Goal: Task Accomplishment & Management: Complete application form

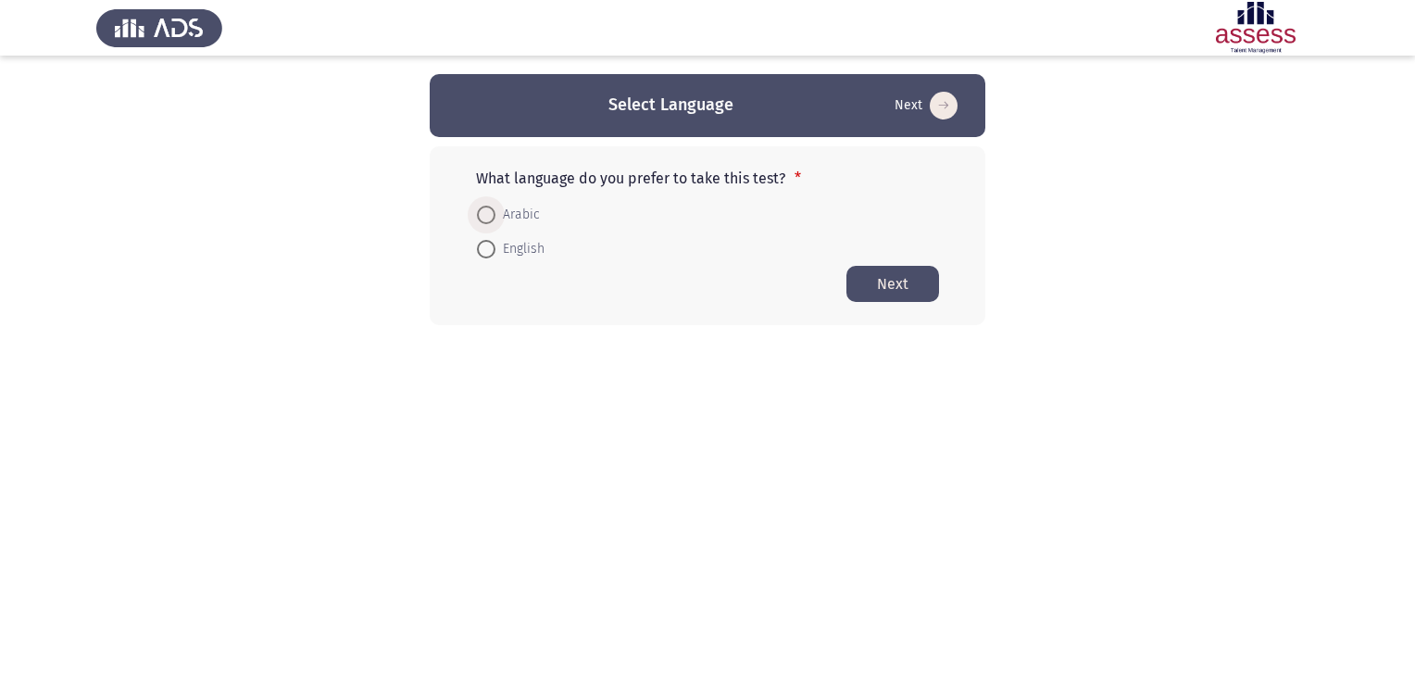
click at [492, 220] on span at bounding box center [486, 215] width 19 height 19
click at [492, 220] on input "Arabic" at bounding box center [486, 215] width 19 height 19
radio input "true"
click at [882, 291] on button "Next" at bounding box center [892, 283] width 93 height 36
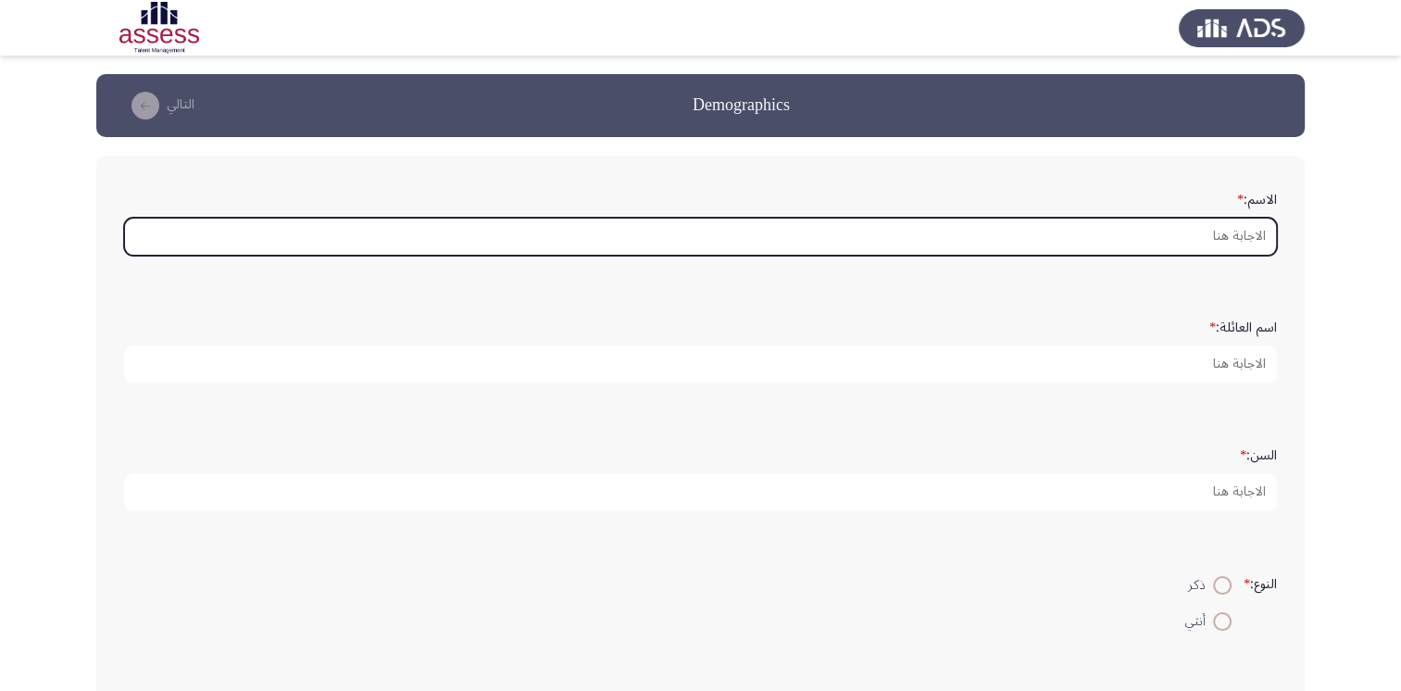
click at [1163, 224] on input "الاسم: *" at bounding box center [700, 237] width 1153 height 38
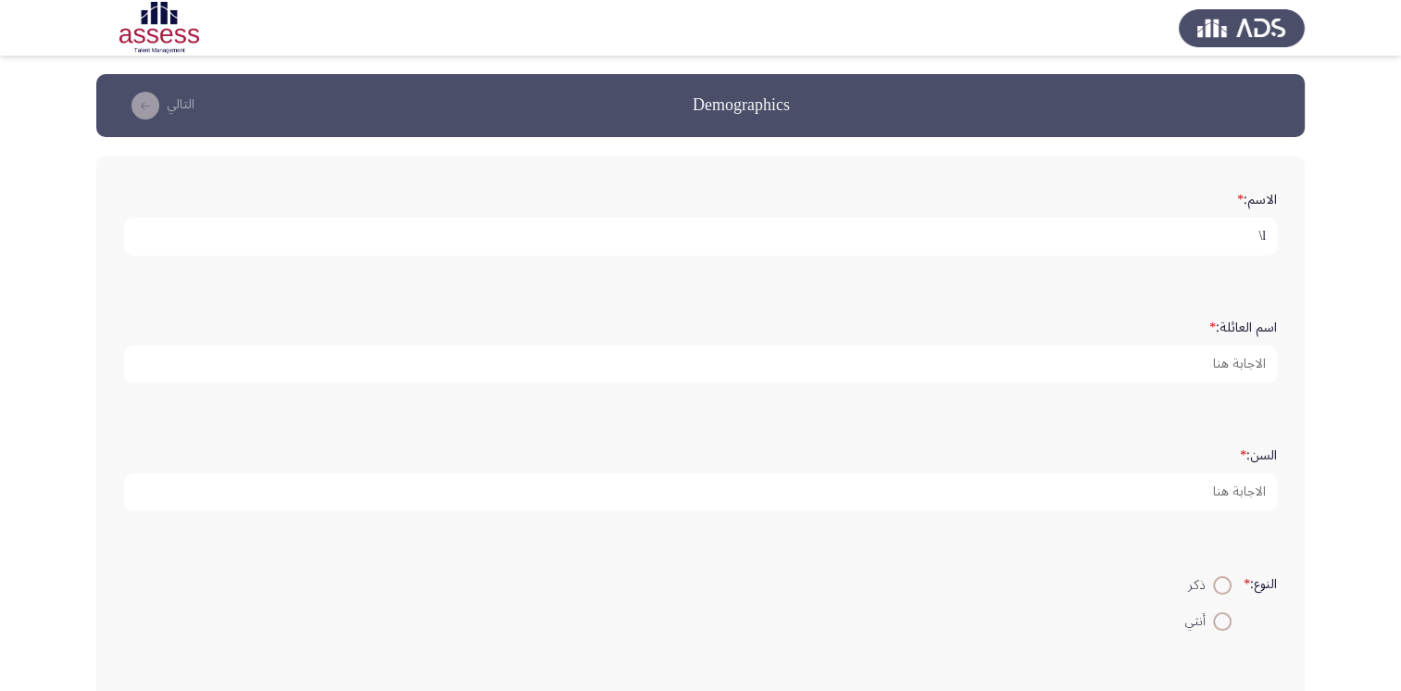
type input "l"
type input "[PERSON_NAME]"
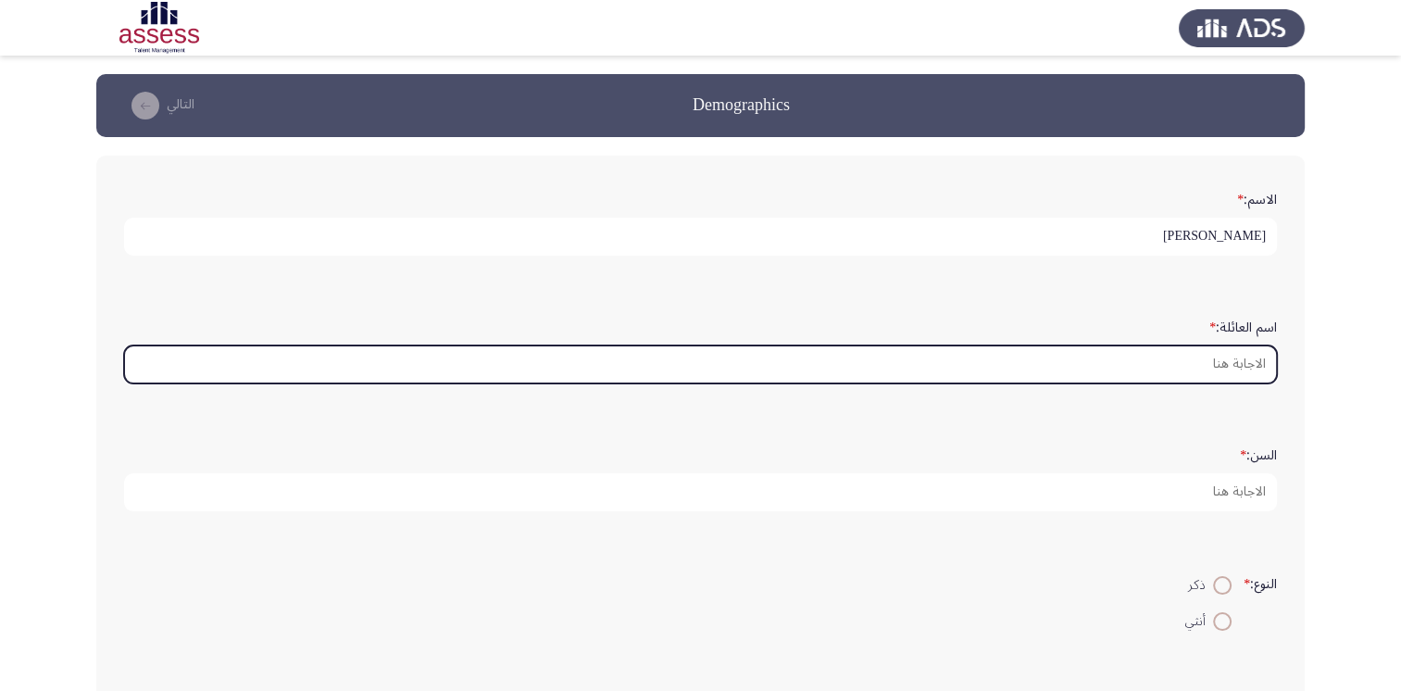
click at [1185, 358] on input "اسم العائلة: *" at bounding box center [700, 364] width 1153 height 38
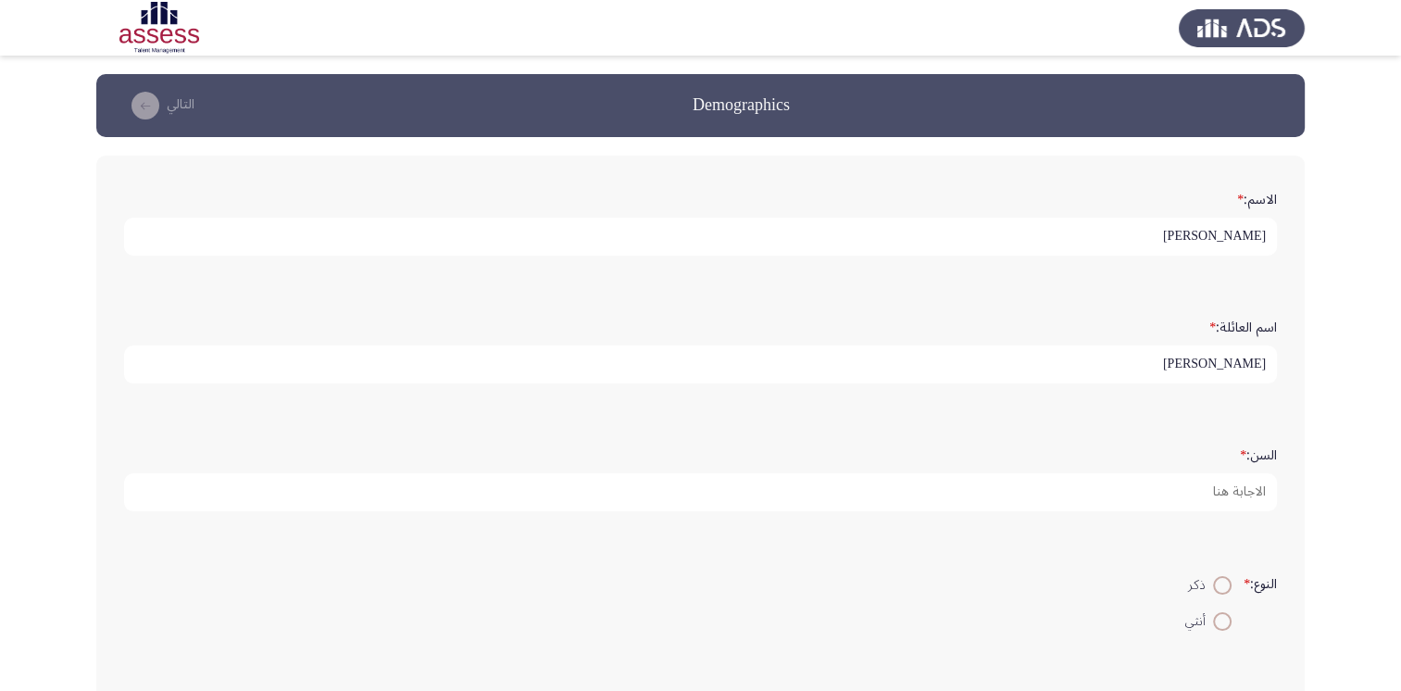
type input "[PERSON_NAME]"
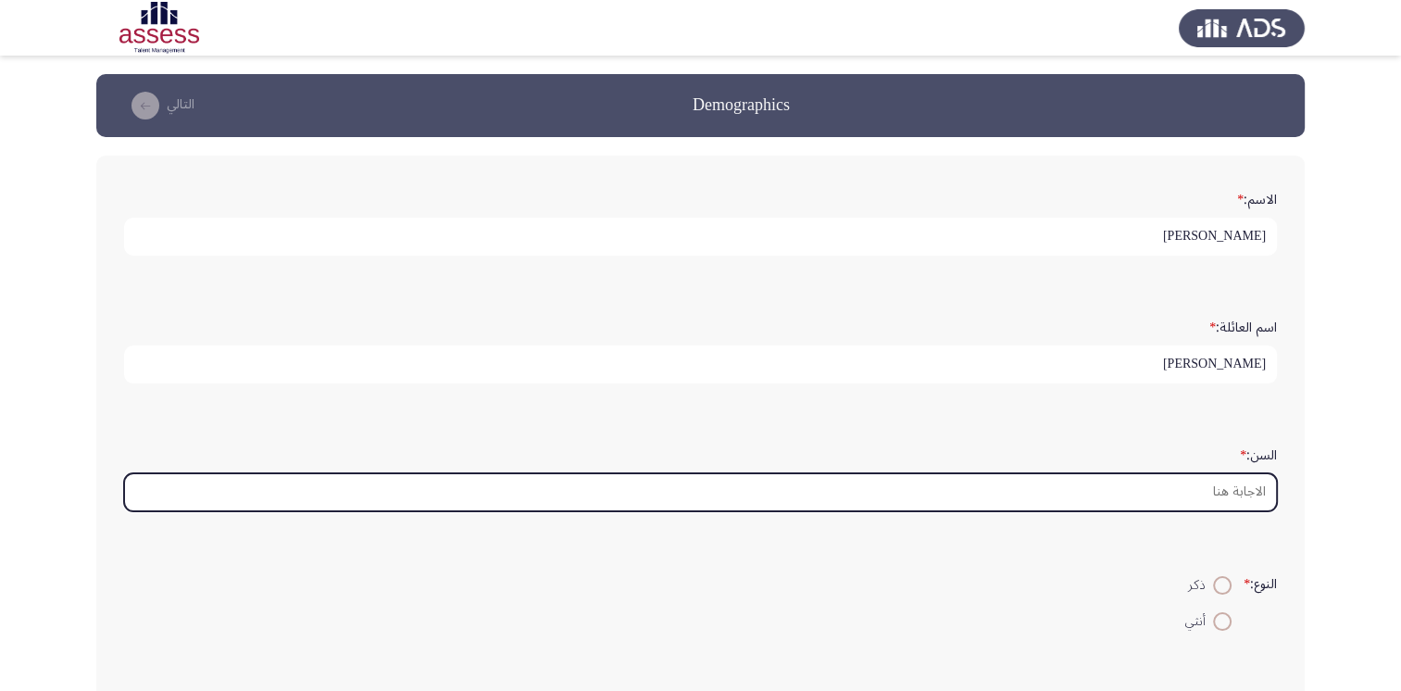
click at [1225, 482] on input "السن: *" at bounding box center [700, 492] width 1153 height 38
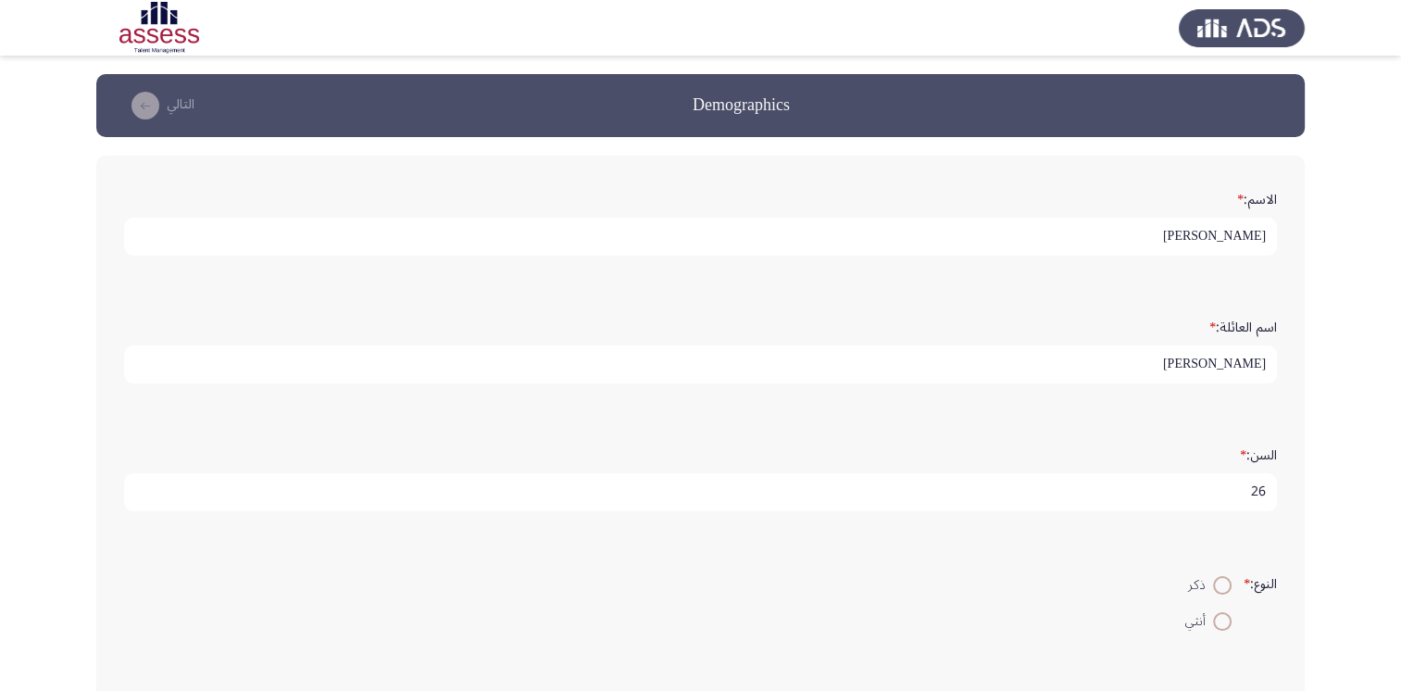
type input "26"
click at [1217, 591] on span at bounding box center [1222, 585] width 19 height 19
click at [1217, 591] on input "ذكر" at bounding box center [1222, 585] width 19 height 19
radio input "true"
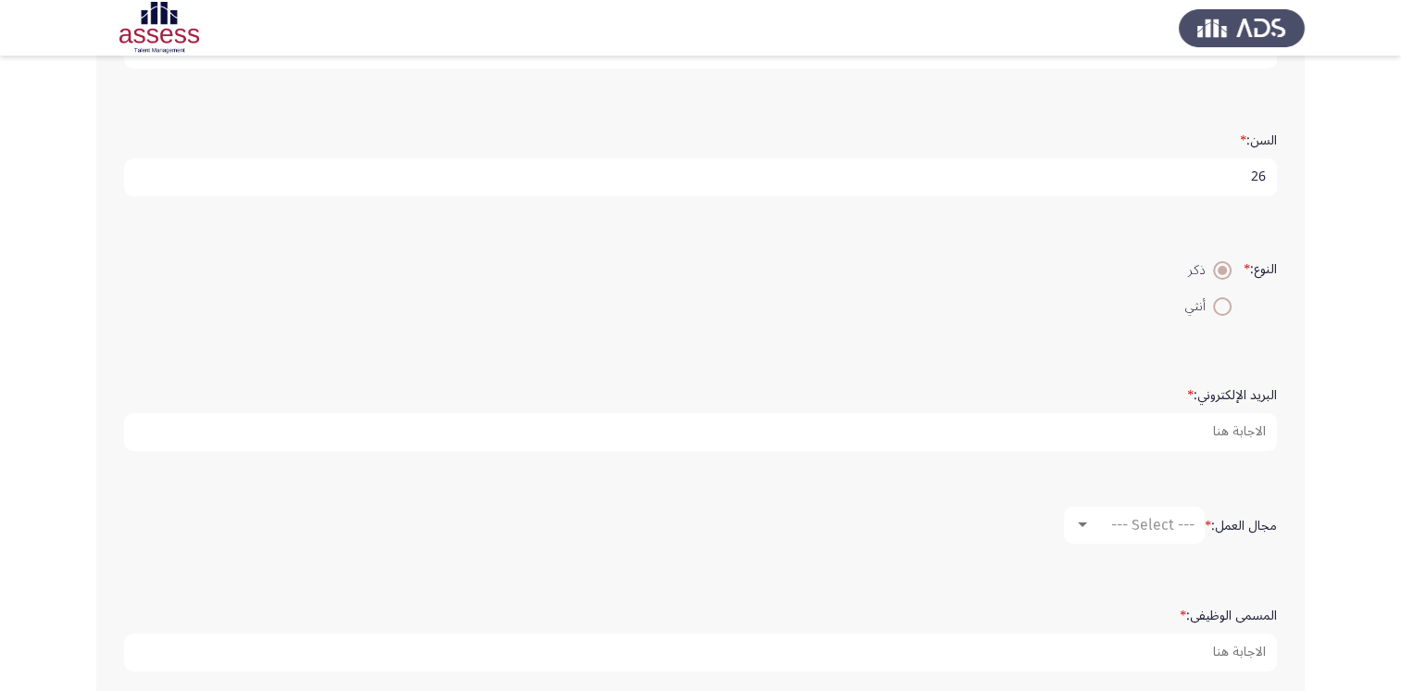
scroll to position [333, 0]
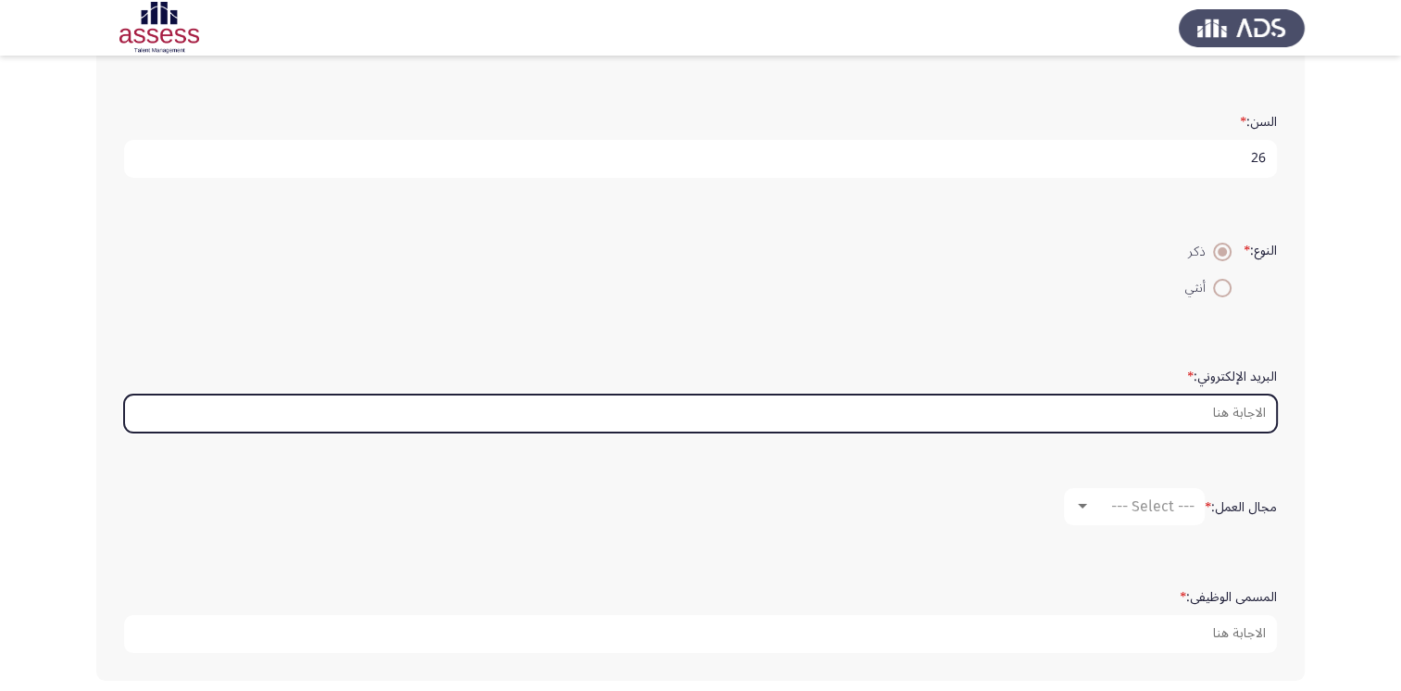
click at [1204, 411] on input "البريد الإلكتروني: *" at bounding box center [700, 413] width 1153 height 38
type input "ة"
type input "M"
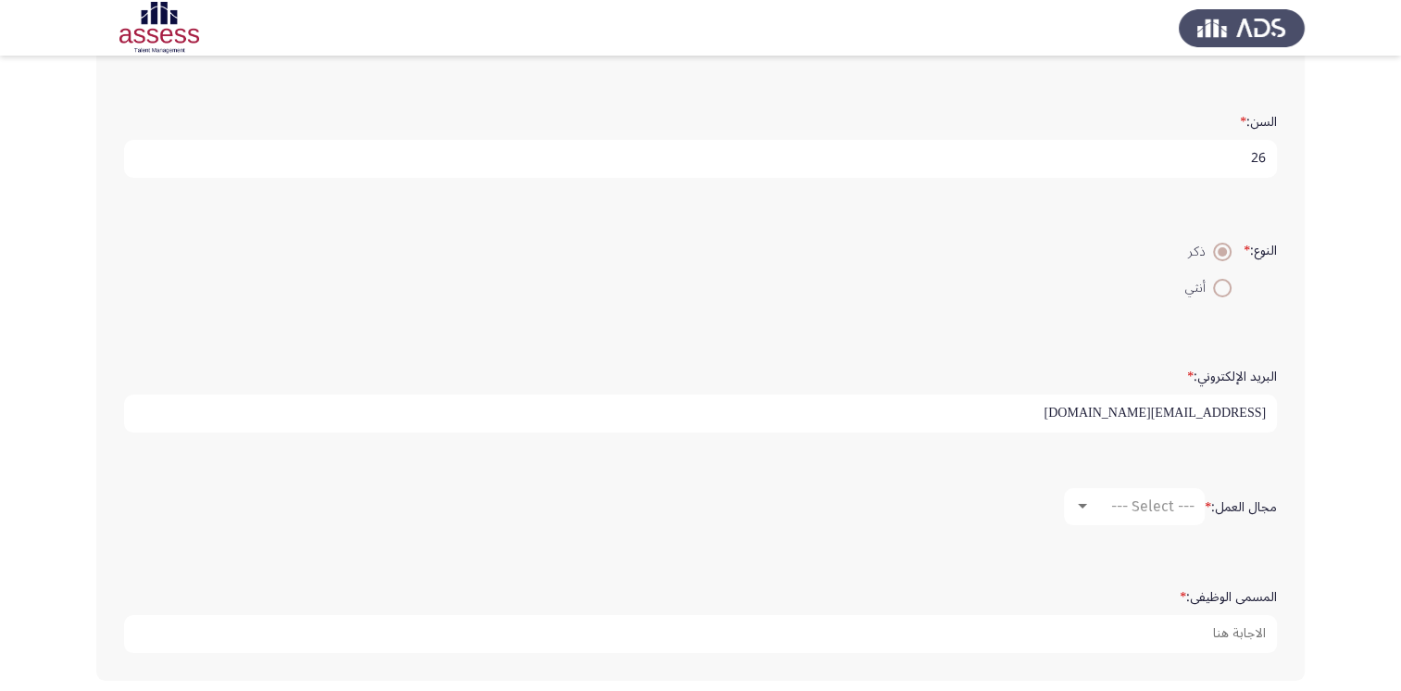
type input "[EMAIL_ADDRESS][DOMAIN_NAME]"
click at [1085, 508] on div at bounding box center [1082, 506] width 17 height 15
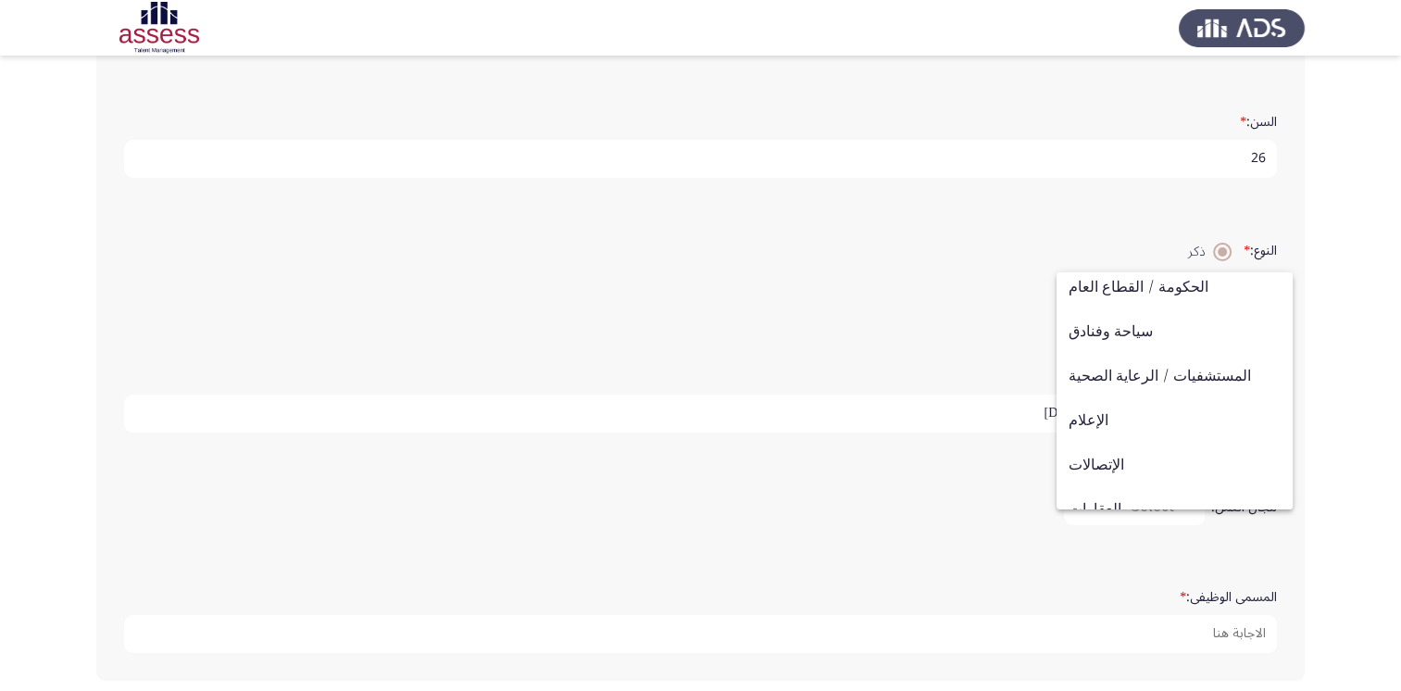
scroll to position [444, 0]
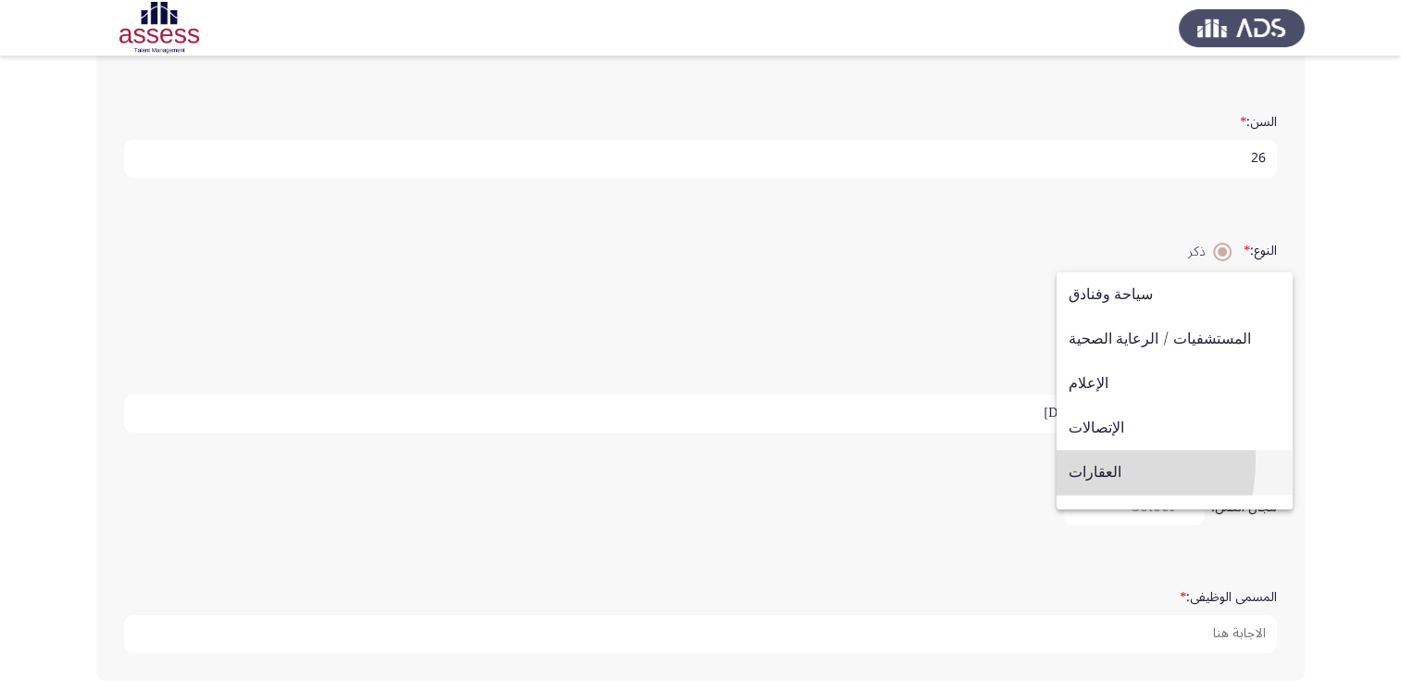
click at [1074, 461] on span "العقارات" at bounding box center [1175, 472] width 212 height 44
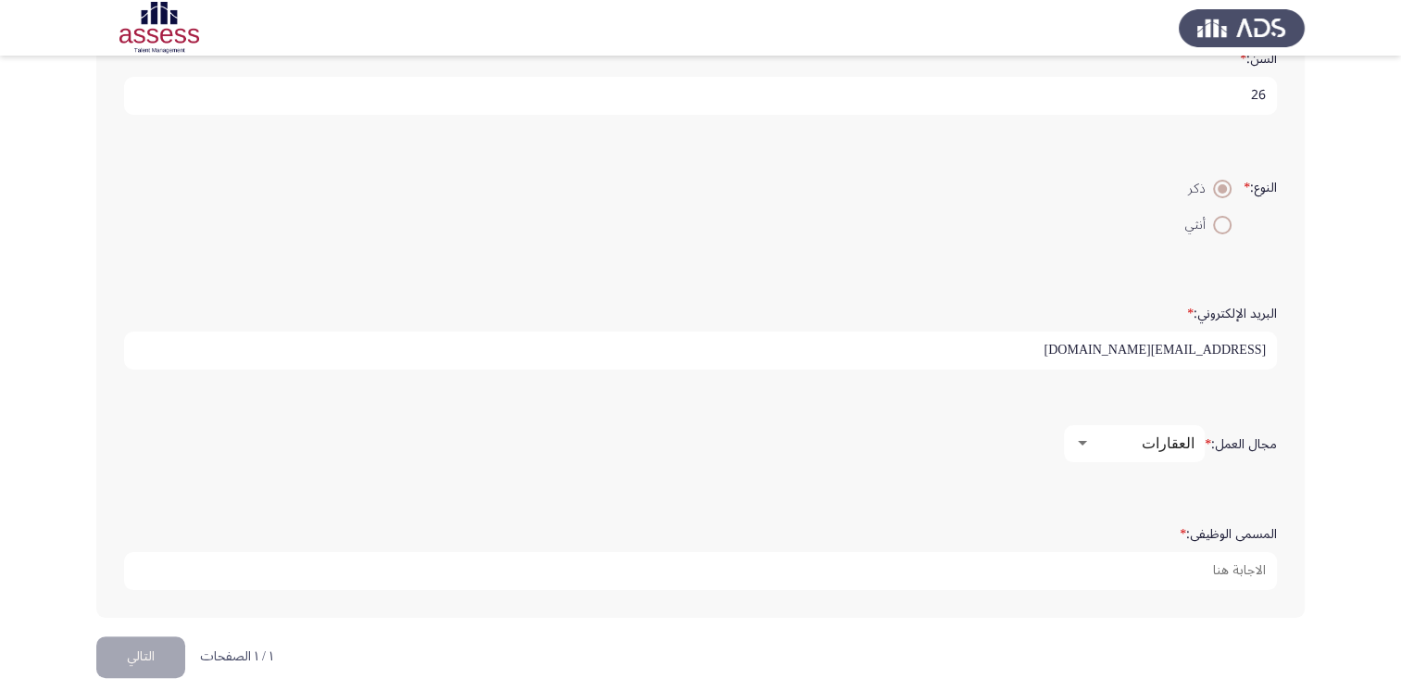
scroll to position [408, 0]
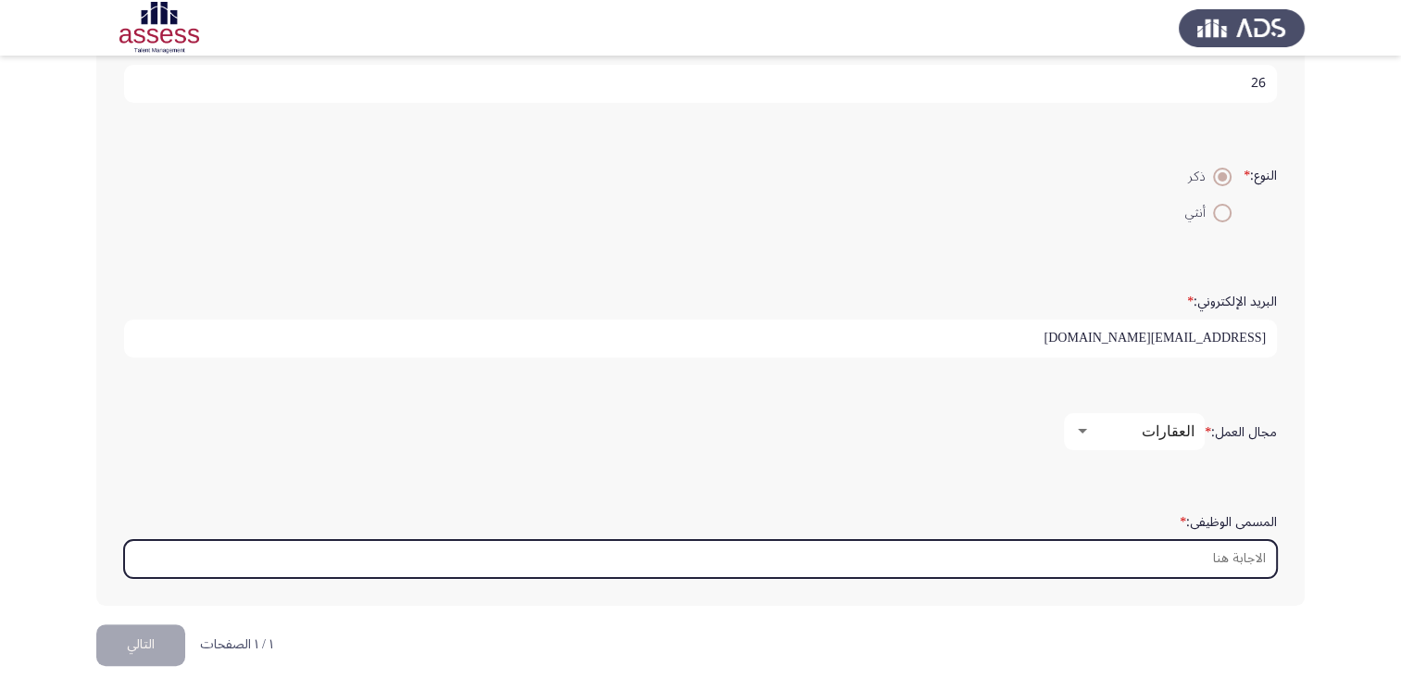
click at [1195, 554] on input "المسمى الوظيفى: *" at bounding box center [700, 559] width 1153 height 38
type input "ث"
type input "e"
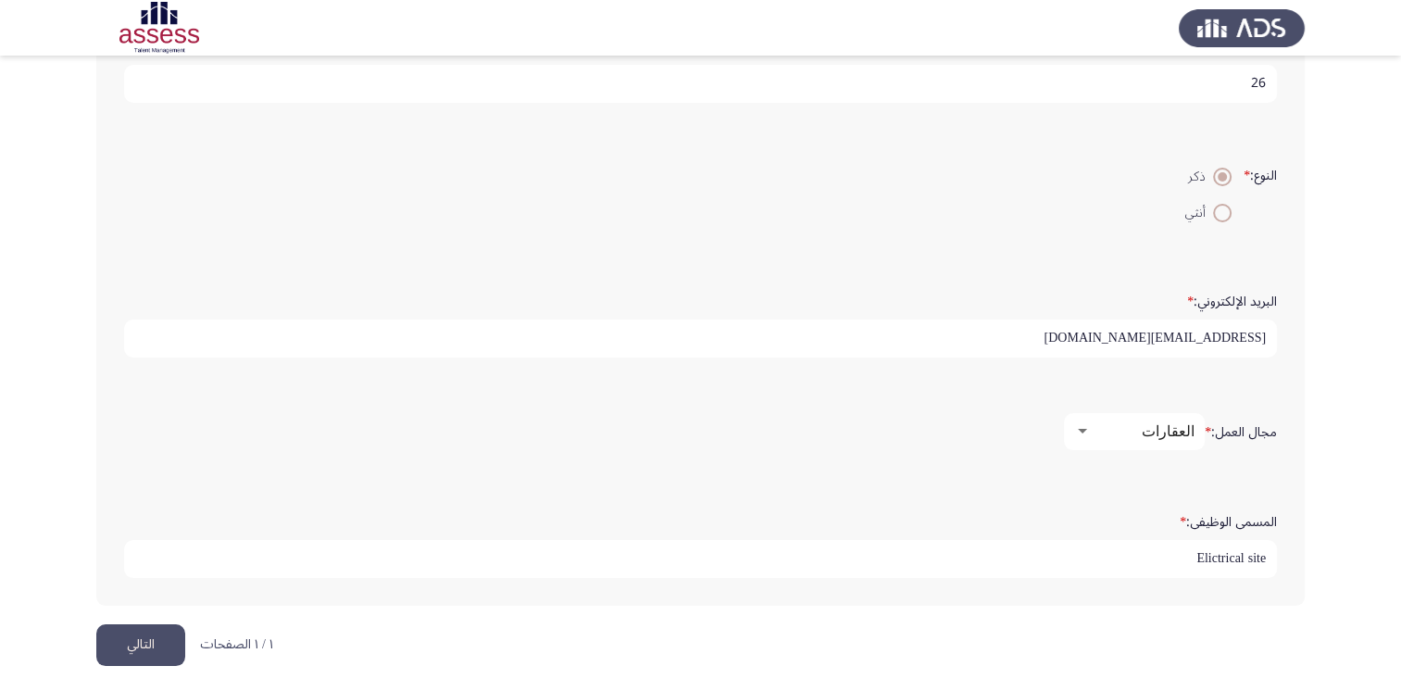
click at [1207, 550] on input "Elictrical site" at bounding box center [700, 559] width 1153 height 38
click at [1270, 551] on input "Electrical site" at bounding box center [700, 559] width 1153 height 38
click at [1190, 551] on input "Electrical site" at bounding box center [700, 559] width 1153 height 38
type input "Electrical site Engineer"
click at [158, 657] on button "التالي" at bounding box center [140, 645] width 89 height 42
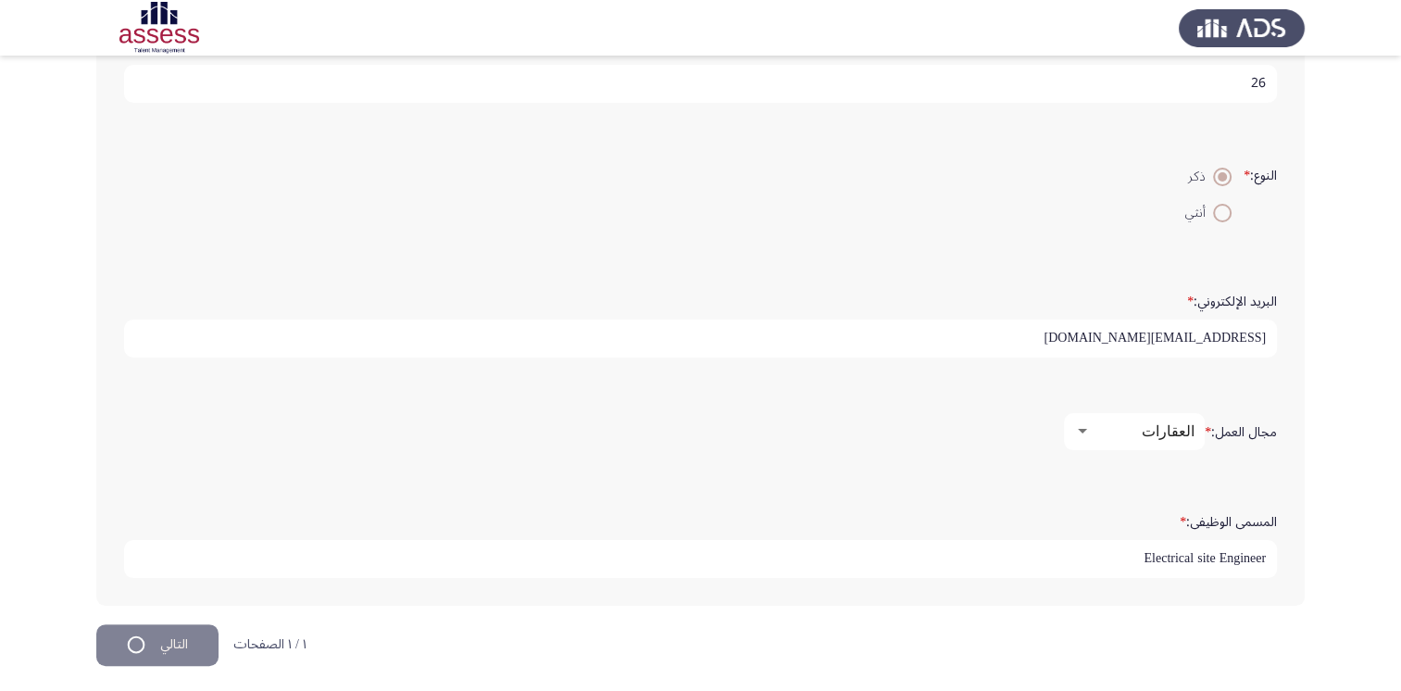
scroll to position [0, 0]
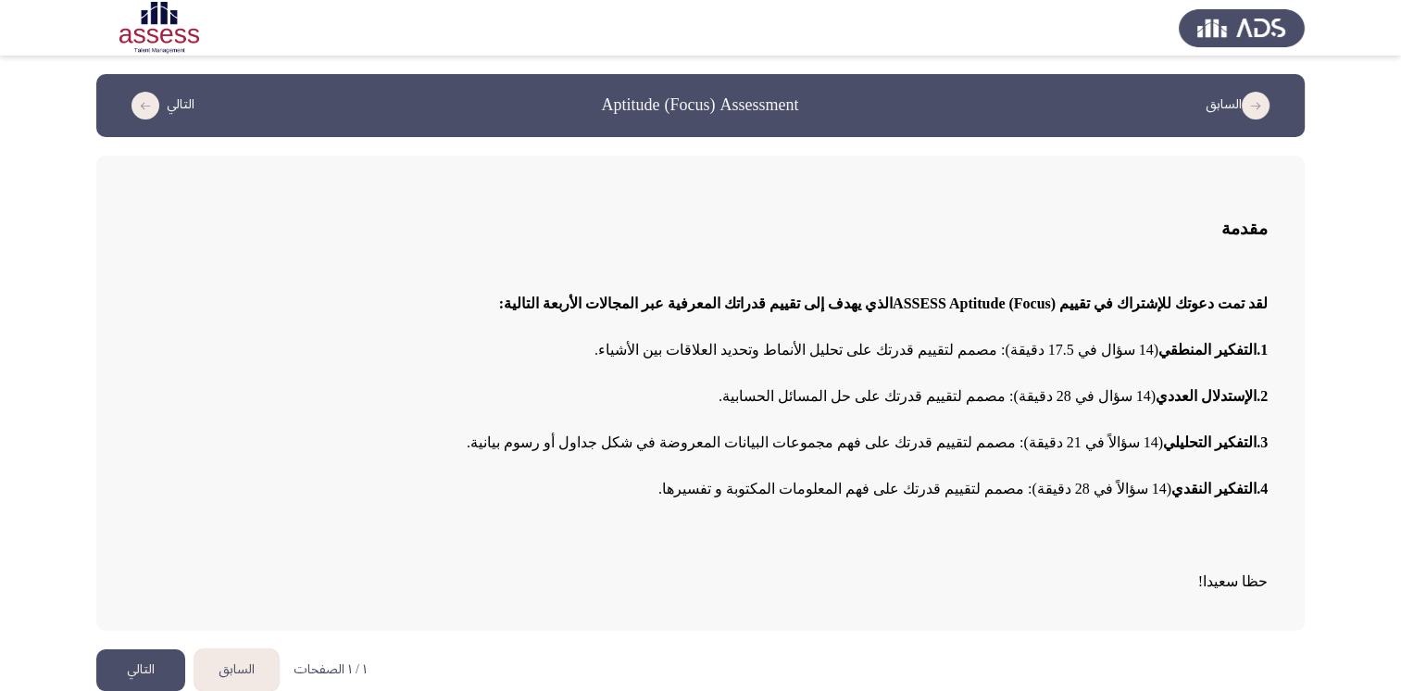
click at [146, 659] on button "التالي" at bounding box center [140, 670] width 89 height 42
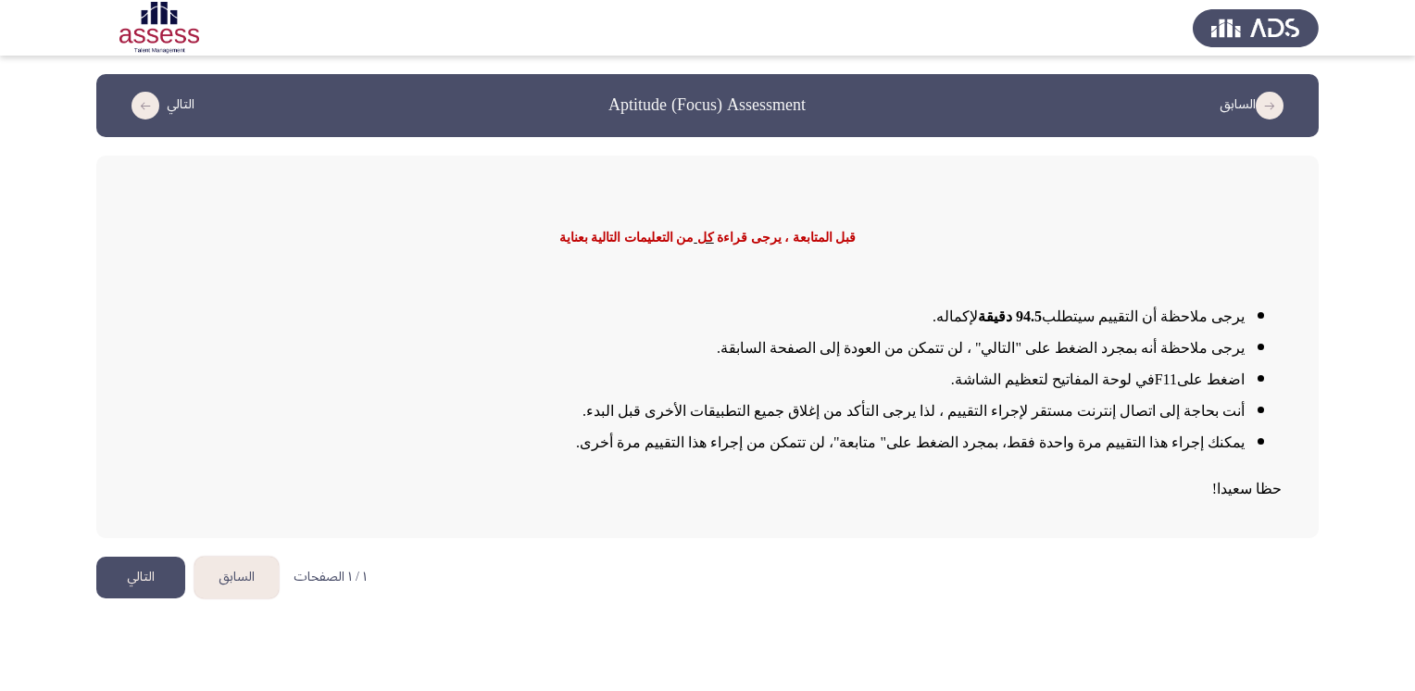
click at [133, 570] on button "التالي" at bounding box center [140, 578] width 89 height 42
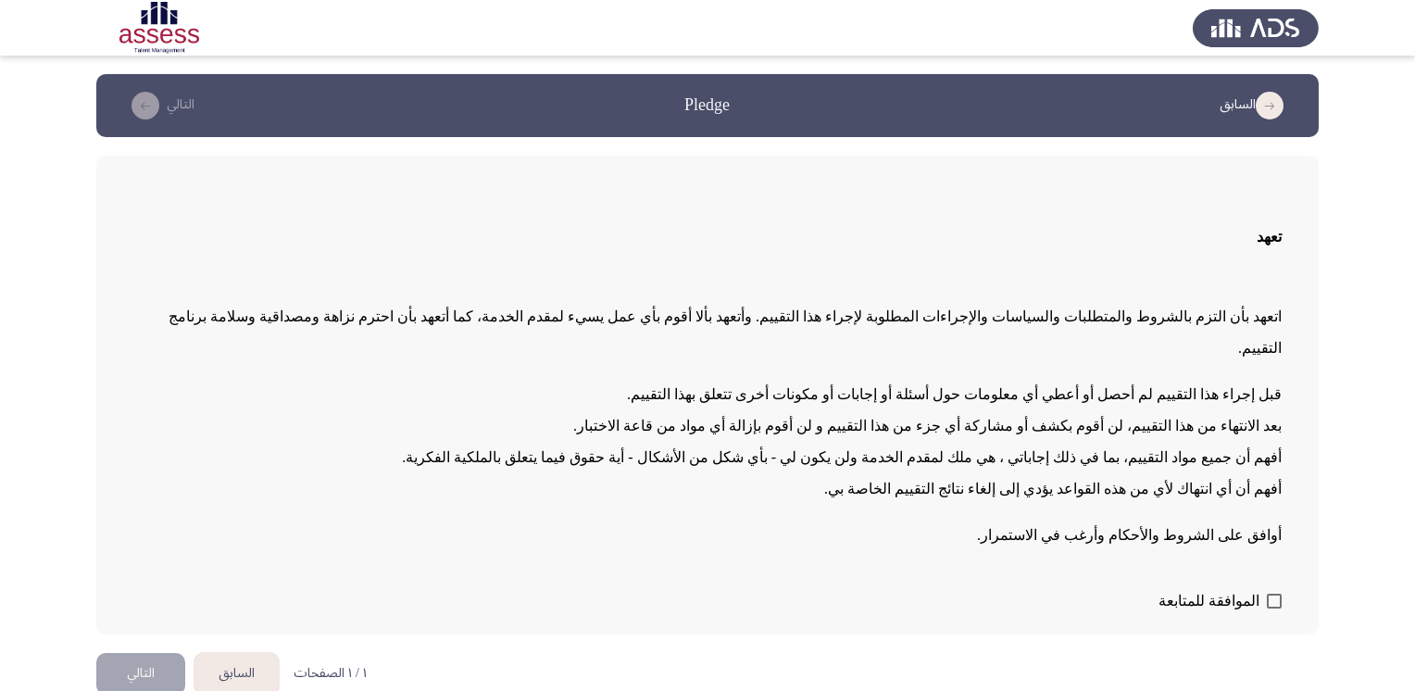
click at [1277, 594] on span at bounding box center [1274, 601] width 15 height 15
click at [1274, 608] on input "الموافقة للمتابعة" at bounding box center [1273, 608] width 1 height 1
checkbox input "true"
click at [120, 653] on button "التالي" at bounding box center [140, 674] width 89 height 42
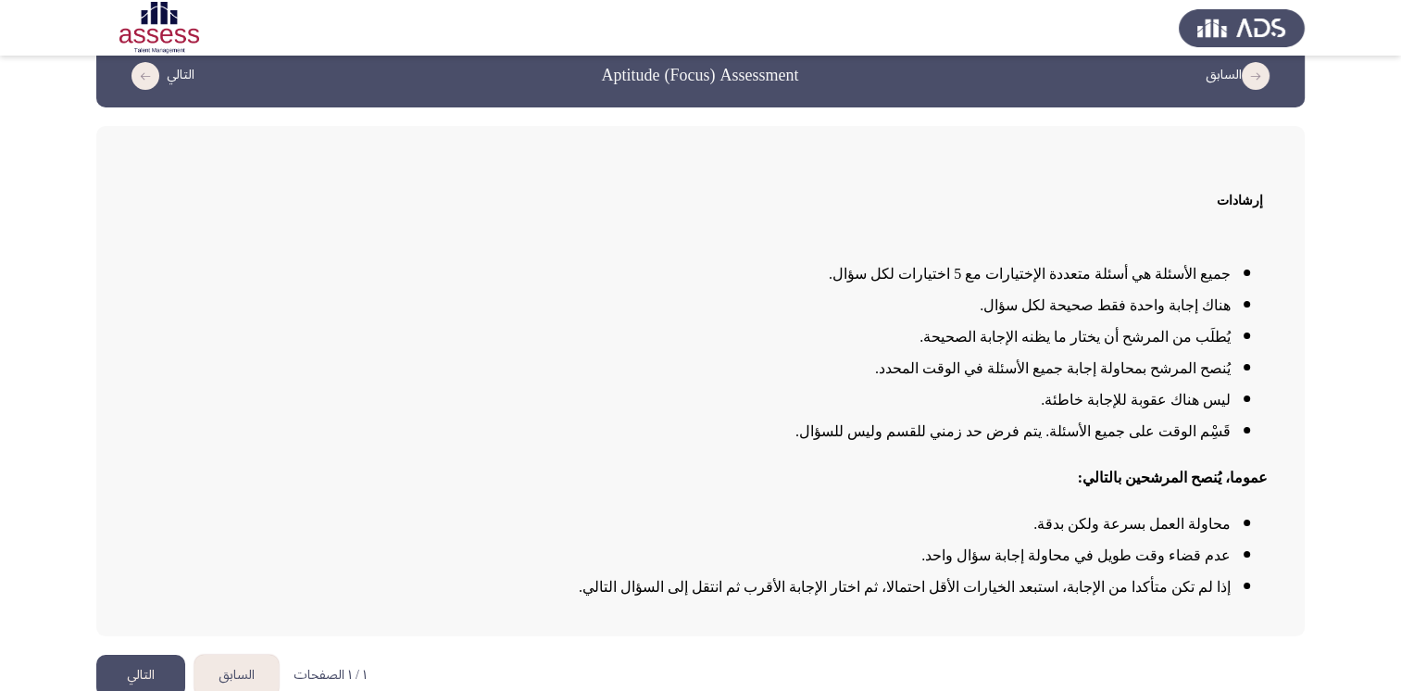
scroll to position [48, 0]
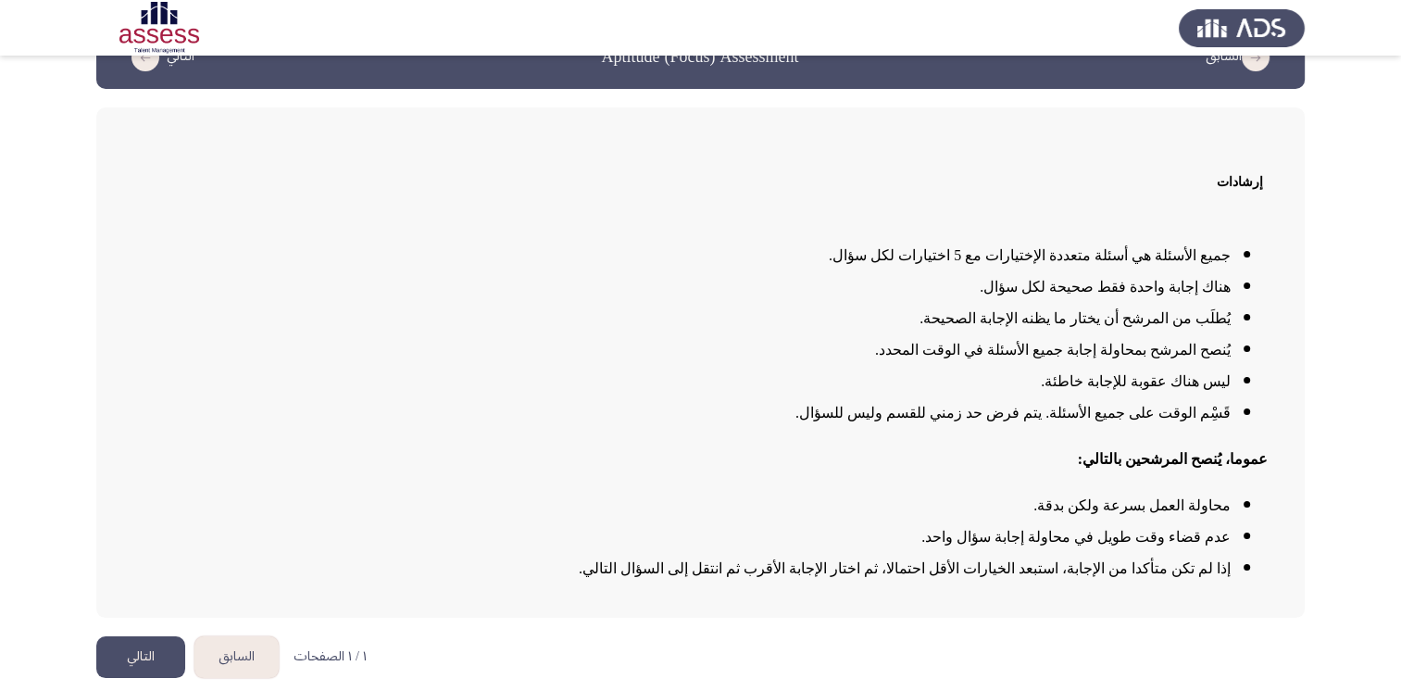
click at [135, 650] on button "التالي" at bounding box center [140, 657] width 89 height 42
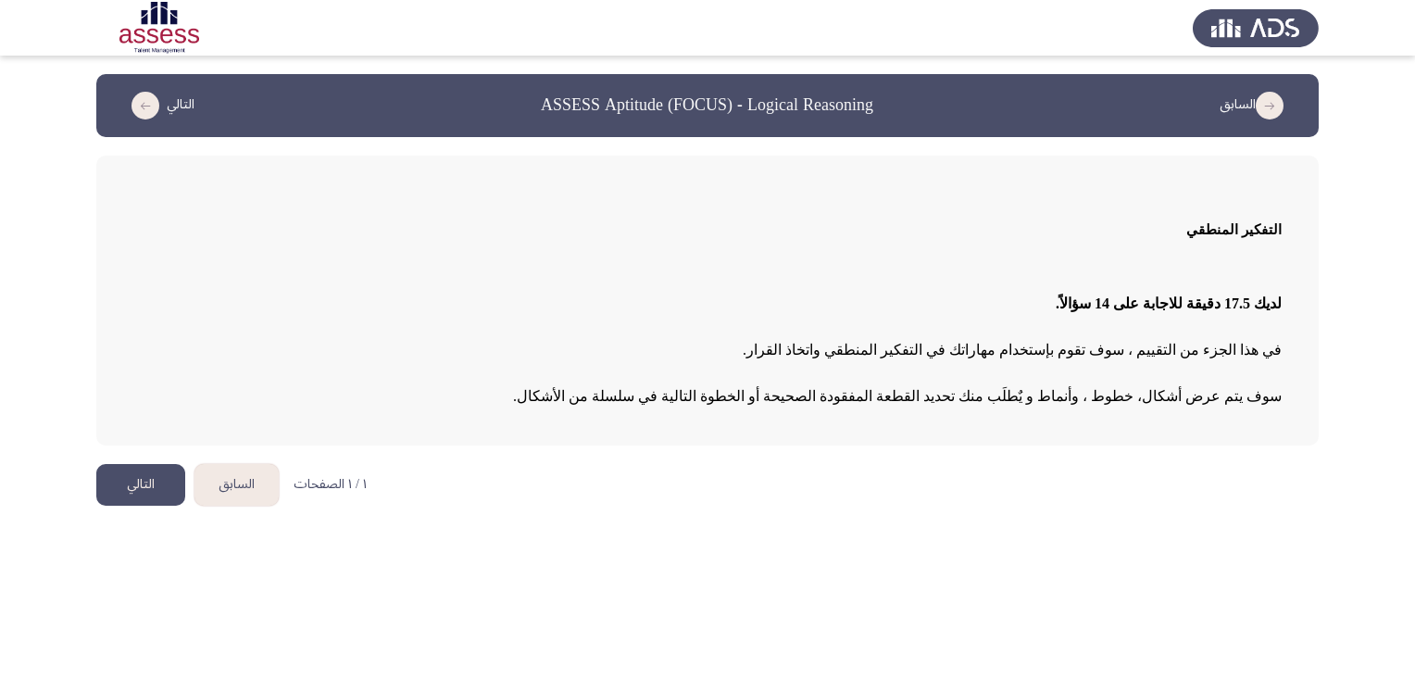
click at [128, 472] on button "التالي" at bounding box center [140, 485] width 89 height 42
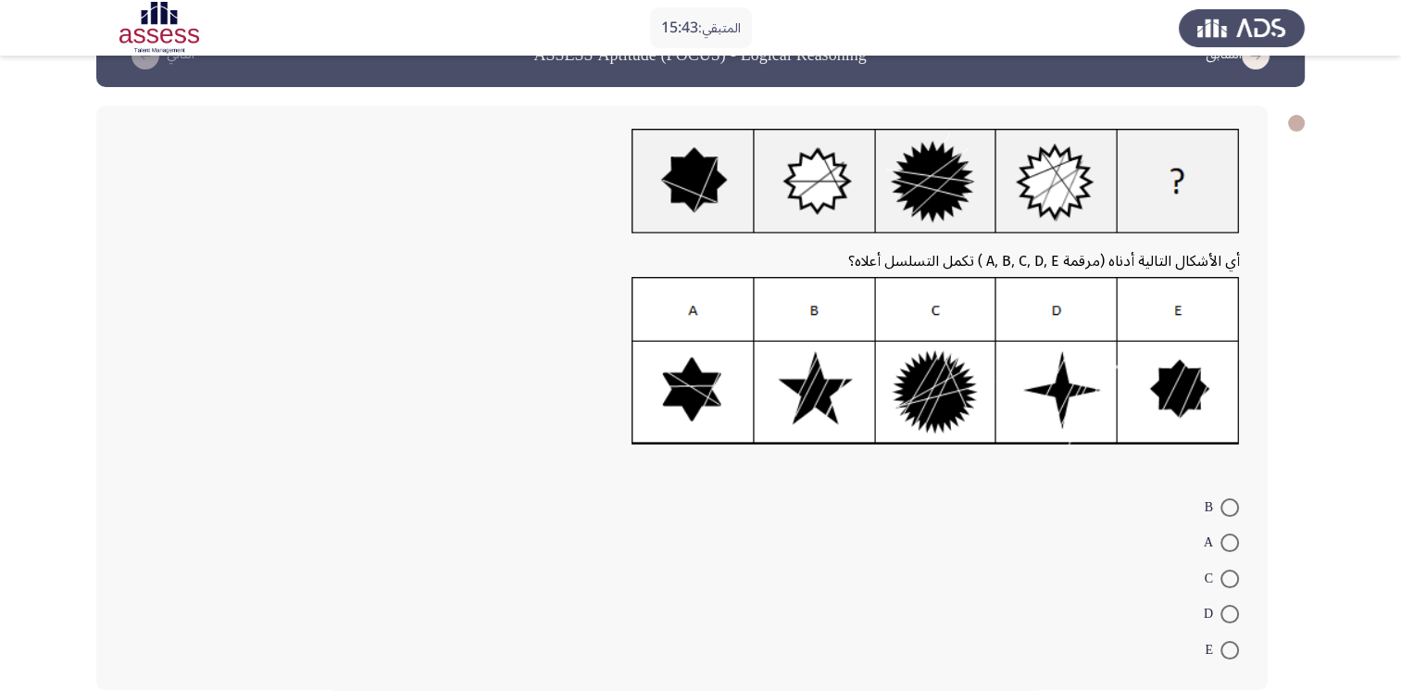
scroll to position [139, 0]
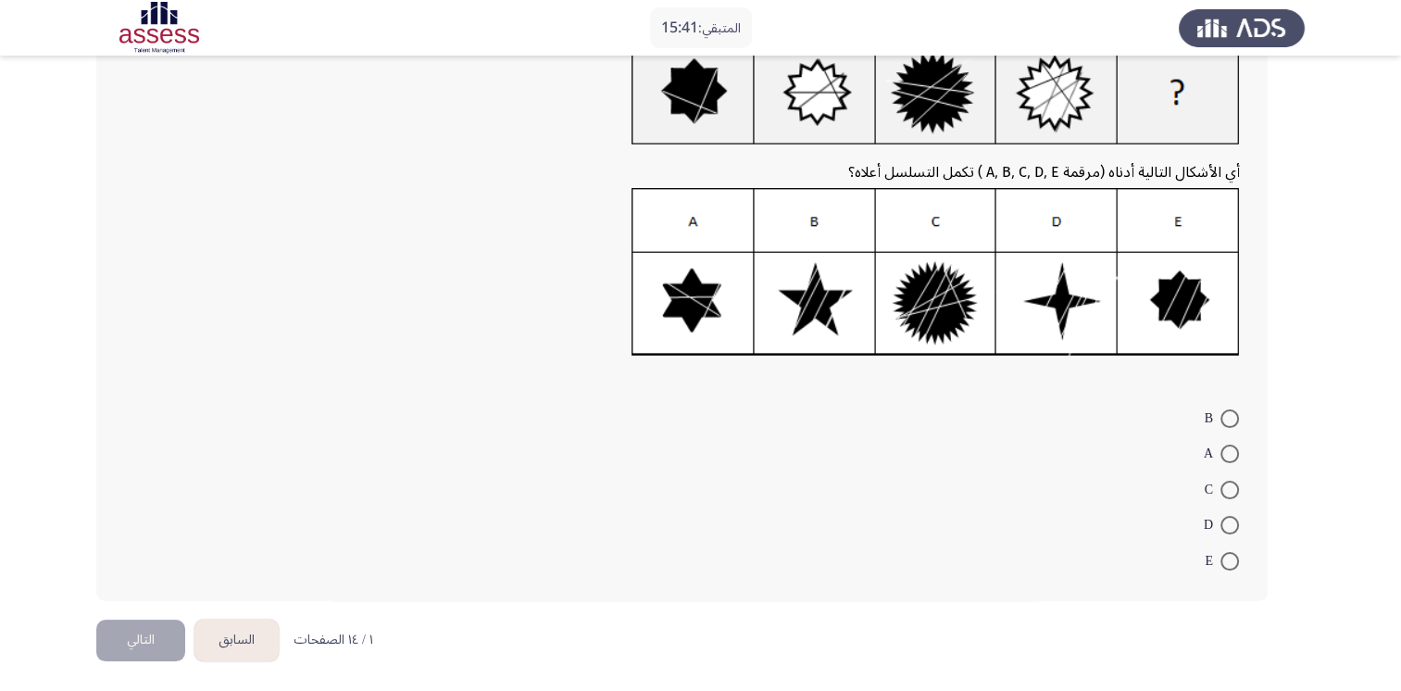
click at [1232, 528] on span at bounding box center [1229, 525] width 19 height 19
click at [1232, 528] on input "D" at bounding box center [1229, 525] width 19 height 19
radio input "true"
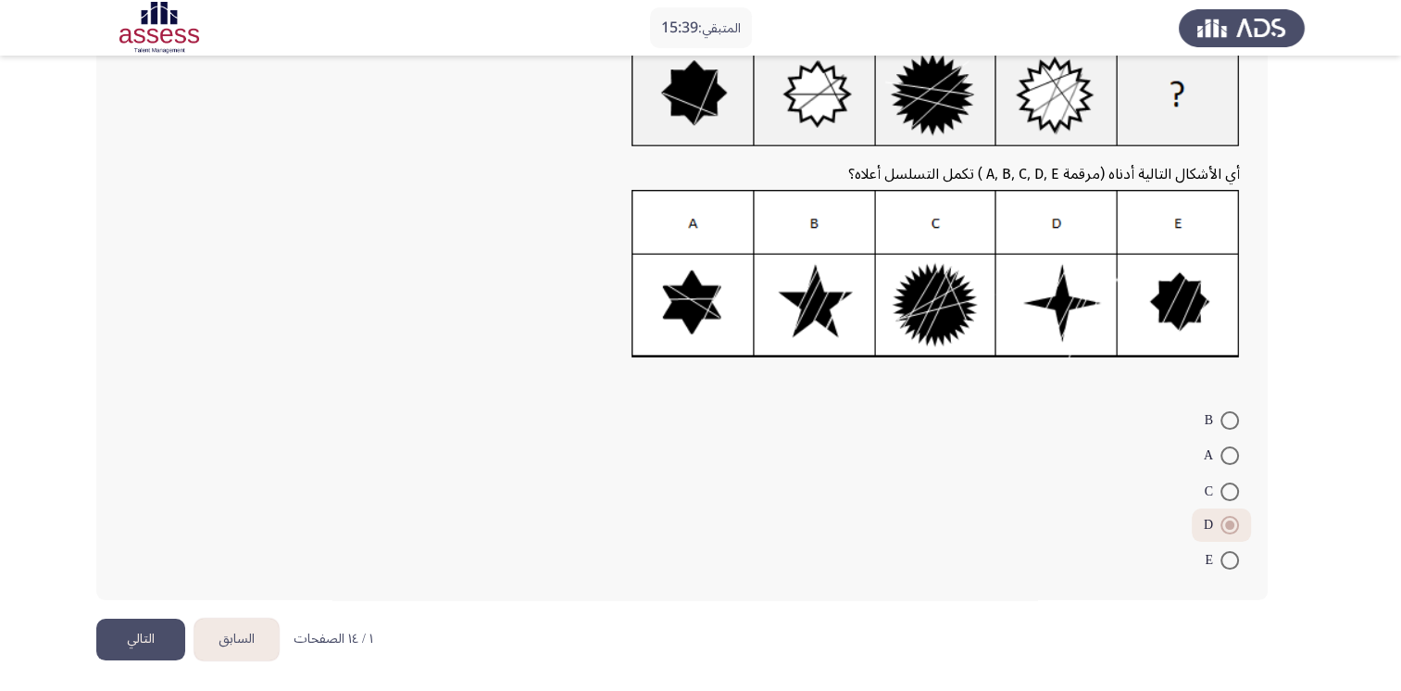
click at [165, 650] on button "التالي" at bounding box center [140, 640] width 89 height 42
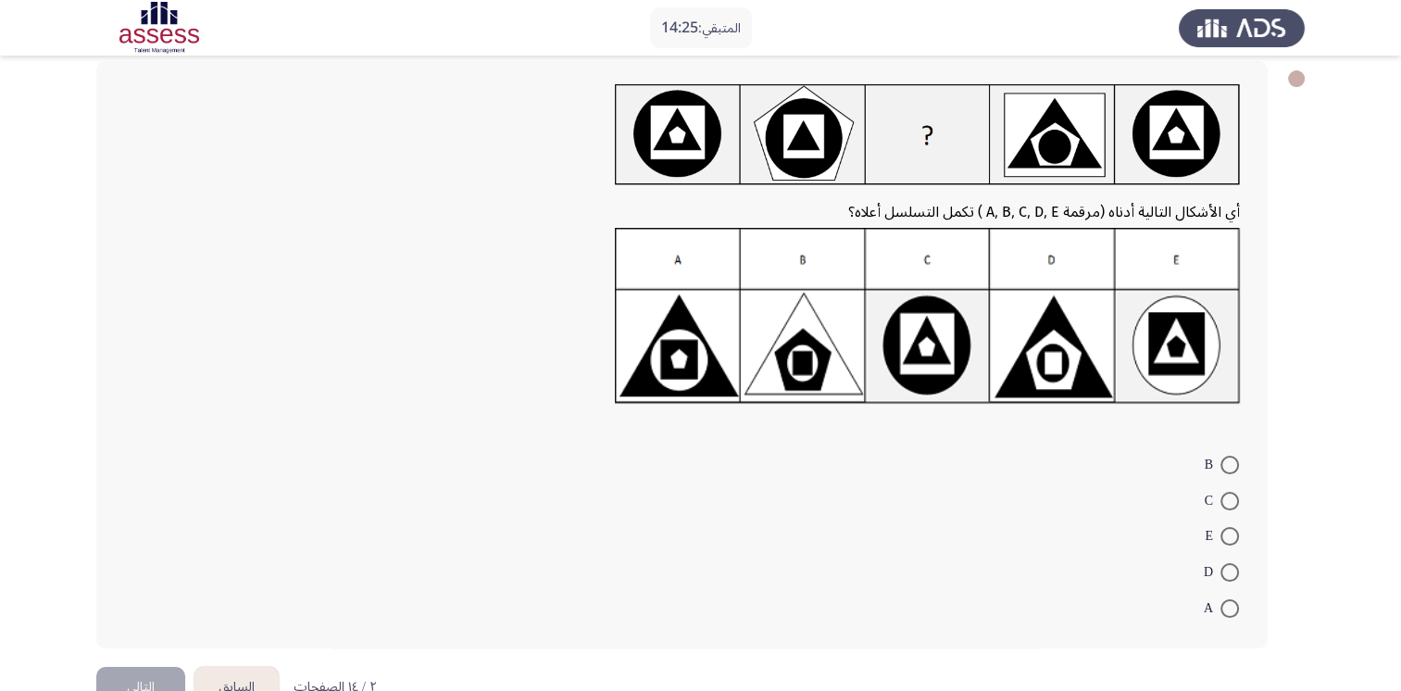
scroll to position [95, 0]
click at [1230, 494] on span at bounding box center [1229, 500] width 19 height 19
click at [1230, 494] on input "C" at bounding box center [1229, 500] width 19 height 19
radio input "true"
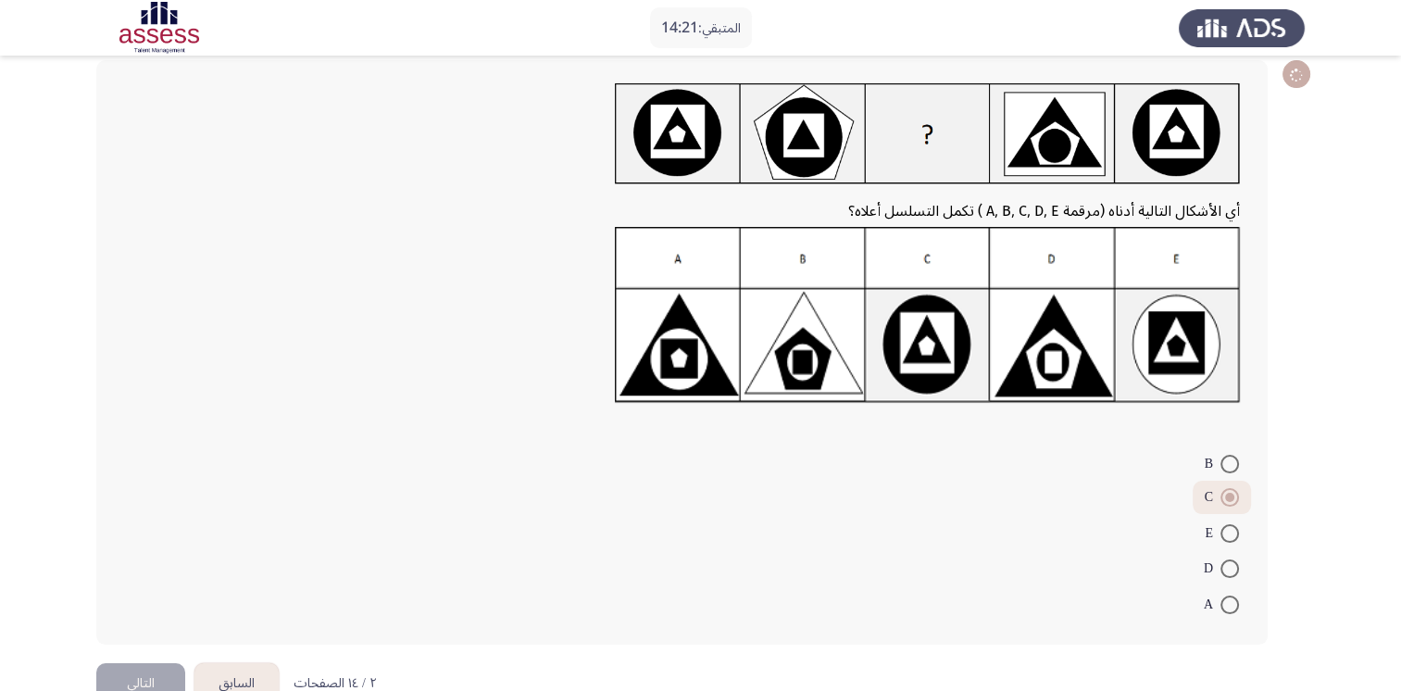
click at [134, 682] on button "التالي" at bounding box center [140, 684] width 89 height 42
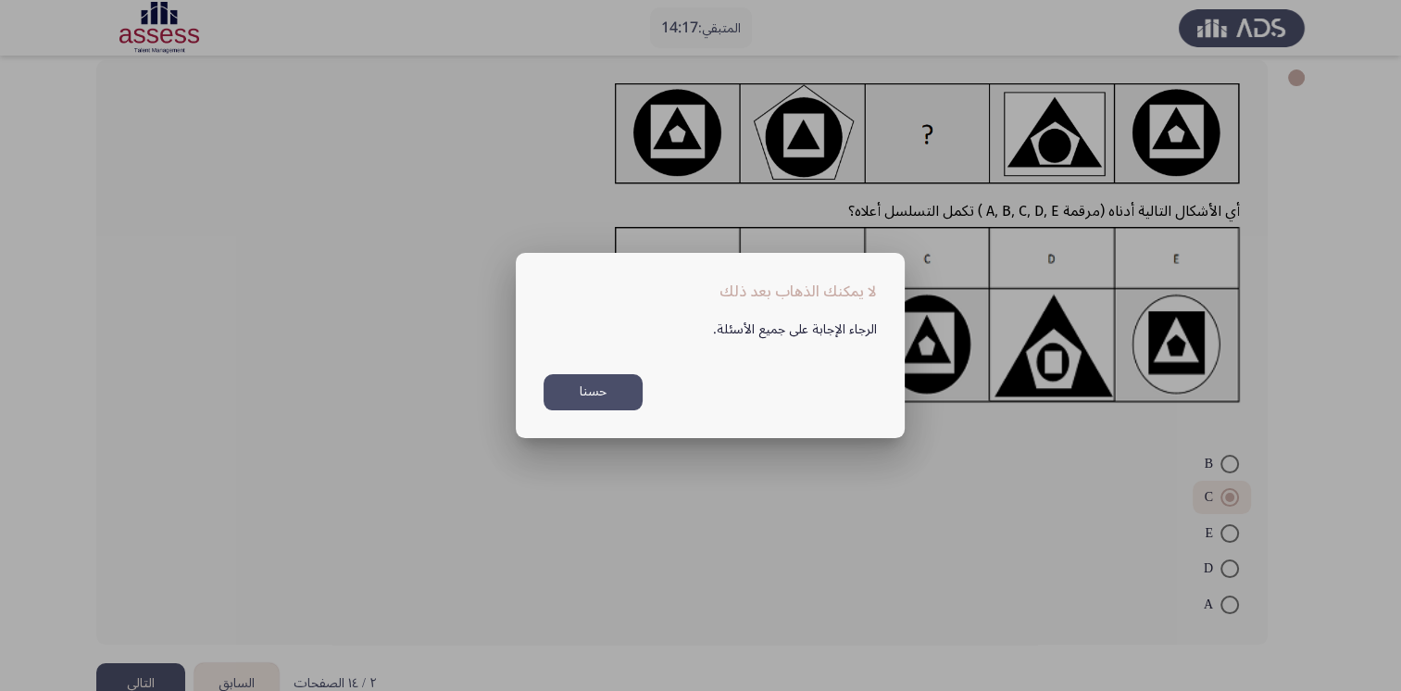
click at [626, 406] on button "حسنا" at bounding box center [593, 392] width 99 height 36
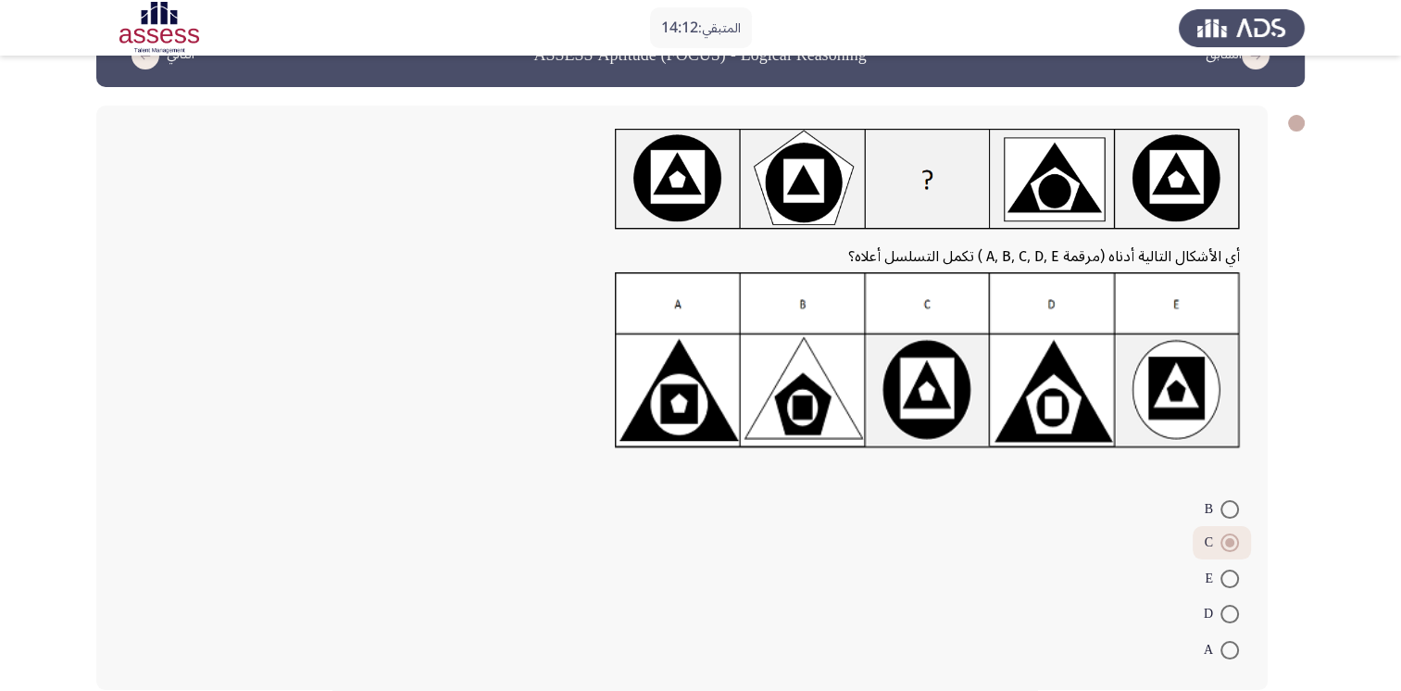
scroll to position [140, 0]
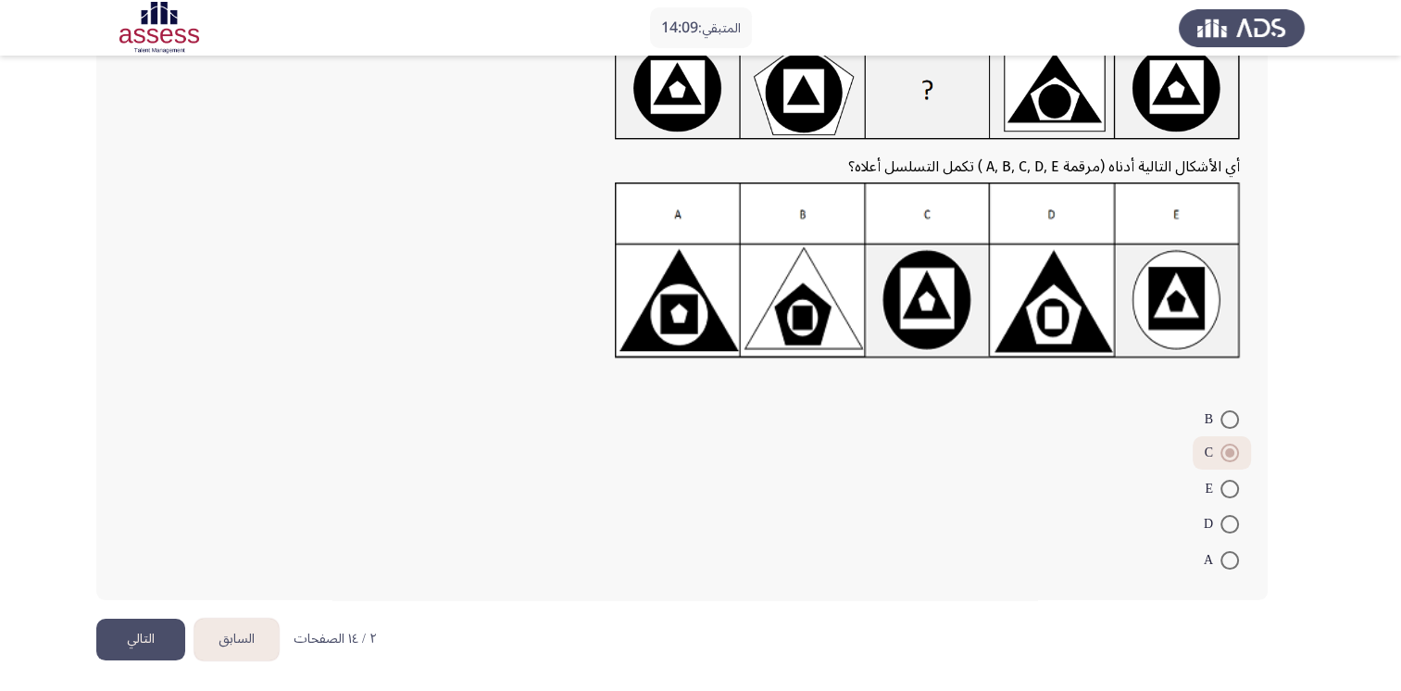
click at [131, 646] on button "التالي" at bounding box center [140, 640] width 89 height 42
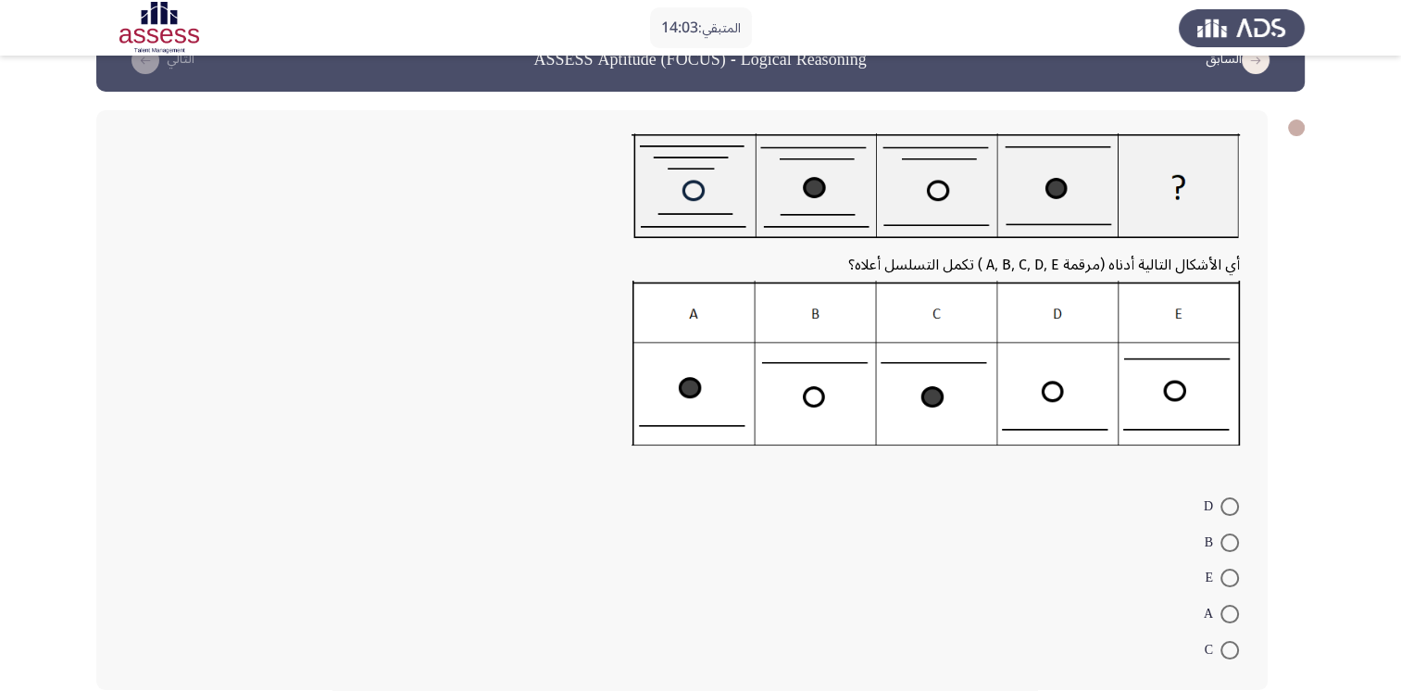
scroll to position [43, 0]
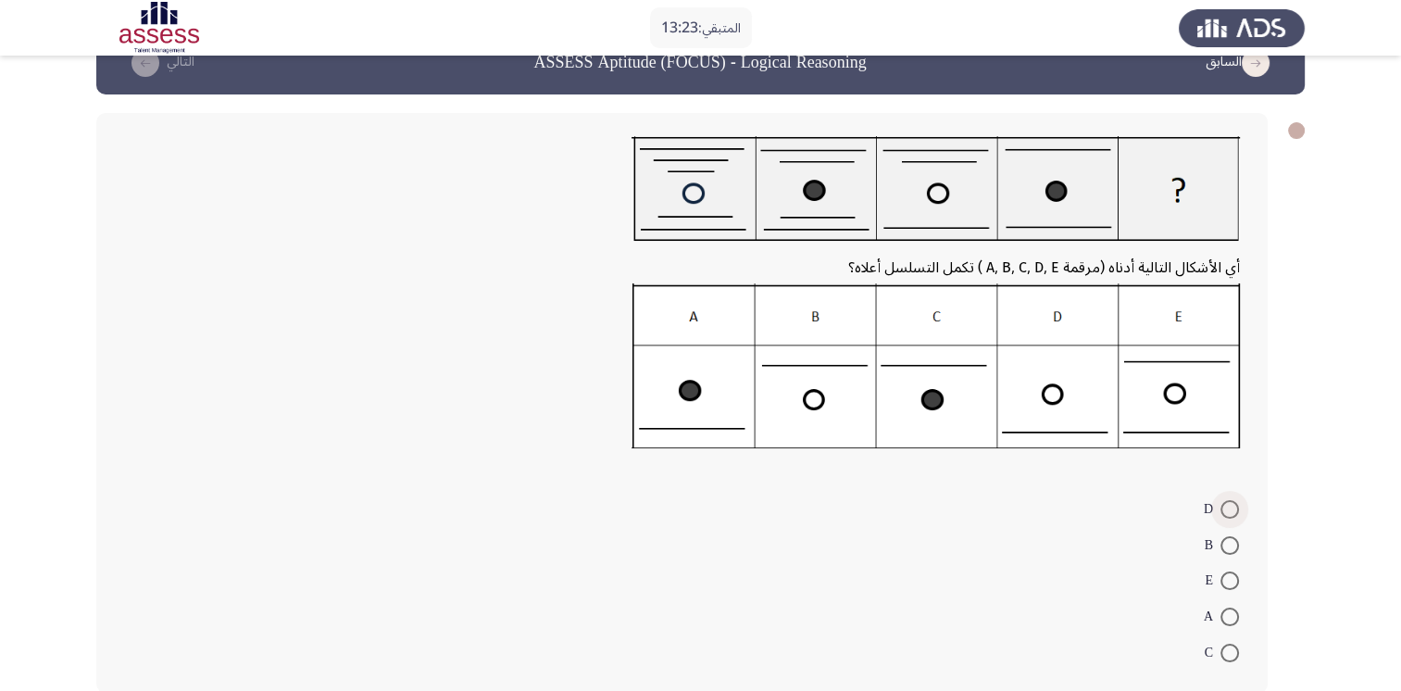
click at [1221, 510] on span at bounding box center [1229, 509] width 19 height 19
click at [1221, 510] on input "D" at bounding box center [1229, 509] width 19 height 19
radio input "true"
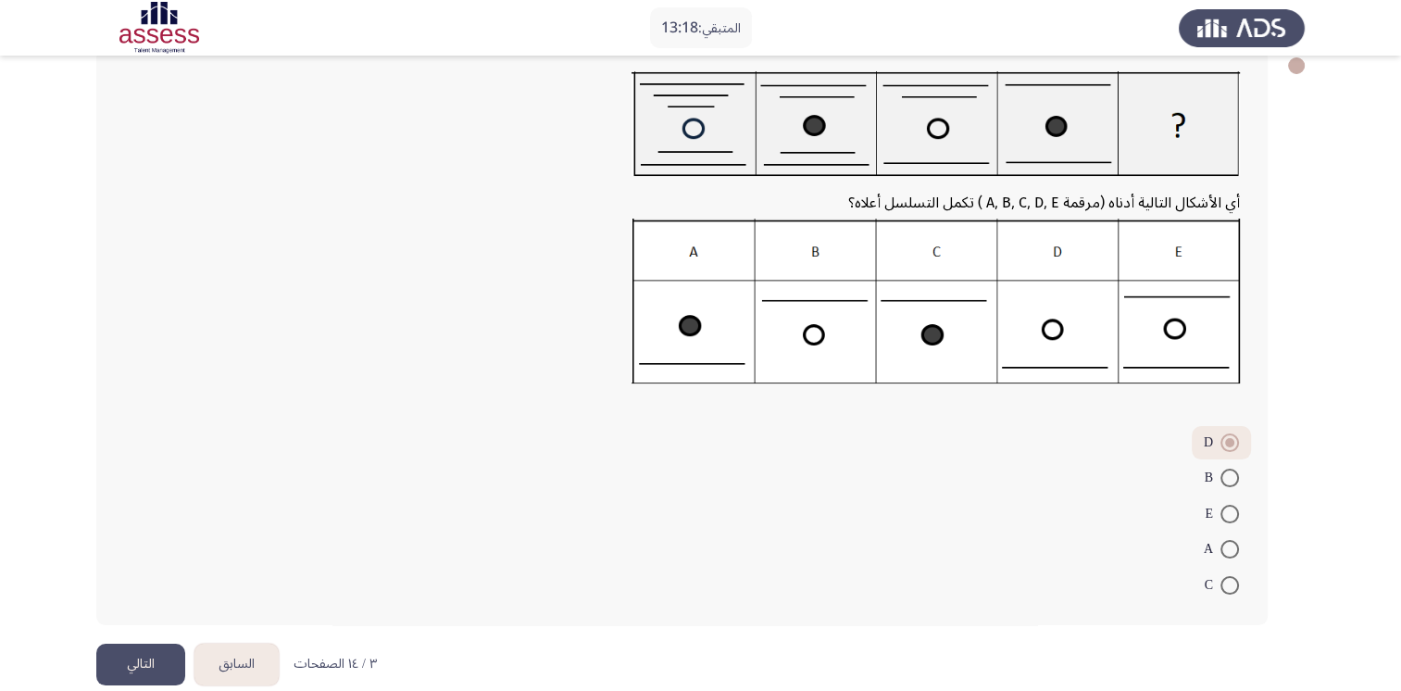
scroll to position [132, 0]
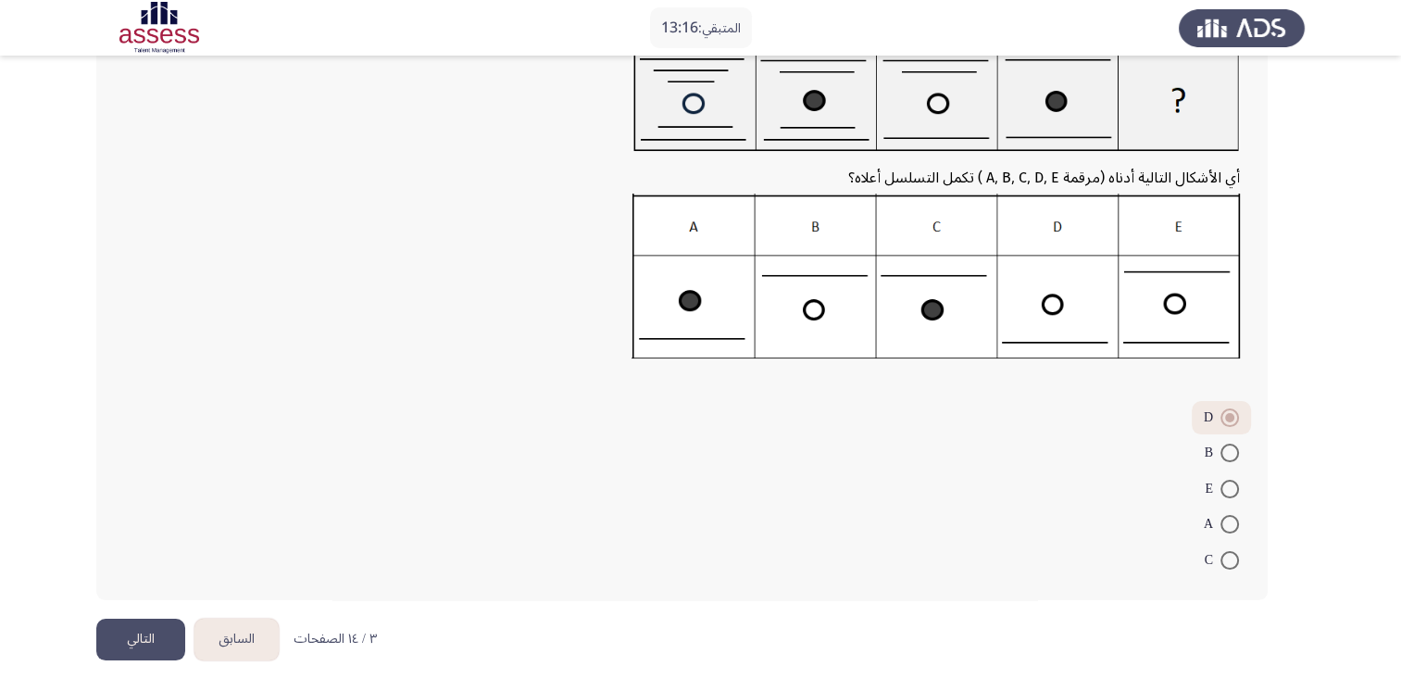
click at [119, 646] on button "التالي" at bounding box center [140, 640] width 89 height 42
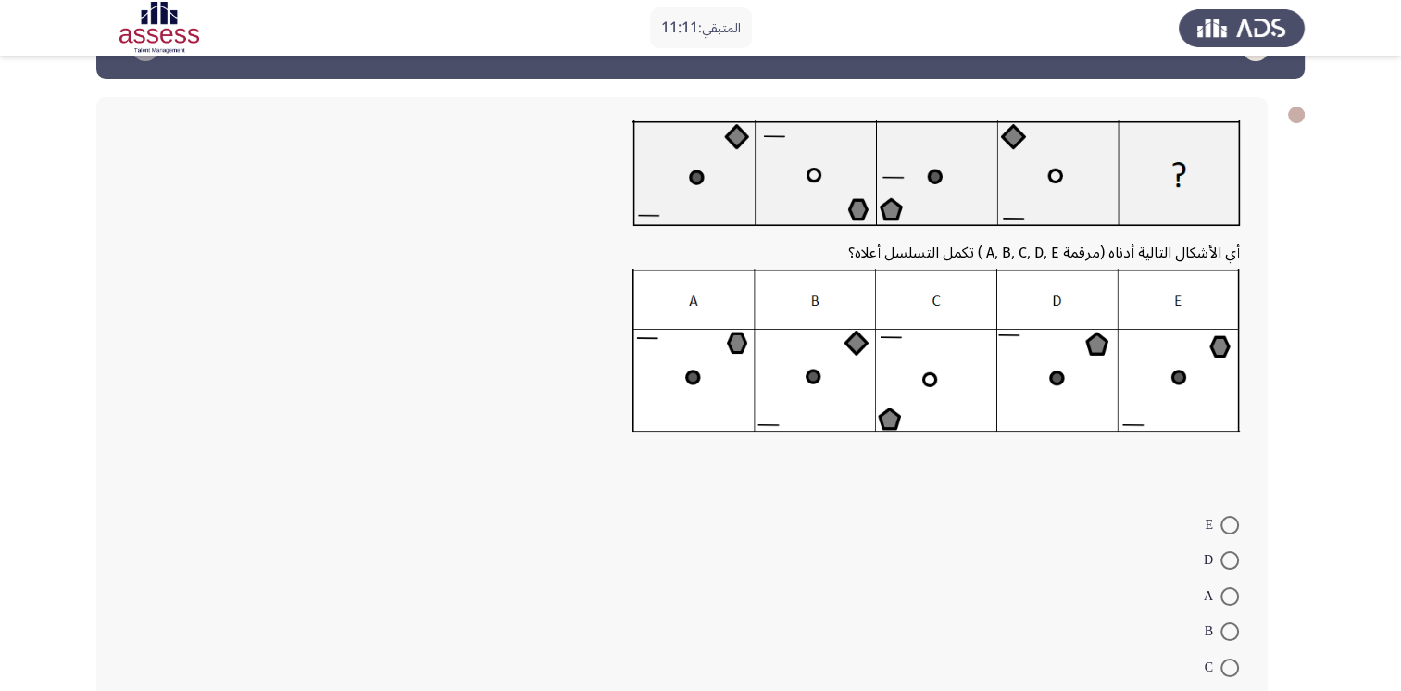
scroll to position [60, 0]
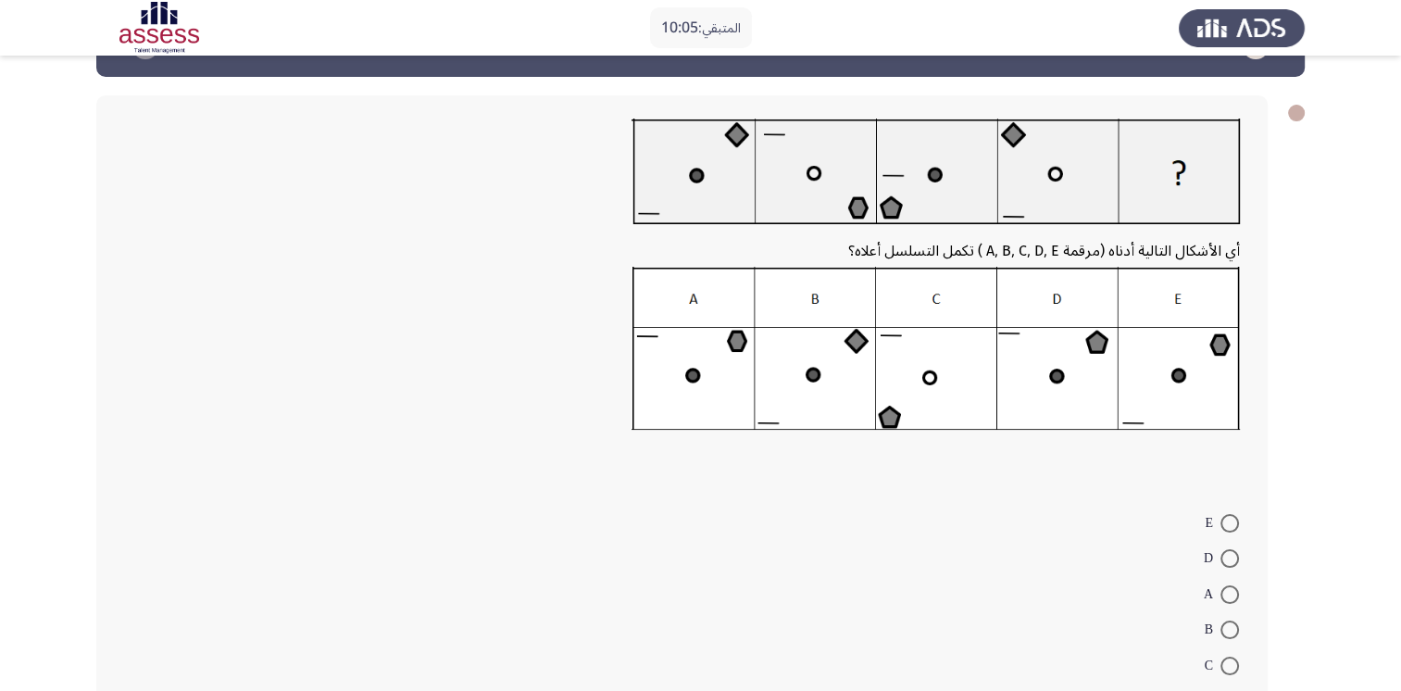
click at [1228, 588] on span at bounding box center [1229, 594] width 19 height 19
click at [1228, 588] on input "A" at bounding box center [1229, 594] width 19 height 19
radio input "true"
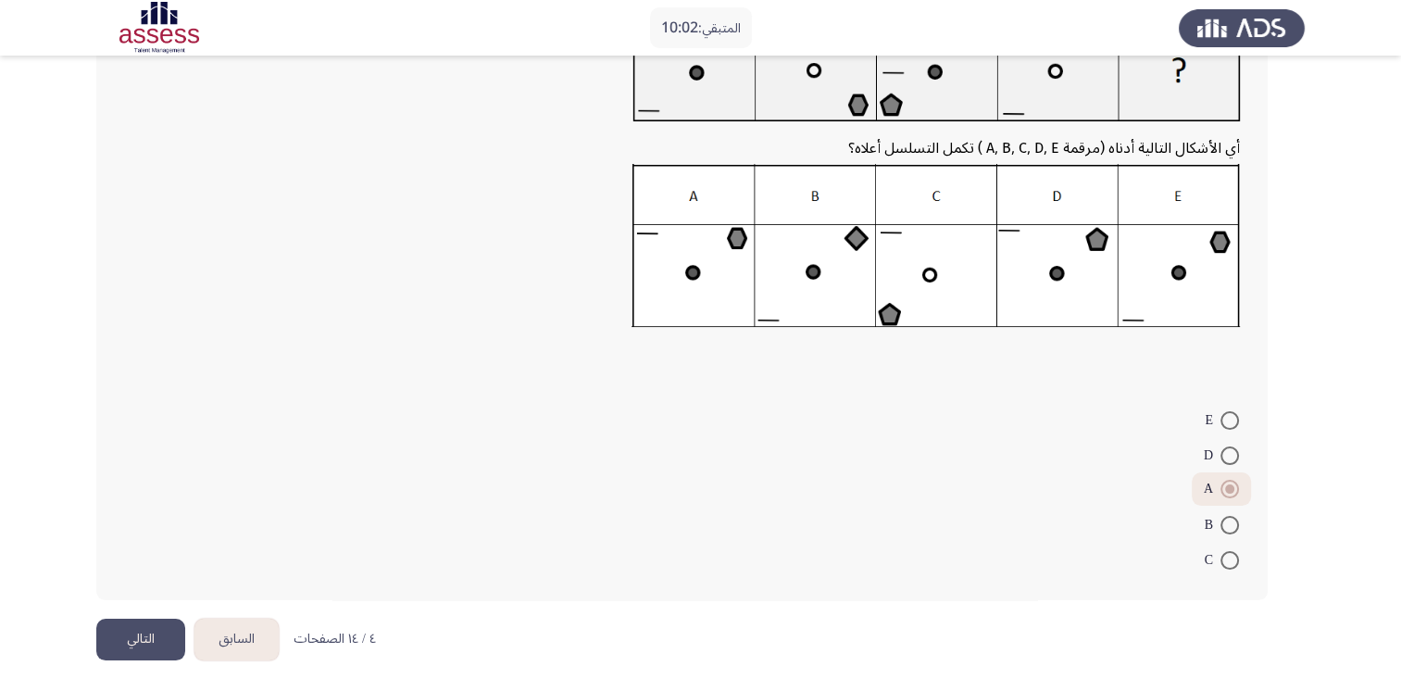
click at [125, 628] on button "التالي" at bounding box center [140, 640] width 89 height 42
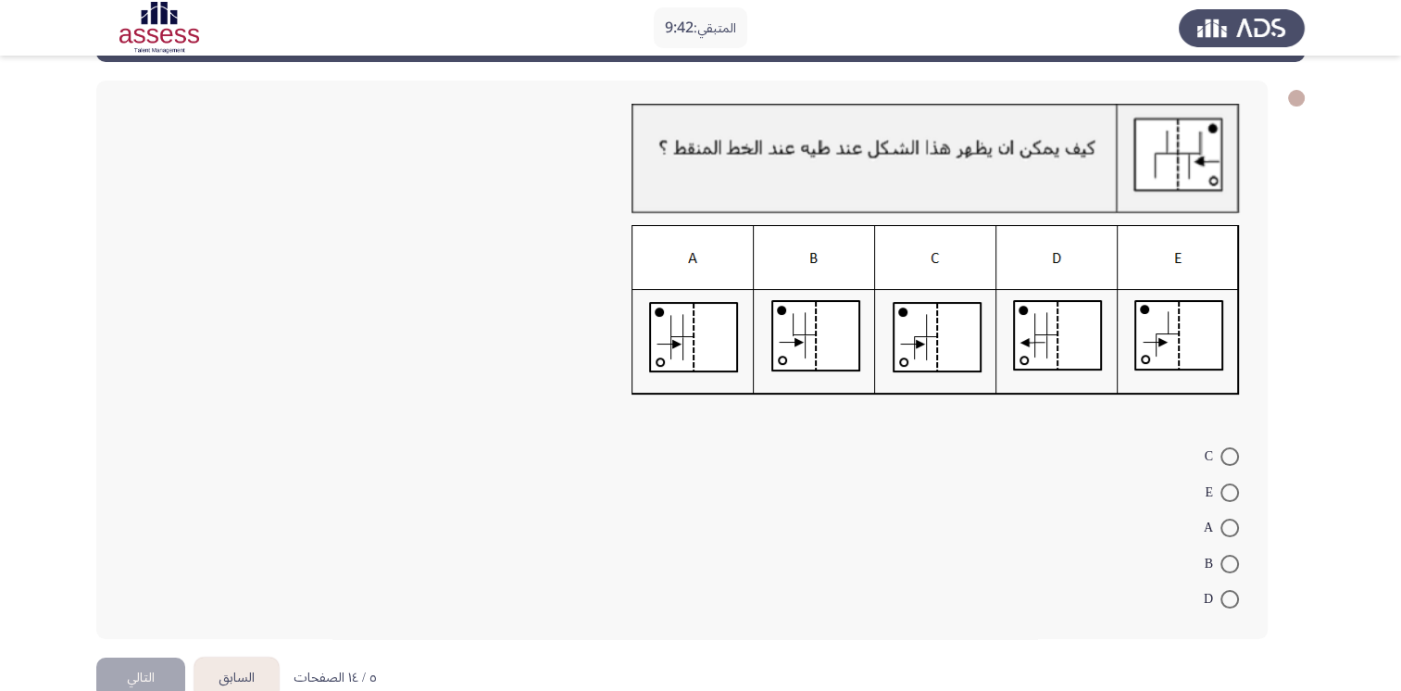
scroll to position [96, 0]
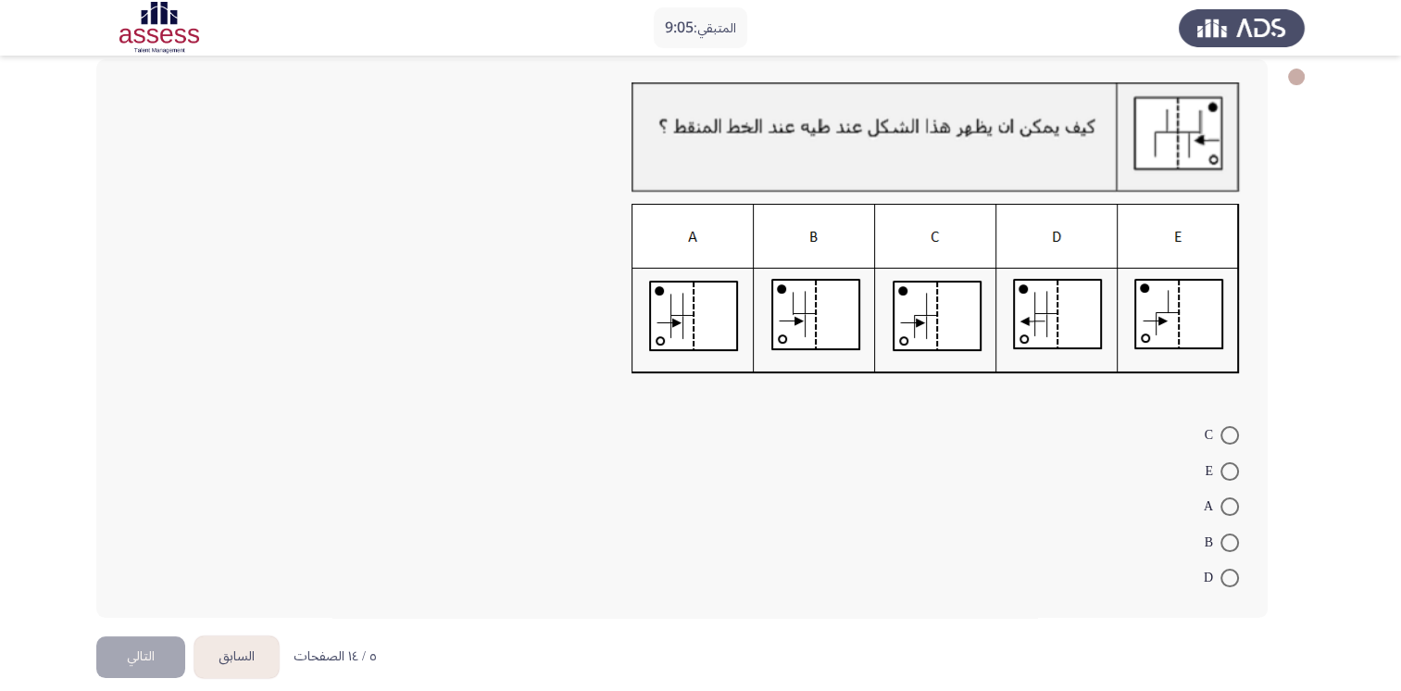
click at [1233, 509] on span at bounding box center [1229, 506] width 19 height 19
click at [1233, 509] on input "A" at bounding box center [1229, 506] width 19 height 19
radio input "true"
click at [115, 650] on button "التالي" at bounding box center [140, 655] width 89 height 42
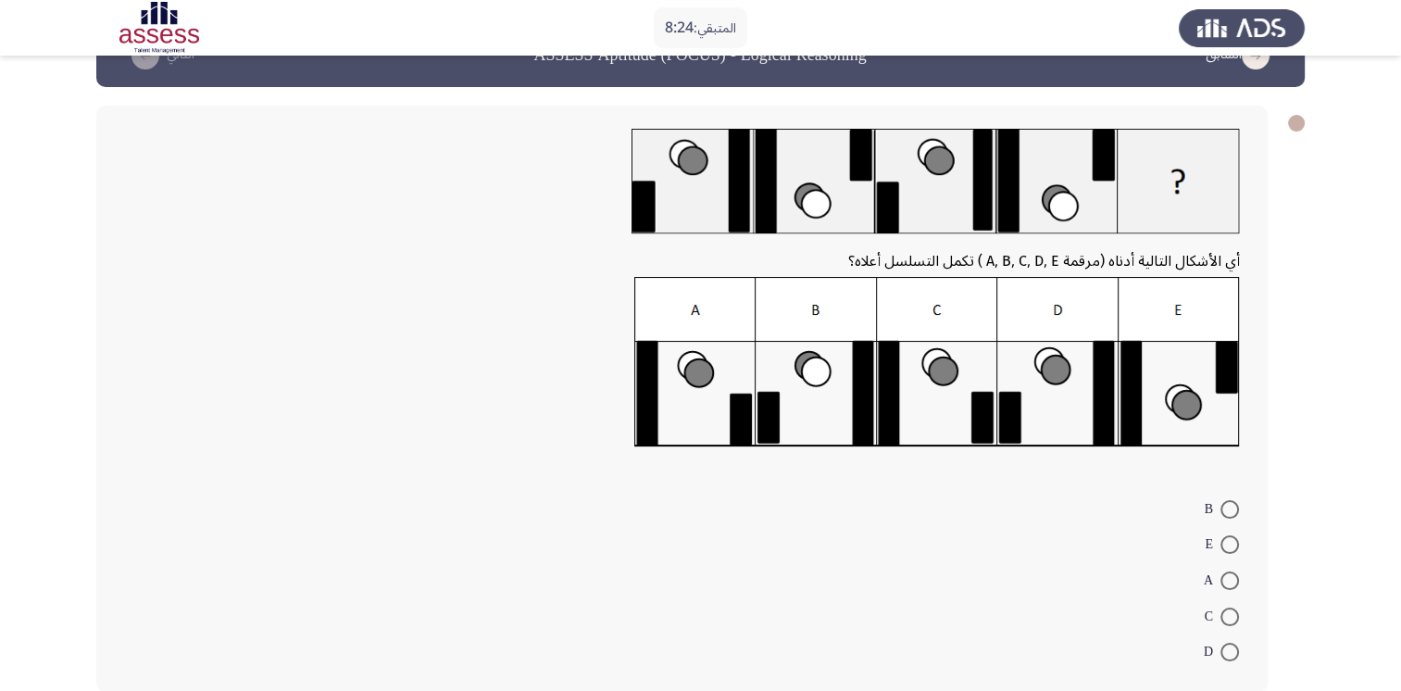
scroll to position [49, 0]
click at [1227, 509] on span at bounding box center [1229, 510] width 19 height 19
click at [1227, 509] on input "B" at bounding box center [1229, 510] width 19 height 19
radio input "true"
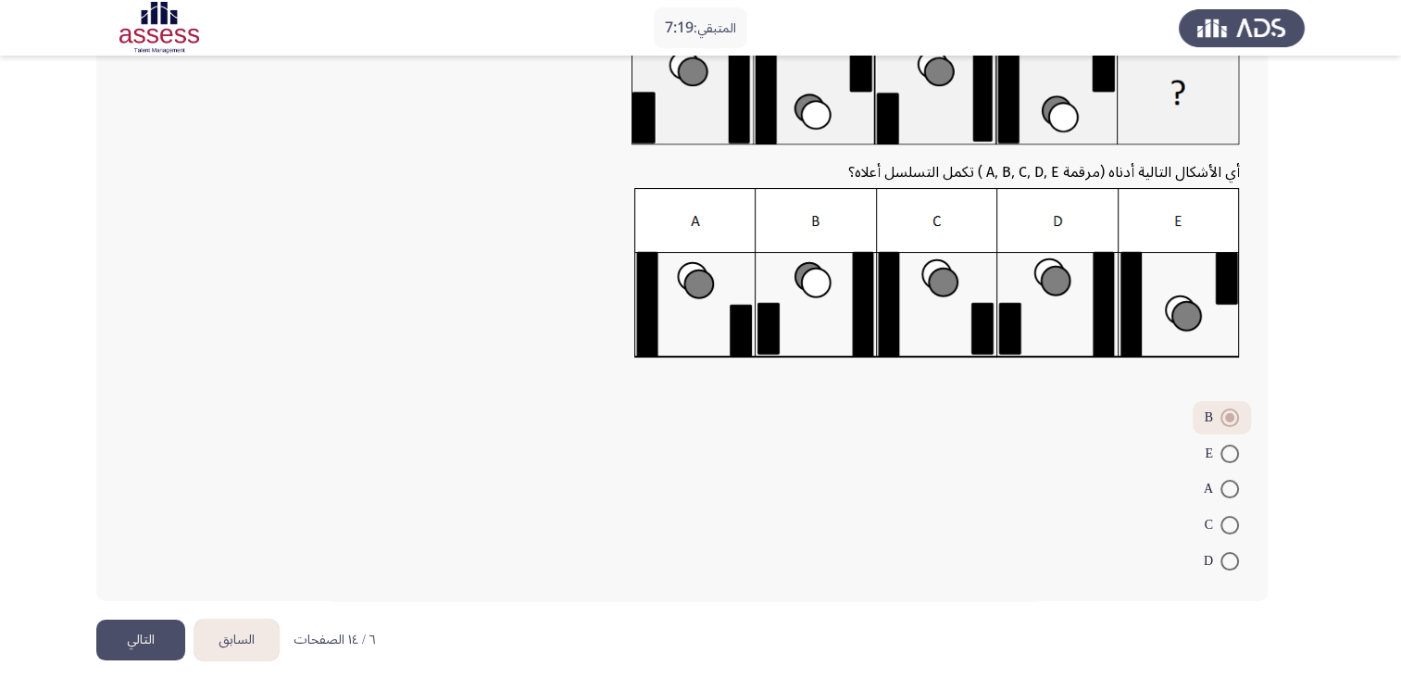
click at [132, 643] on button "التالي" at bounding box center [140, 640] width 89 height 42
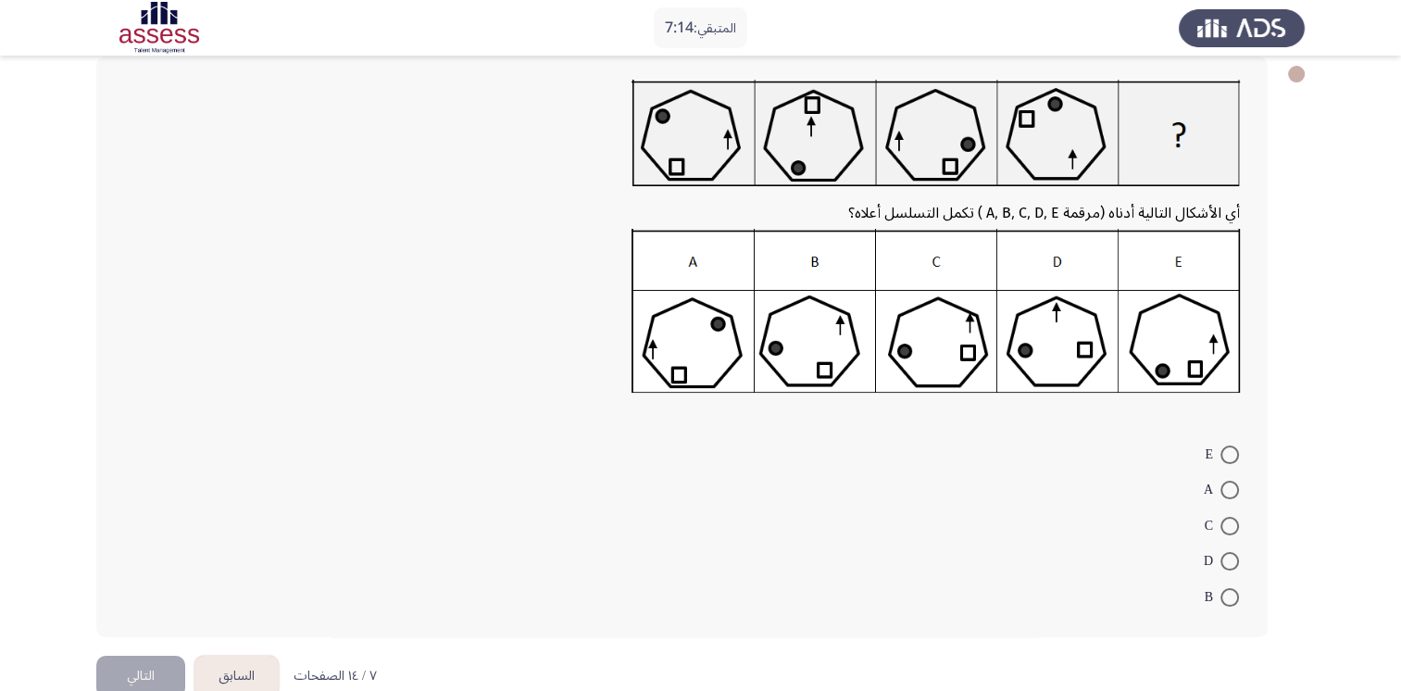
scroll to position [100, 0]
click at [1226, 524] on span at bounding box center [1229, 525] width 19 height 19
click at [1226, 524] on input "C" at bounding box center [1229, 525] width 19 height 19
radio input "true"
click at [152, 661] on button "التالي" at bounding box center [140, 673] width 89 height 42
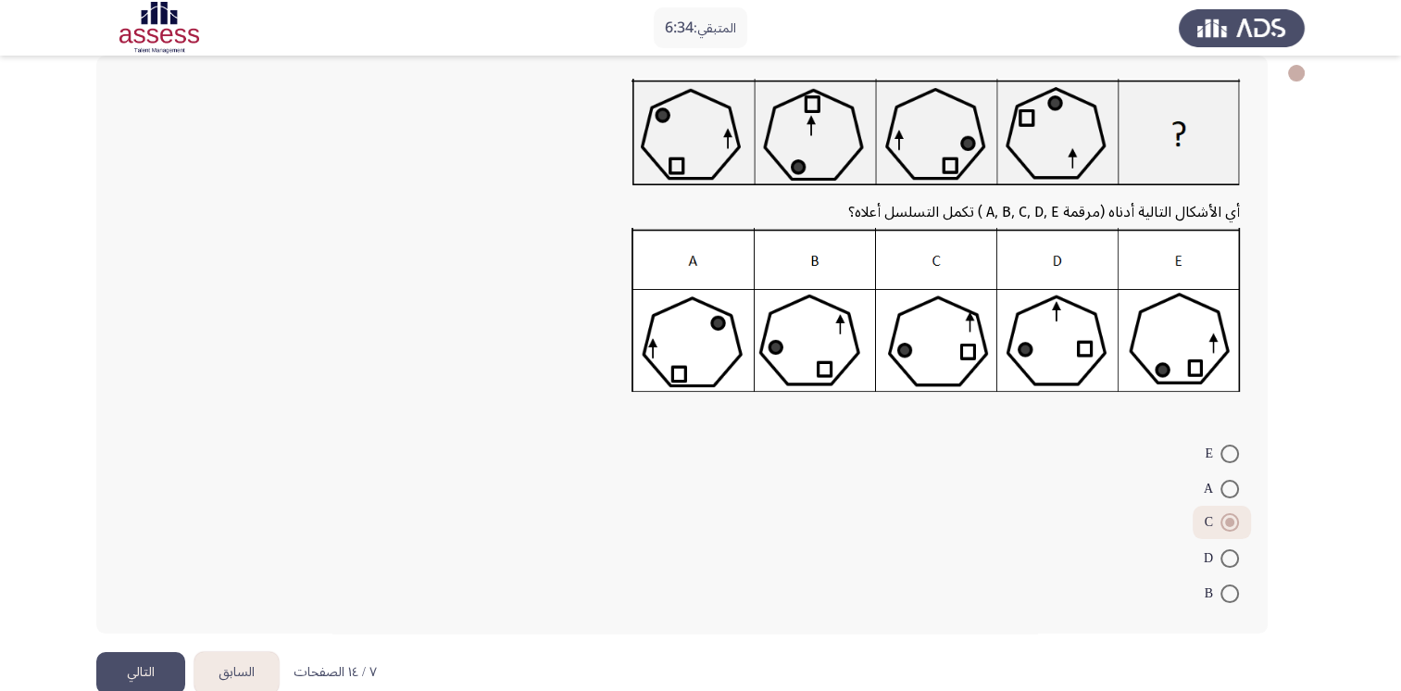
scroll to position [0, 0]
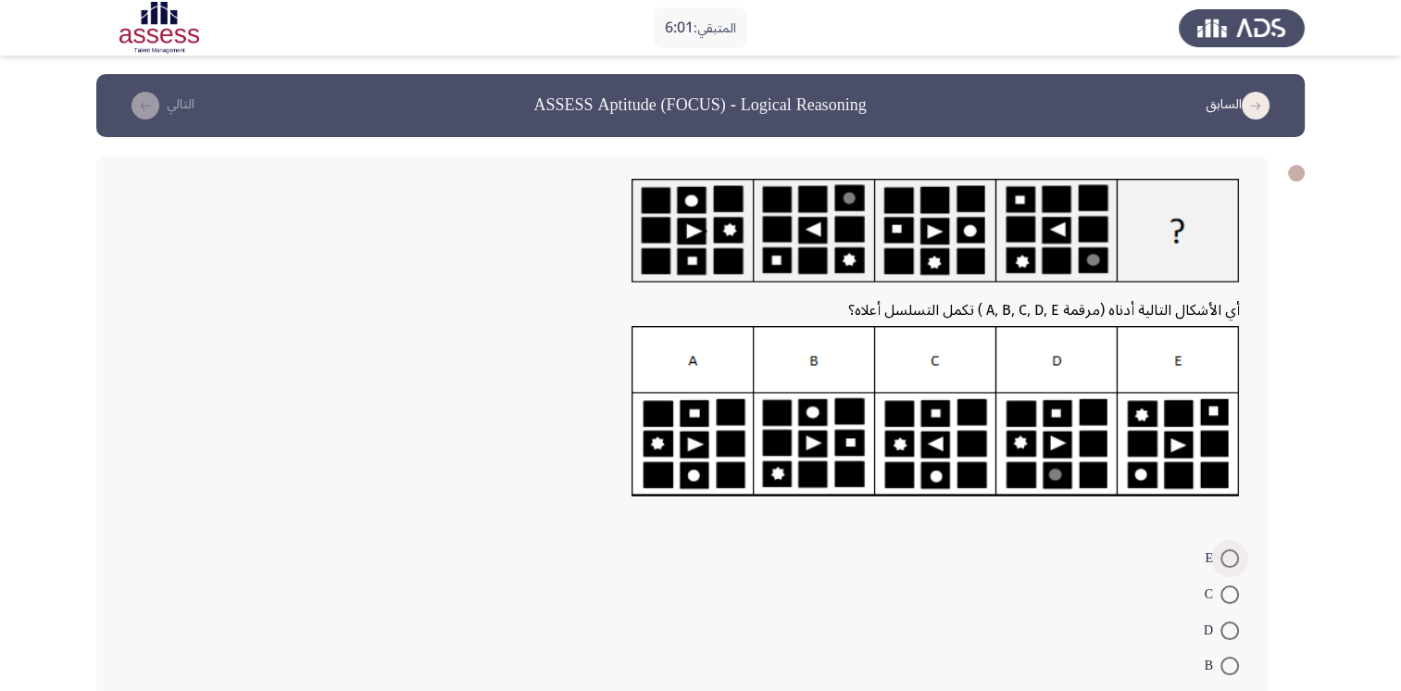
click at [1222, 562] on span at bounding box center [1229, 558] width 19 height 19
click at [1222, 562] on input "E" at bounding box center [1229, 558] width 19 height 19
radio input "true"
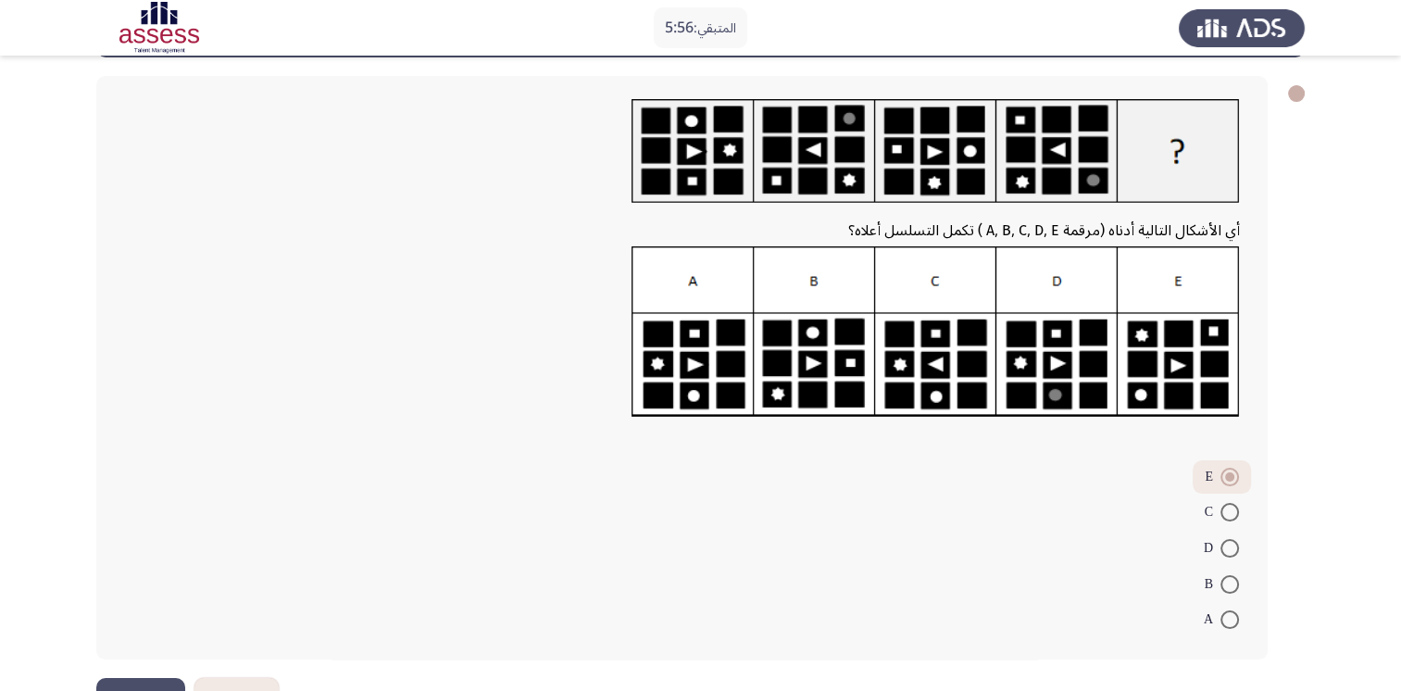
scroll to position [139, 0]
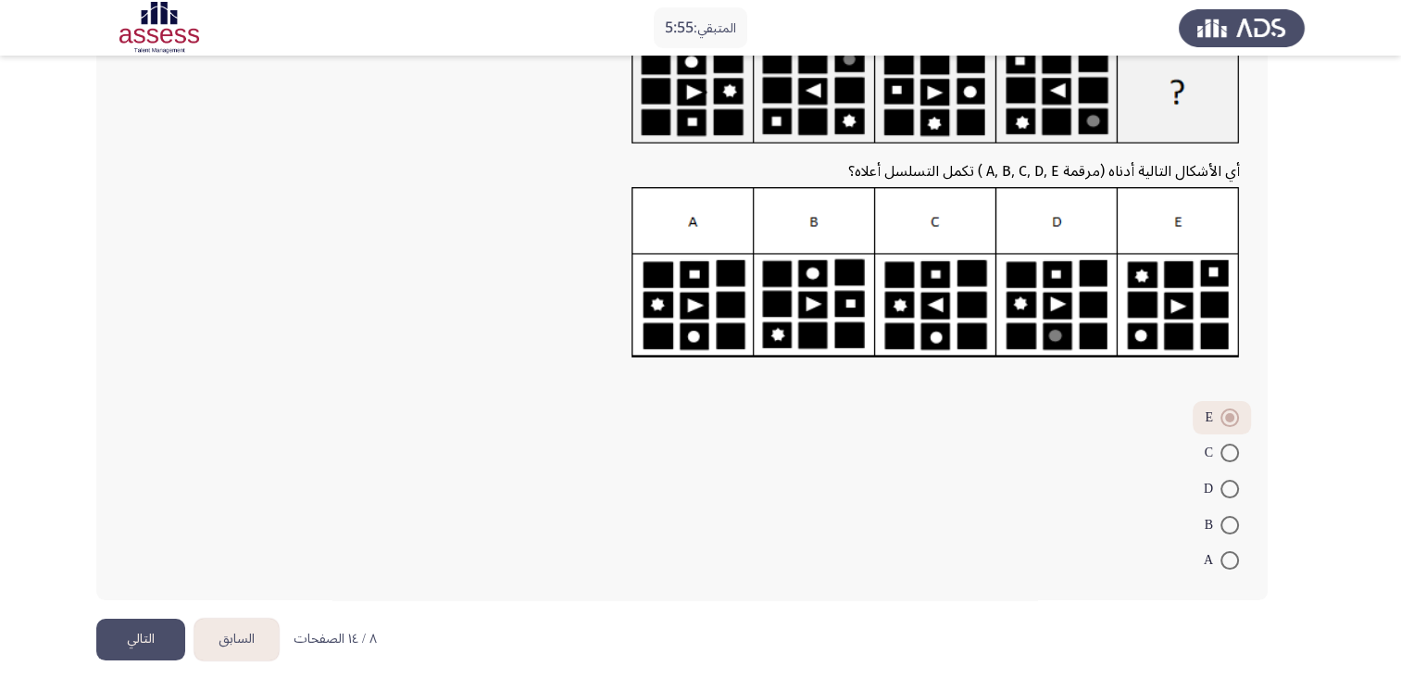
click at [129, 639] on button "التالي" at bounding box center [140, 640] width 89 height 42
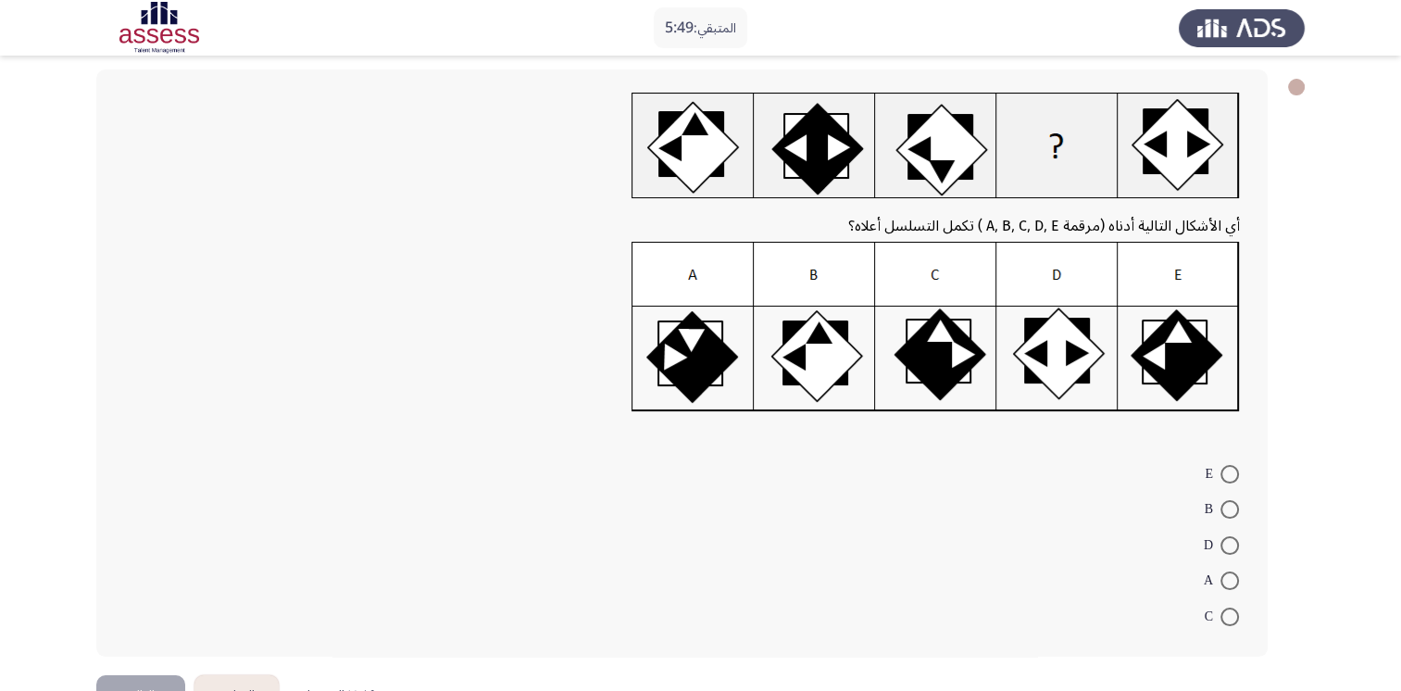
scroll to position [88, 0]
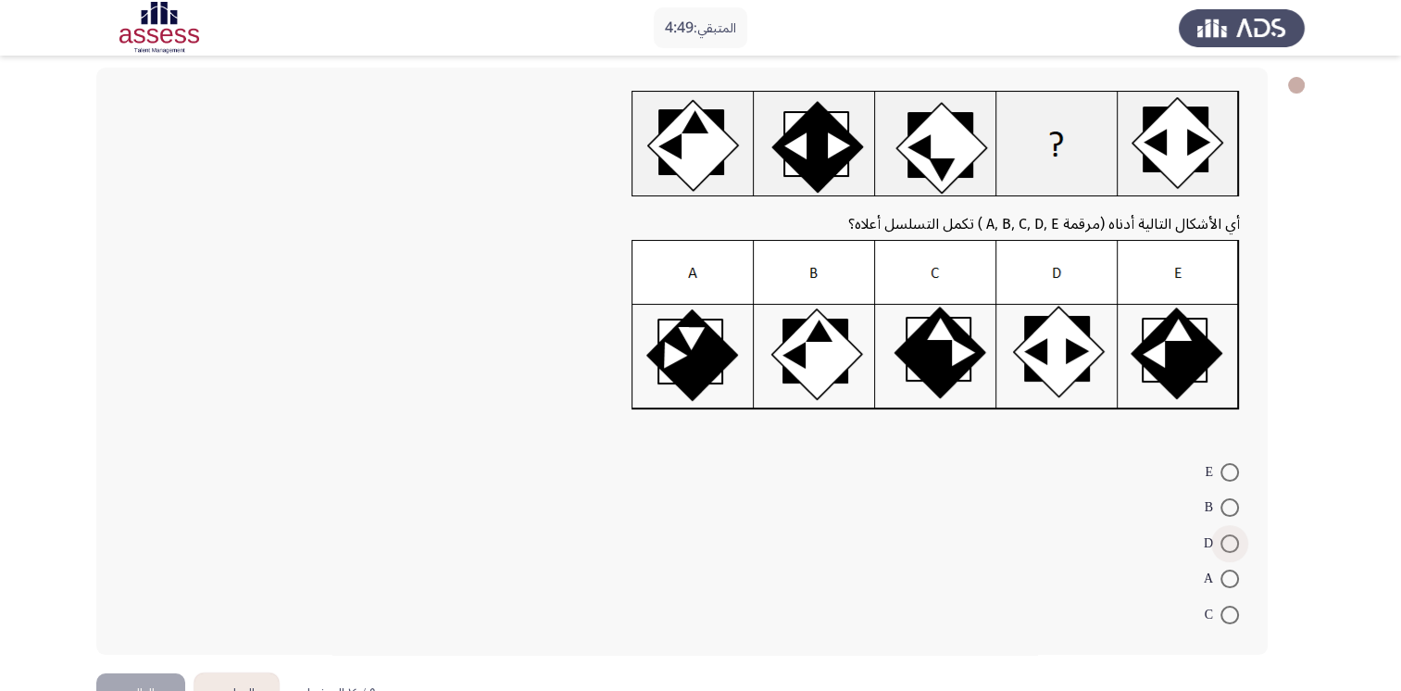
click at [1231, 535] on span at bounding box center [1229, 543] width 19 height 19
click at [1231, 535] on input "D" at bounding box center [1229, 543] width 19 height 19
radio input "true"
click at [166, 682] on button "التالي" at bounding box center [140, 691] width 89 height 42
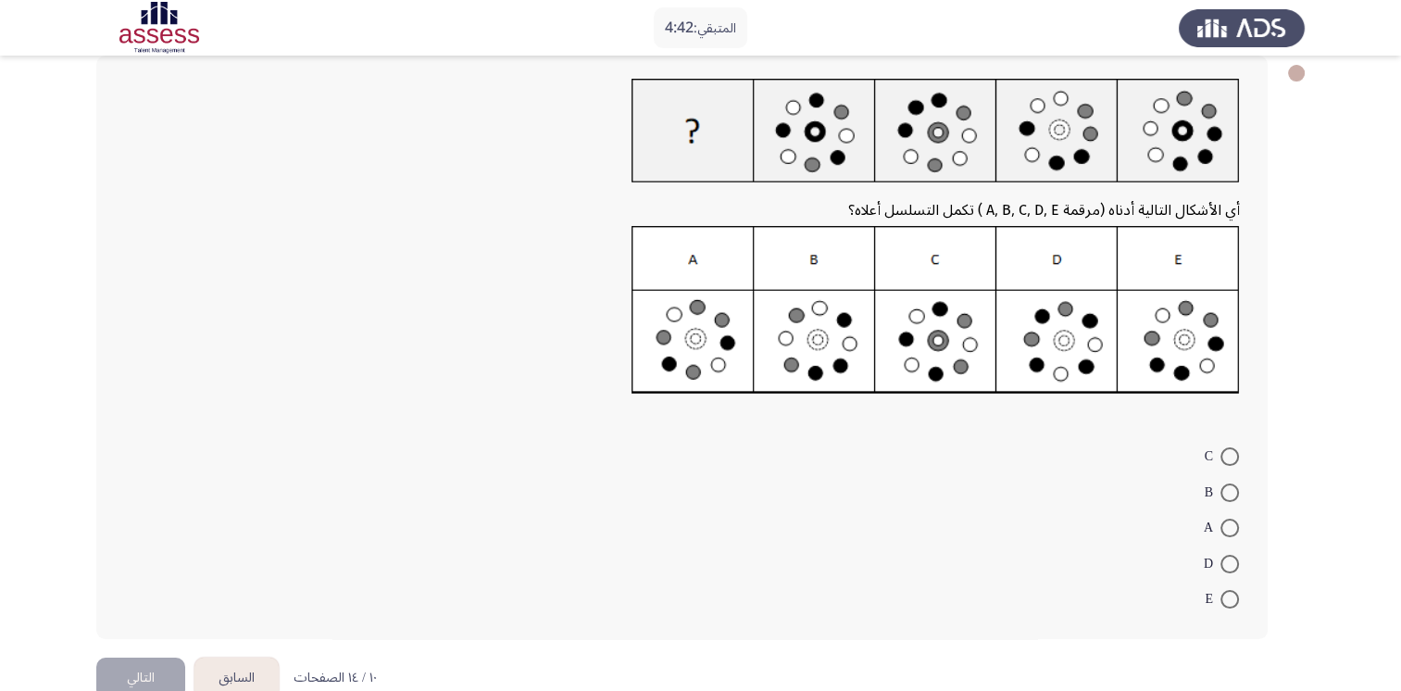
scroll to position [100, 0]
click at [1230, 463] on span at bounding box center [1229, 456] width 19 height 19
click at [1230, 463] on input "C" at bounding box center [1229, 456] width 19 height 19
radio input "true"
click at [122, 677] on button "التالي" at bounding box center [140, 677] width 89 height 42
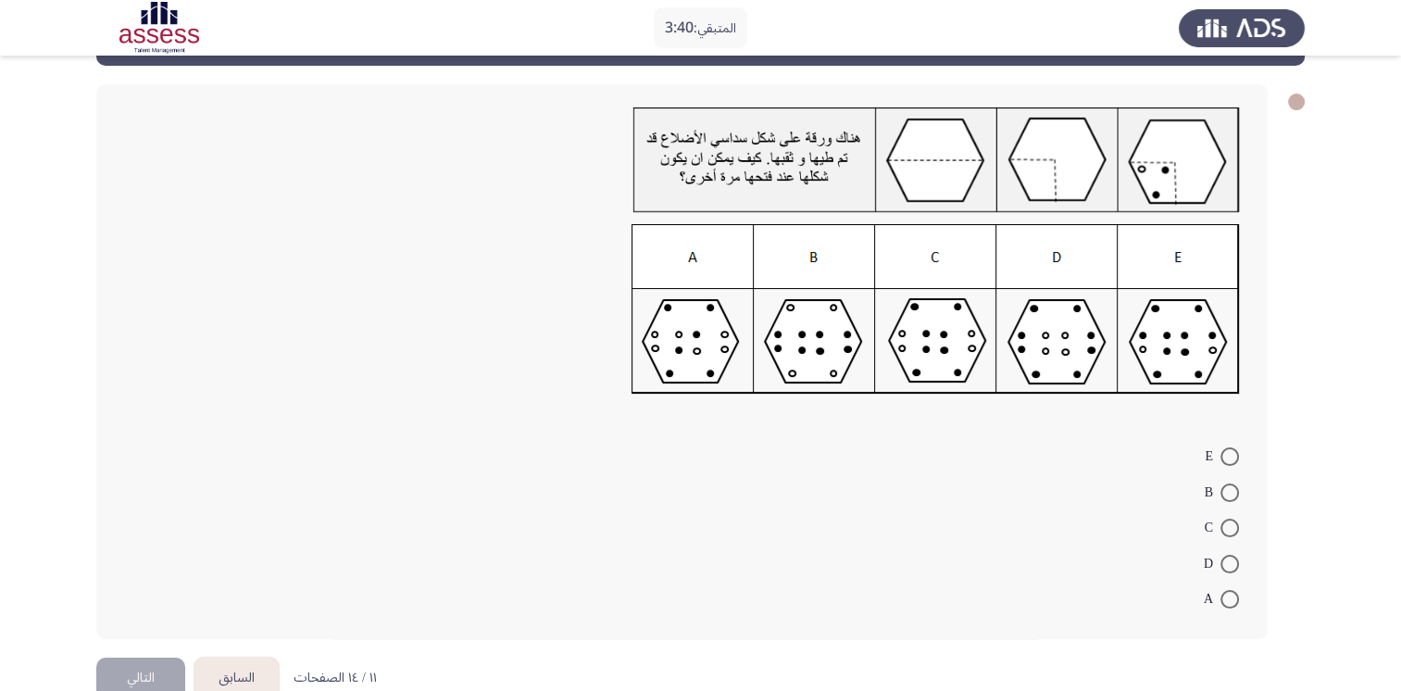
scroll to position [73, 0]
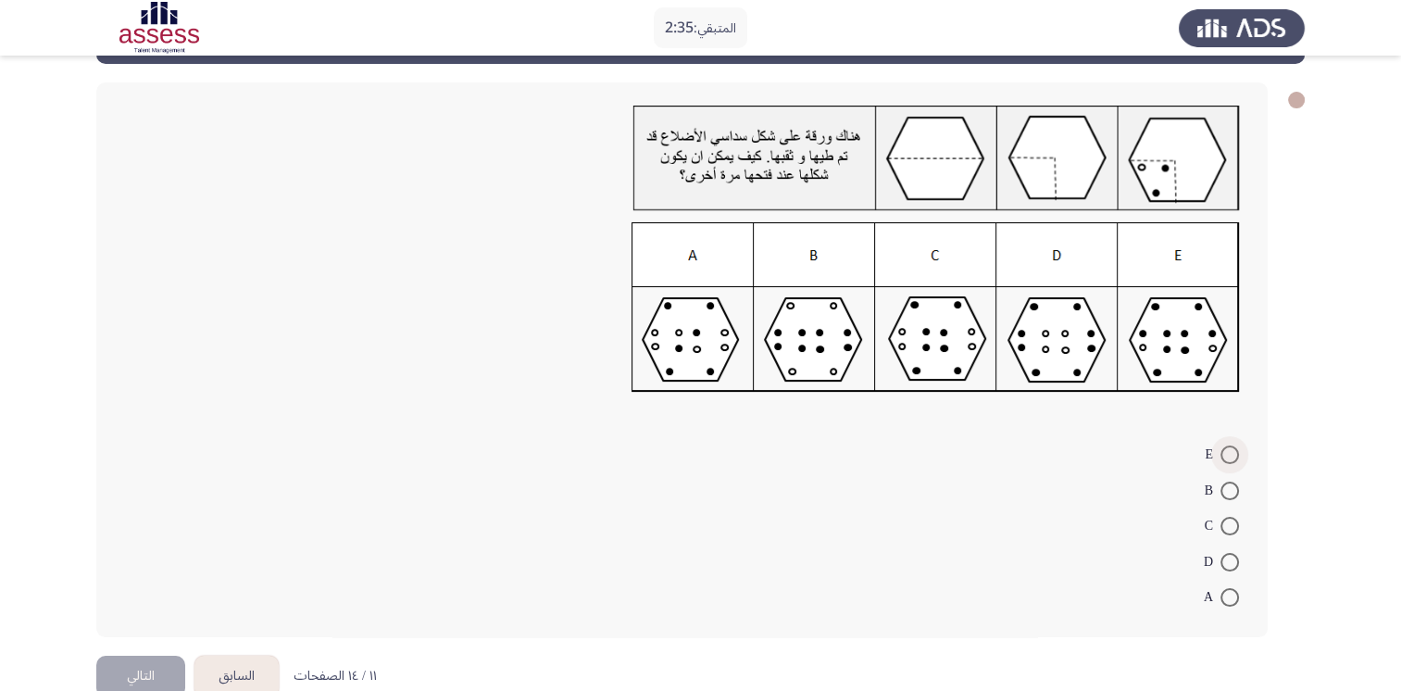
click at [1223, 451] on span at bounding box center [1229, 454] width 19 height 19
click at [1223, 451] on input "E" at bounding box center [1229, 454] width 19 height 19
radio input "true"
click at [153, 664] on button "التالي" at bounding box center [140, 675] width 89 height 42
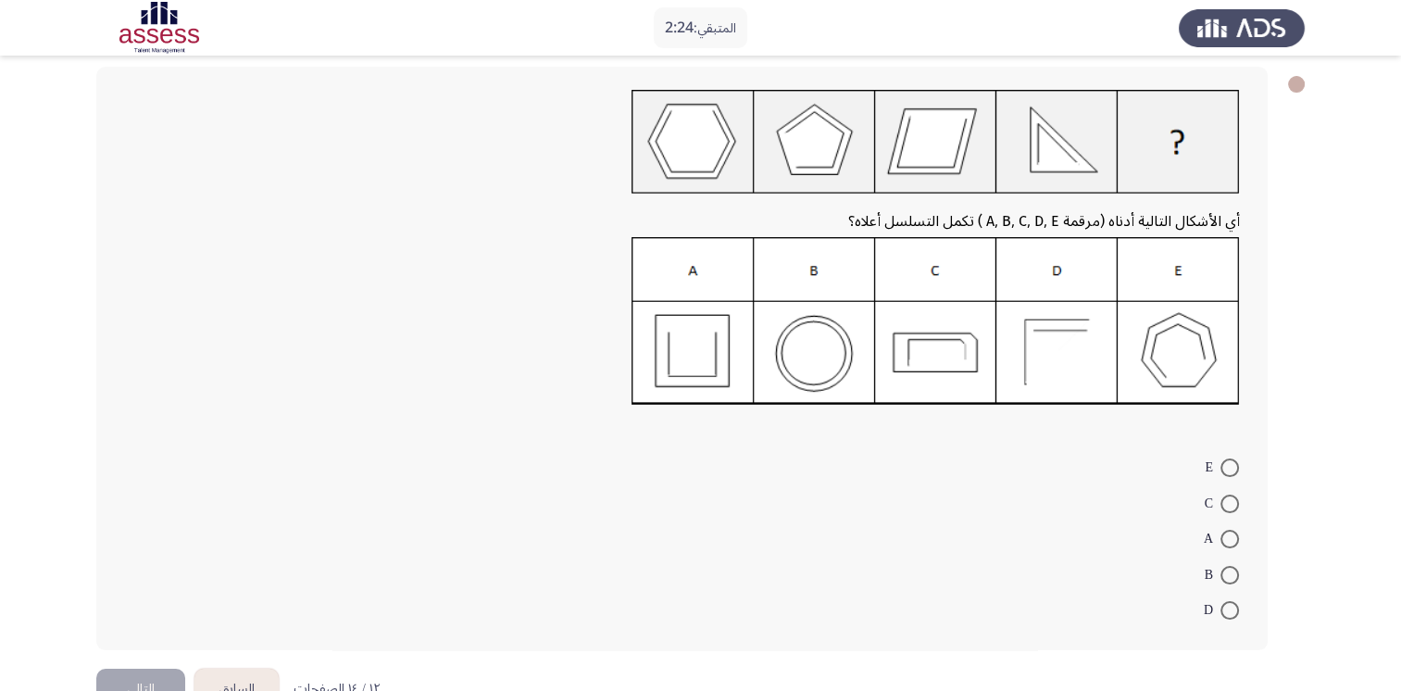
scroll to position [93, 0]
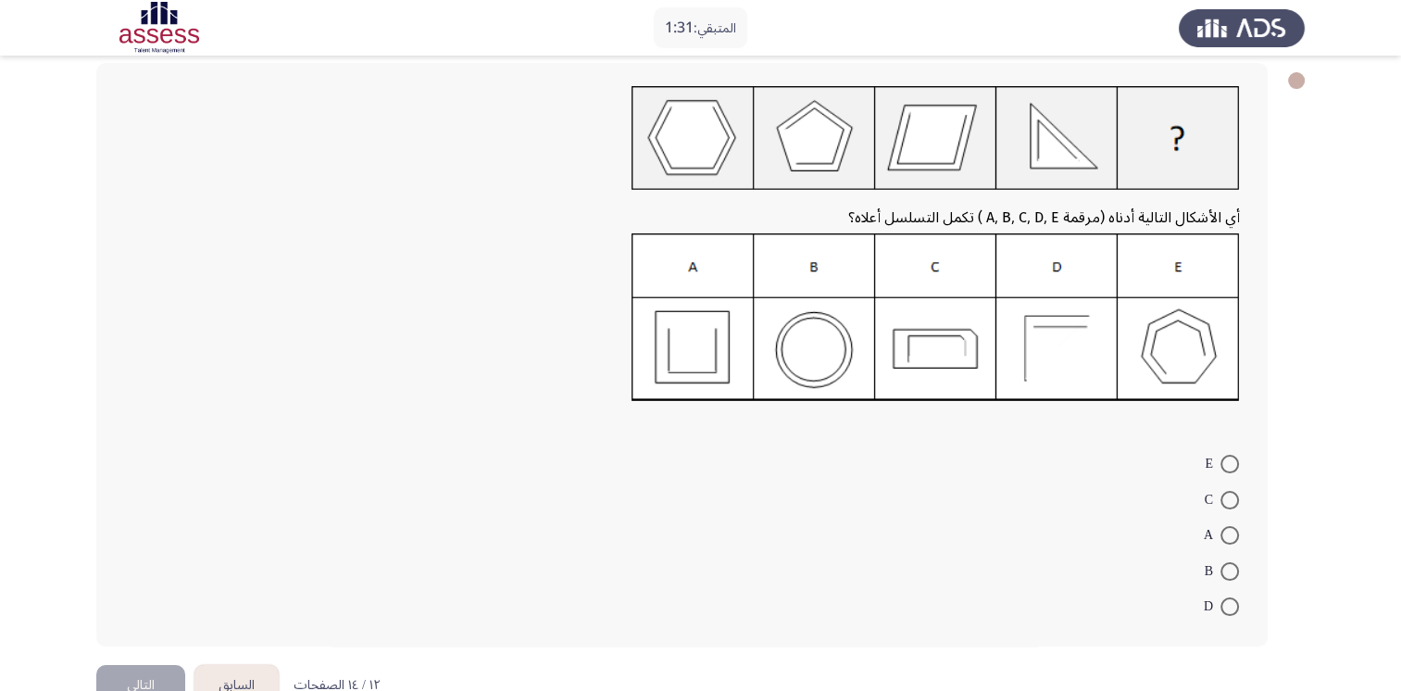
click at [1221, 606] on span at bounding box center [1229, 606] width 19 height 19
click at [1221, 606] on input "D" at bounding box center [1229, 606] width 19 height 19
radio input "true"
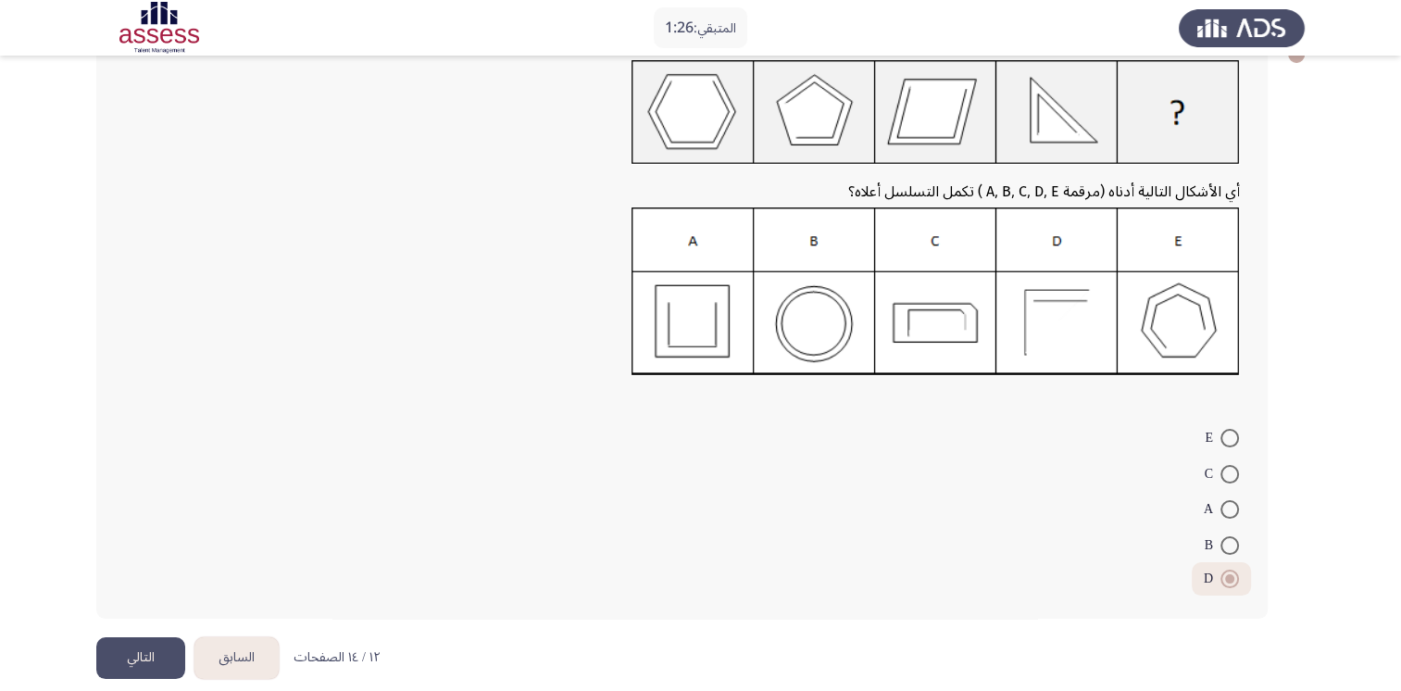
scroll to position [137, 0]
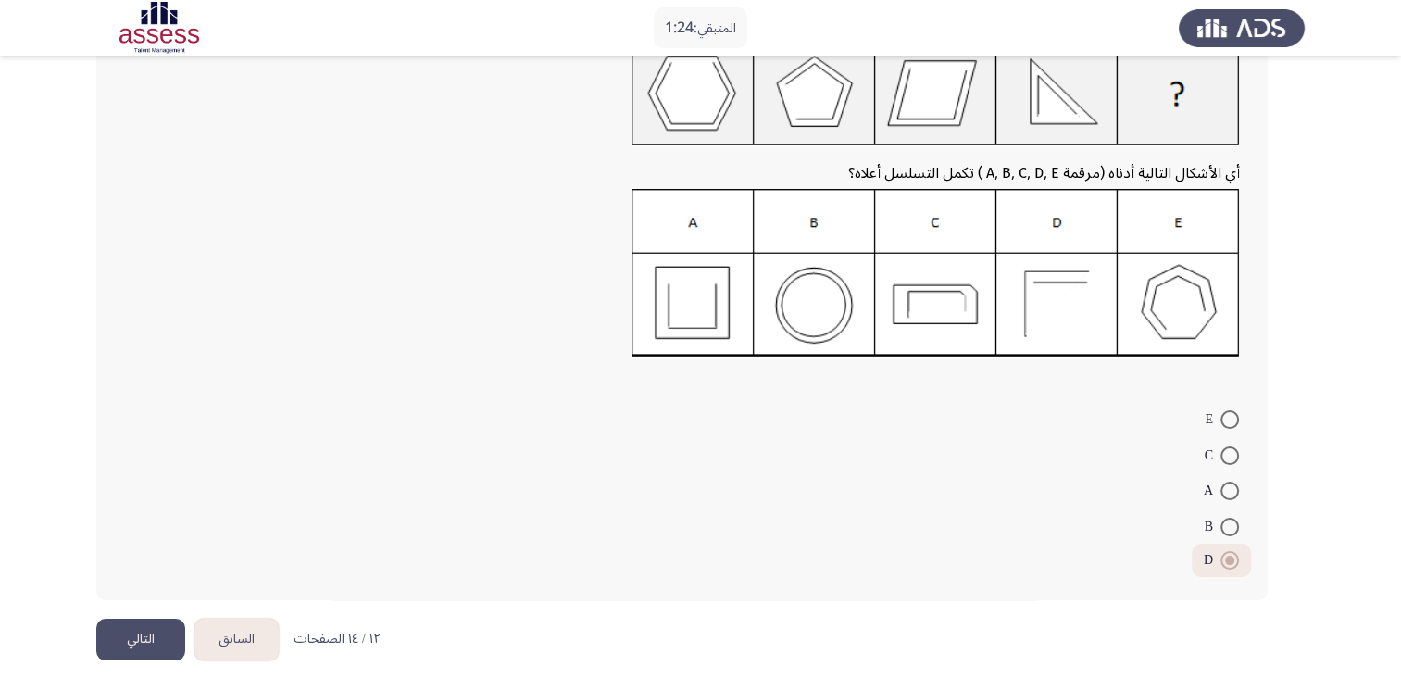
click at [131, 641] on button "التالي" at bounding box center [140, 640] width 89 height 42
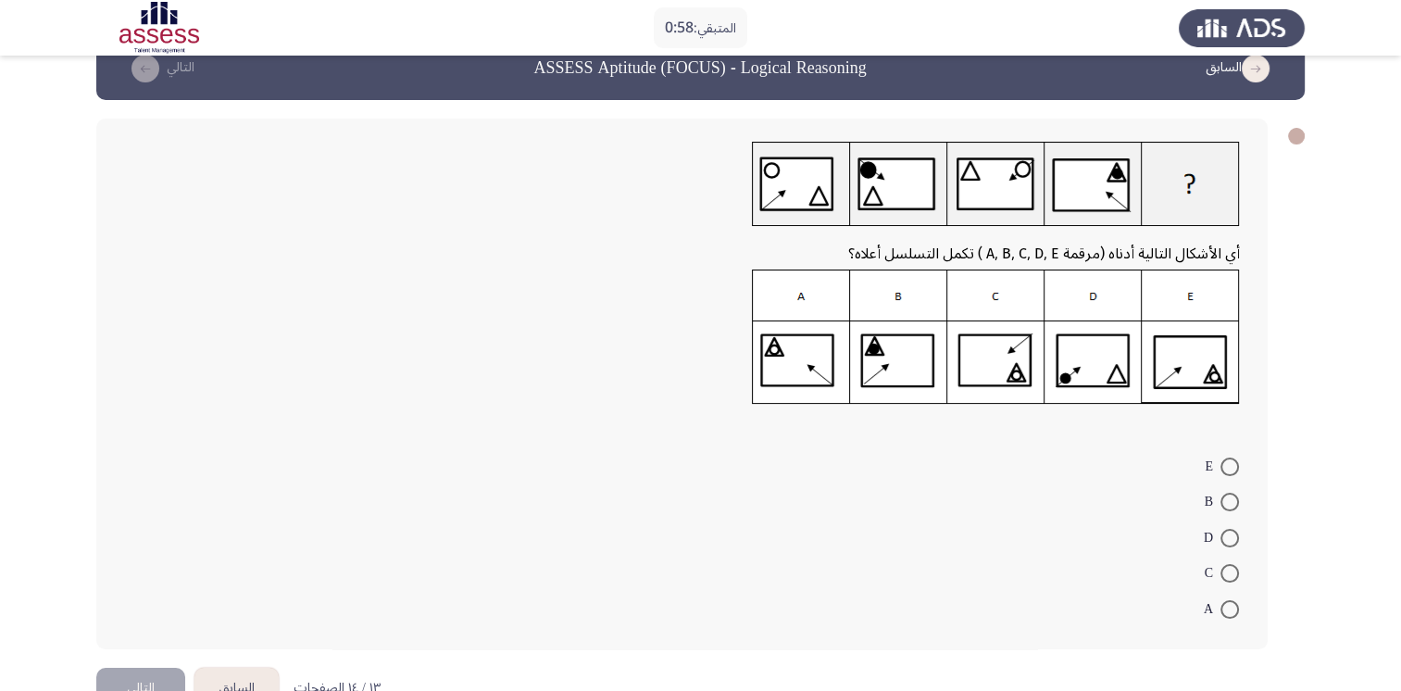
scroll to position [37, 0]
click at [1231, 581] on label "C" at bounding box center [1222, 573] width 34 height 22
click at [1231, 581] on input "C" at bounding box center [1229, 573] width 19 height 19
radio input "true"
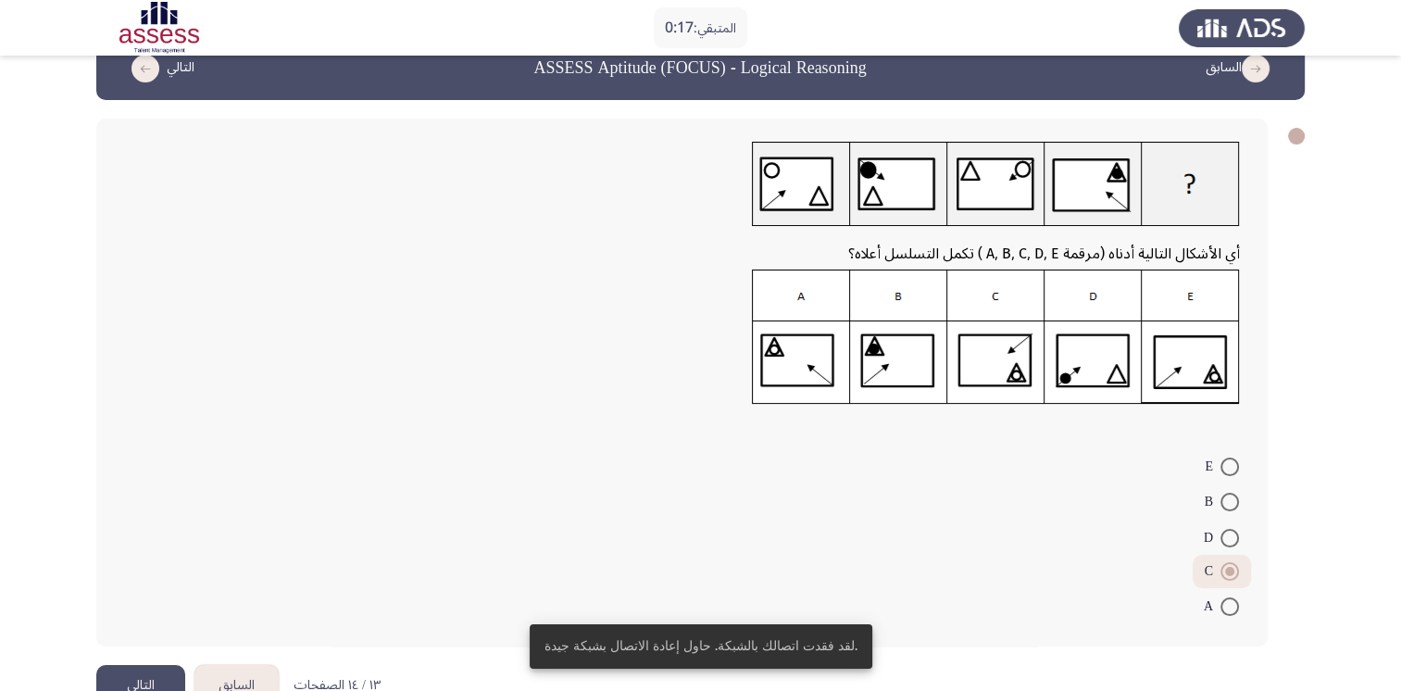
scroll to position [83, 0]
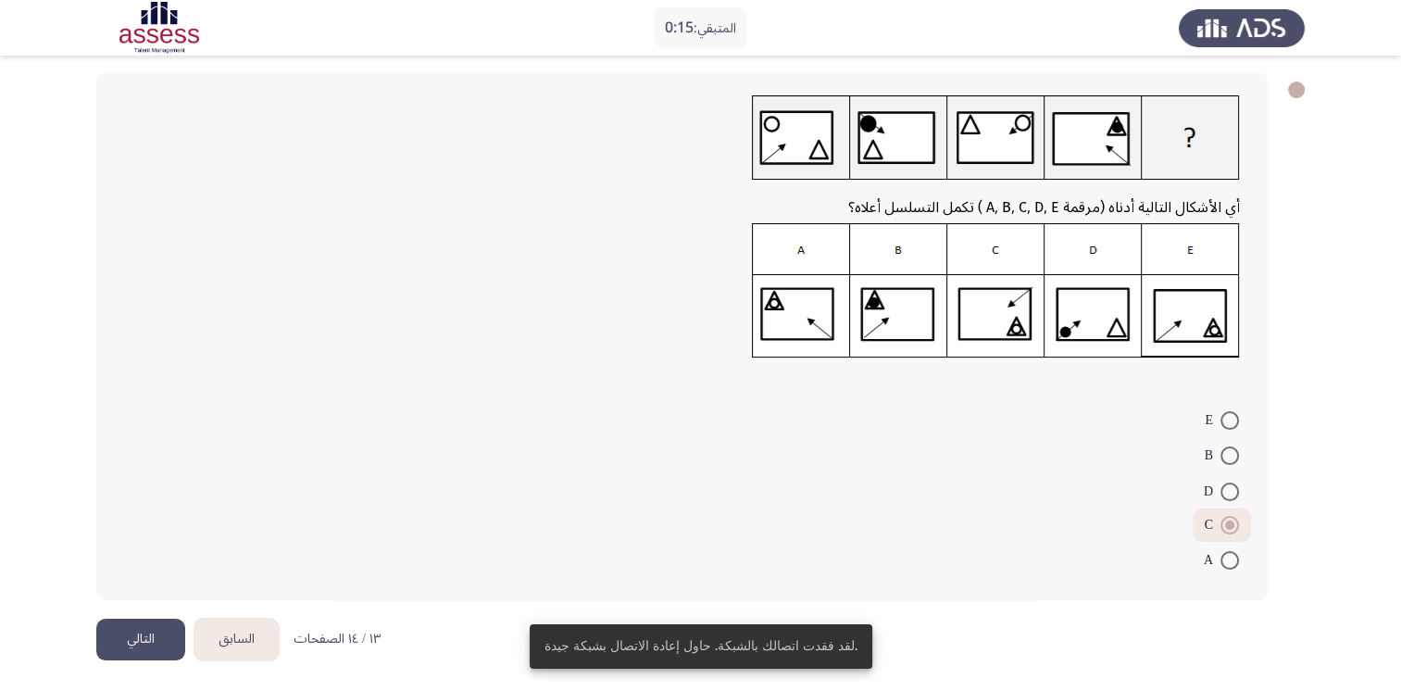
click at [163, 641] on button "التالي" at bounding box center [140, 640] width 89 height 42
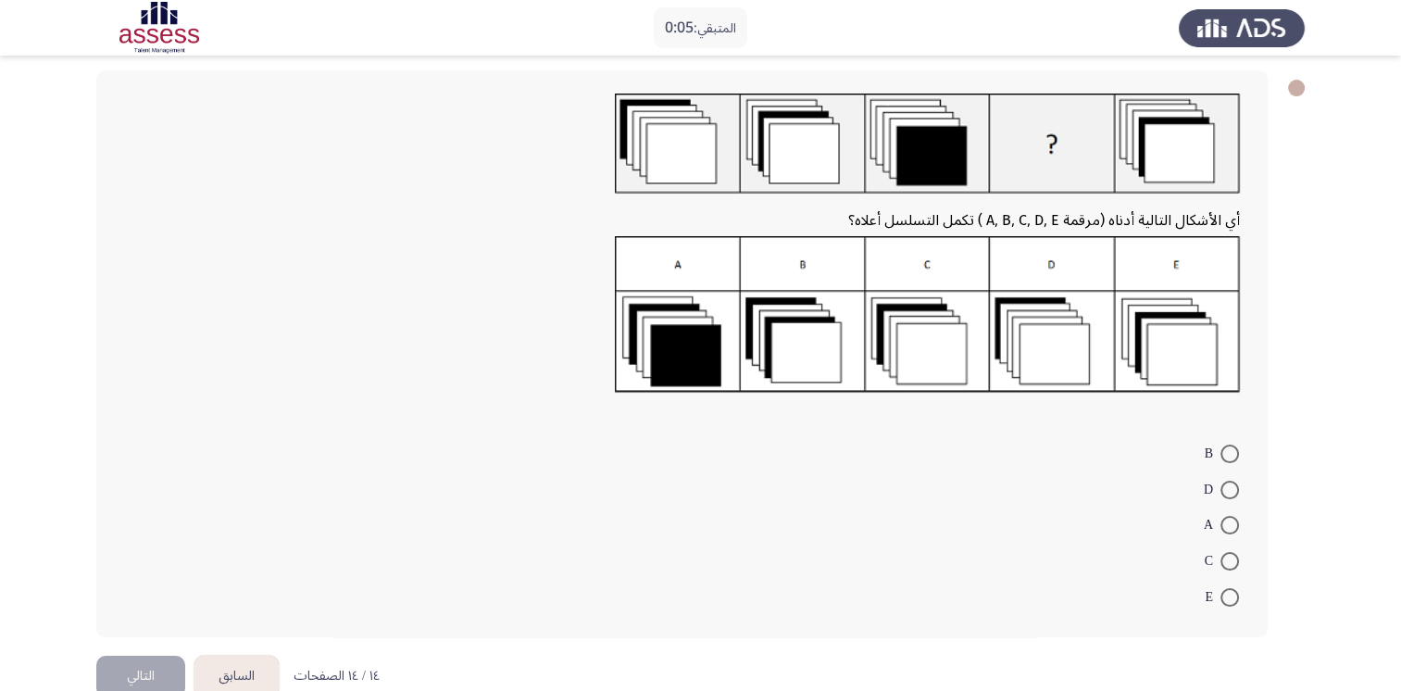
scroll to position [86, 0]
click at [1222, 482] on span at bounding box center [1229, 489] width 19 height 19
click at [1222, 482] on input "D" at bounding box center [1229, 489] width 19 height 19
radio input "true"
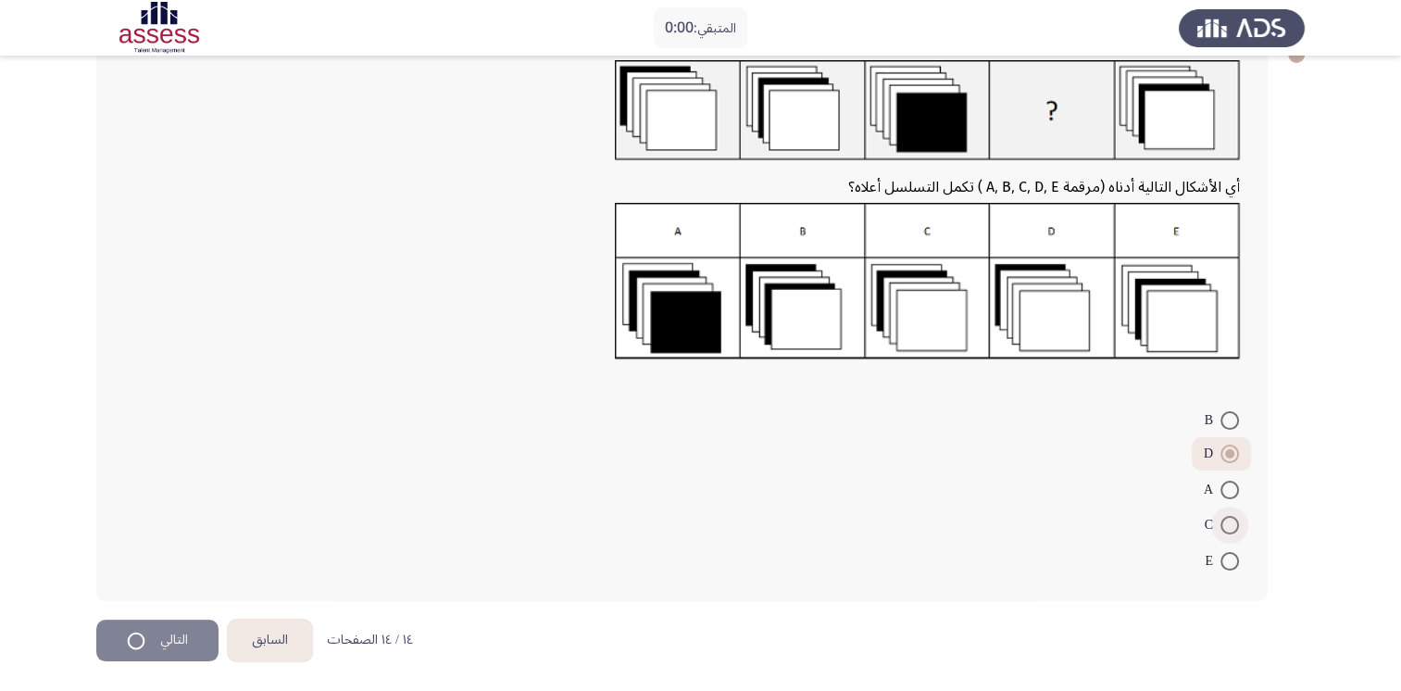
click at [1227, 521] on span at bounding box center [1229, 525] width 19 height 19
click at [1227, 521] on input "C" at bounding box center [1229, 525] width 19 height 19
radio input "true"
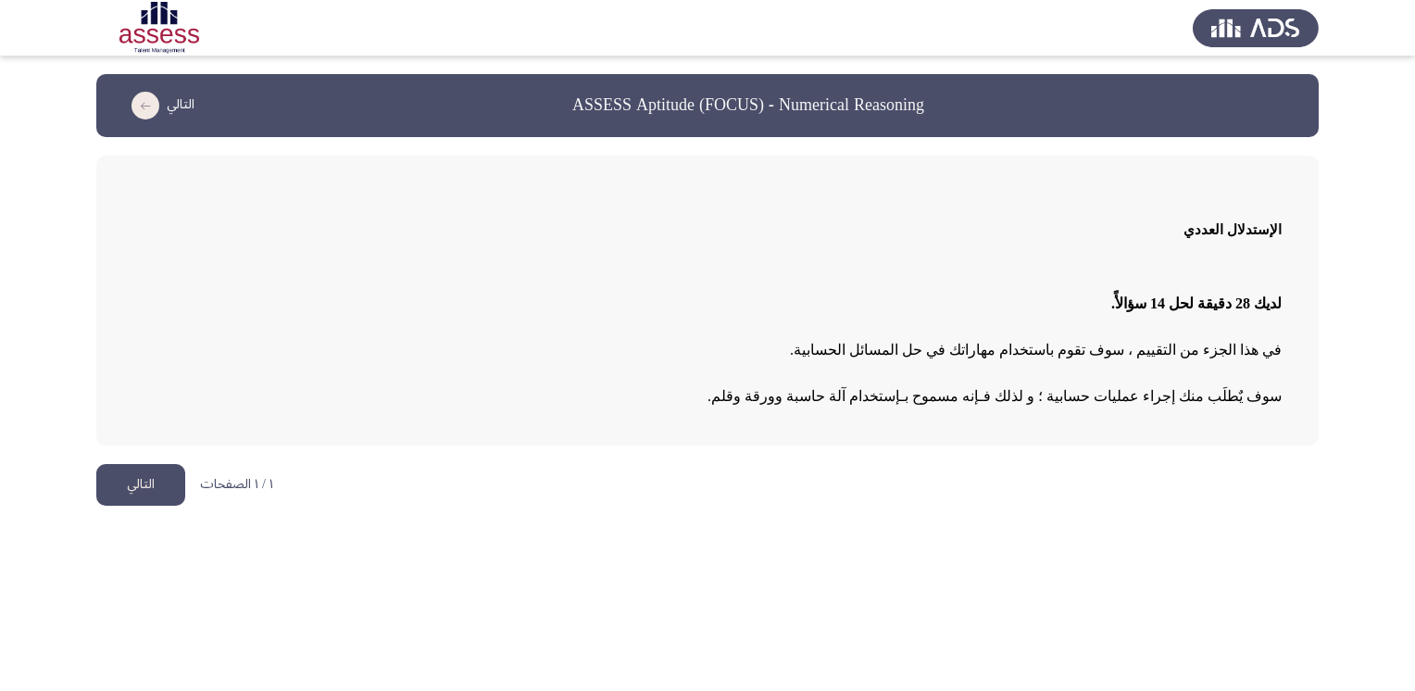
click at [144, 494] on button "التالي" at bounding box center [140, 485] width 89 height 42
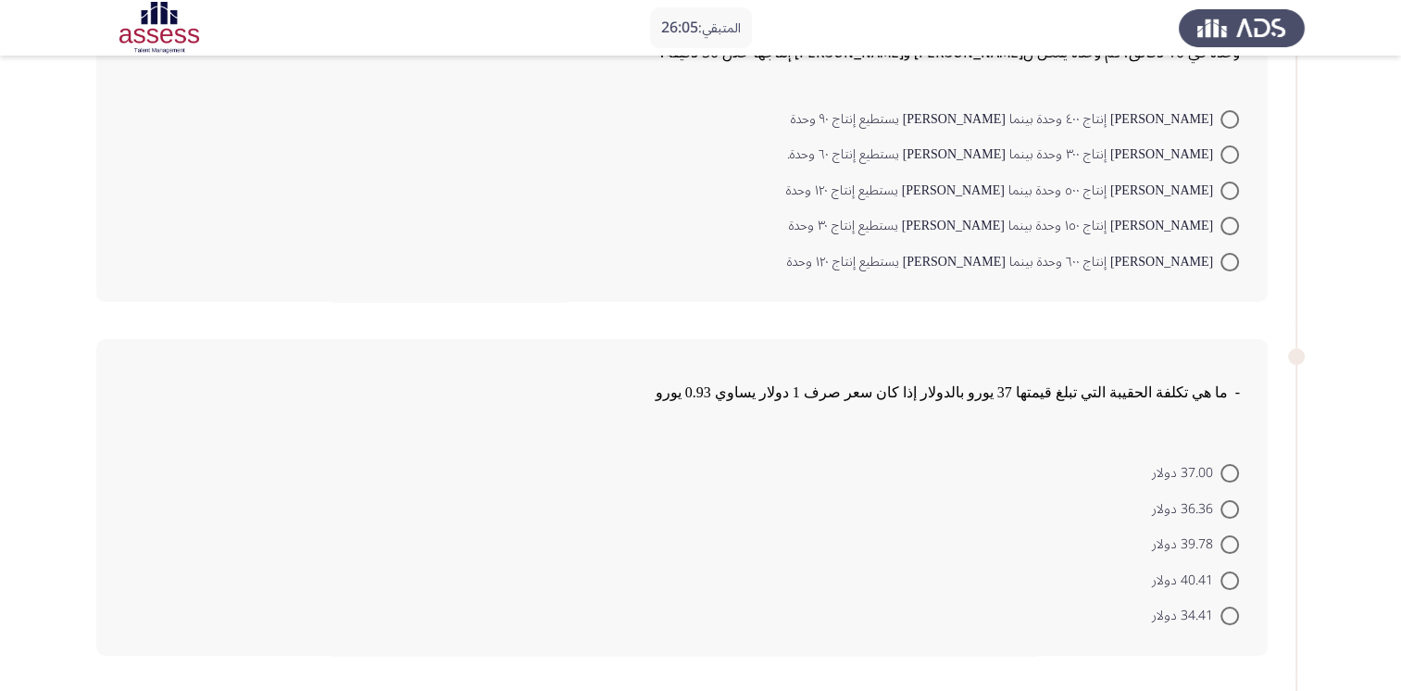
scroll to position [192, 0]
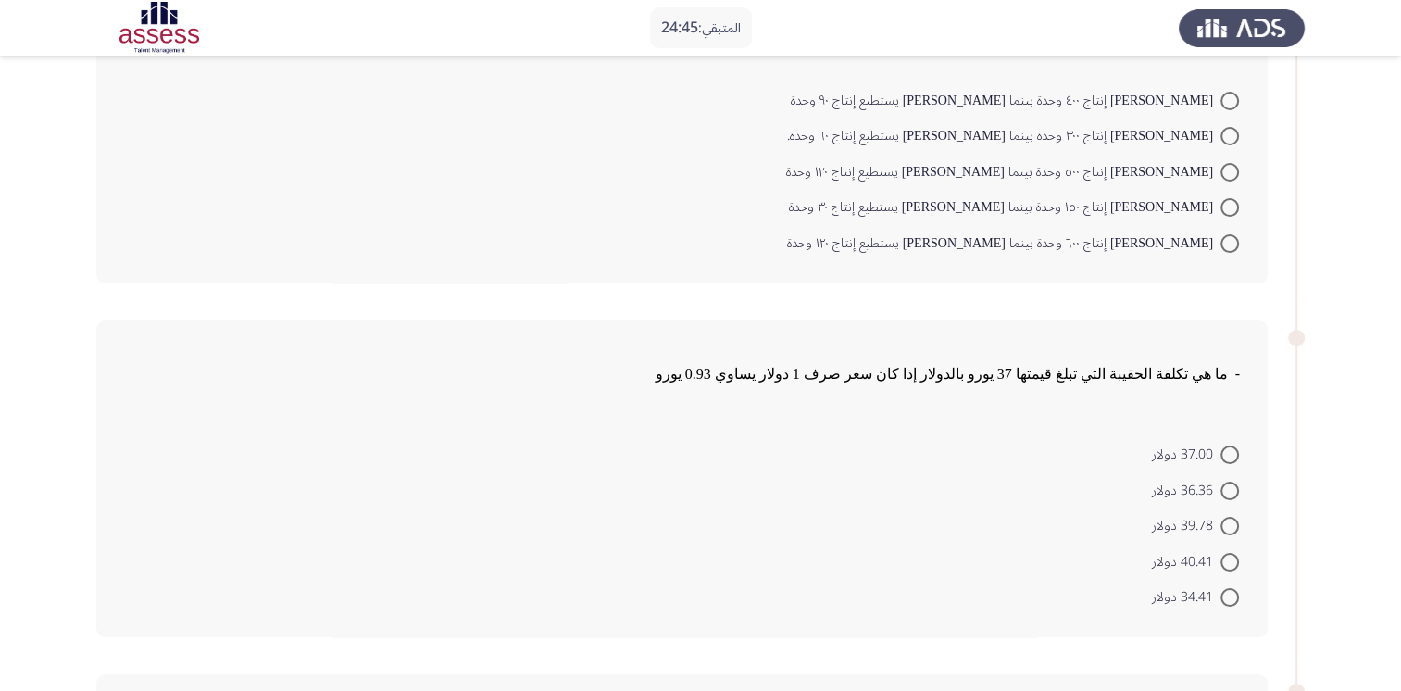
click at [1232, 602] on span at bounding box center [1229, 597] width 19 height 19
click at [1232, 602] on input "34.41 دولار" at bounding box center [1229, 597] width 19 height 19
radio input "true"
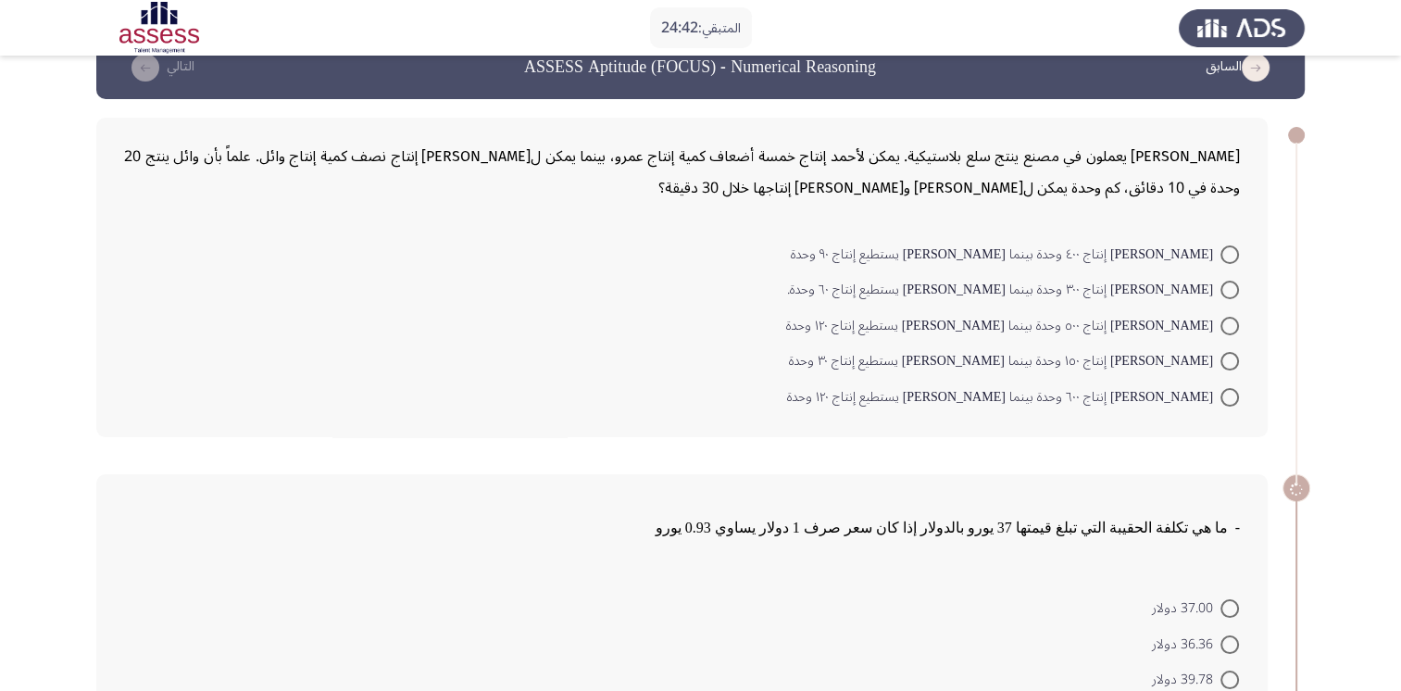
scroll to position [35, 0]
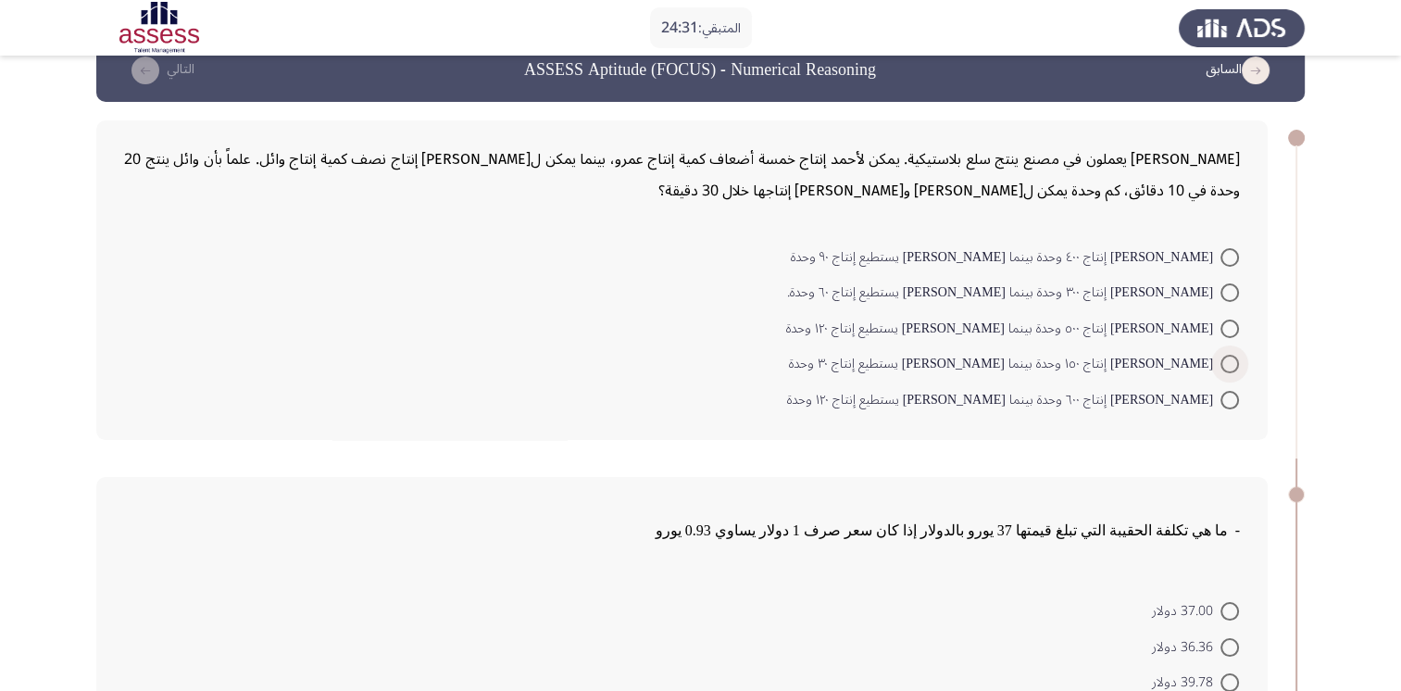
click at [1232, 369] on span at bounding box center [1229, 364] width 19 height 19
click at [1232, 369] on input "[PERSON_NAME] إنتاج ١٥٠ وحدة بينما [PERSON_NAME] يستطيع إنتاج ٣٠ وحدة" at bounding box center [1229, 364] width 19 height 19
radio input "true"
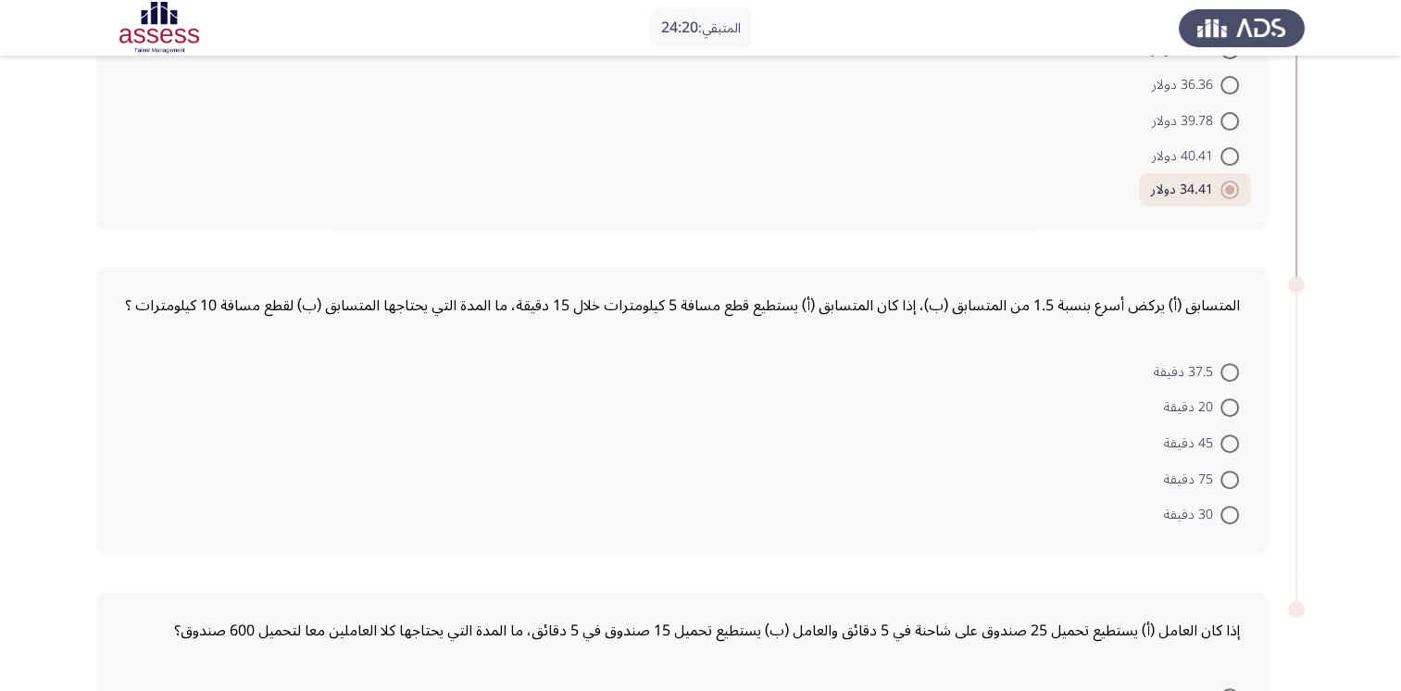
scroll to position [604, 0]
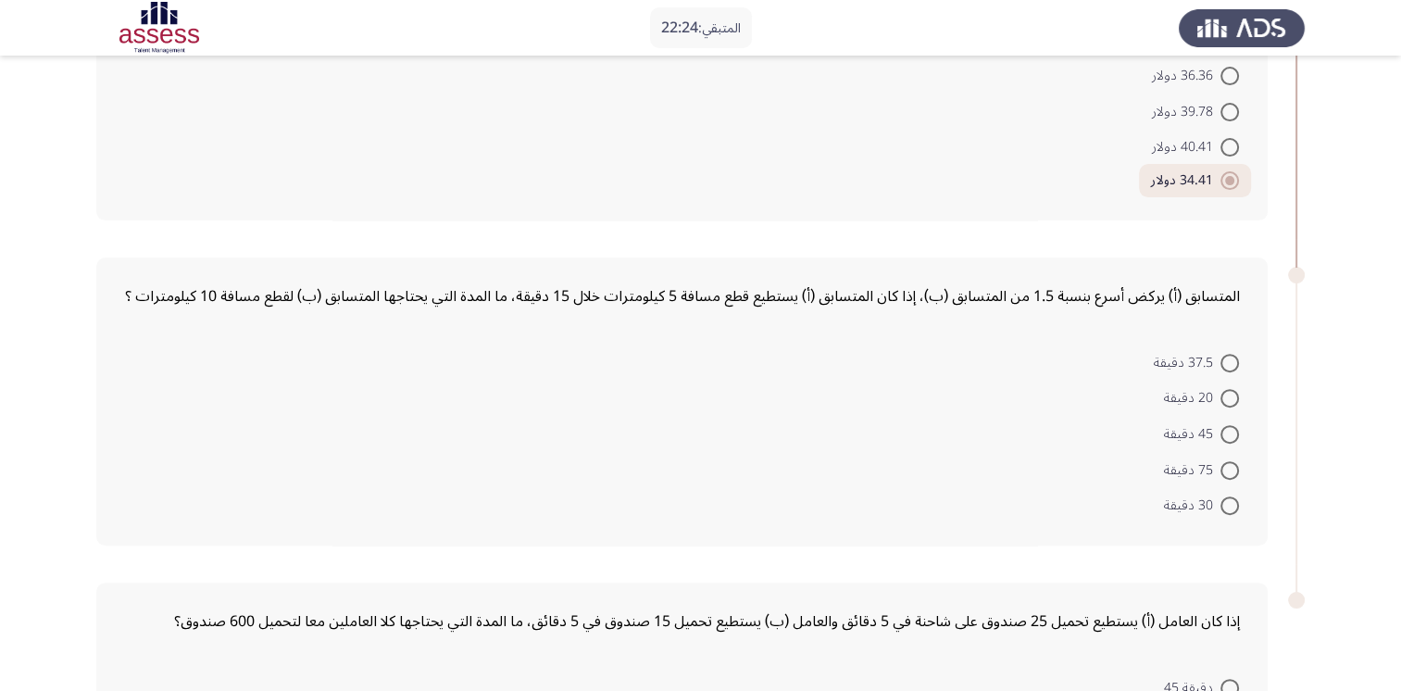
click at [1229, 435] on span at bounding box center [1229, 434] width 19 height 19
click at [1229, 435] on input "45 دقيقة" at bounding box center [1229, 434] width 19 height 19
radio input "true"
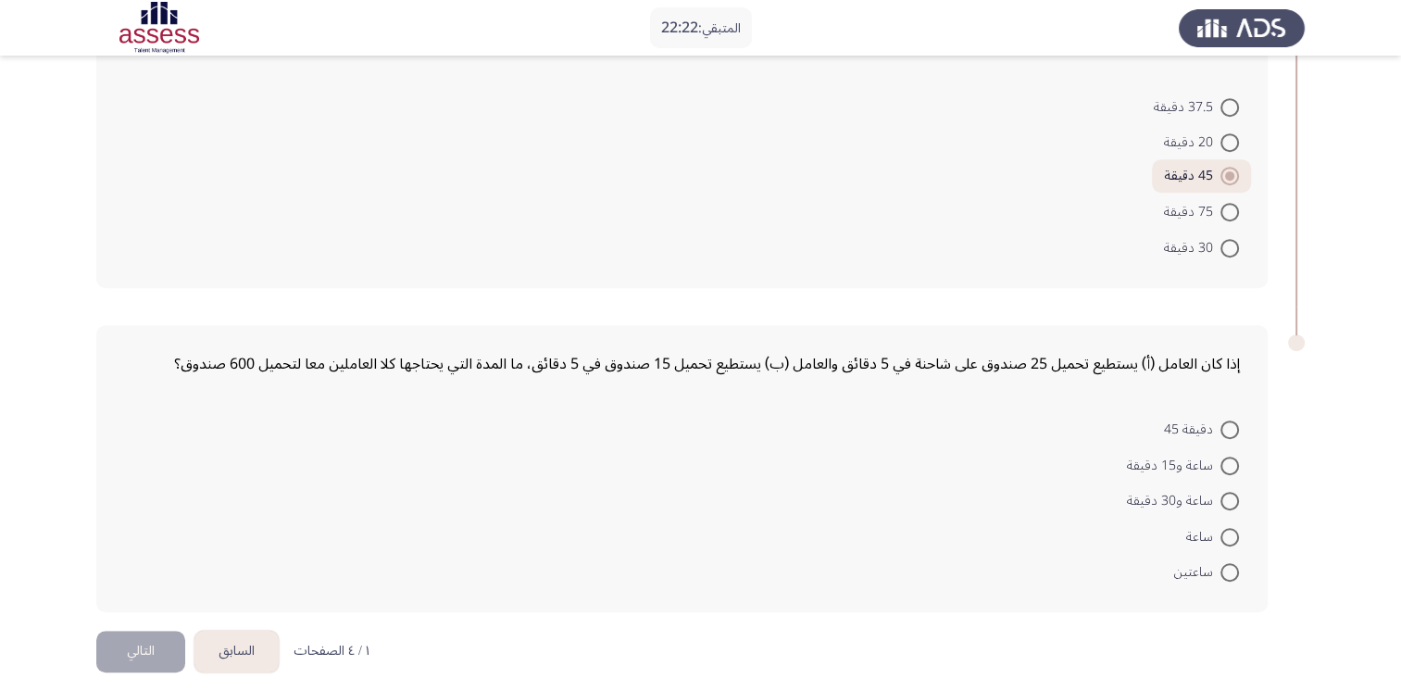
scroll to position [860, 0]
click at [1228, 456] on span at bounding box center [1229, 465] width 19 height 19
click at [1228, 456] on input "ساعة و15 دقيقة" at bounding box center [1229, 465] width 19 height 19
radio input "true"
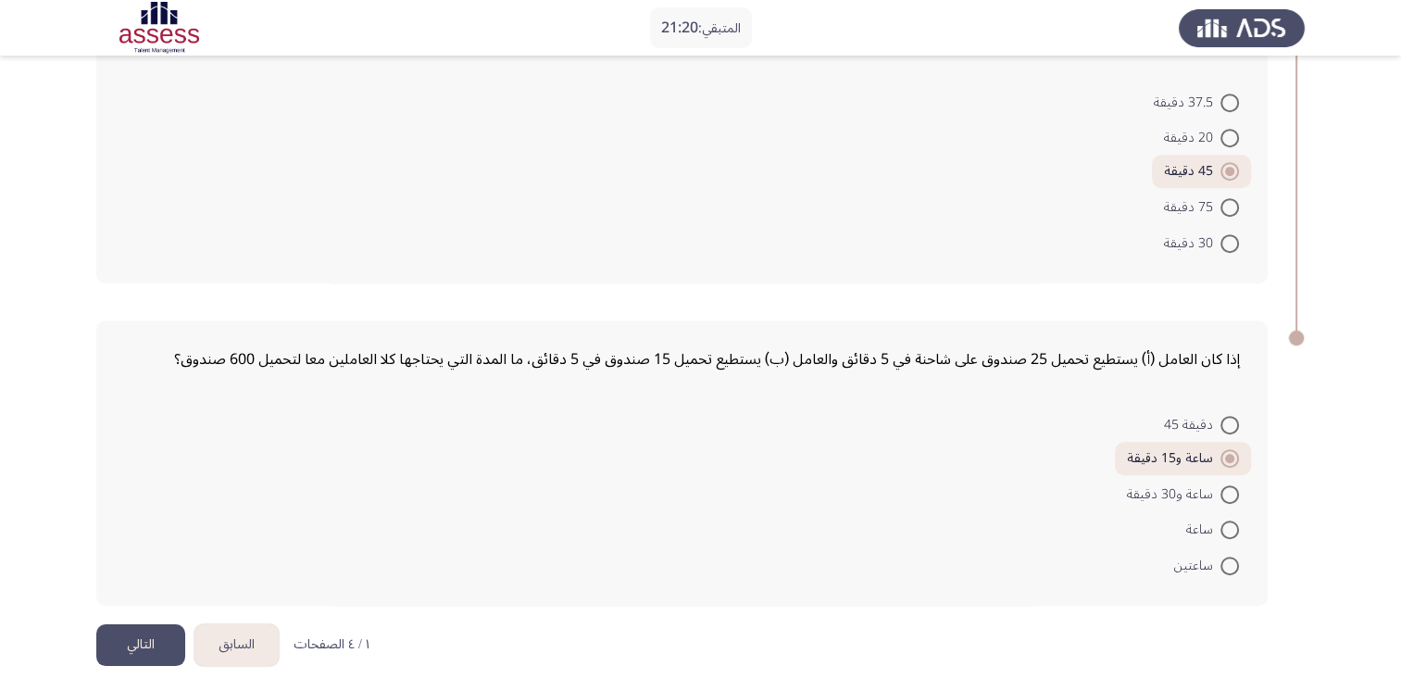
click at [151, 638] on button "التالي" at bounding box center [140, 645] width 89 height 42
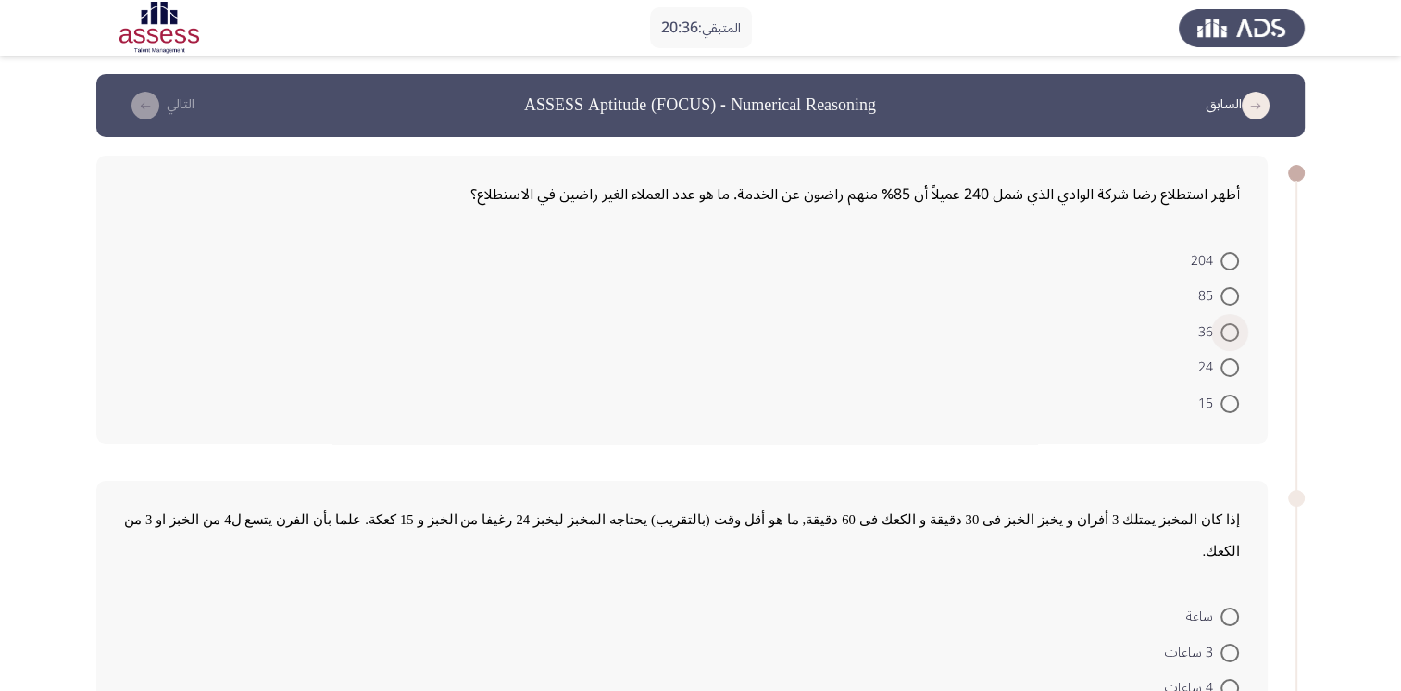
click at [1223, 330] on span at bounding box center [1229, 332] width 19 height 19
click at [1223, 330] on input "36" at bounding box center [1229, 332] width 19 height 19
radio input "true"
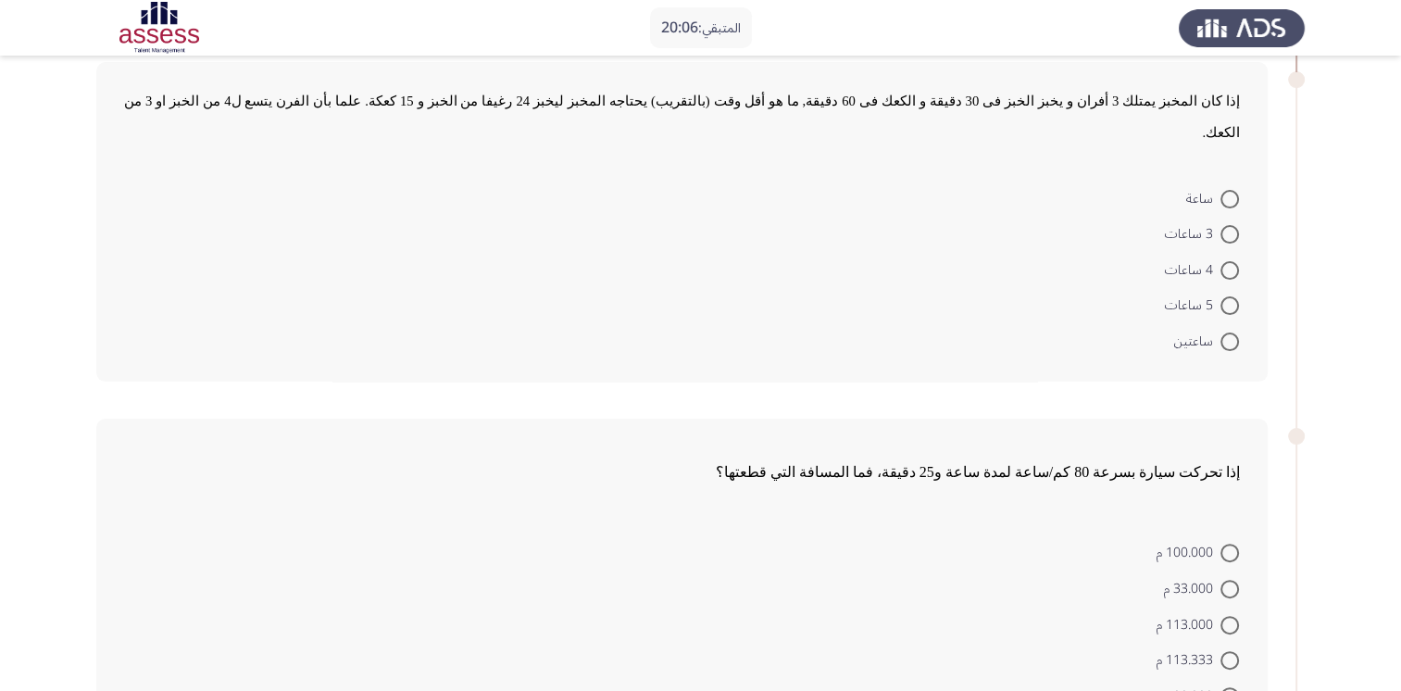
scroll to position [419, 0]
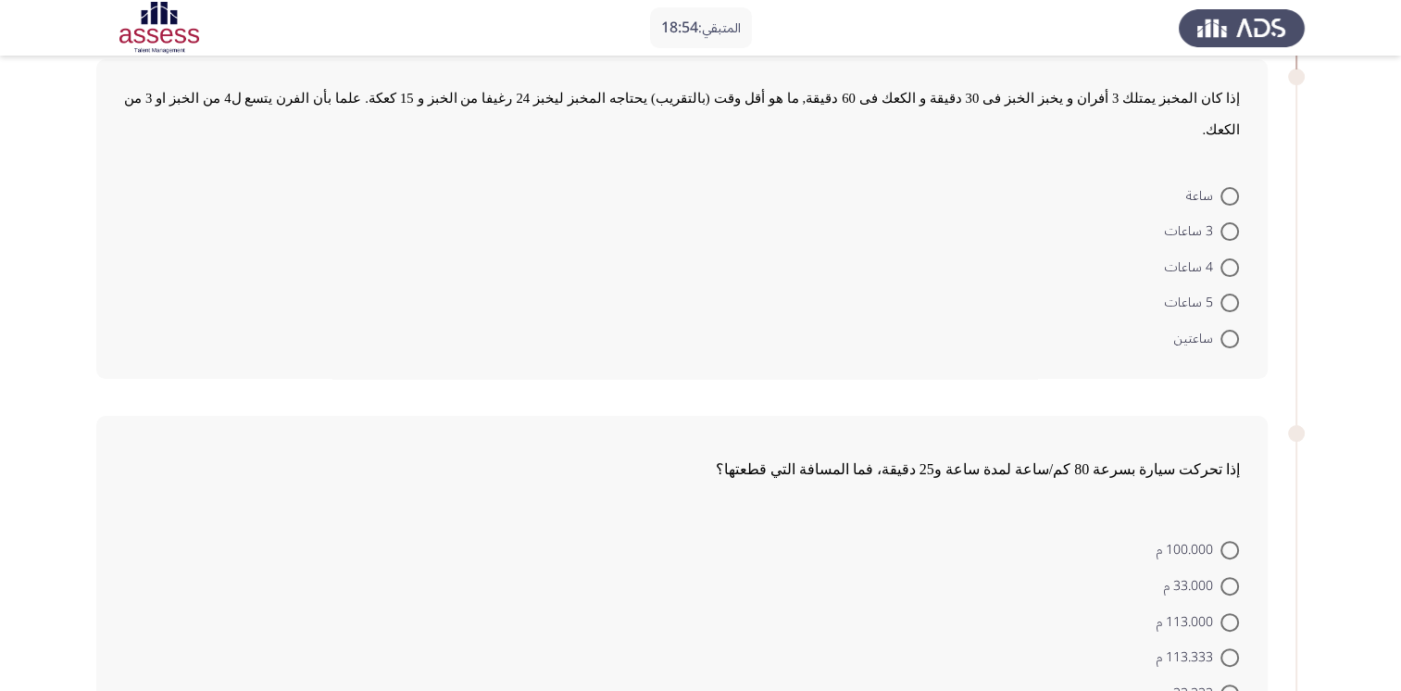
click at [1233, 330] on span at bounding box center [1229, 339] width 19 height 19
click at [1233, 330] on input "ساعتين" at bounding box center [1229, 339] width 19 height 19
radio input "true"
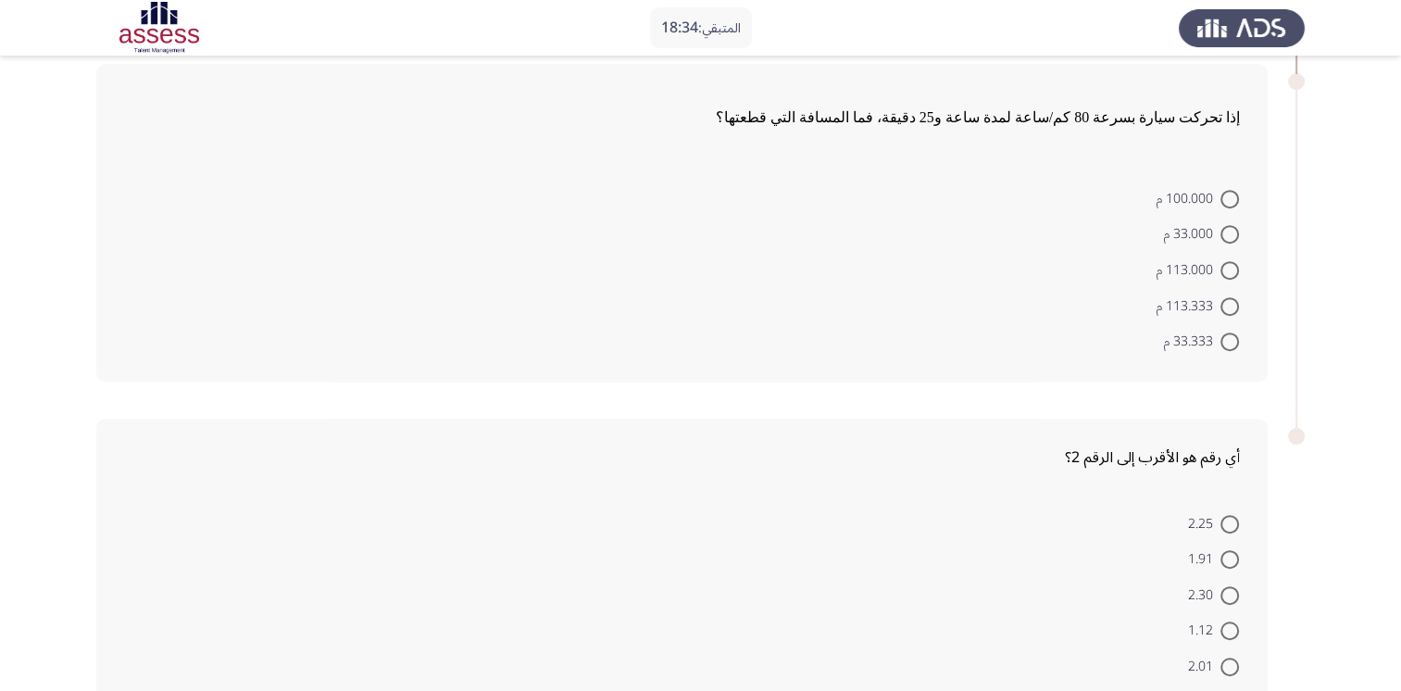
scroll to position [769, 0]
drag, startPoint x: 1400, startPoint y: 446, endPoint x: 1406, endPoint y: 470, distance: 24.7
click at [1401, 470] on html "المتبقي: 18:32 السابق ASSESS Aptitude (FOCUS) - Numerical Reasoning التالي أظهر…" at bounding box center [700, 14] width 1401 height 1567
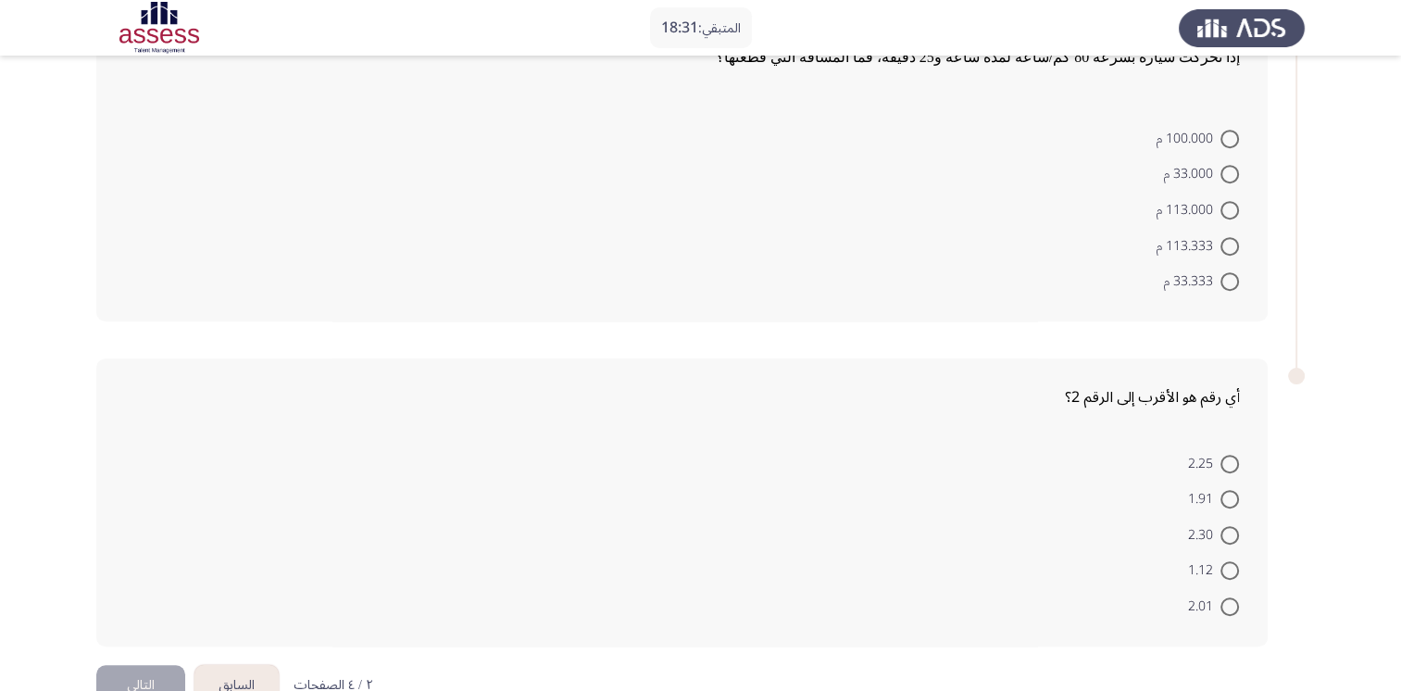
scroll to position [837, 0]
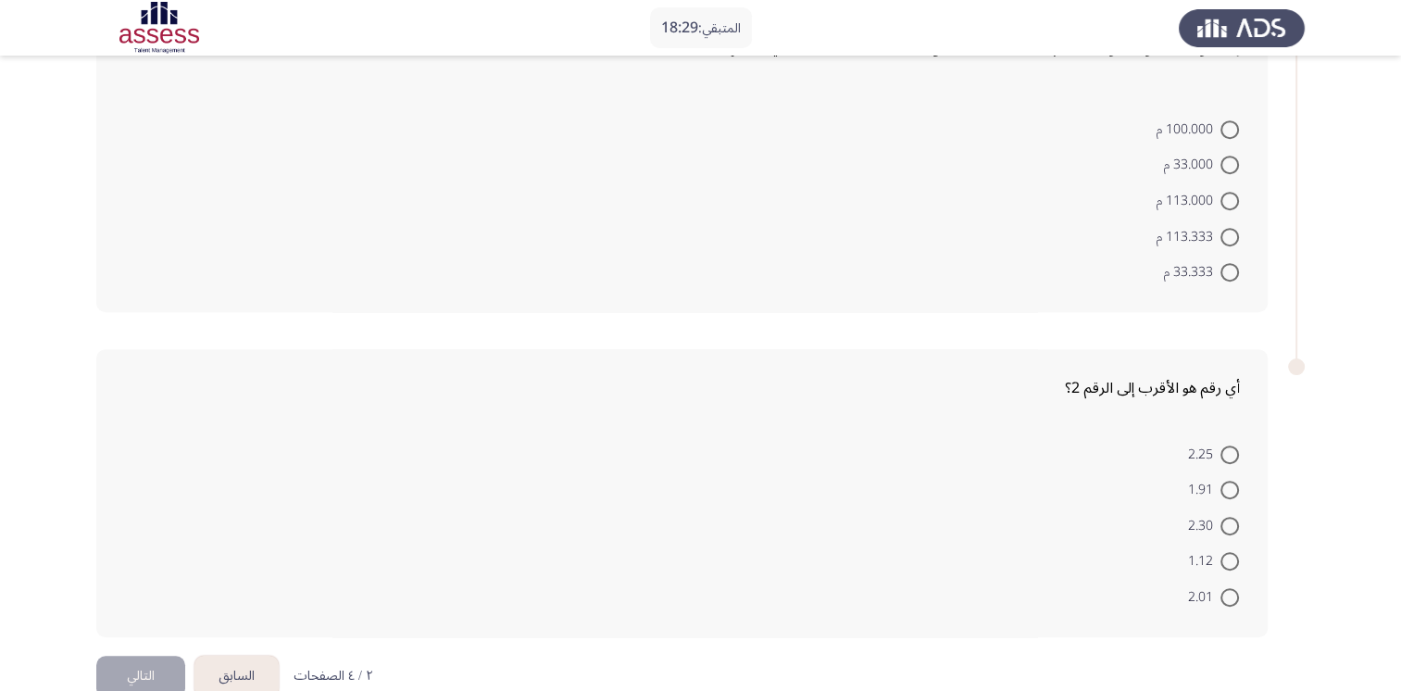
click at [1226, 588] on span at bounding box center [1229, 597] width 19 height 19
click at [1226, 588] on input "2.01" at bounding box center [1229, 597] width 19 height 19
radio input "true"
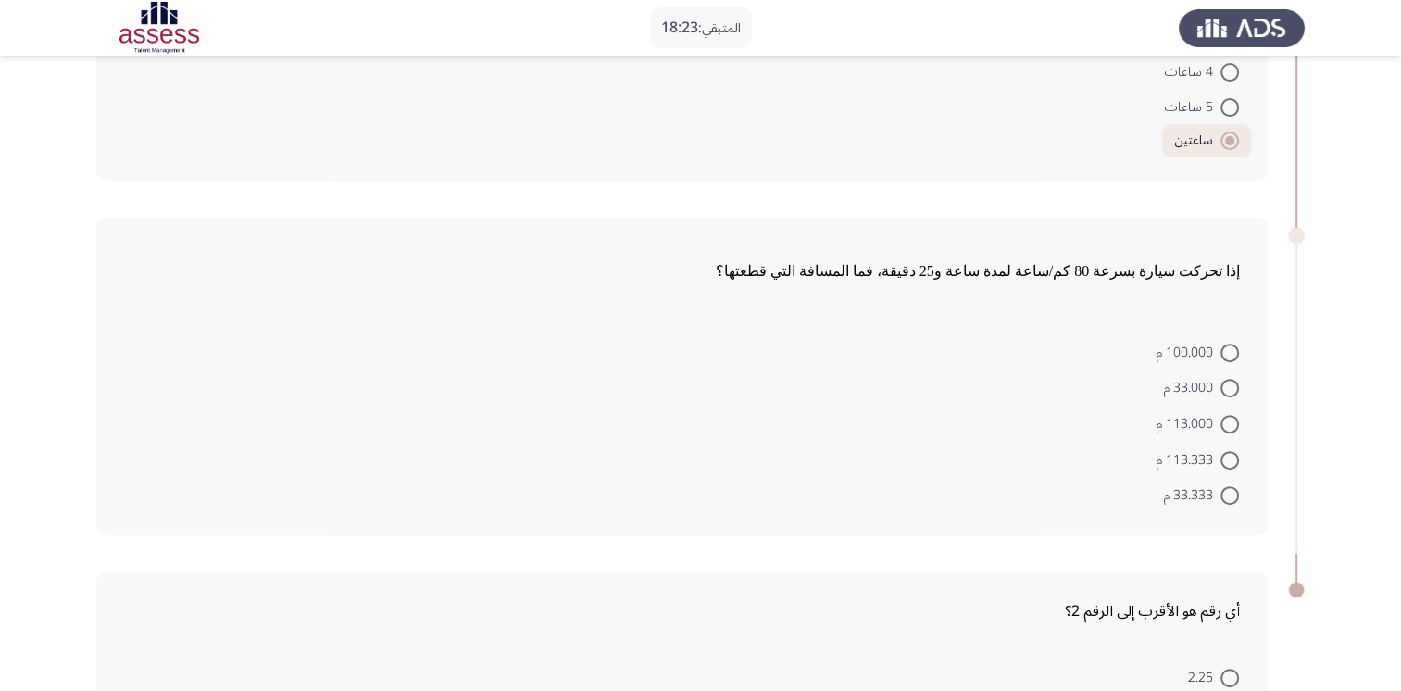
scroll to position [608, 0]
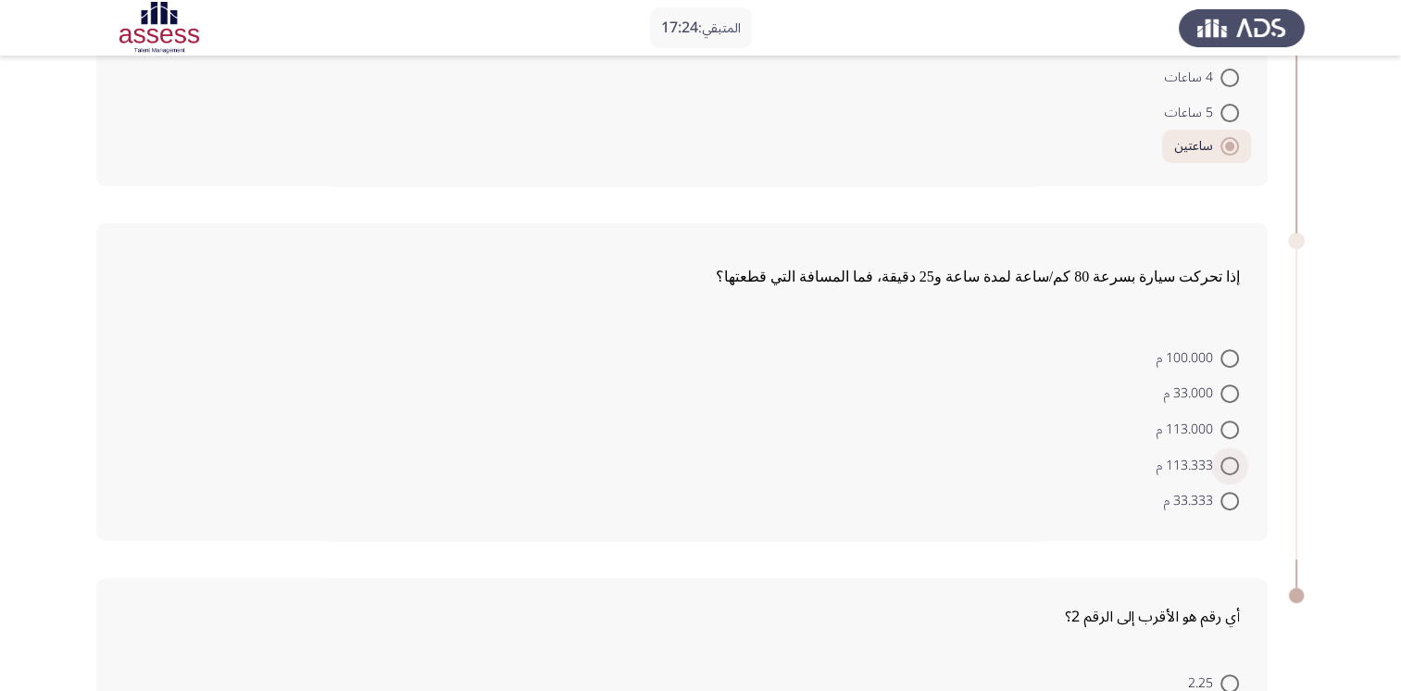
click at [1232, 457] on span at bounding box center [1229, 466] width 19 height 19
click at [1232, 457] on input "113.333 م" at bounding box center [1229, 466] width 19 height 19
radio input "true"
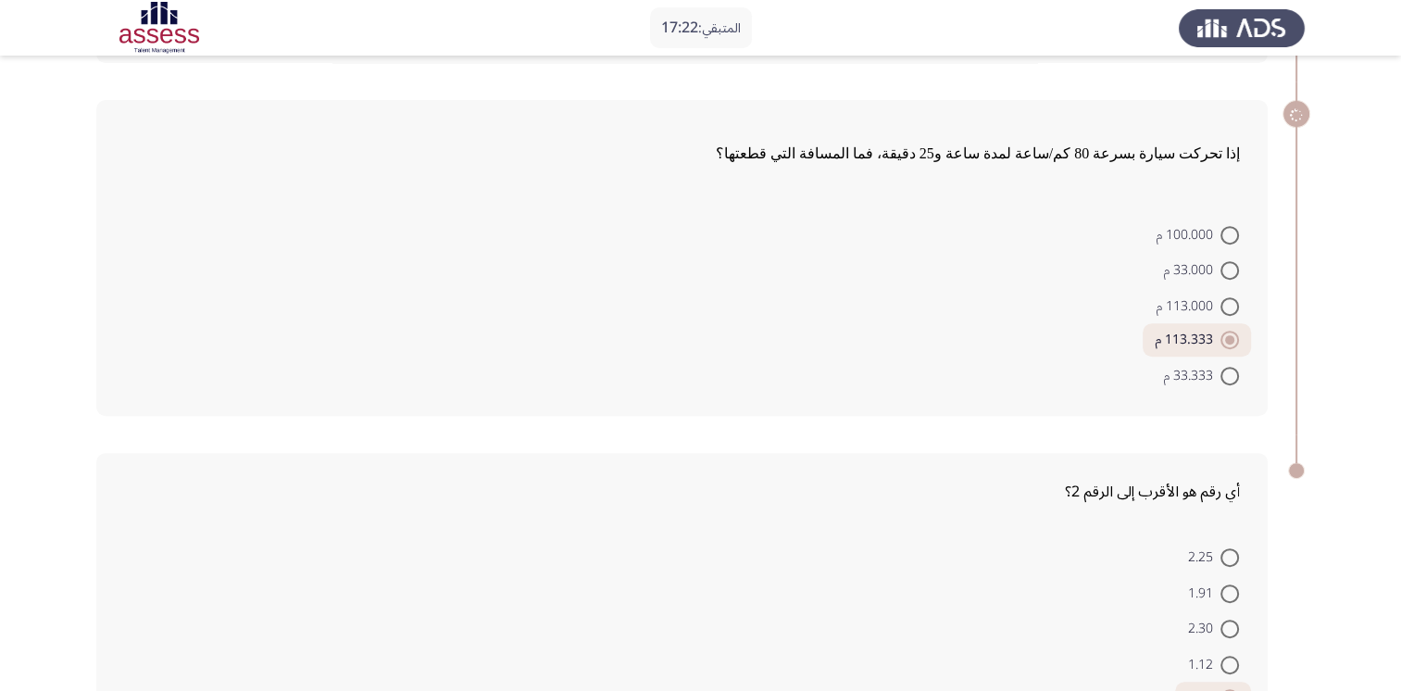
scroll to position [833, 0]
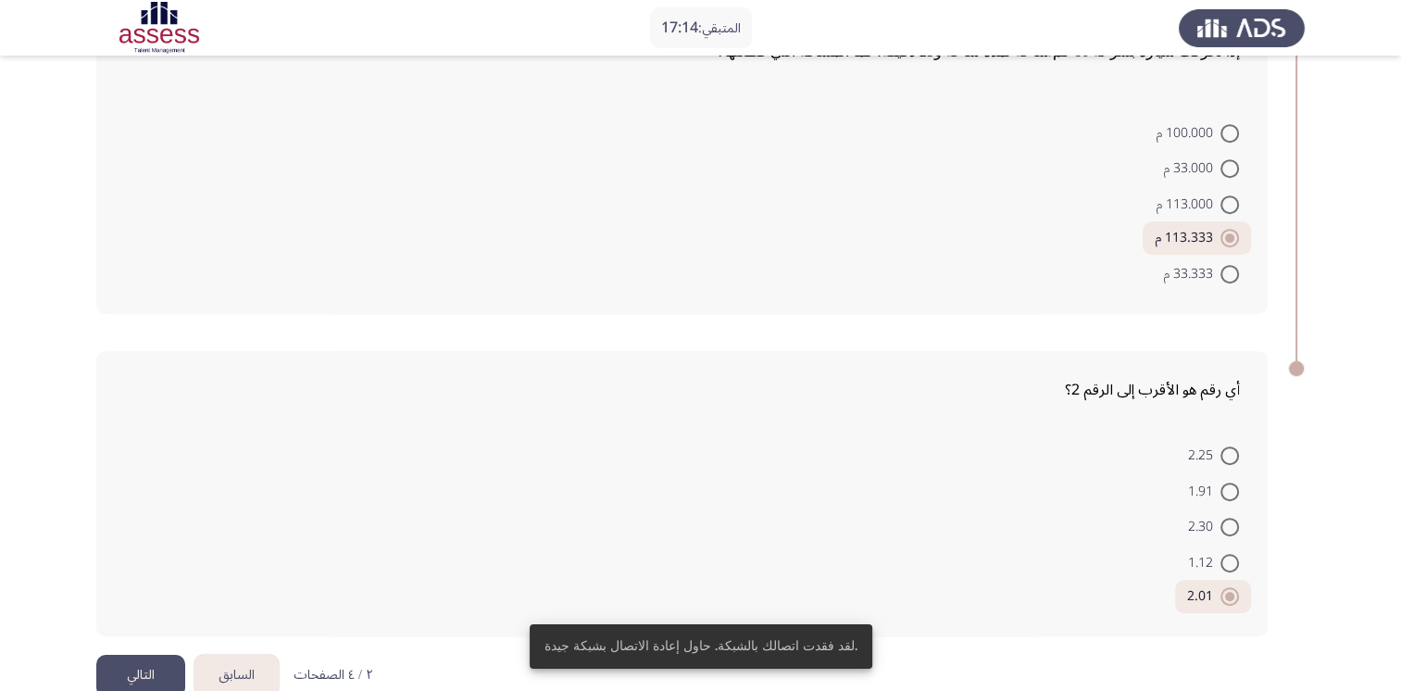
click at [136, 655] on button "التالي" at bounding box center [140, 676] width 89 height 42
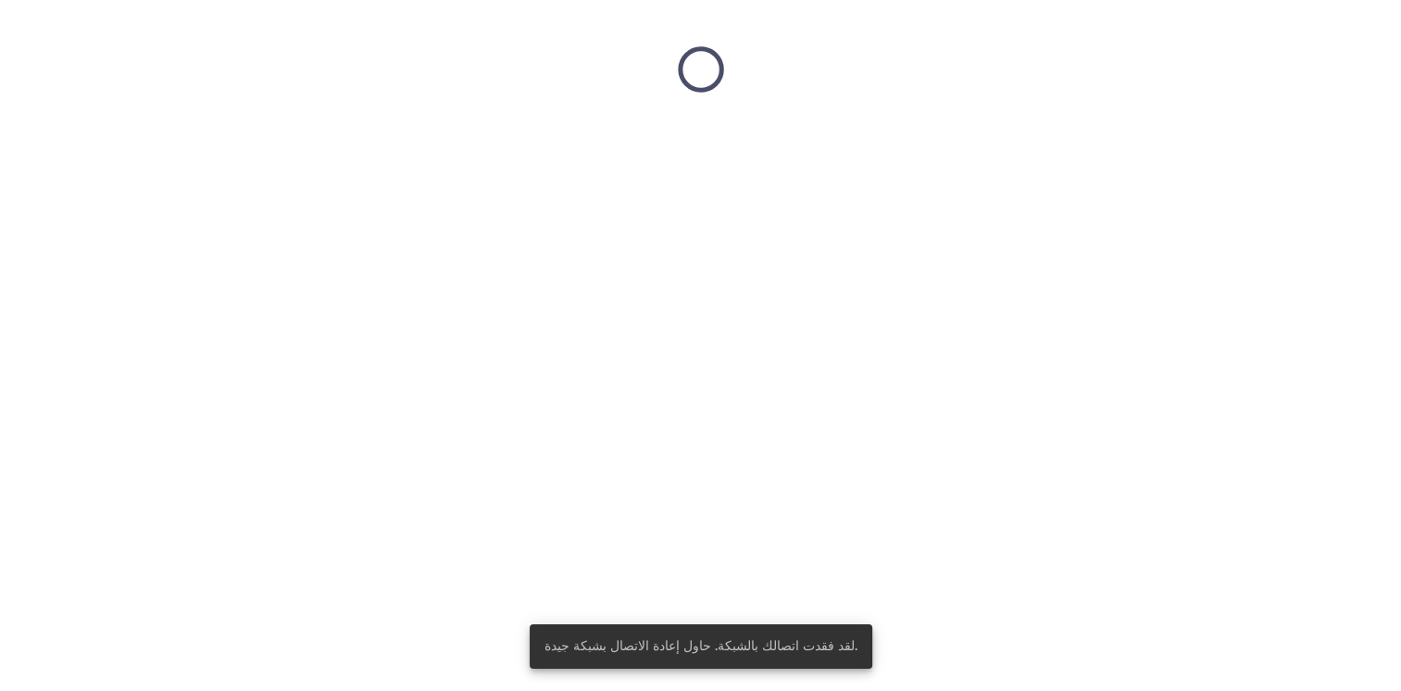
scroll to position [0, 0]
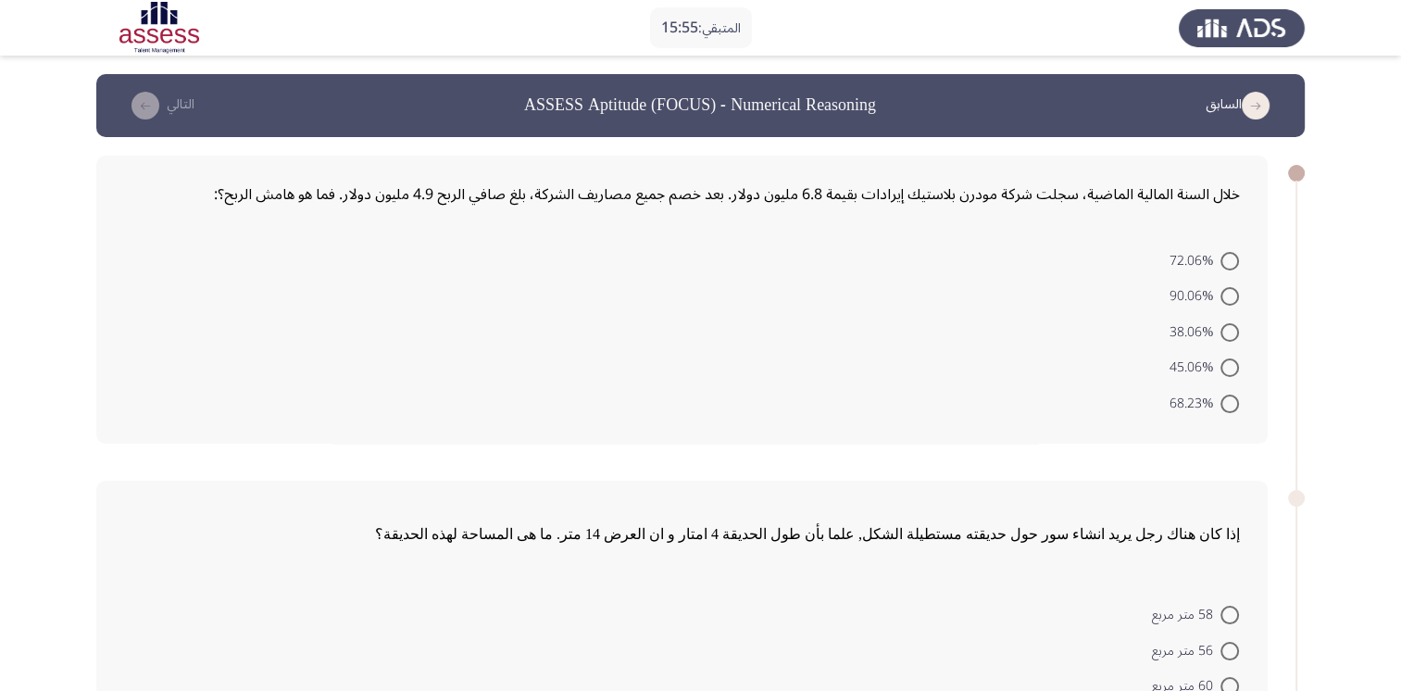
click at [1233, 266] on span at bounding box center [1229, 261] width 19 height 19
click at [1233, 266] on input "72.06%" at bounding box center [1229, 261] width 19 height 19
radio input "true"
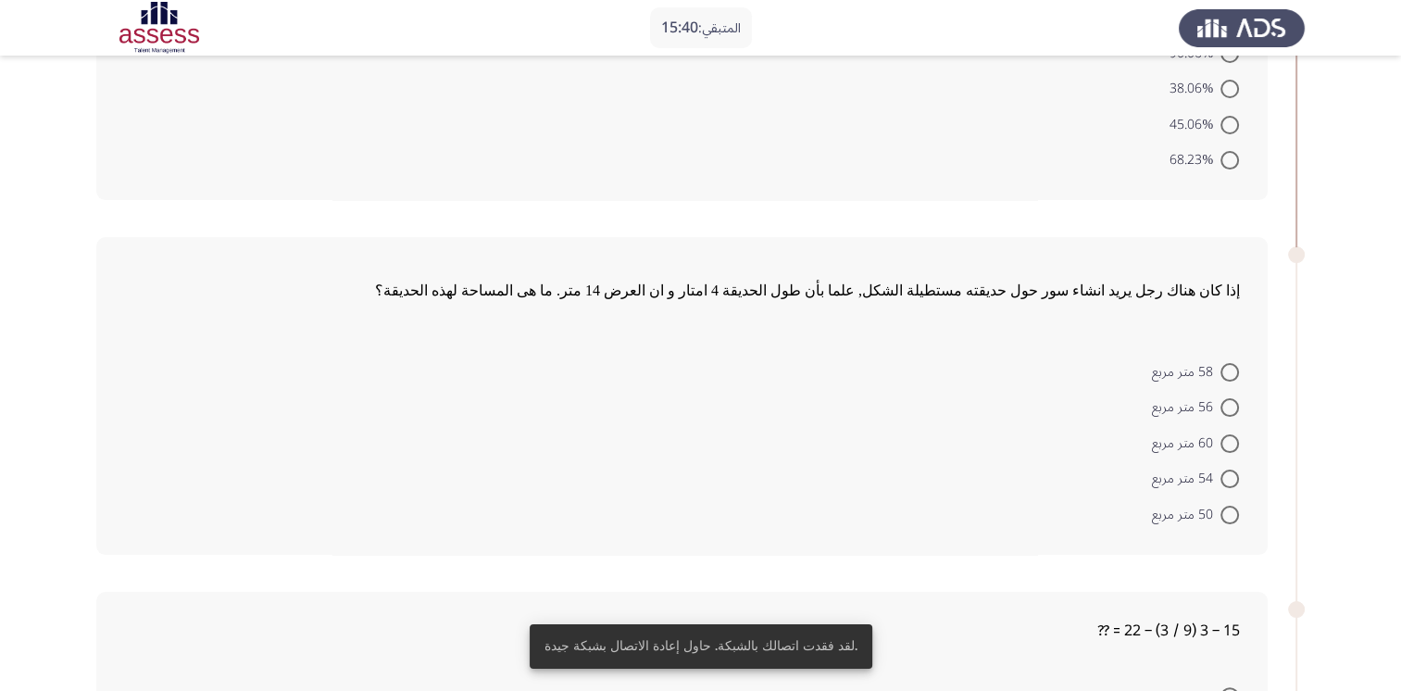
scroll to position [243, 0]
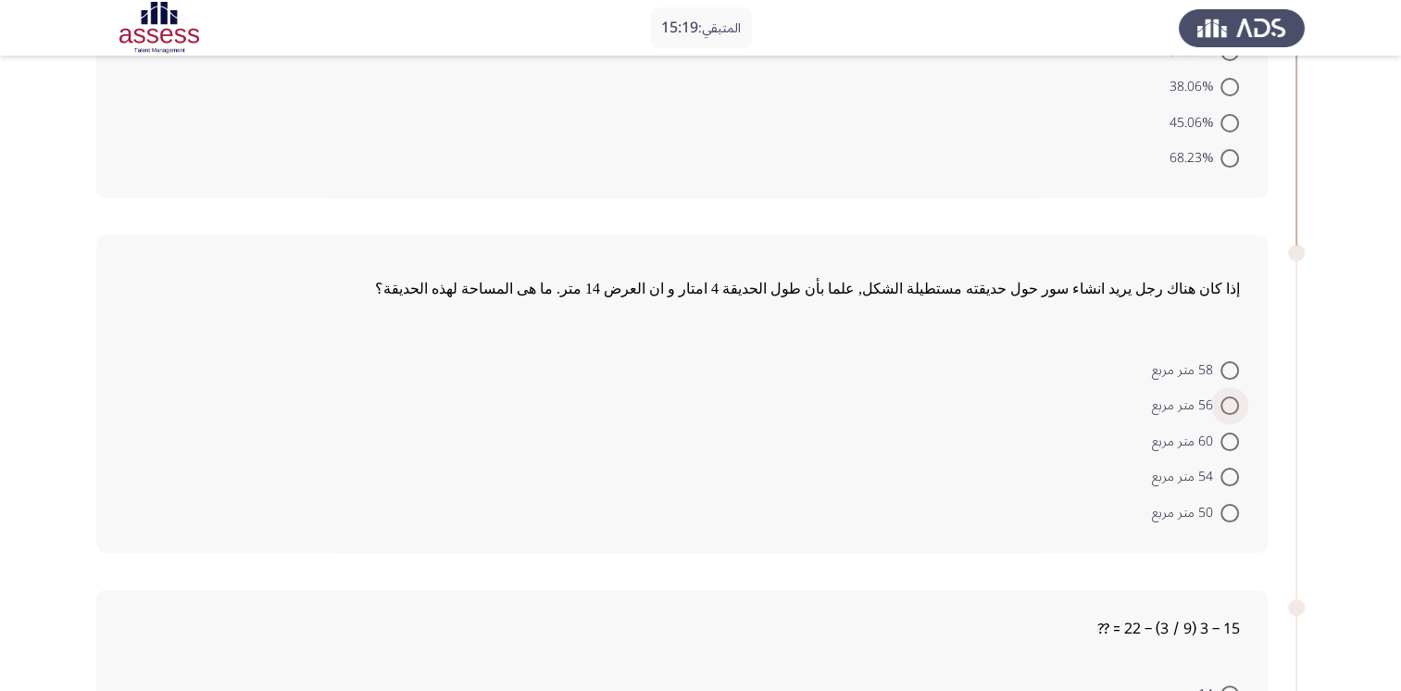
click at [1230, 406] on span at bounding box center [1229, 405] width 19 height 19
click at [1230, 406] on input "56 متر مربع" at bounding box center [1229, 405] width 19 height 19
radio input "true"
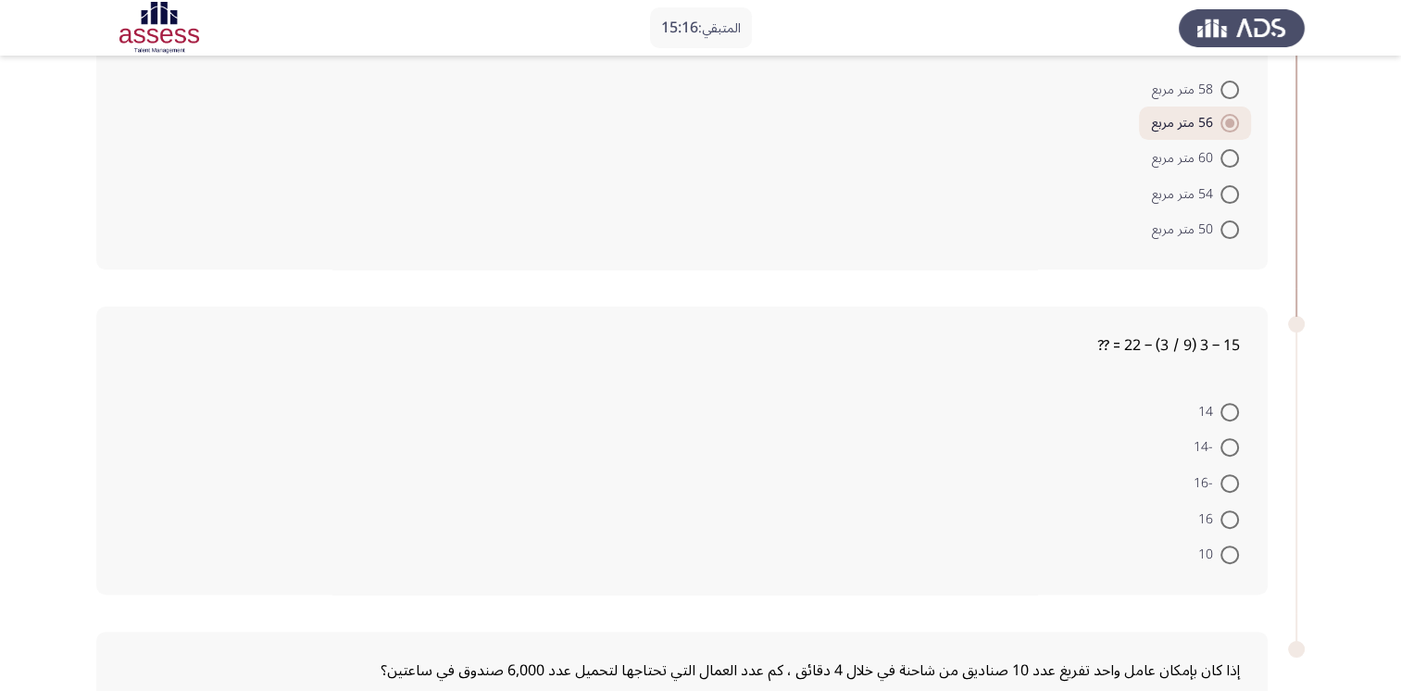
scroll to position [526, 0]
click at [1234, 471] on span at bounding box center [1229, 480] width 19 height 19
click at [1234, 471] on input "-16" at bounding box center [1229, 480] width 19 height 19
radio input "true"
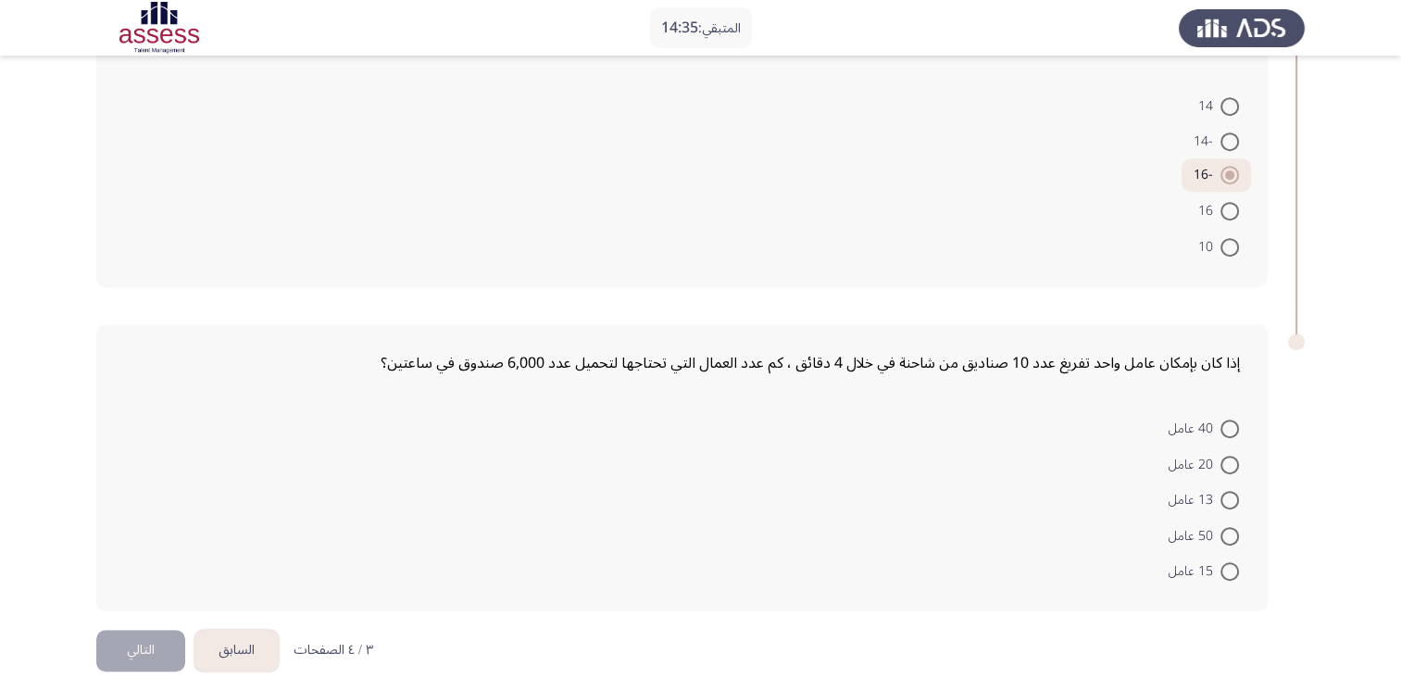
scroll to position [835, 0]
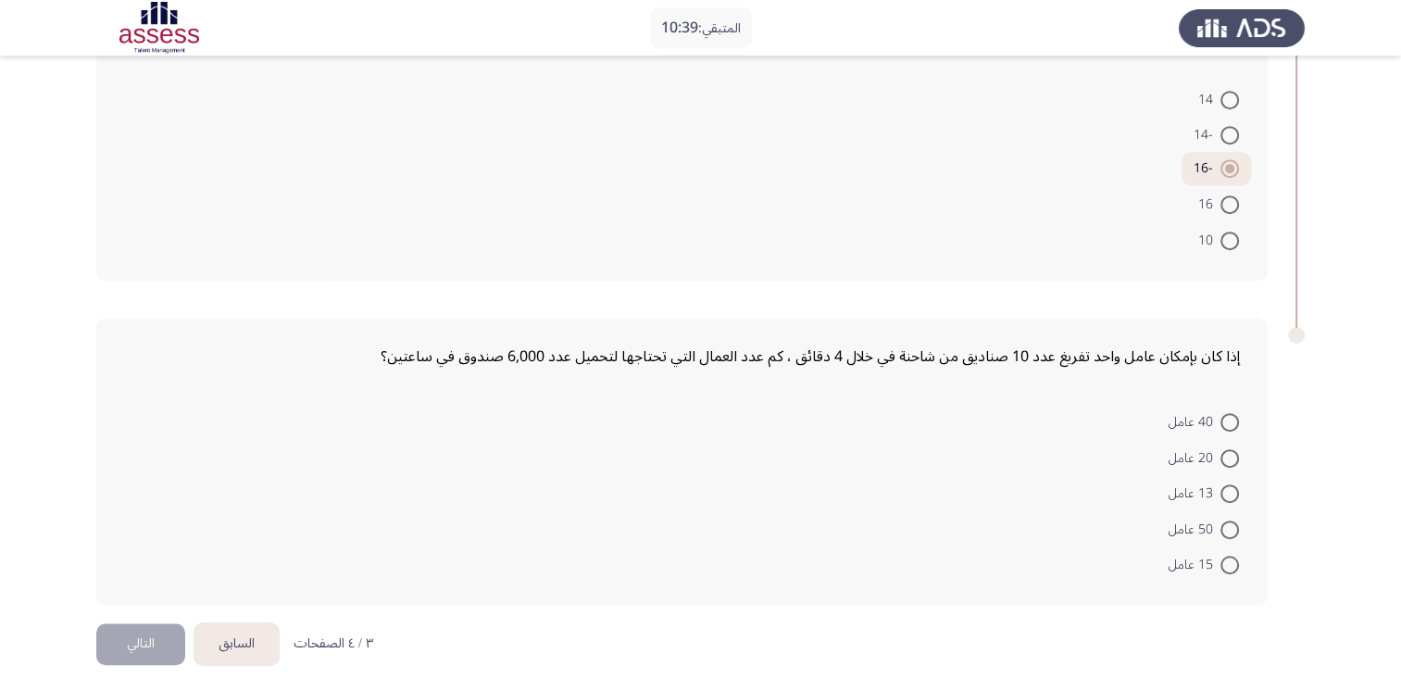
click at [1230, 449] on span at bounding box center [1229, 458] width 19 height 19
click at [1230, 449] on input "20 عامل" at bounding box center [1229, 458] width 19 height 19
radio input "true"
click at [162, 642] on button "التالي" at bounding box center [140, 644] width 89 height 42
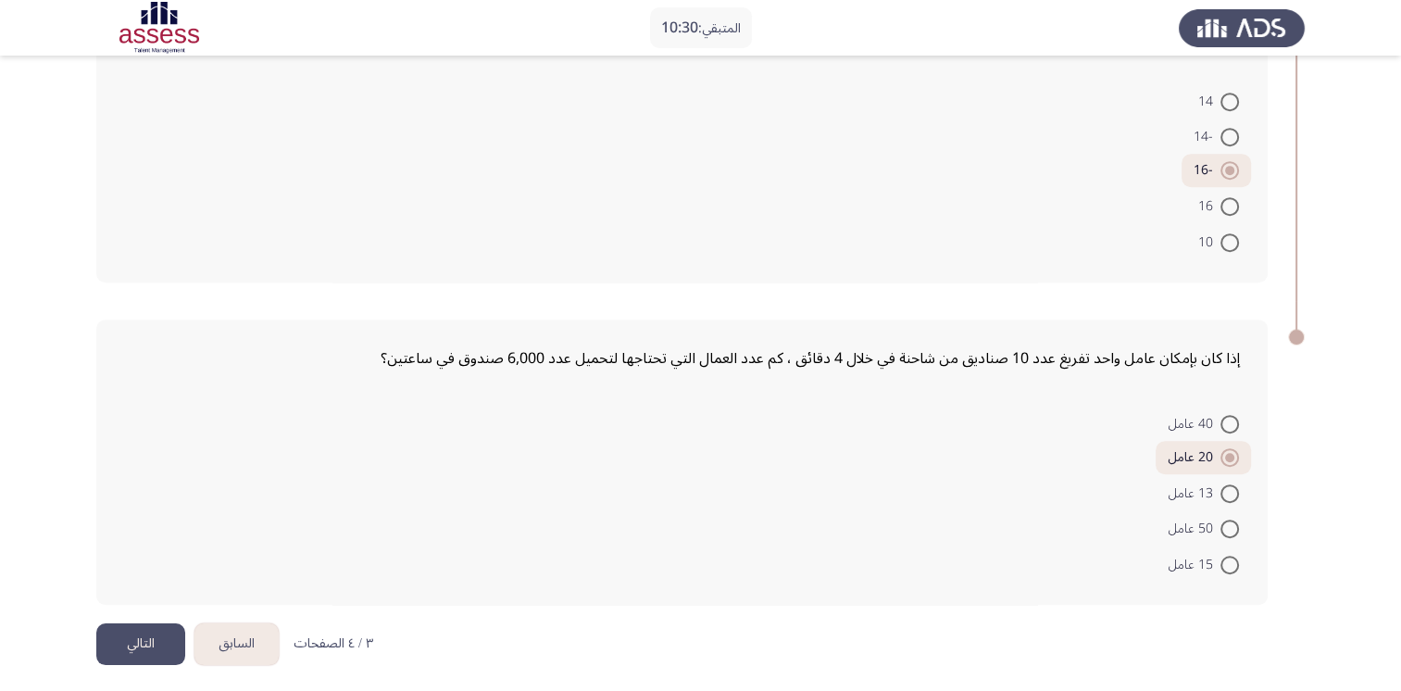
scroll to position [0, 0]
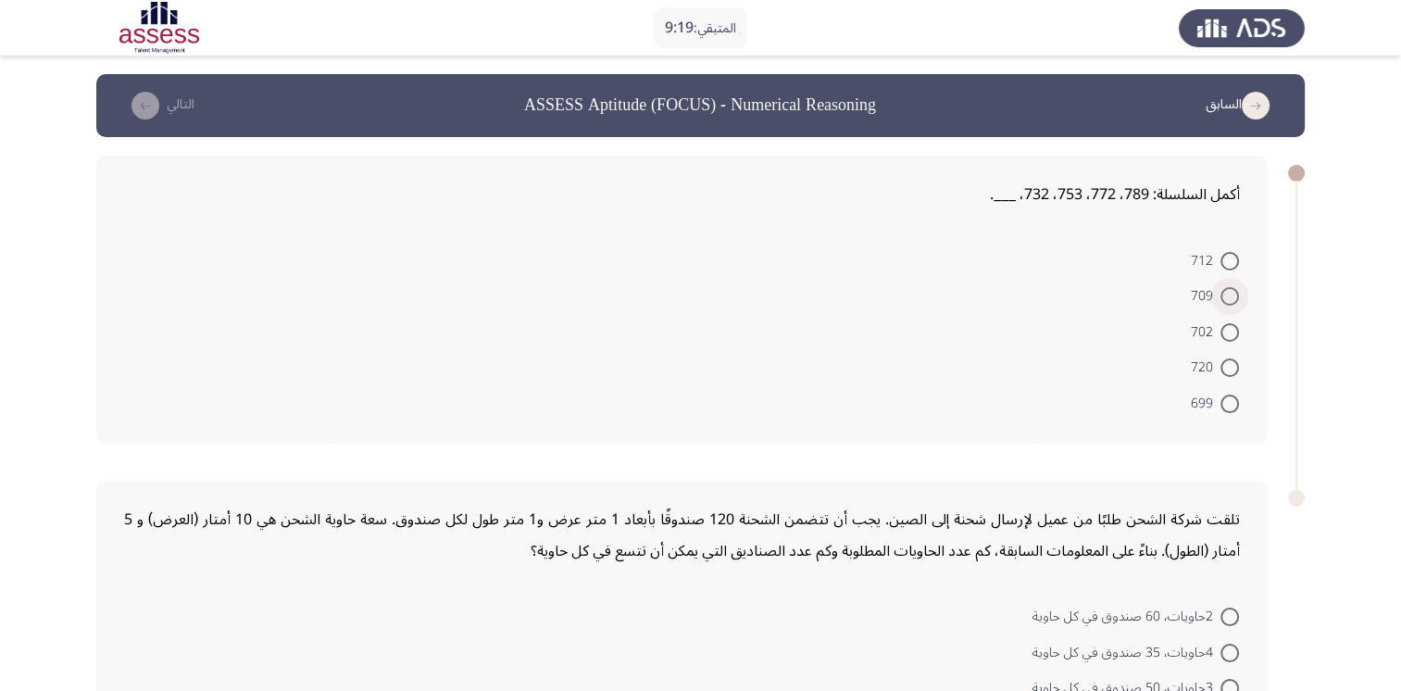
click at [1218, 291] on span "709" at bounding box center [1206, 296] width 30 height 22
click at [1220, 291] on input "709" at bounding box center [1229, 296] width 19 height 19
radio input "true"
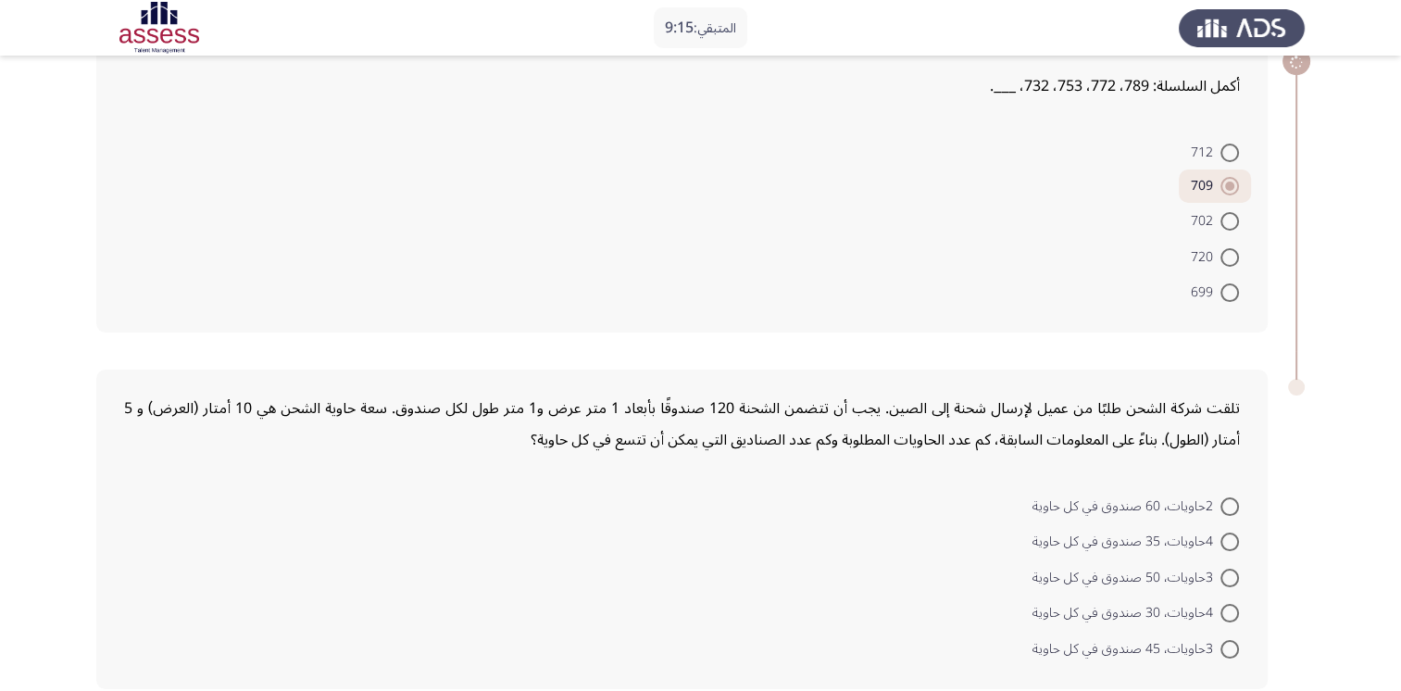
scroll to position [194, 0]
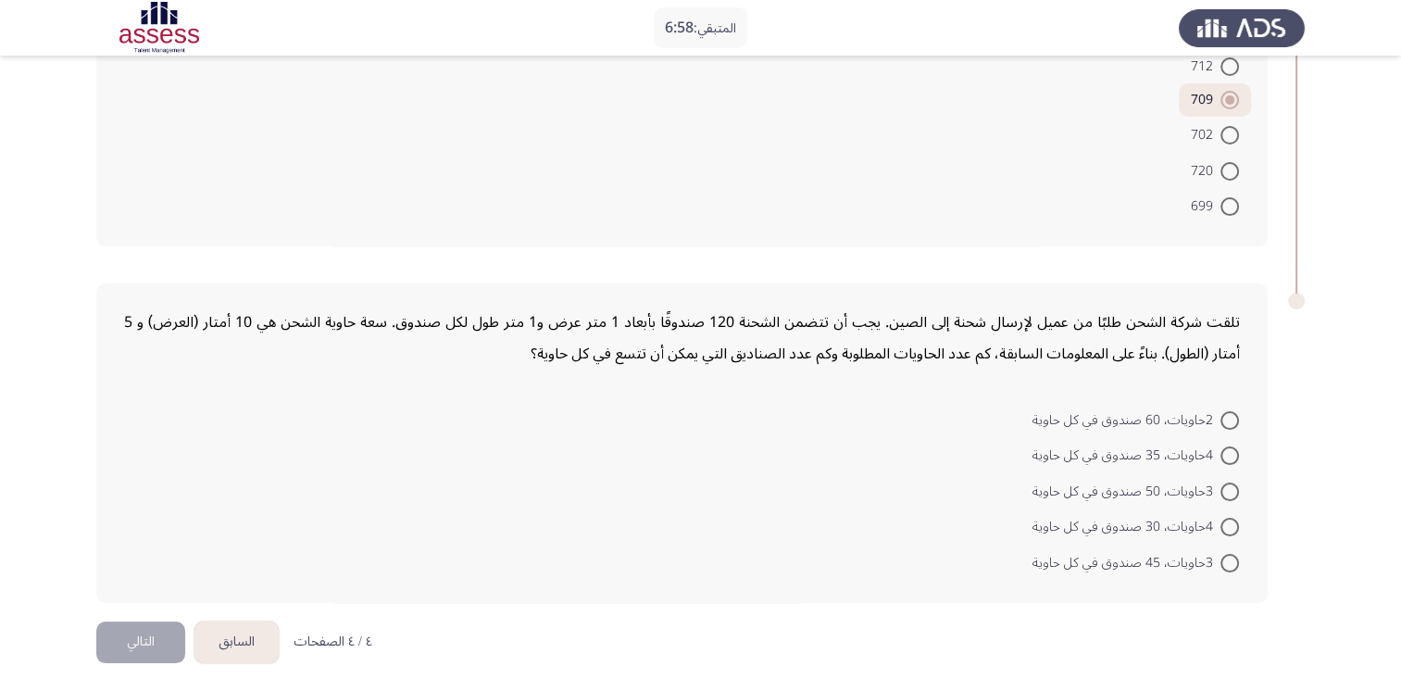
click at [1232, 492] on span at bounding box center [1229, 491] width 19 height 19
click at [1232, 492] on input "3حاويات، 50 صندوق في كل حاوية" at bounding box center [1229, 491] width 19 height 19
radio input "true"
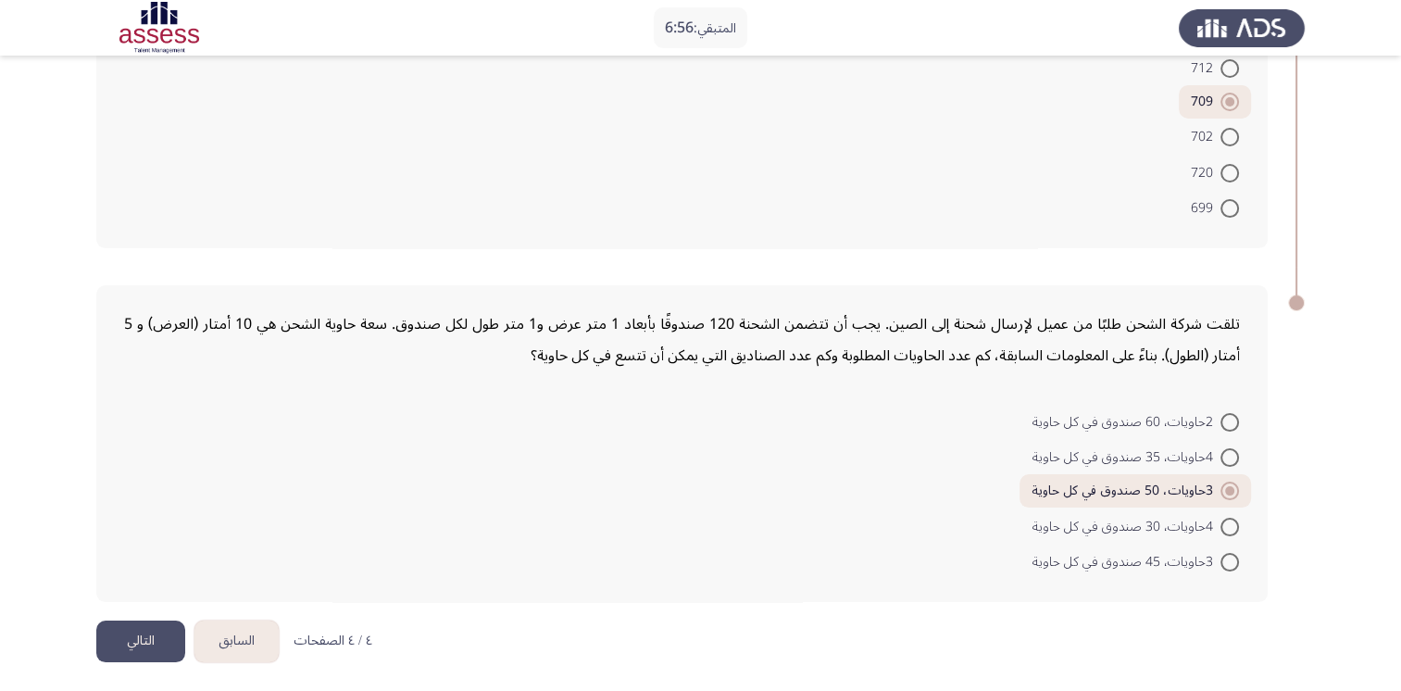
click at [113, 639] on button "التالي" at bounding box center [140, 641] width 89 height 42
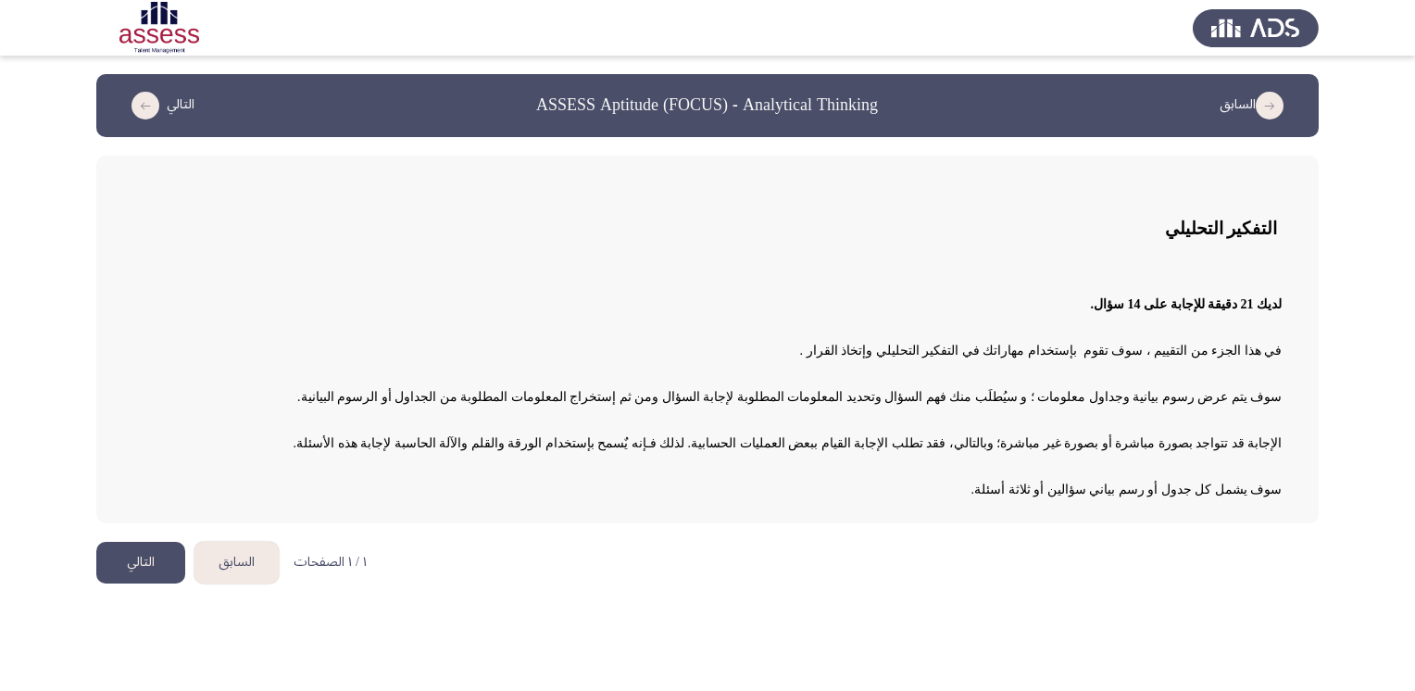
click at [121, 546] on button "التالي" at bounding box center [140, 563] width 89 height 42
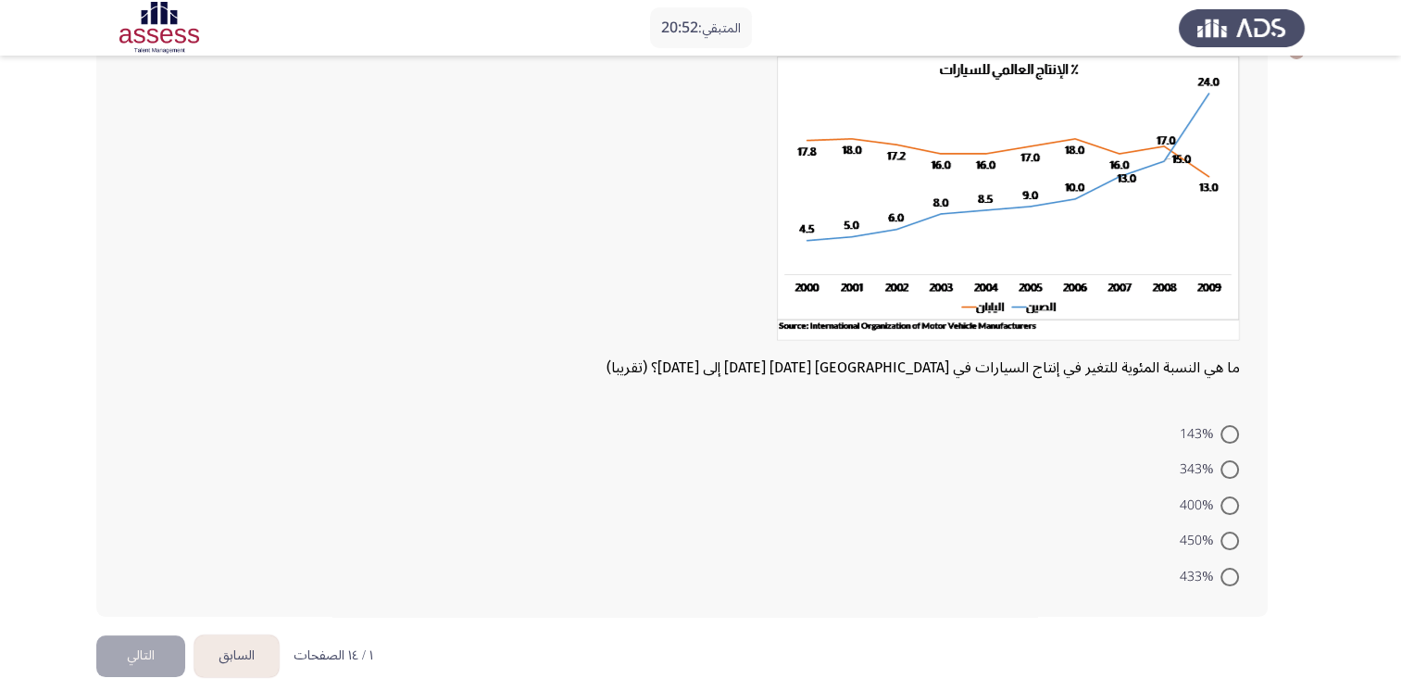
scroll to position [123, 0]
click at [1230, 573] on span at bounding box center [1229, 576] width 19 height 19
click at [1230, 573] on input "433%" at bounding box center [1229, 576] width 19 height 19
radio input "true"
click at [140, 648] on button "التالي" at bounding box center [140, 653] width 89 height 42
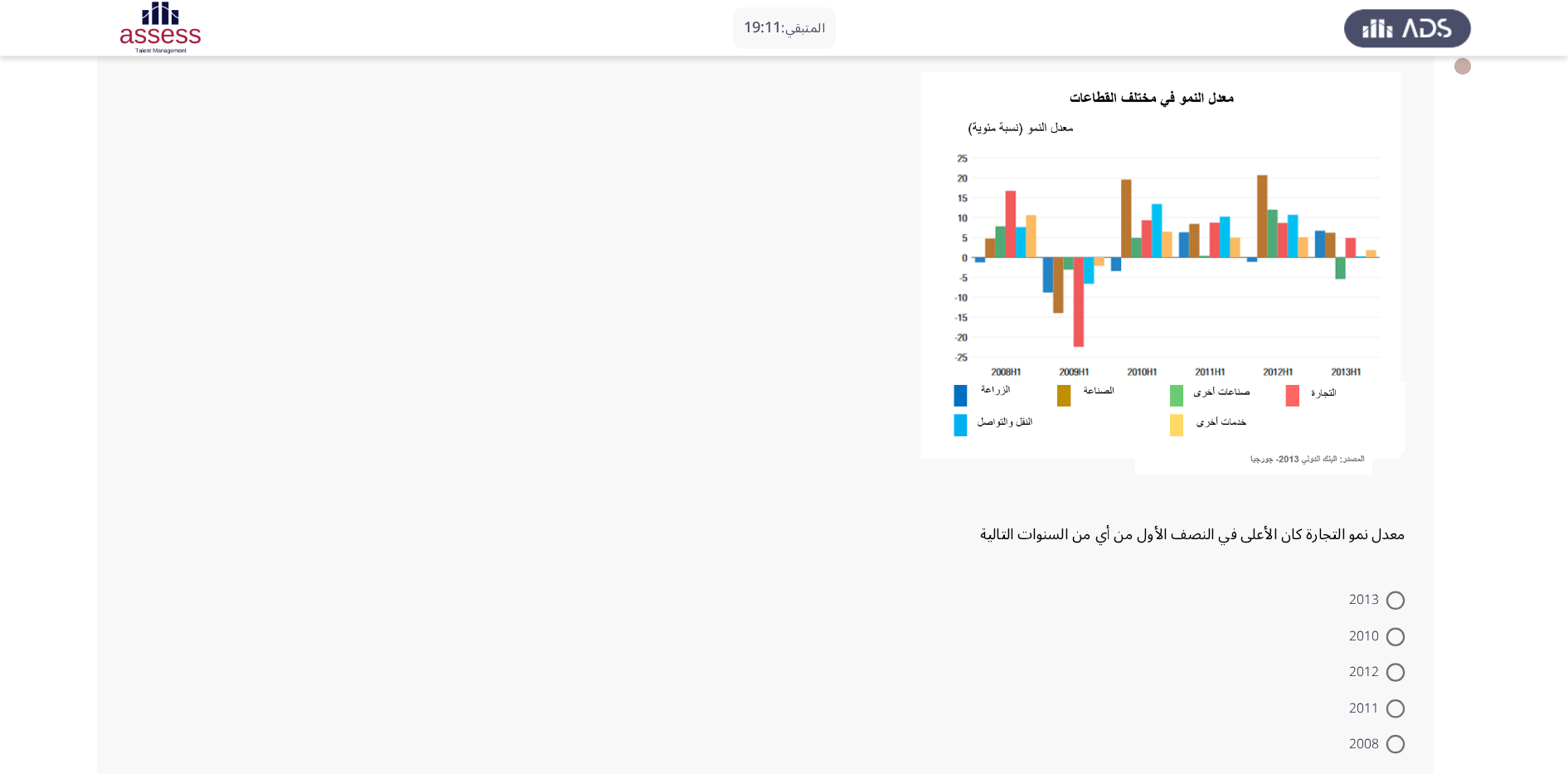
scroll to position [96, 0]
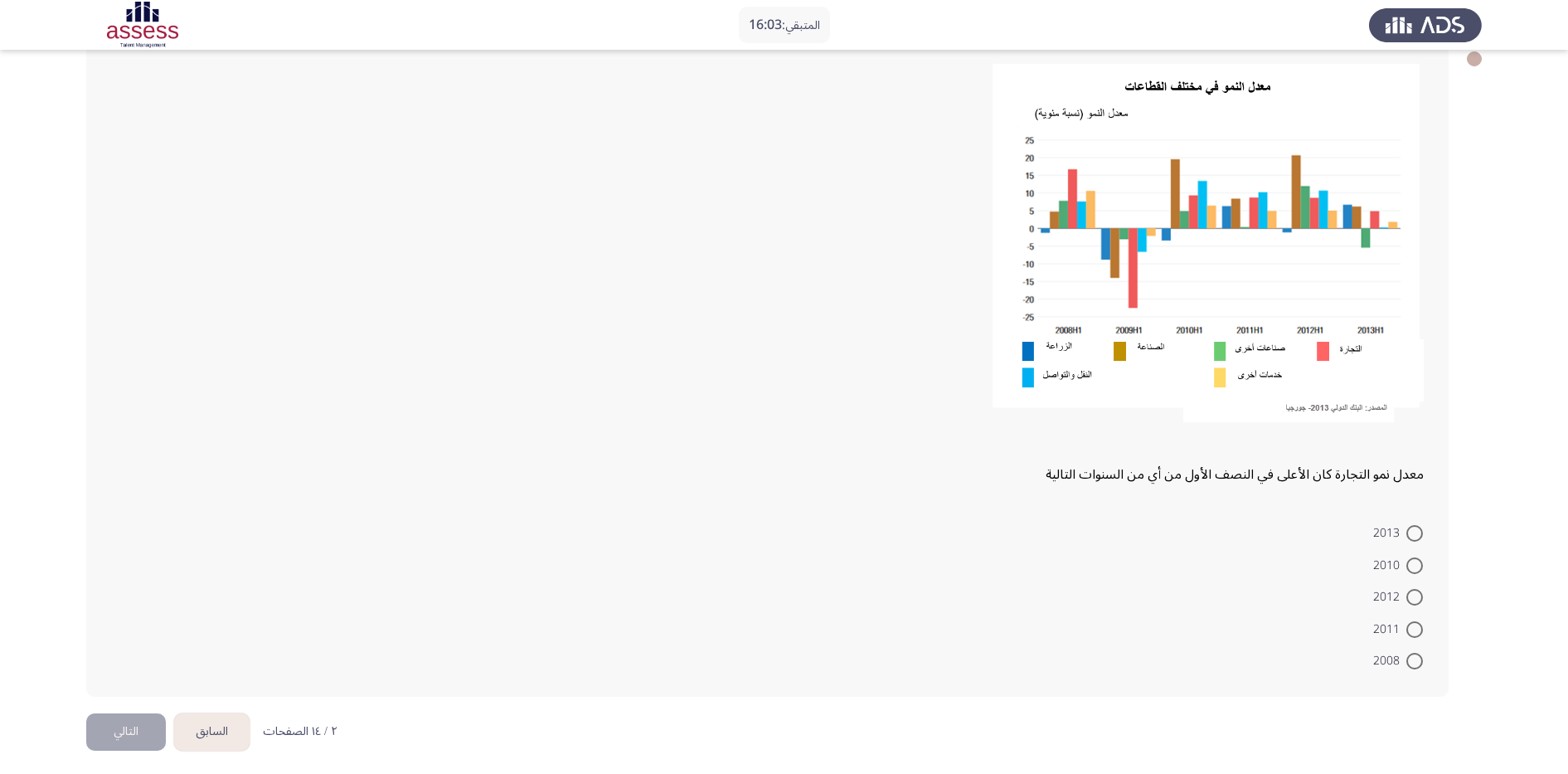
click at [1266, 594] on span "2012" at bounding box center [1389, 598] width 33 height 20
click at [1266, 594] on input "2012" at bounding box center [1414, 597] width 17 height 17
radio input "true"
click at [122, 618] on button "التالي" at bounding box center [125, 730] width 80 height 38
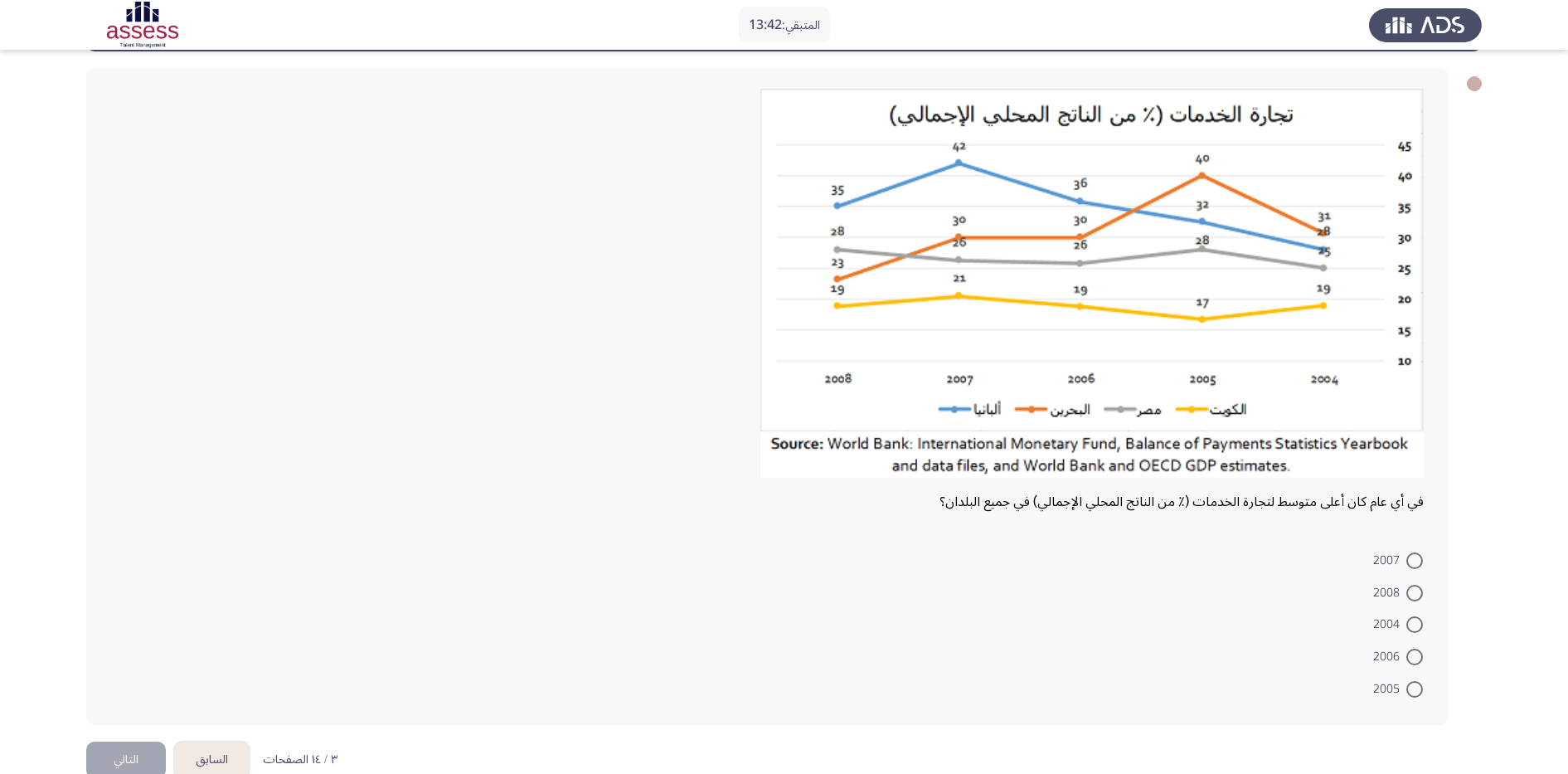
scroll to position [81, 0]
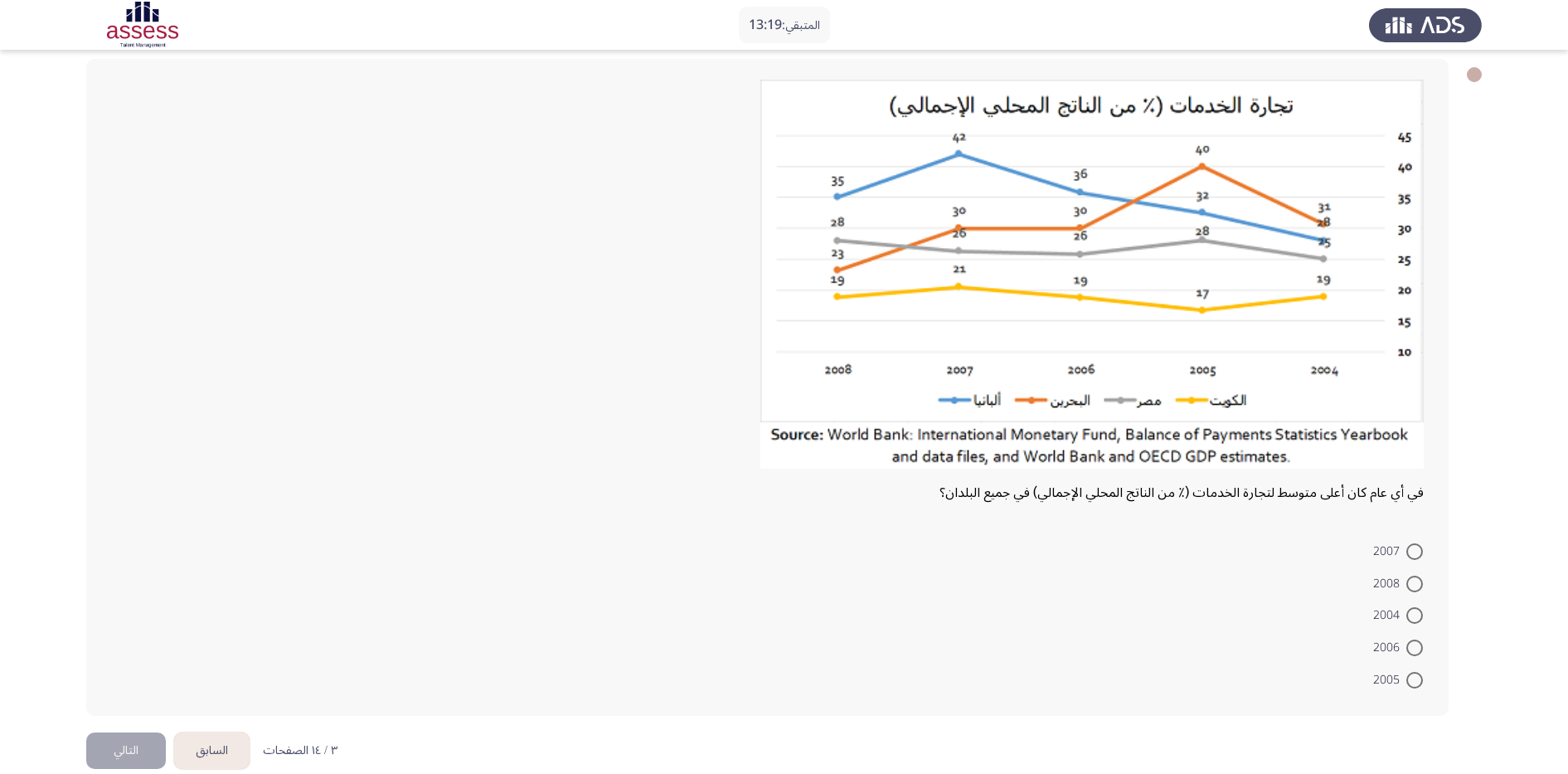
click at [1266, 590] on span at bounding box center [1414, 584] width 17 height 17
click at [1266, 590] on input "2008" at bounding box center [1414, 584] width 17 height 17
radio input "true"
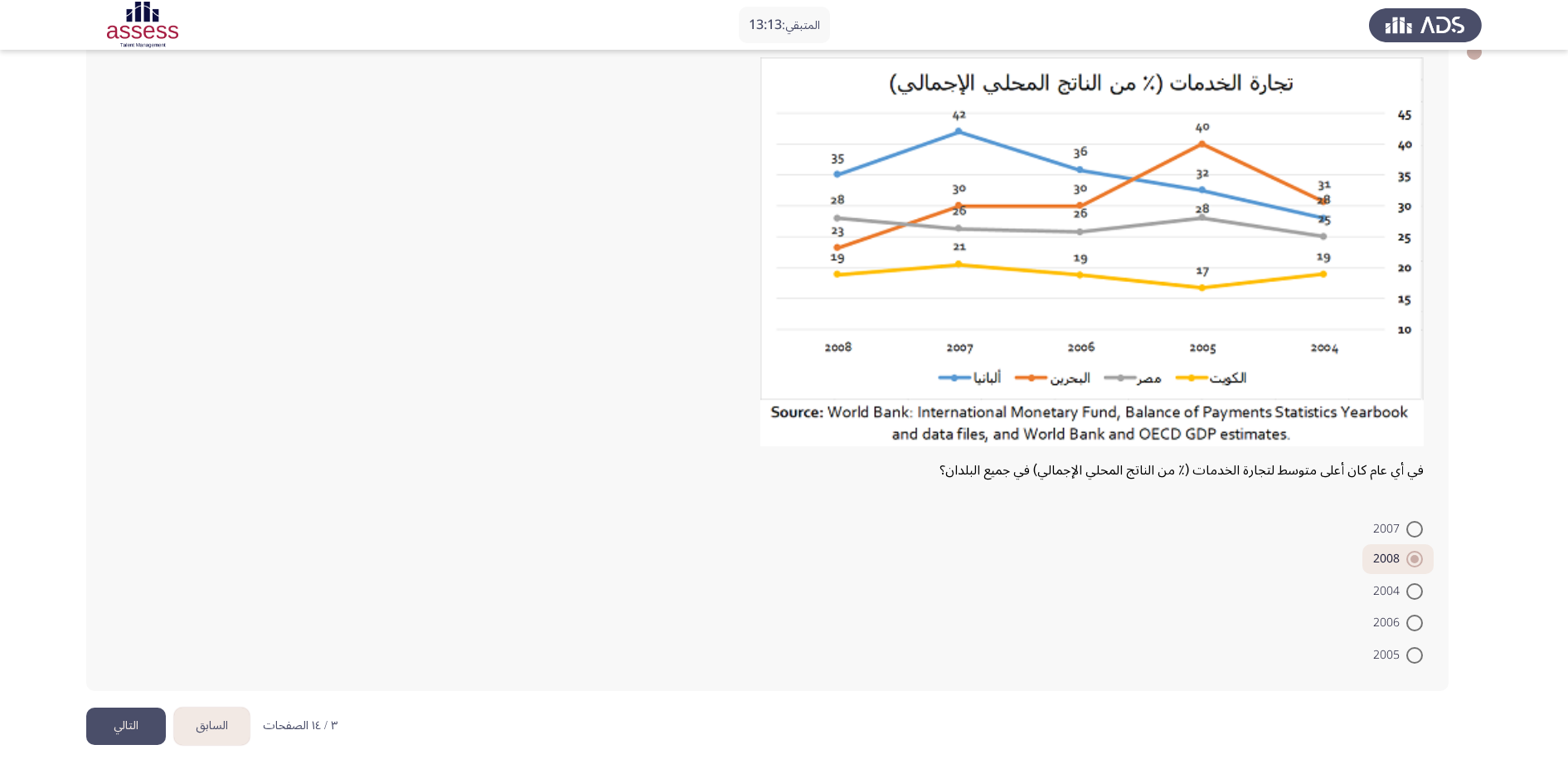
click at [124, 618] on button "التالي" at bounding box center [125, 727] width 80 height 38
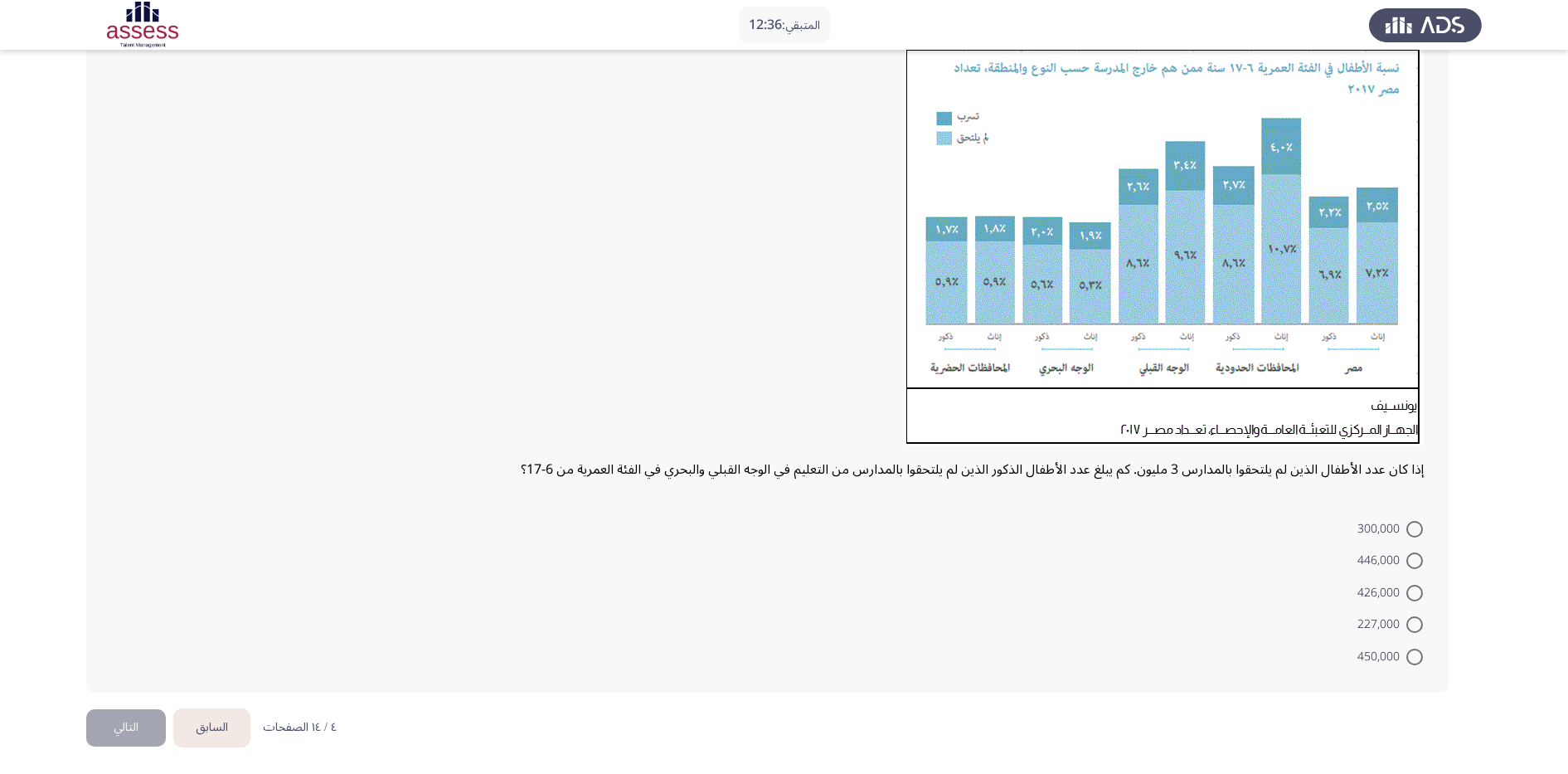
scroll to position [144, 0]
click at [1266, 601] on mat-radio-button "426,000" at bounding box center [1390, 590] width 87 height 32
click at [1266, 598] on span at bounding box center [1414, 591] width 17 height 17
click at [1266, 598] on input "426,000" at bounding box center [1414, 591] width 17 height 17
radio input "true"
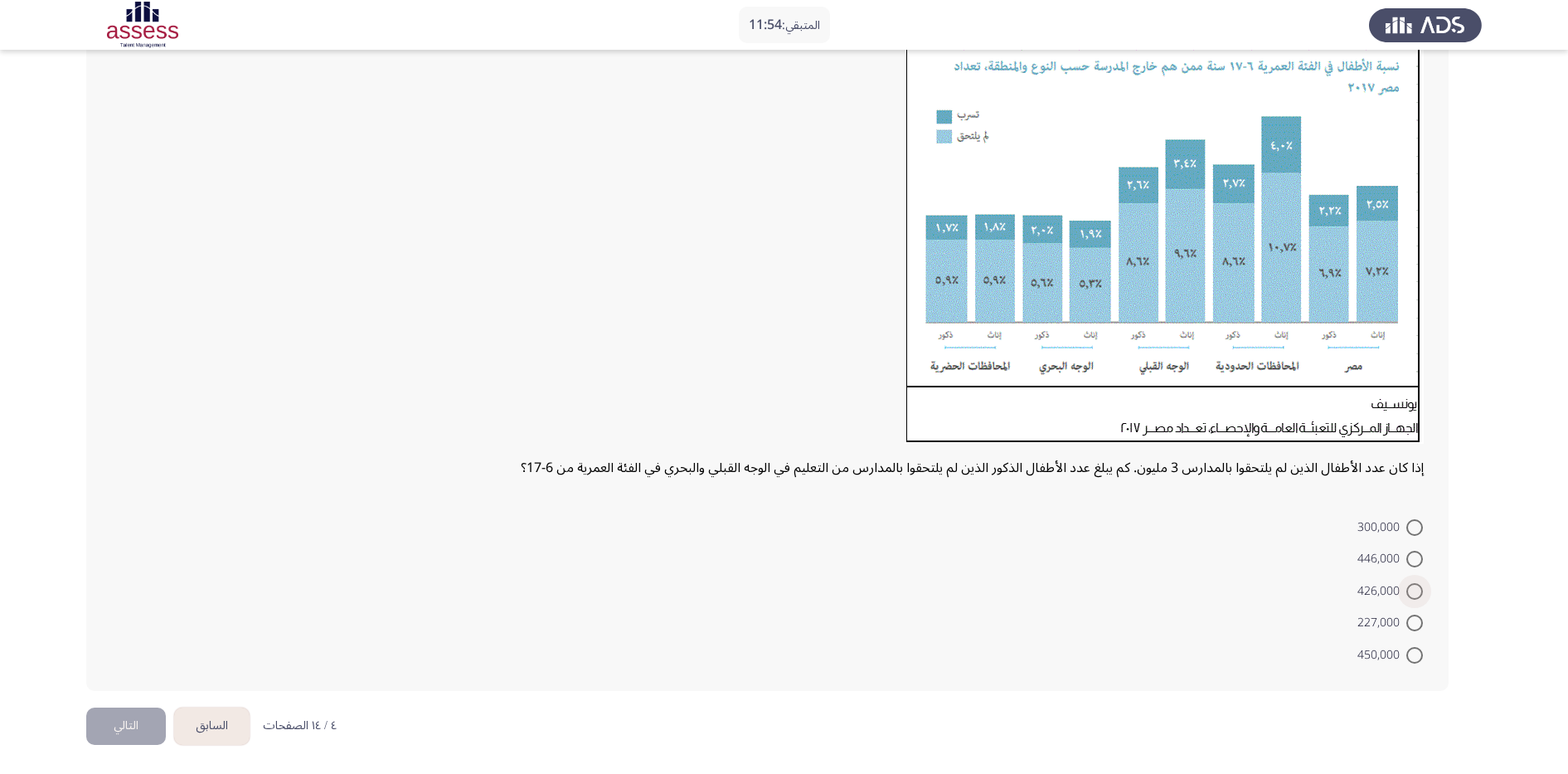
scroll to position [142, 0]
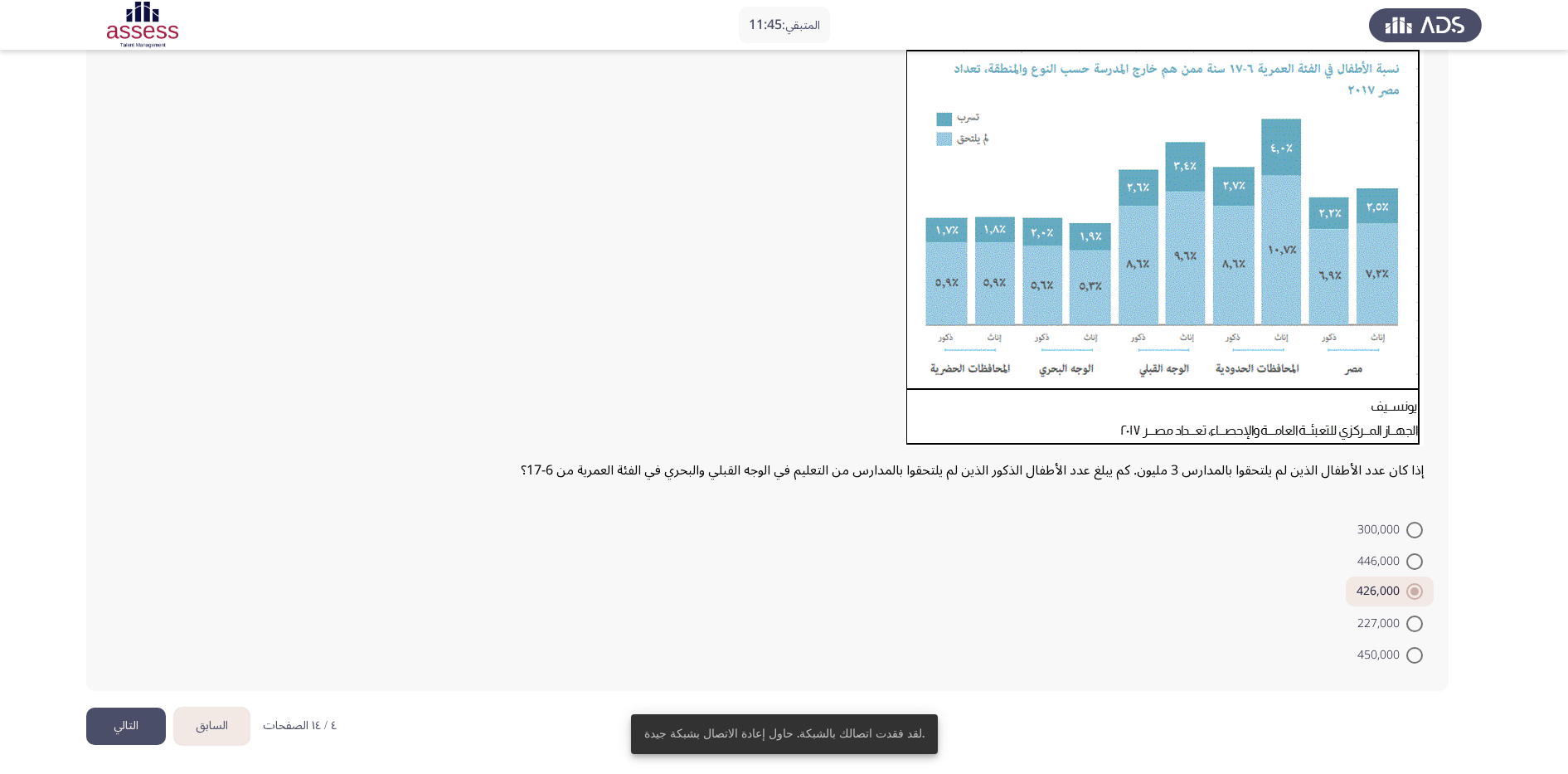
click at [129, 618] on button "التالي" at bounding box center [125, 727] width 80 height 38
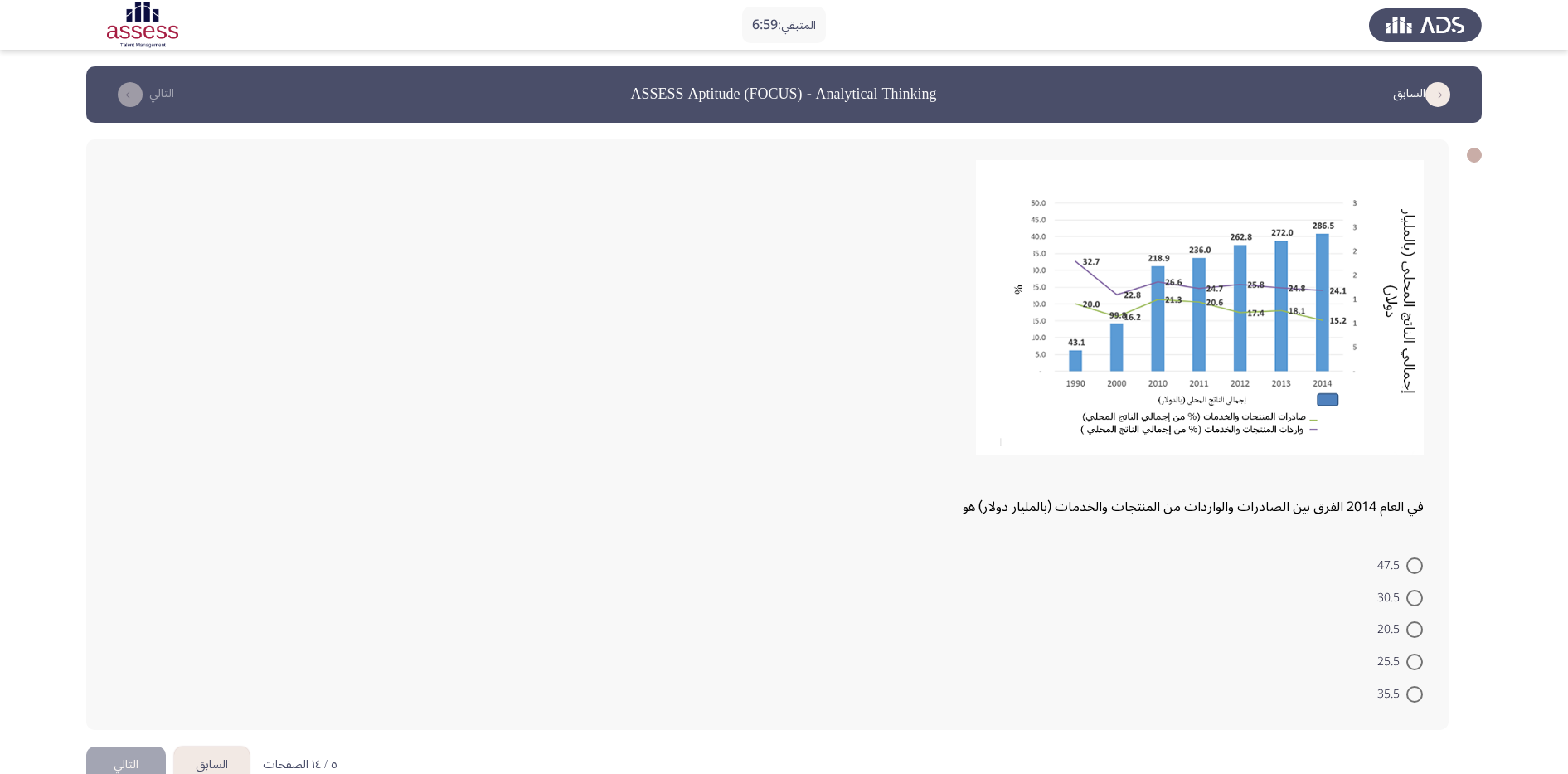
click at [1266, 608] on mat-radio-button "30.5" at bounding box center [1400, 597] width 67 height 32
click at [1266, 607] on label "30.5" at bounding box center [1400, 598] width 46 height 20
click at [1266, 606] on input "30.5" at bounding box center [1414, 598] width 17 height 17
radio input "true"
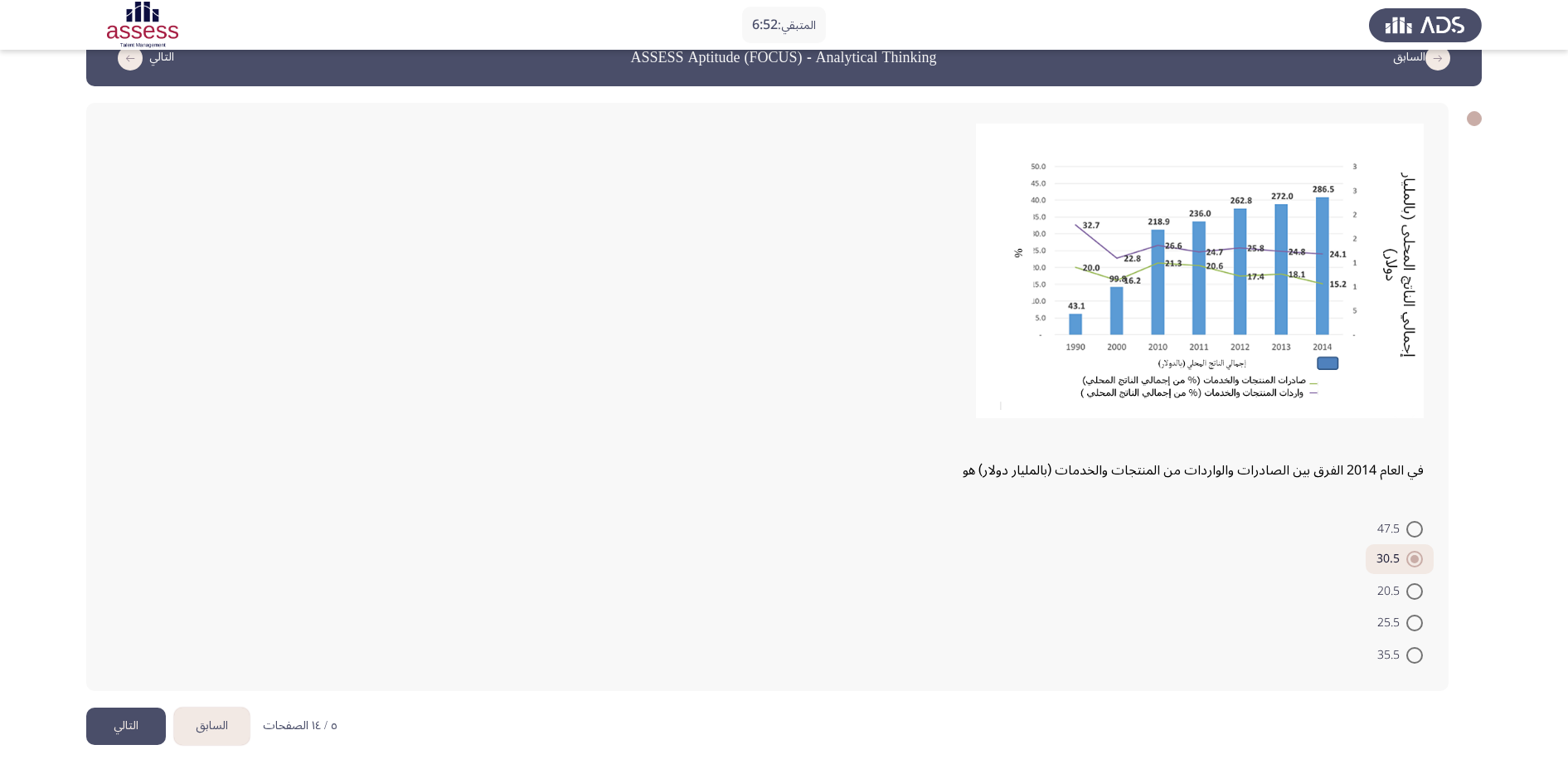
click at [141, 618] on button "التالي" at bounding box center [125, 727] width 80 height 38
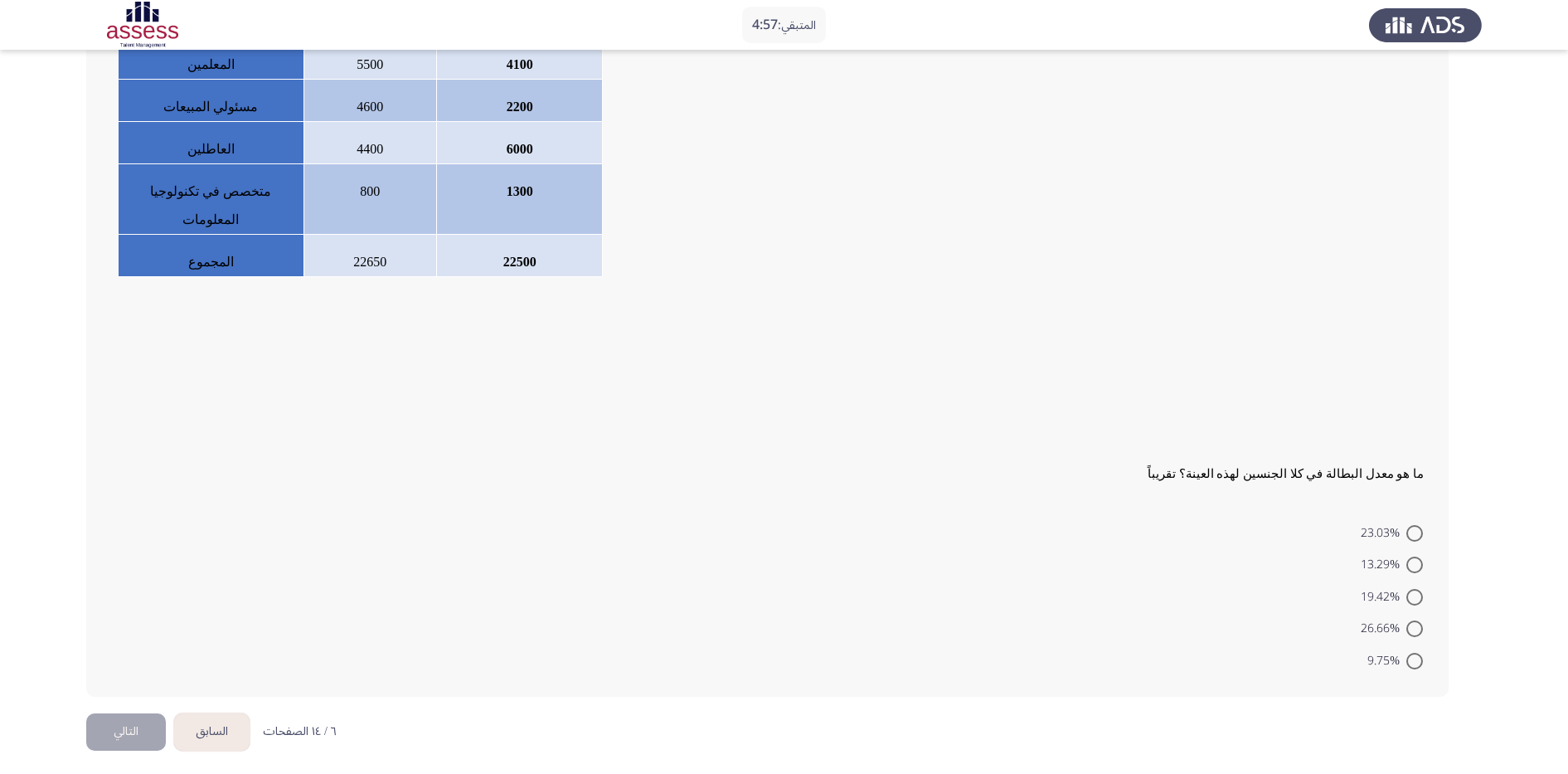
scroll to position [298, 0]
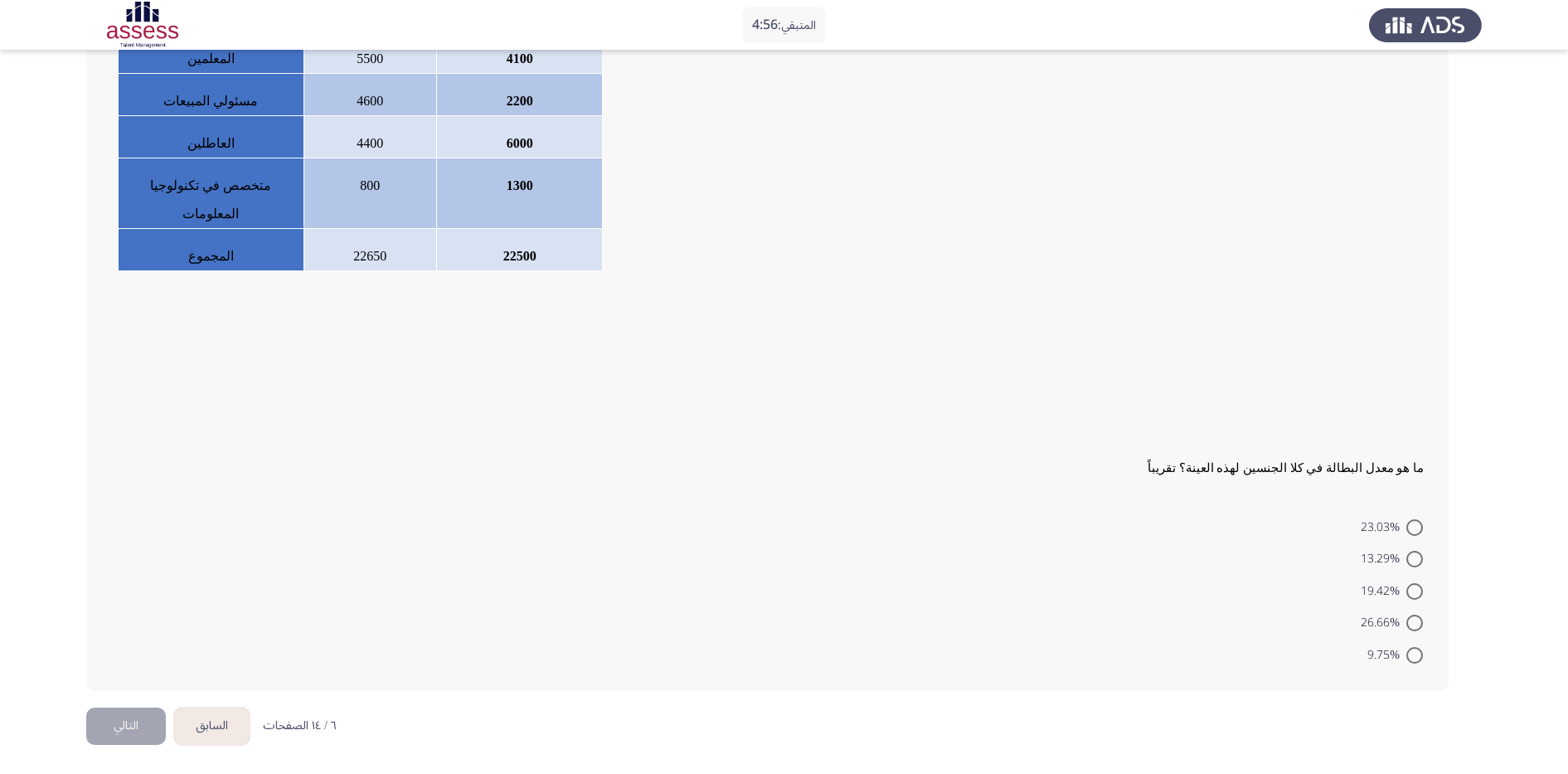
click at [1266, 528] on span at bounding box center [1414, 528] width 17 height 17
click at [1266, 528] on input "23.03%" at bounding box center [1414, 528] width 17 height 17
radio input "true"
click at [126, 618] on button "التالي" at bounding box center [125, 727] width 80 height 38
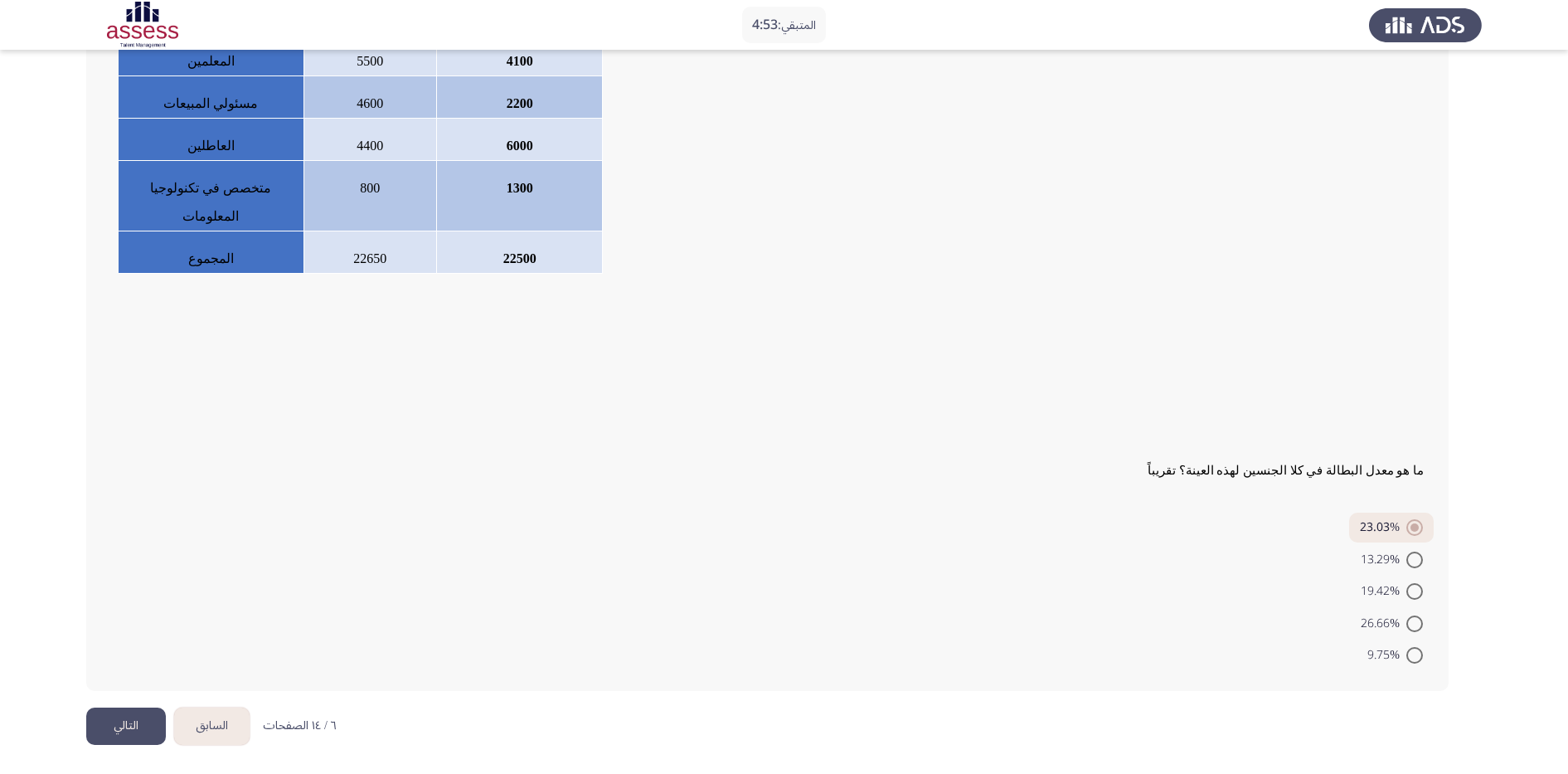
scroll to position [0, 0]
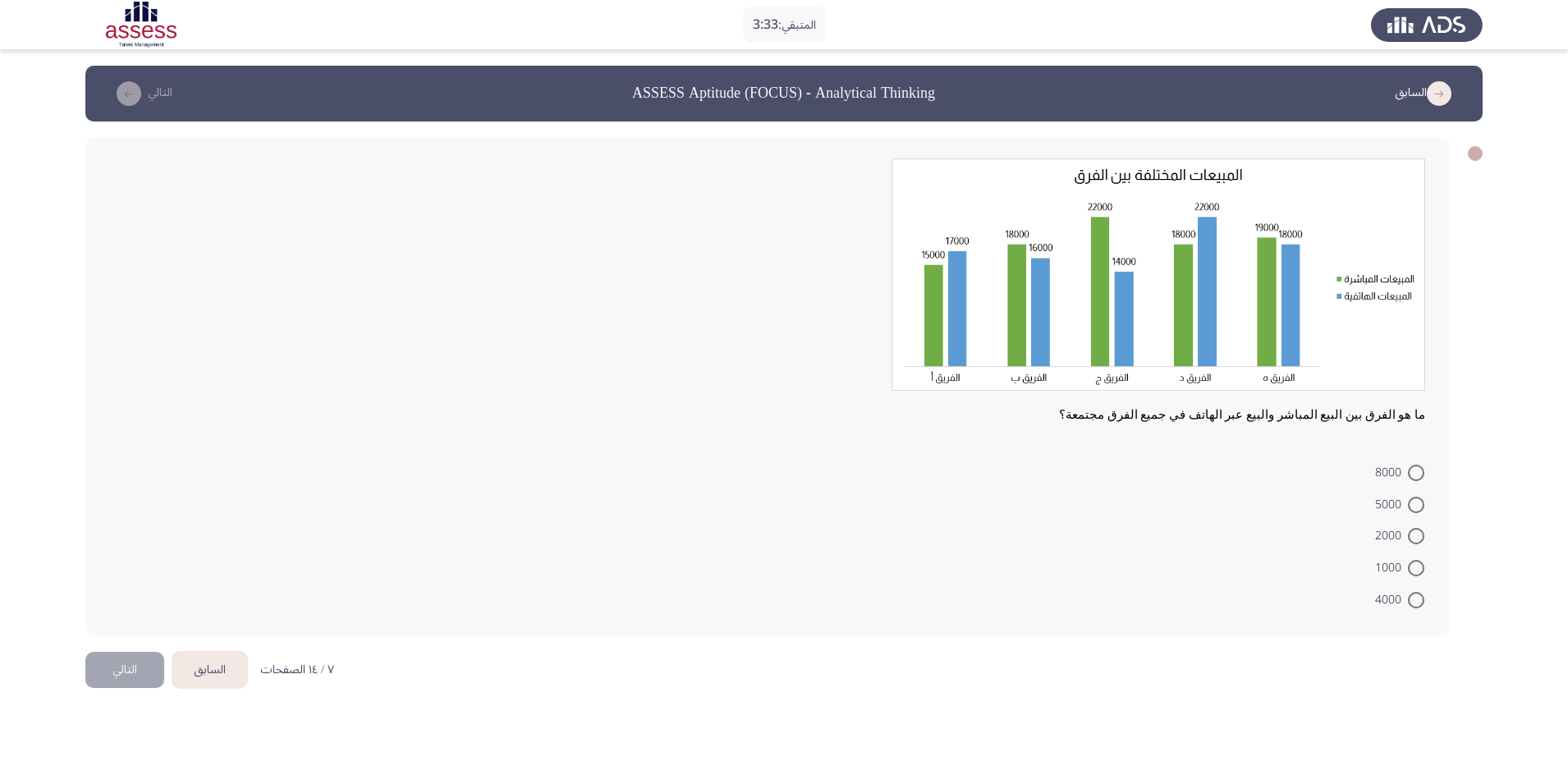
click at [1253, 504] on span "5000" at bounding box center [1391, 504] width 33 height 20
click at [1253, 504] on input "5000" at bounding box center [1416, 504] width 17 height 17
radio input "true"
click at [112, 612] on button "التالي" at bounding box center [124, 668] width 79 height 37
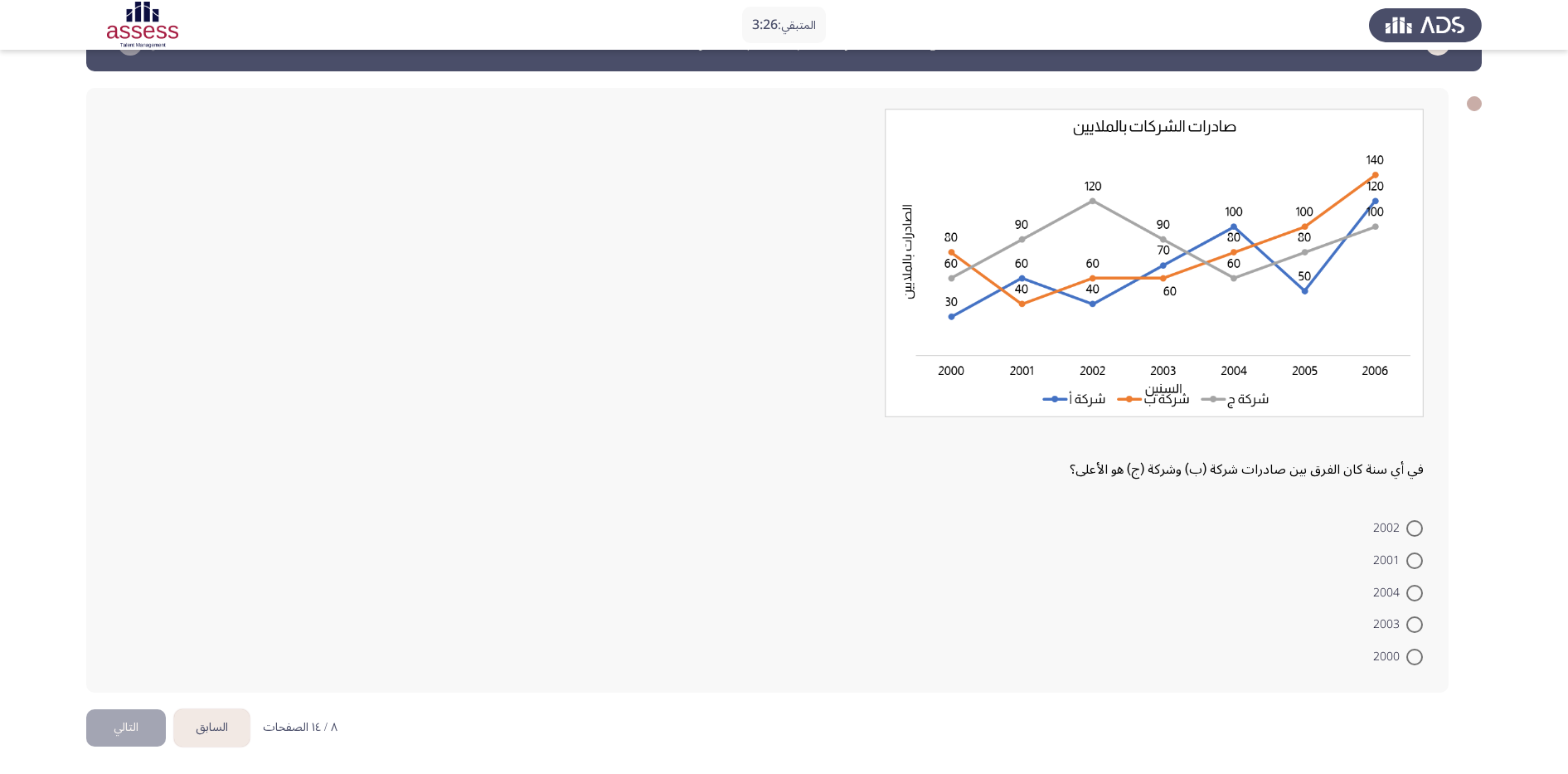
scroll to position [53, 0]
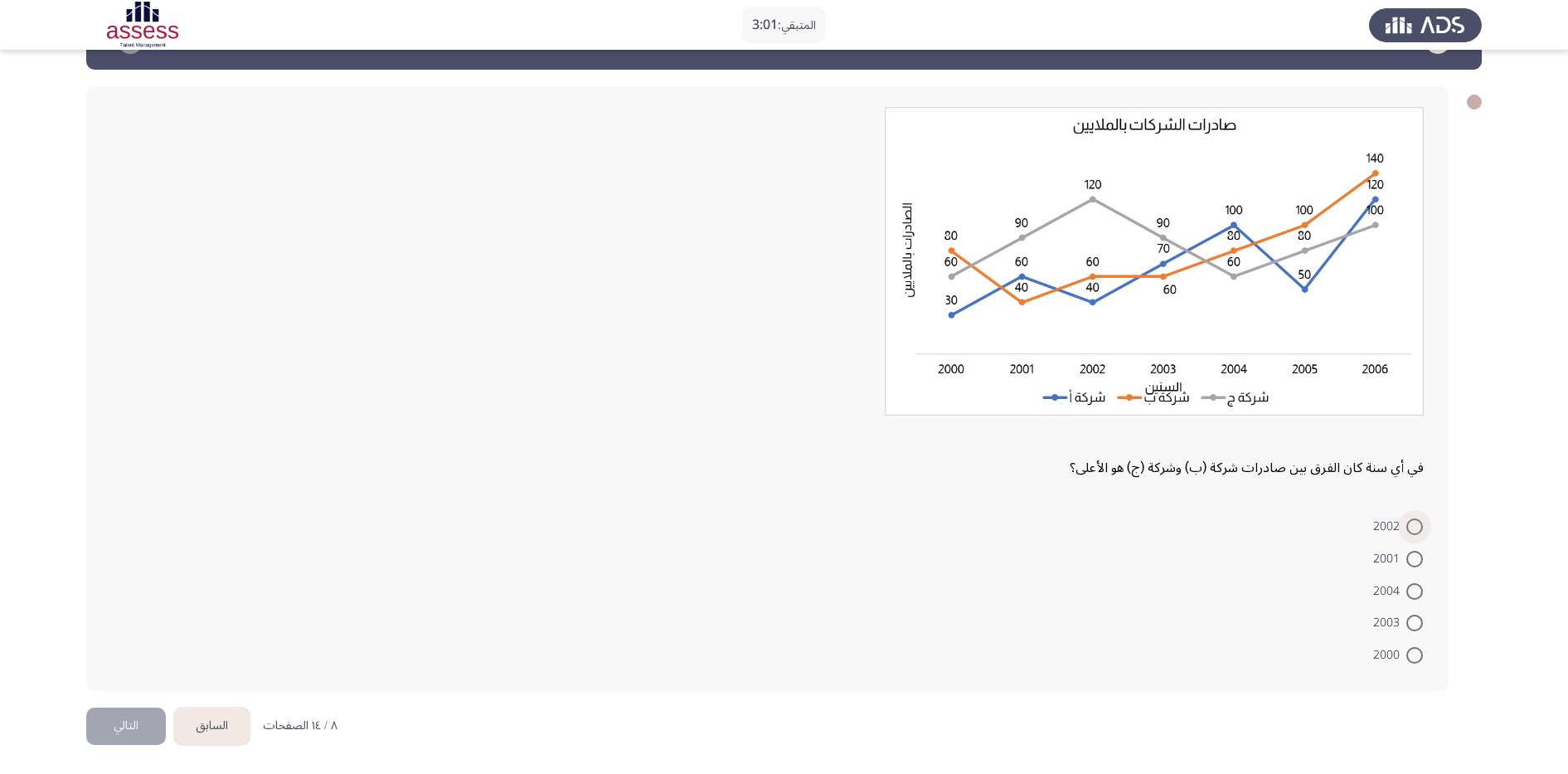
click at [1266, 522] on span at bounding box center [1414, 527] width 17 height 17
click at [1266, 522] on input "2002" at bounding box center [1414, 527] width 17 height 17
radio input "true"
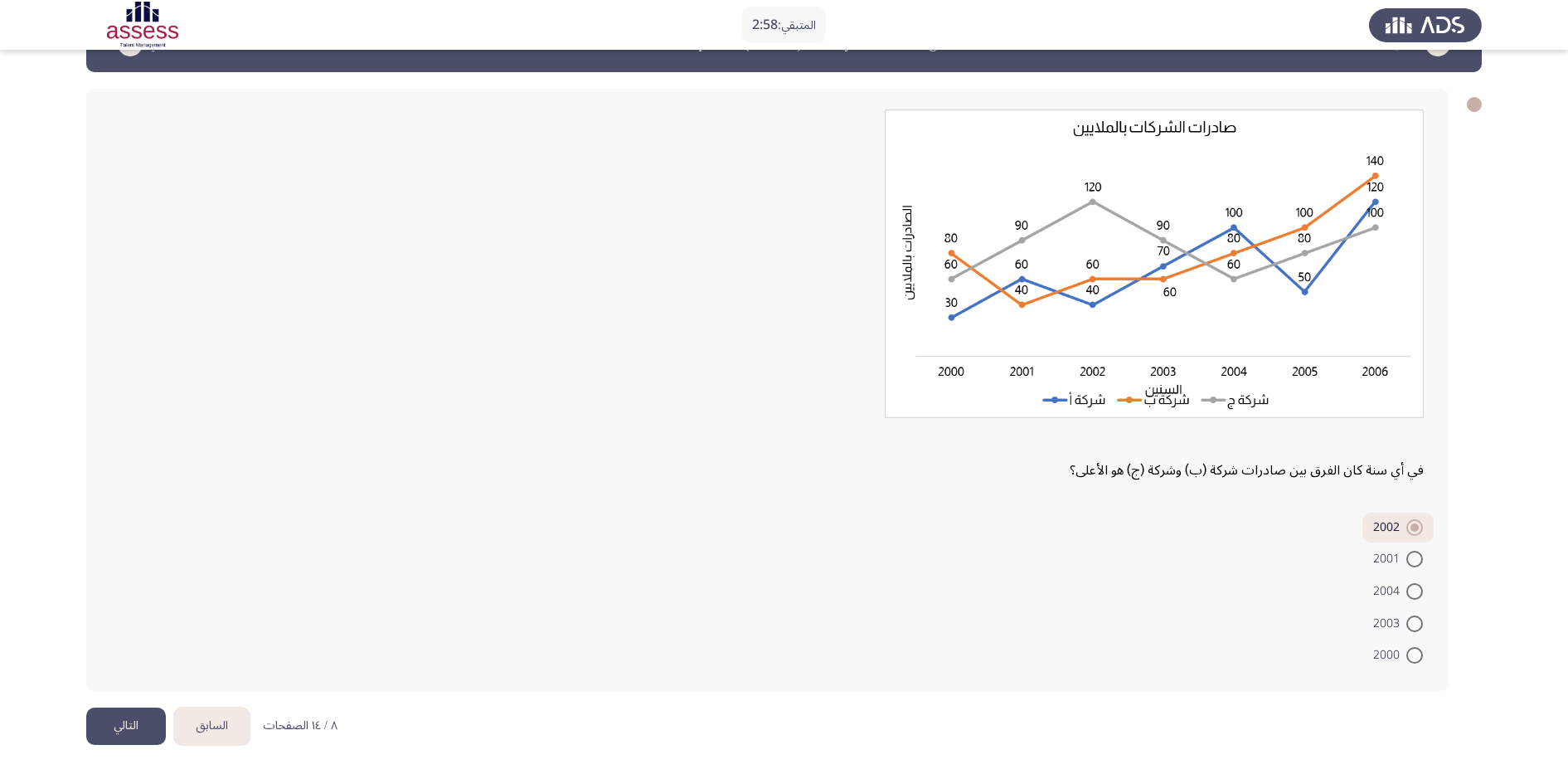
click at [125, 618] on button "التالي" at bounding box center [125, 727] width 80 height 38
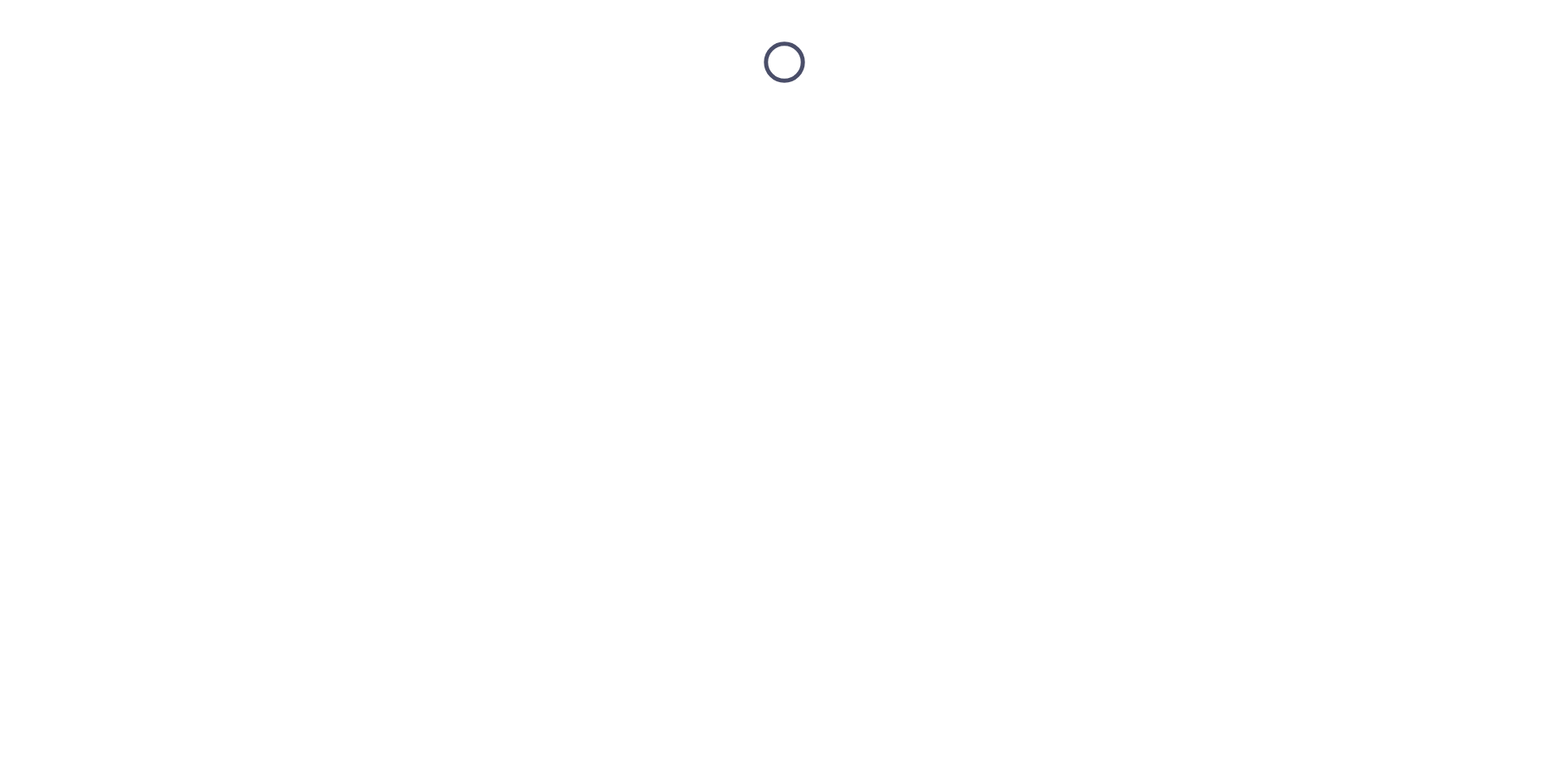
scroll to position [0, 0]
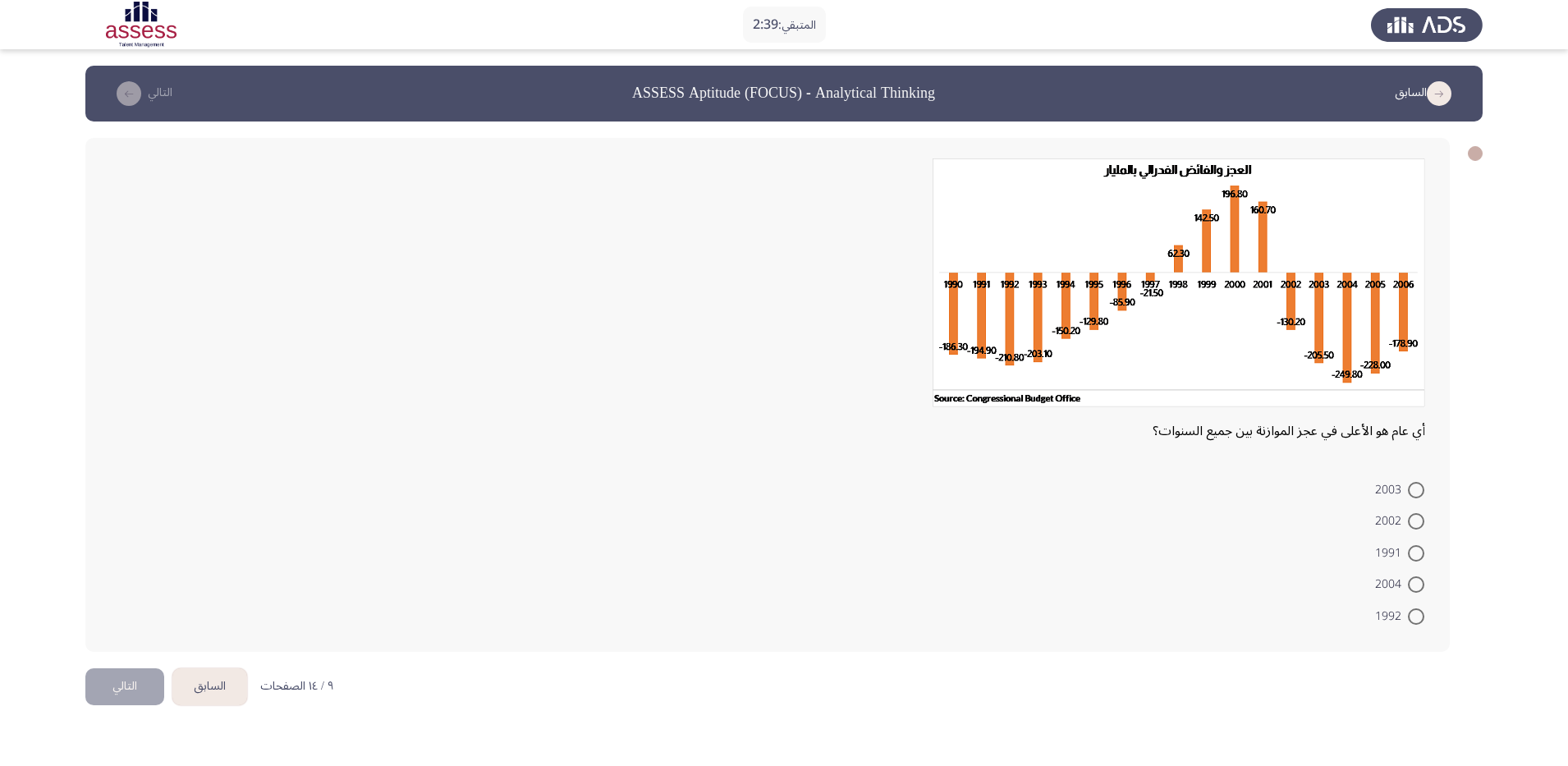
click at [1253, 586] on span "2004" at bounding box center [1391, 584] width 33 height 20
click at [1253, 586] on input "2004" at bounding box center [1416, 584] width 17 height 17
radio input "true"
click at [150, 612] on button "التالي" at bounding box center [124, 684] width 79 height 37
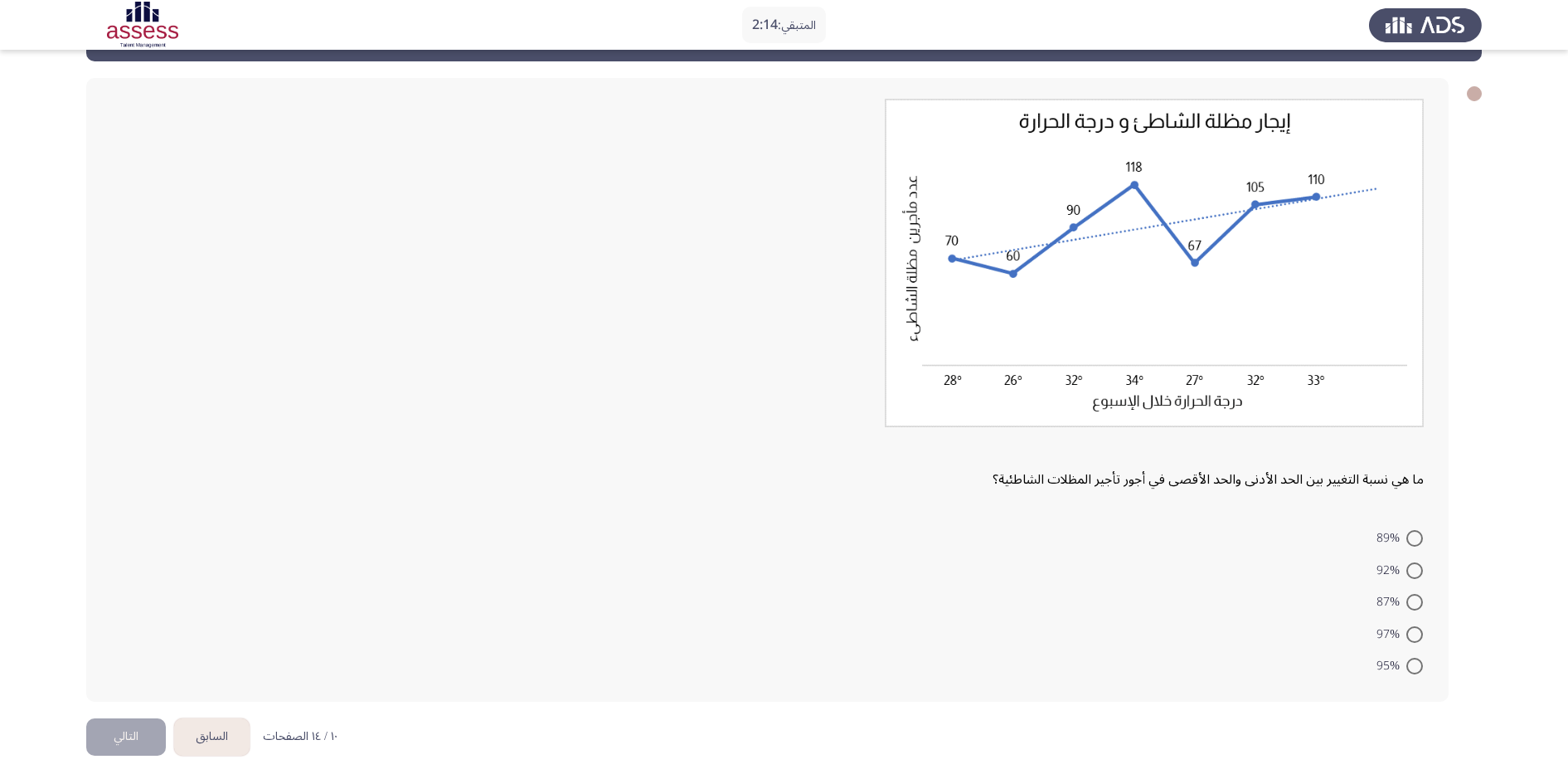
scroll to position [62, 0]
click at [1266, 604] on span at bounding box center [1414, 601] width 17 height 17
click at [1266, 604] on input "87%" at bounding box center [1414, 601] width 17 height 17
radio input "true"
click at [112, 618] on button "التالي" at bounding box center [125, 735] width 80 height 38
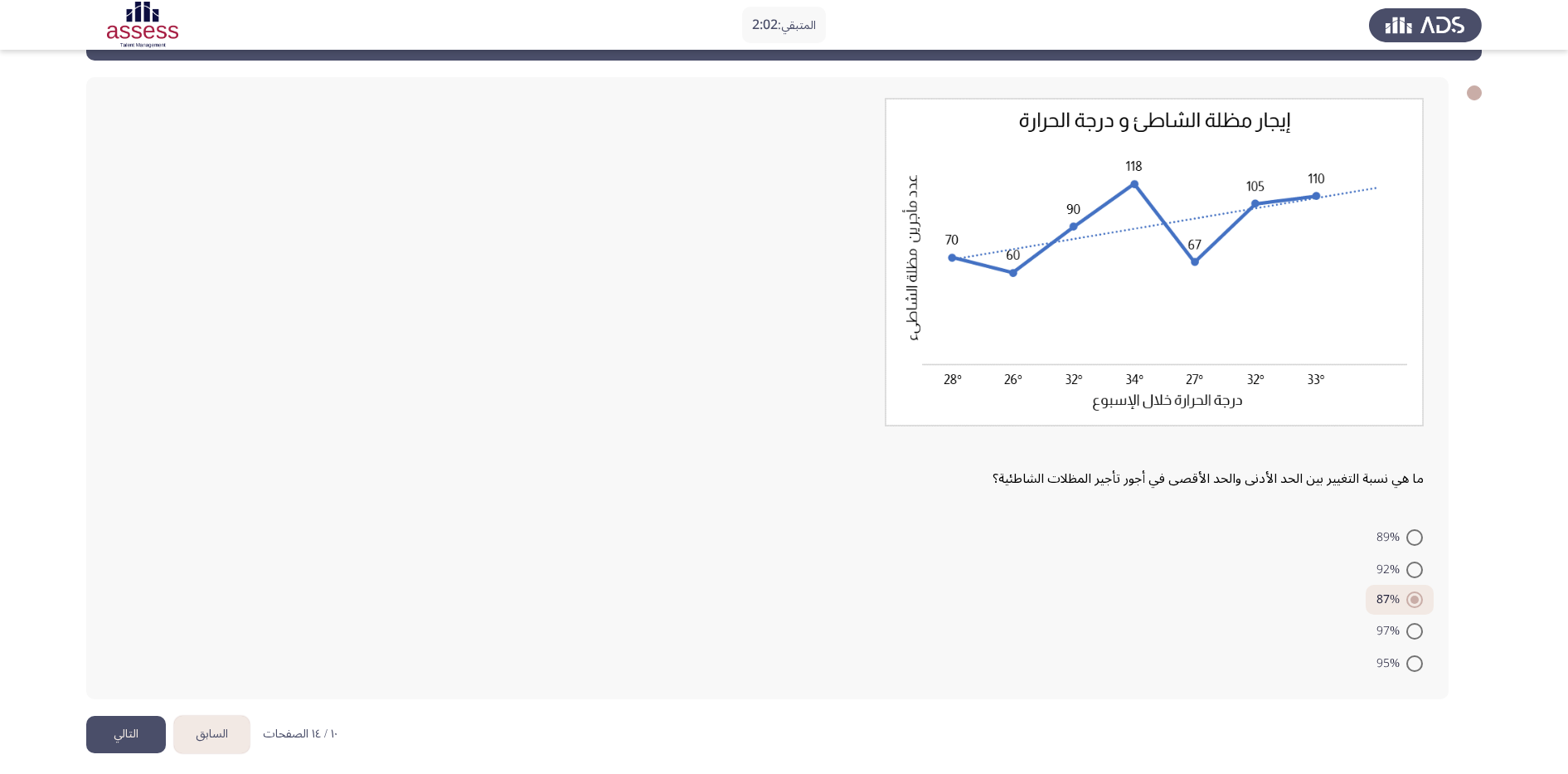
scroll to position [0, 0]
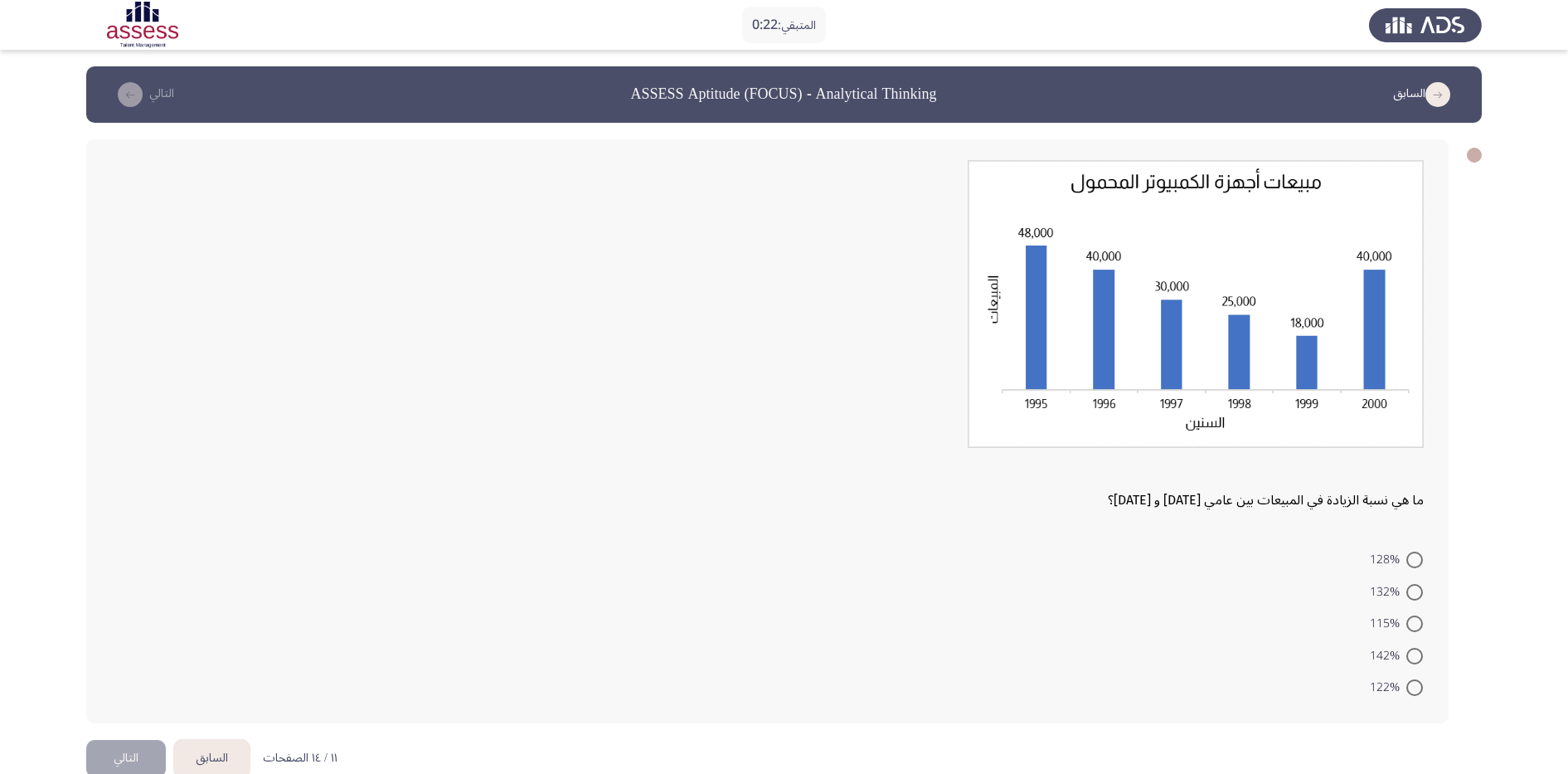
click at [1266, 618] on span at bounding box center [1414, 687] width 17 height 17
click at [1266, 618] on input "122%" at bounding box center [1414, 687] width 17 height 17
radio input "true"
click at [136, 618] on button "التالي" at bounding box center [125, 757] width 80 height 38
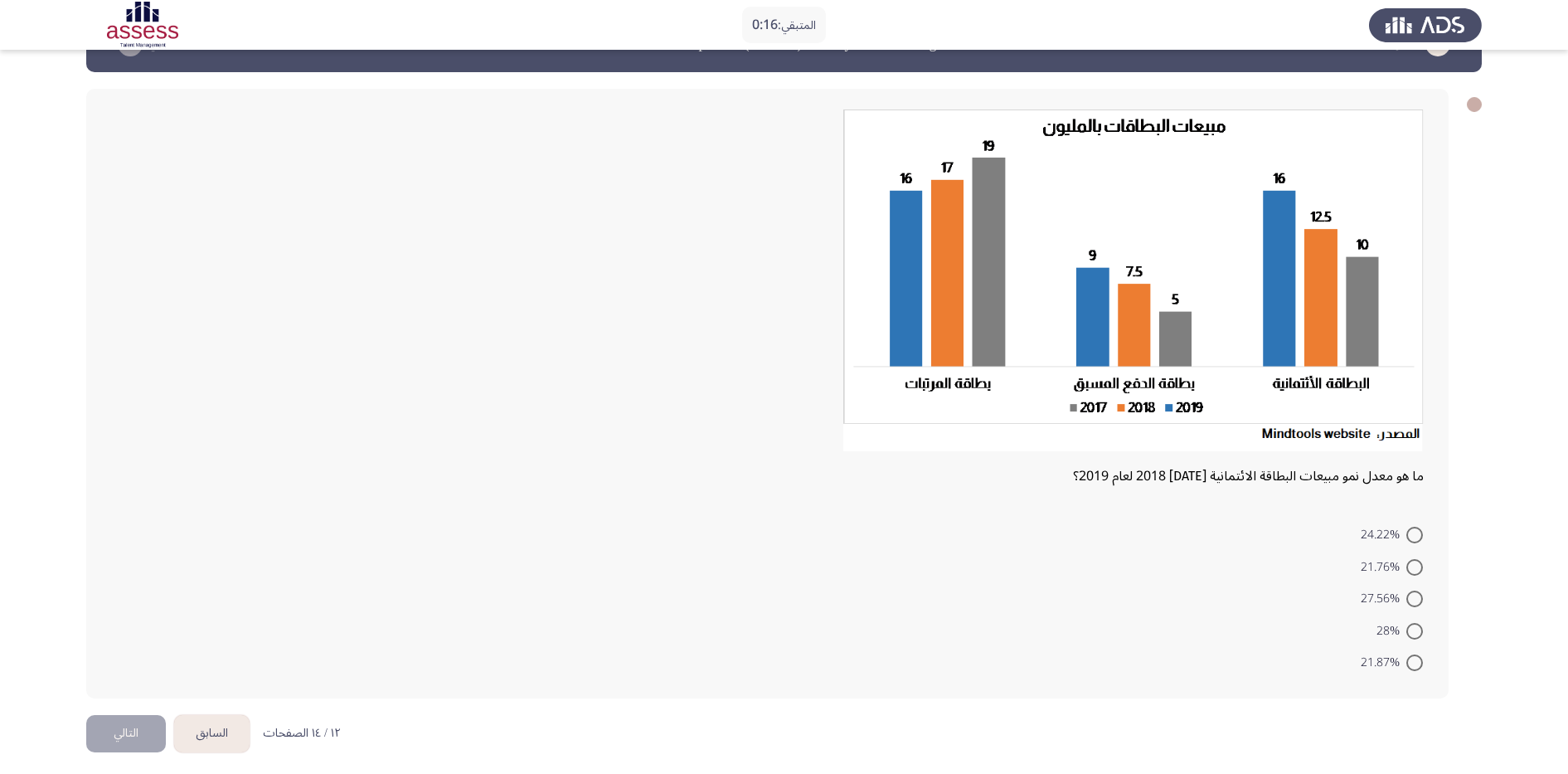
scroll to position [58, 0]
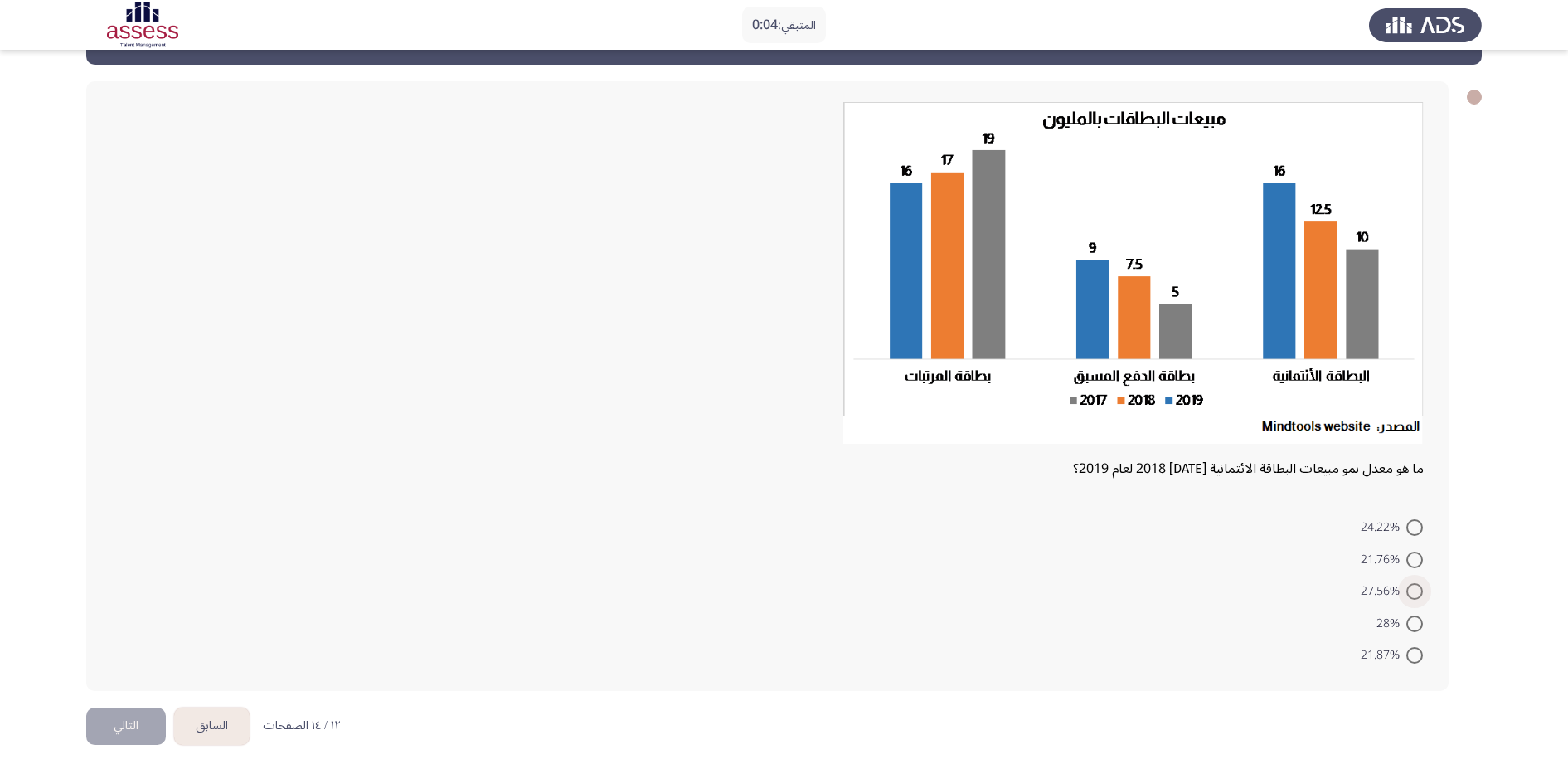
click at [1266, 586] on span at bounding box center [1414, 591] width 17 height 17
click at [1266, 586] on input "27.56%" at bounding box center [1414, 591] width 17 height 17
radio input "true"
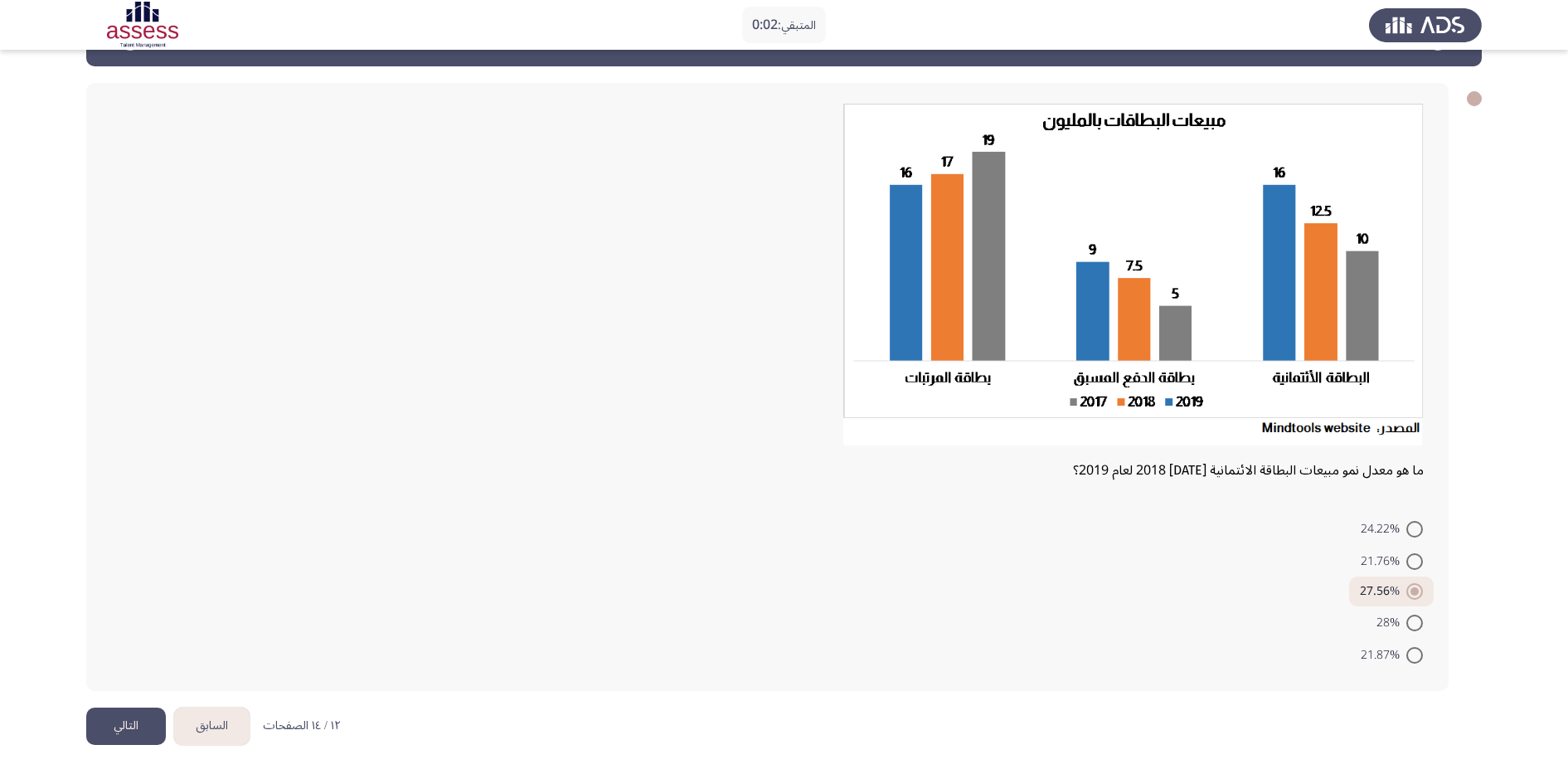
click at [113, 618] on button "التالي" at bounding box center [125, 727] width 80 height 38
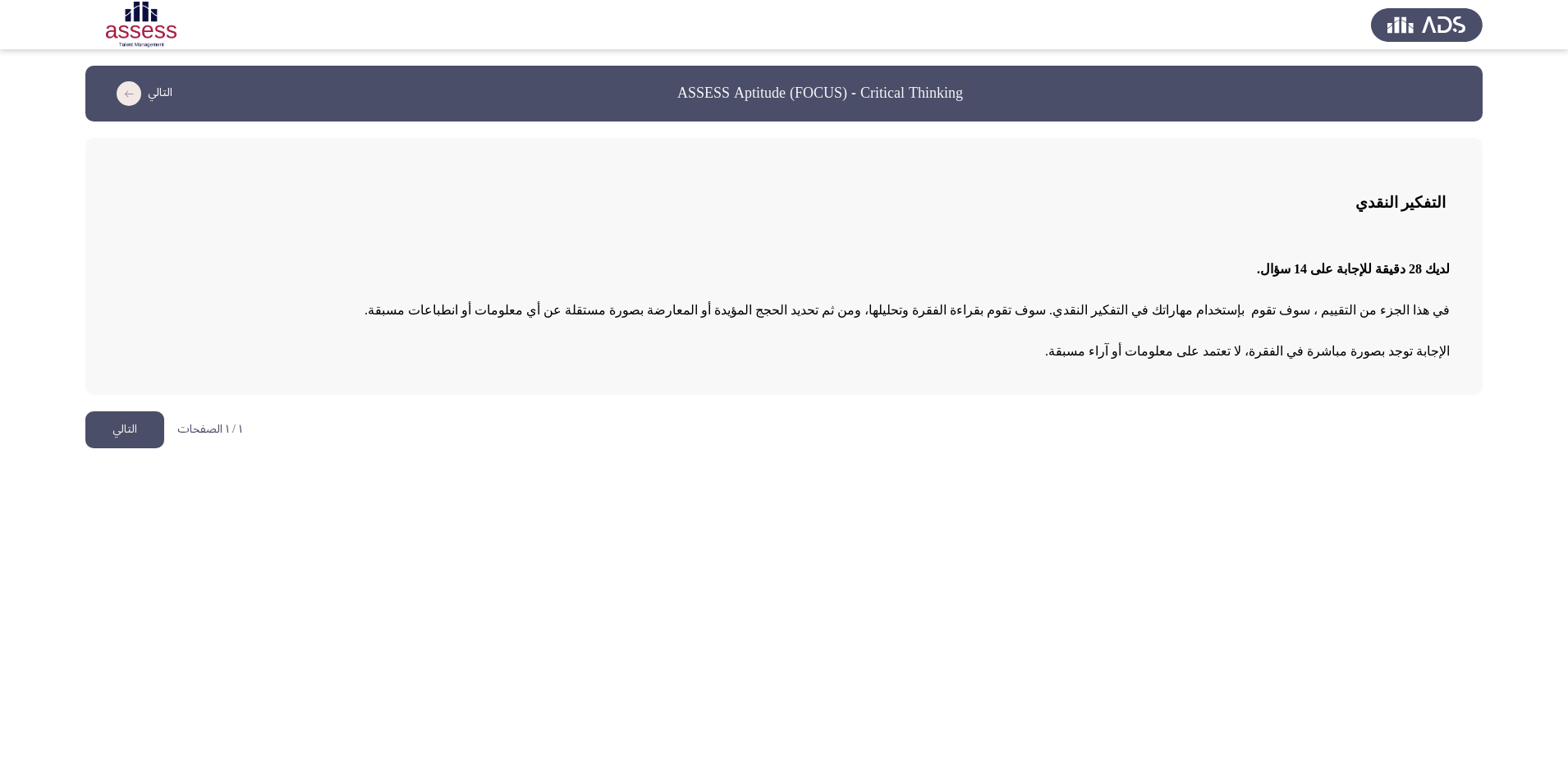
click at [104, 441] on button "التالي" at bounding box center [124, 430] width 79 height 37
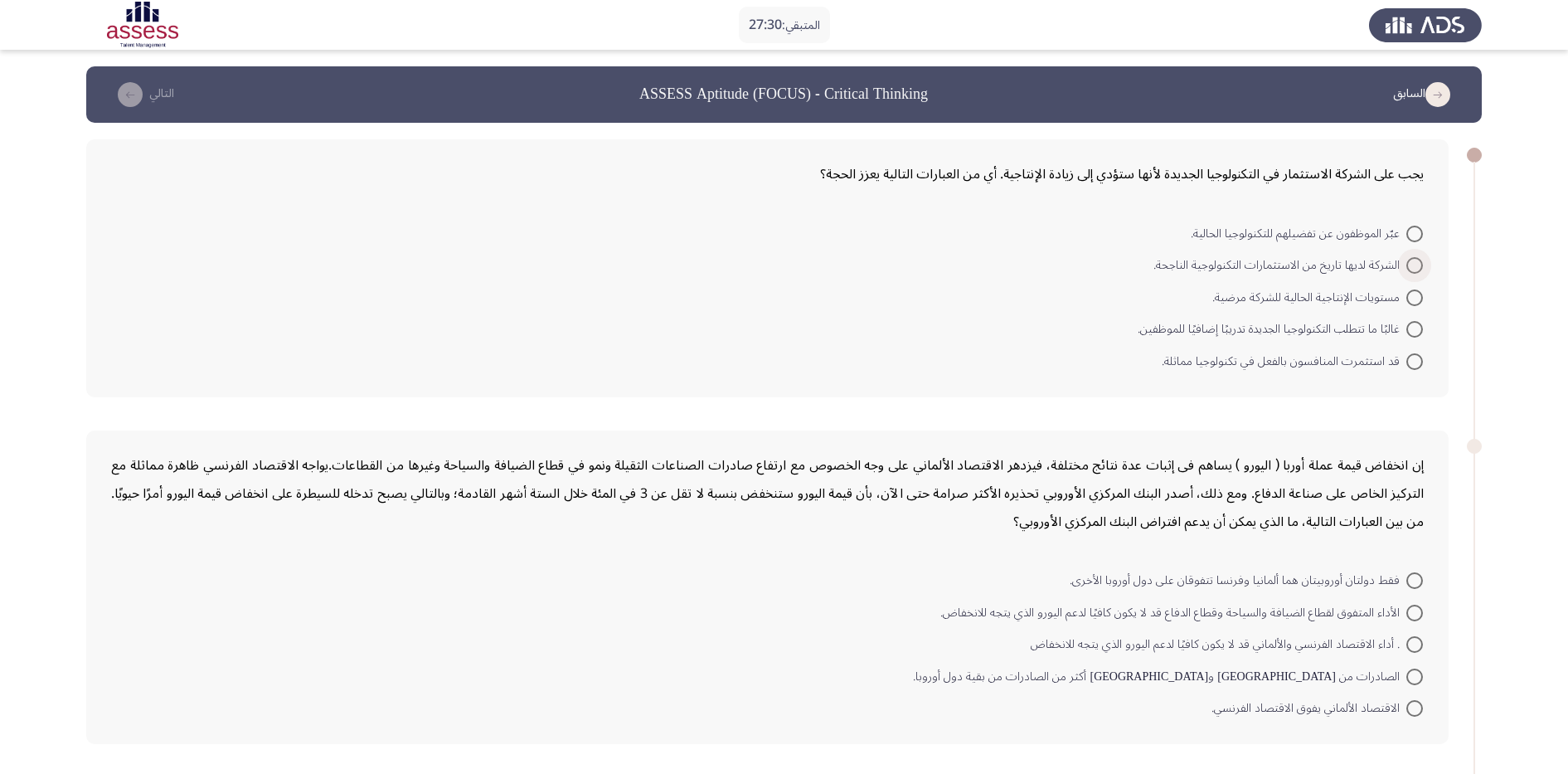
click at [1266, 257] on span at bounding box center [1414, 265] width 17 height 17
click at [1266, 257] on input "الشركة لديها تاريخ من الاستثمارات التكنولوجية الناجحة." at bounding box center [1414, 265] width 17 height 17
radio input "true"
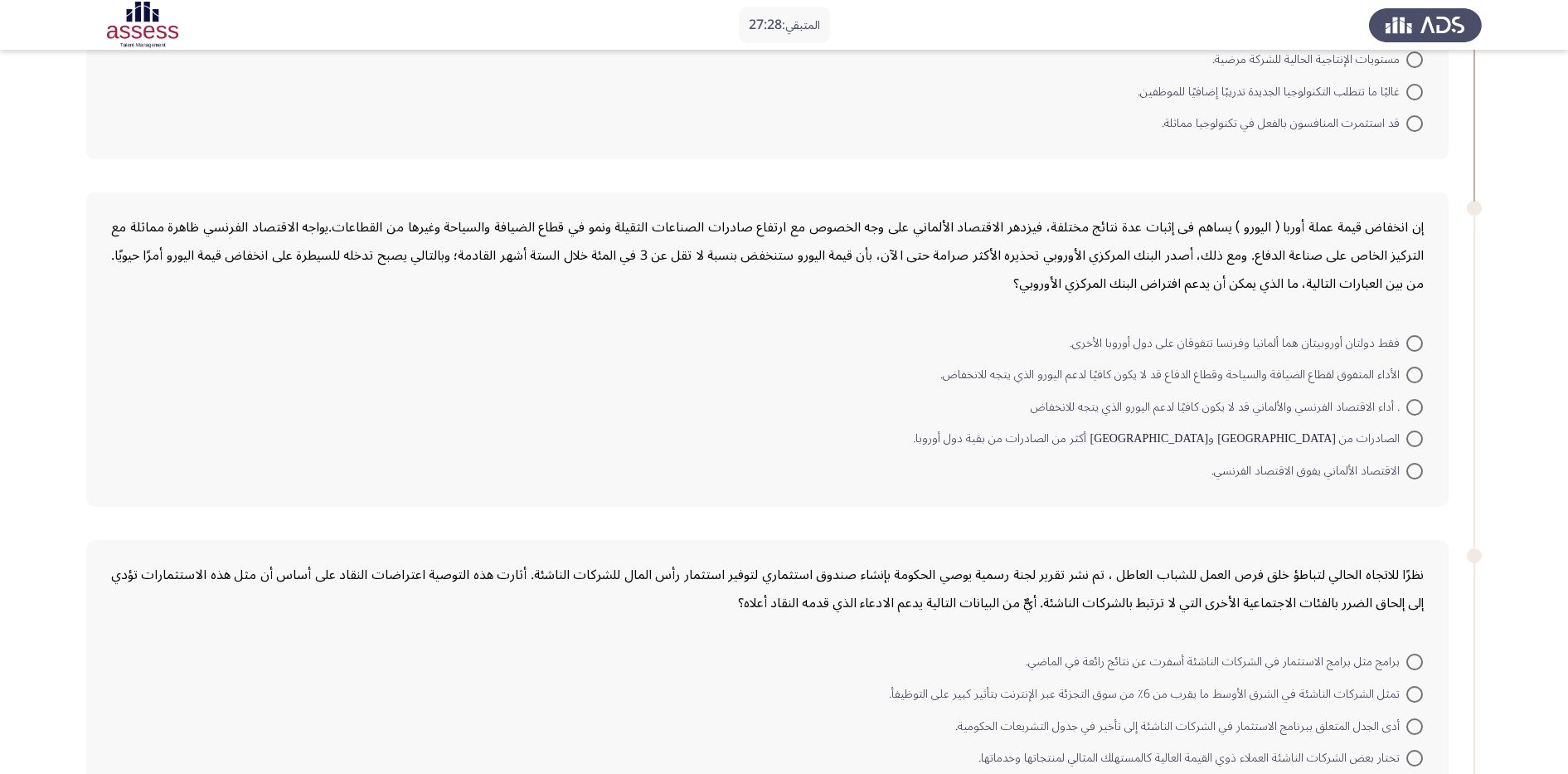
scroll to position [239, 0]
click at [1266, 377] on span at bounding box center [1414, 372] width 17 height 17
click at [1266, 377] on input "الأداء المتفوق لقطاع الضيافة والسياحة وقطاع الدفاع قد لا يكون كافيًا لدعم اليور…" at bounding box center [1414, 372] width 17 height 17
radio input "true"
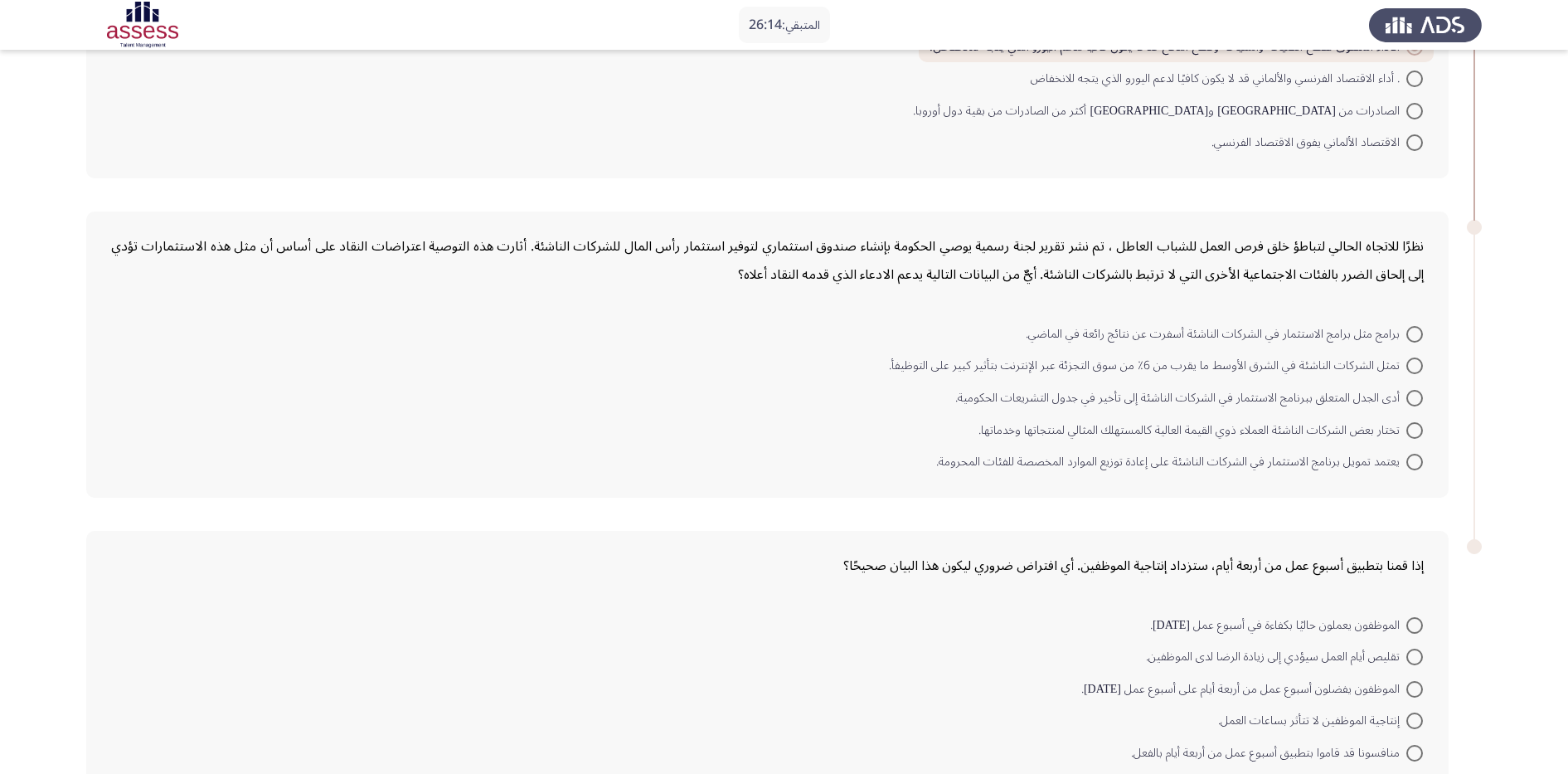
scroll to position [570, 0]
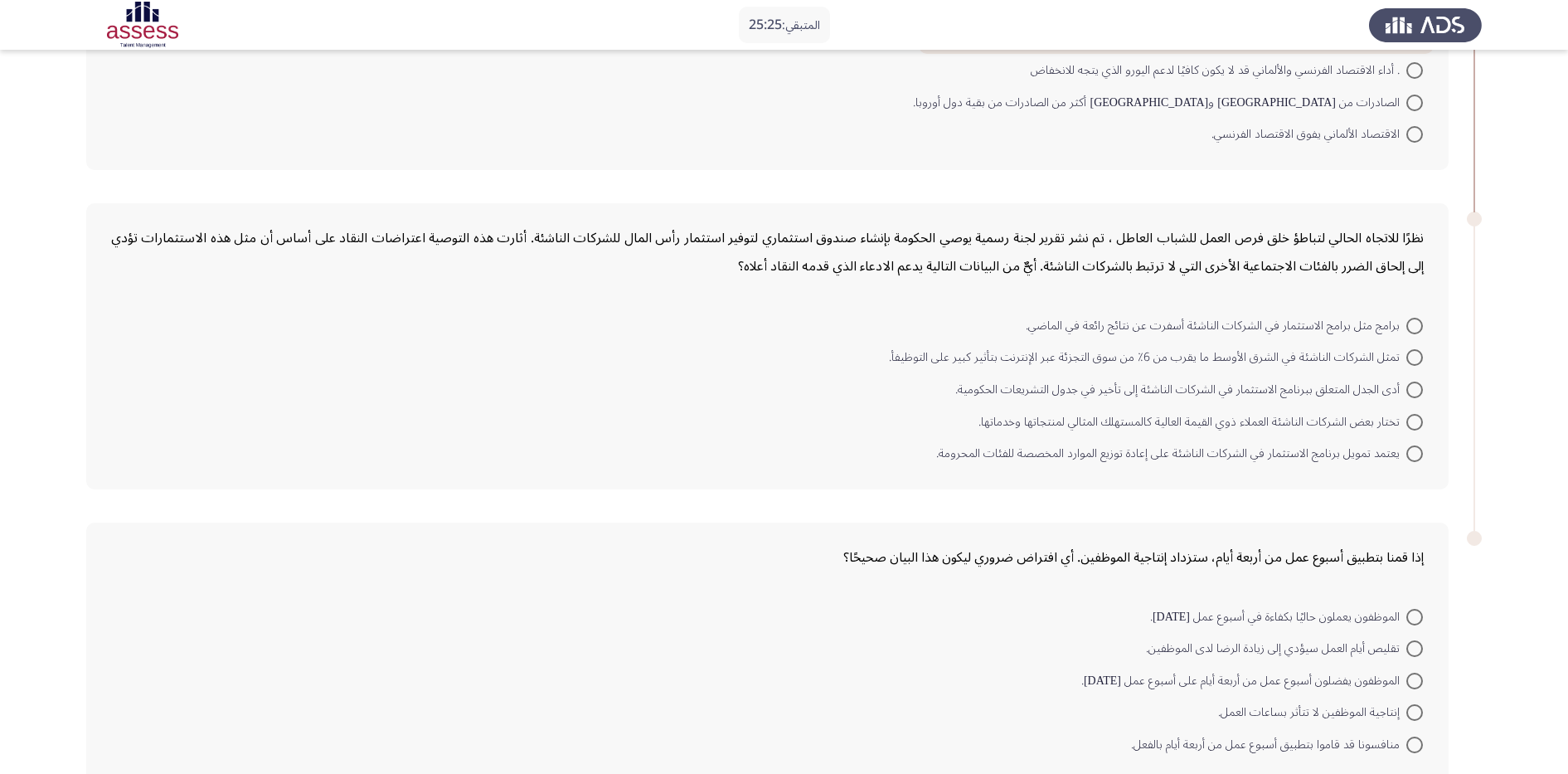
click at [1266, 455] on span at bounding box center [1414, 453] width 17 height 17
click at [1266, 455] on input "يعتمد تمويل برنامج الاستثمار في الشركات الناشئة على إعادة توزيع الموارد المخصصة…" at bounding box center [1414, 453] width 17 height 17
radio input "true"
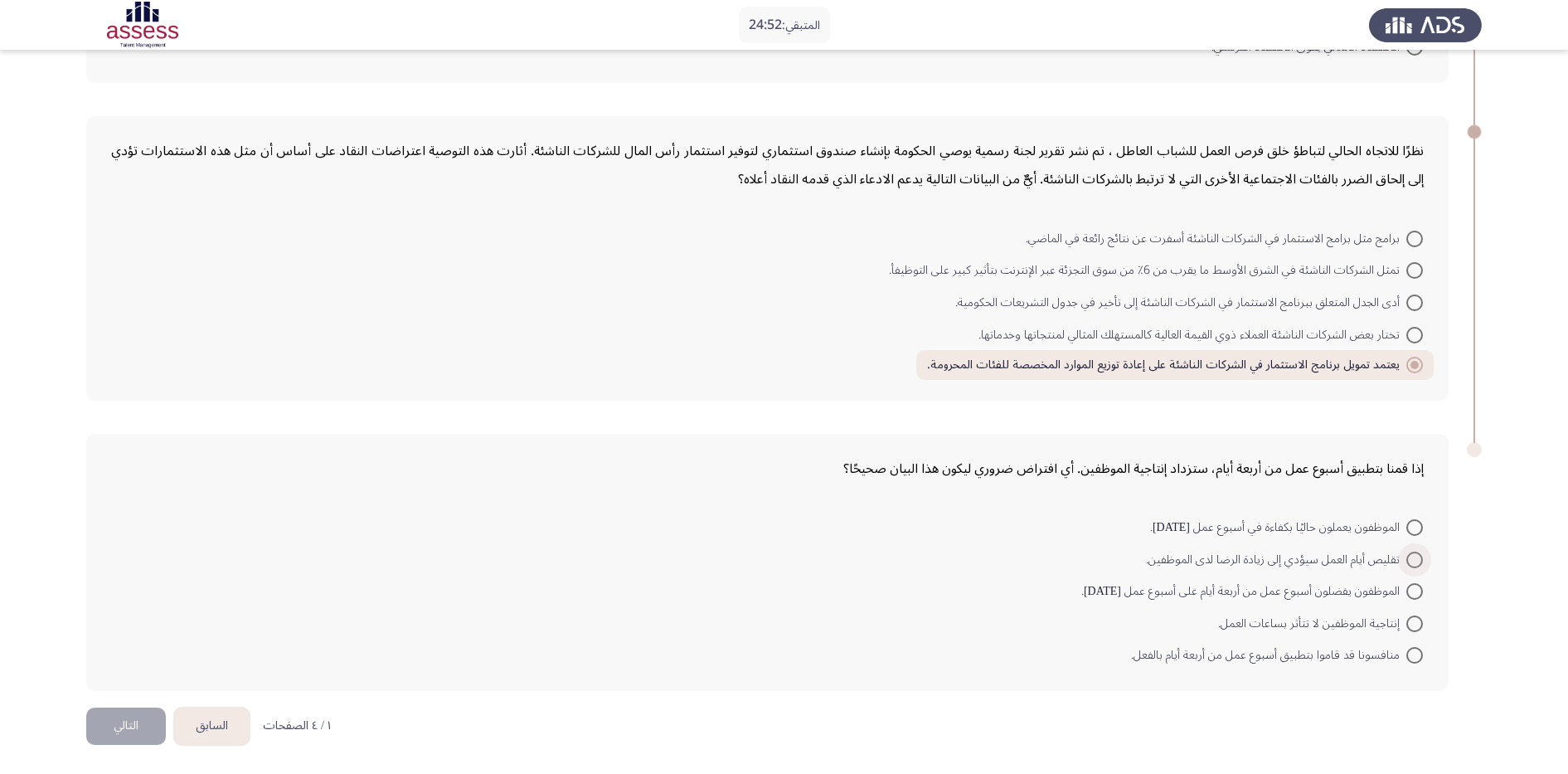
click at [1266, 563] on span at bounding box center [1414, 560] width 17 height 17
click at [1266, 563] on input "تقليص أيام العمل سيؤدي إلى زيادة الرضا لدى الموظفين." at bounding box center [1414, 560] width 17 height 17
radio input "true"
click at [138, 618] on button "التالي" at bounding box center [125, 727] width 80 height 38
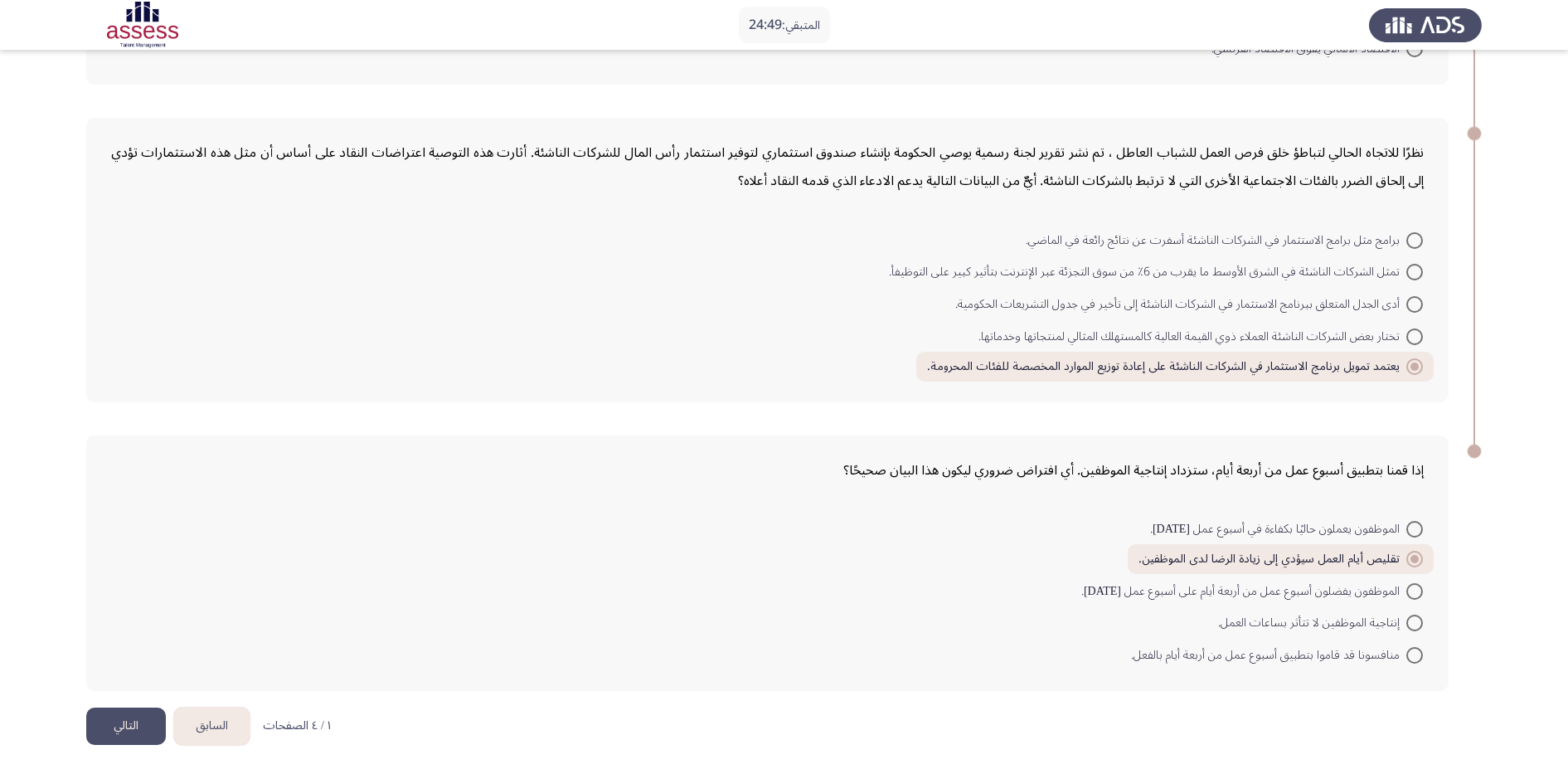
scroll to position [0, 0]
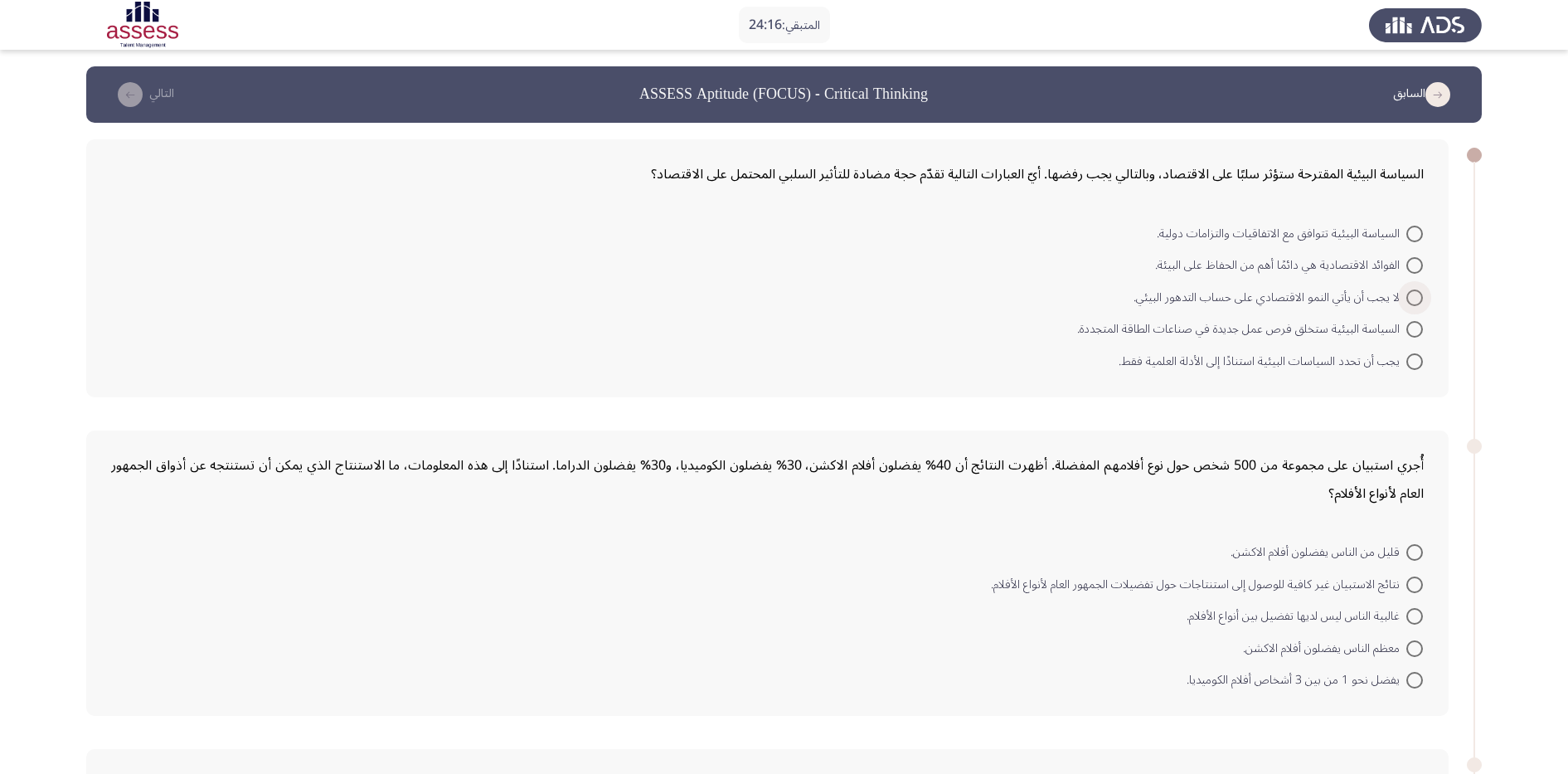
click at [1266, 297] on span "لا يجب أن يأتي النمو الاقتصادي على حساب التدهور البيئي." at bounding box center [1270, 297] width 273 height 20
click at [1266, 297] on input "لا يجب أن يأتي النمو الاقتصادي على حساب التدهور البيئي." at bounding box center [1414, 297] width 17 height 17
radio input "true"
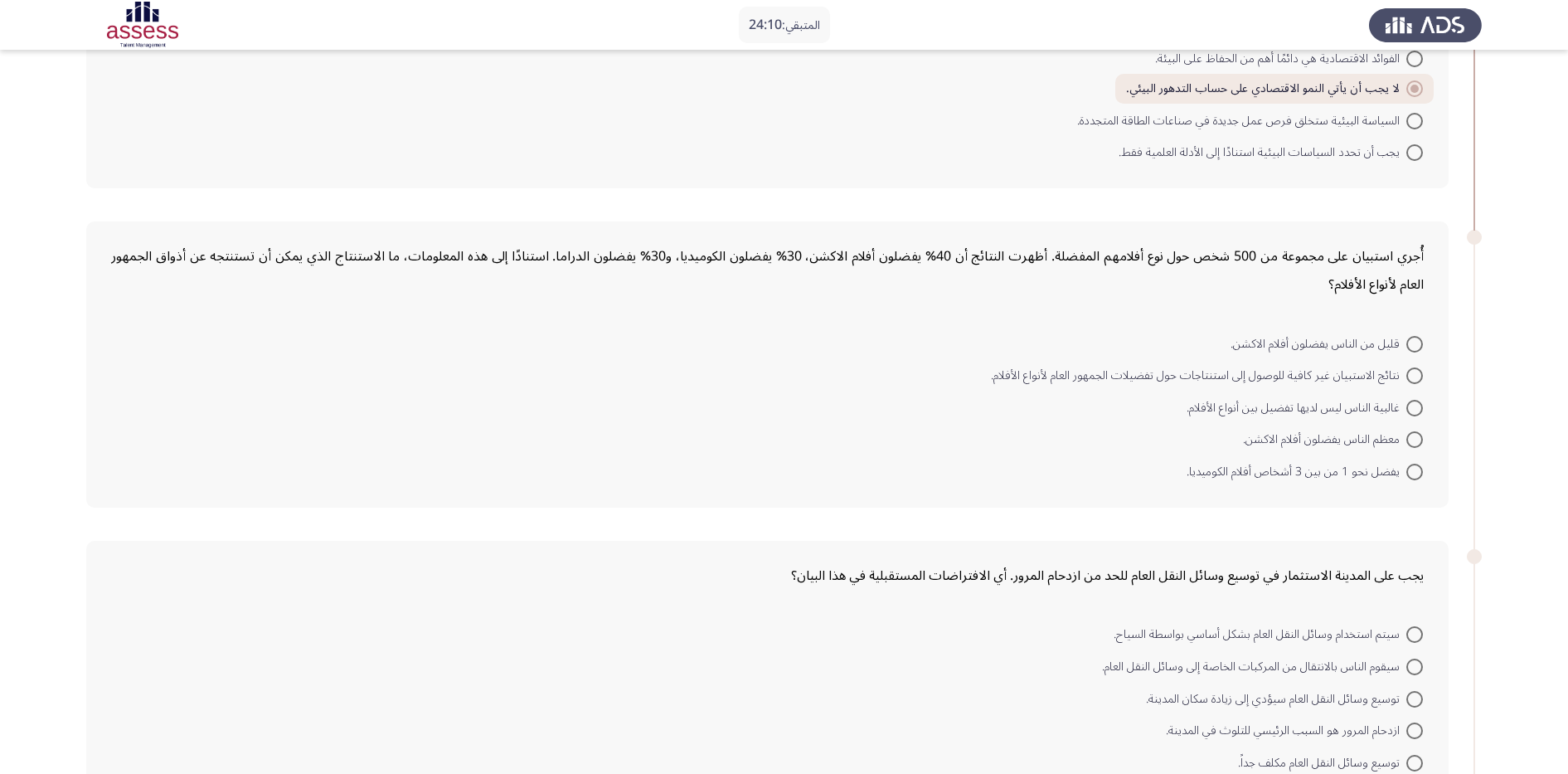
scroll to position [208, 0]
click at [1266, 486] on app-assessment-container "المتبقي: 23:23 السابق ASSESS Aptitude (FOCUS) - Critical Thinking التالي السياس…" at bounding box center [784, 495] width 1568 height 1274
click at [1266, 477] on span at bounding box center [1414, 470] width 17 height 17
click at [1266, 477] on input "يفضل نحو 1 من بين 3 أشخاص أفلام الكوميديا." at bounding box center [1414, 470] width 17 height 17
radio input "true"
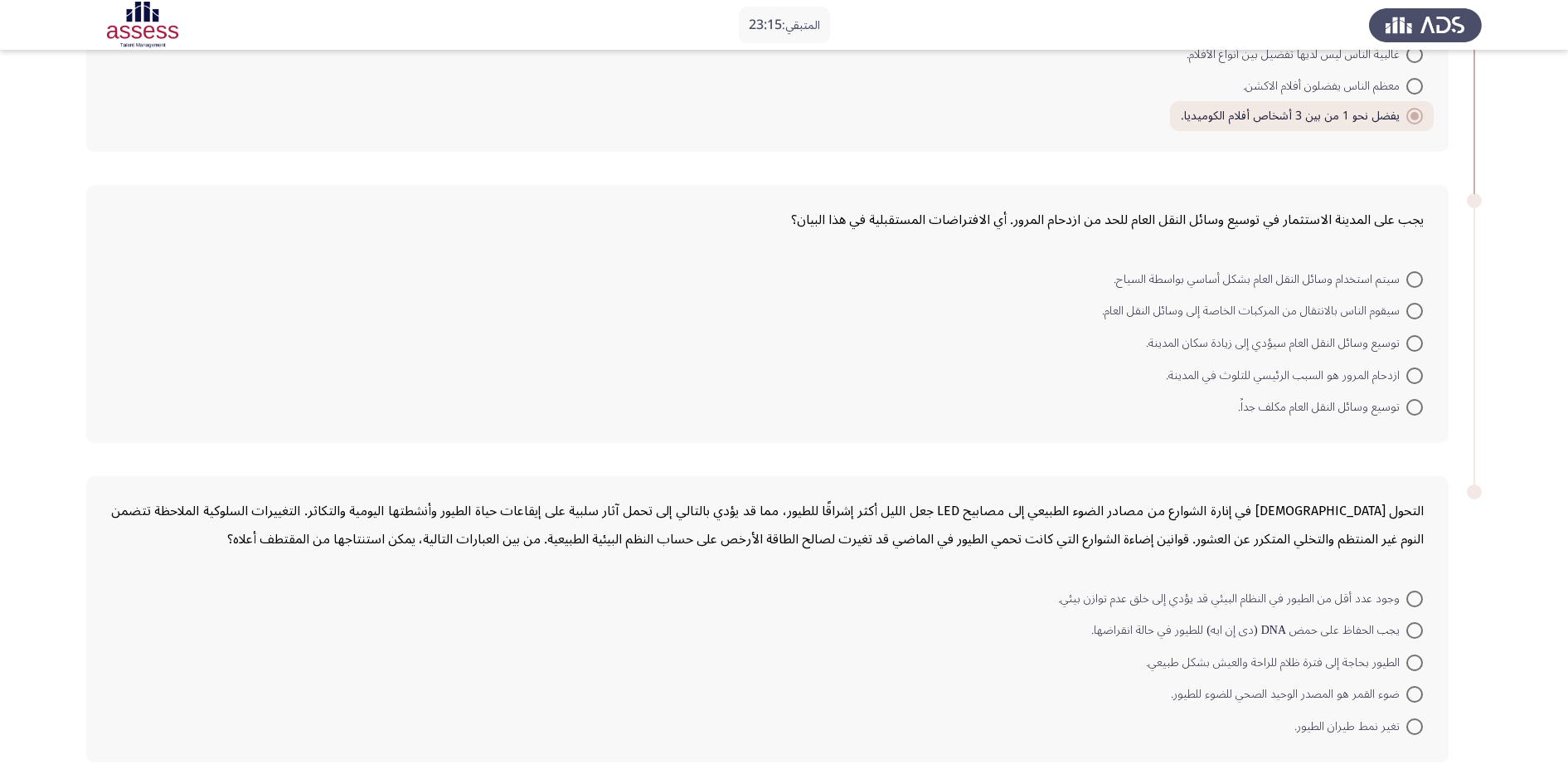
scroll to position [632, 0]
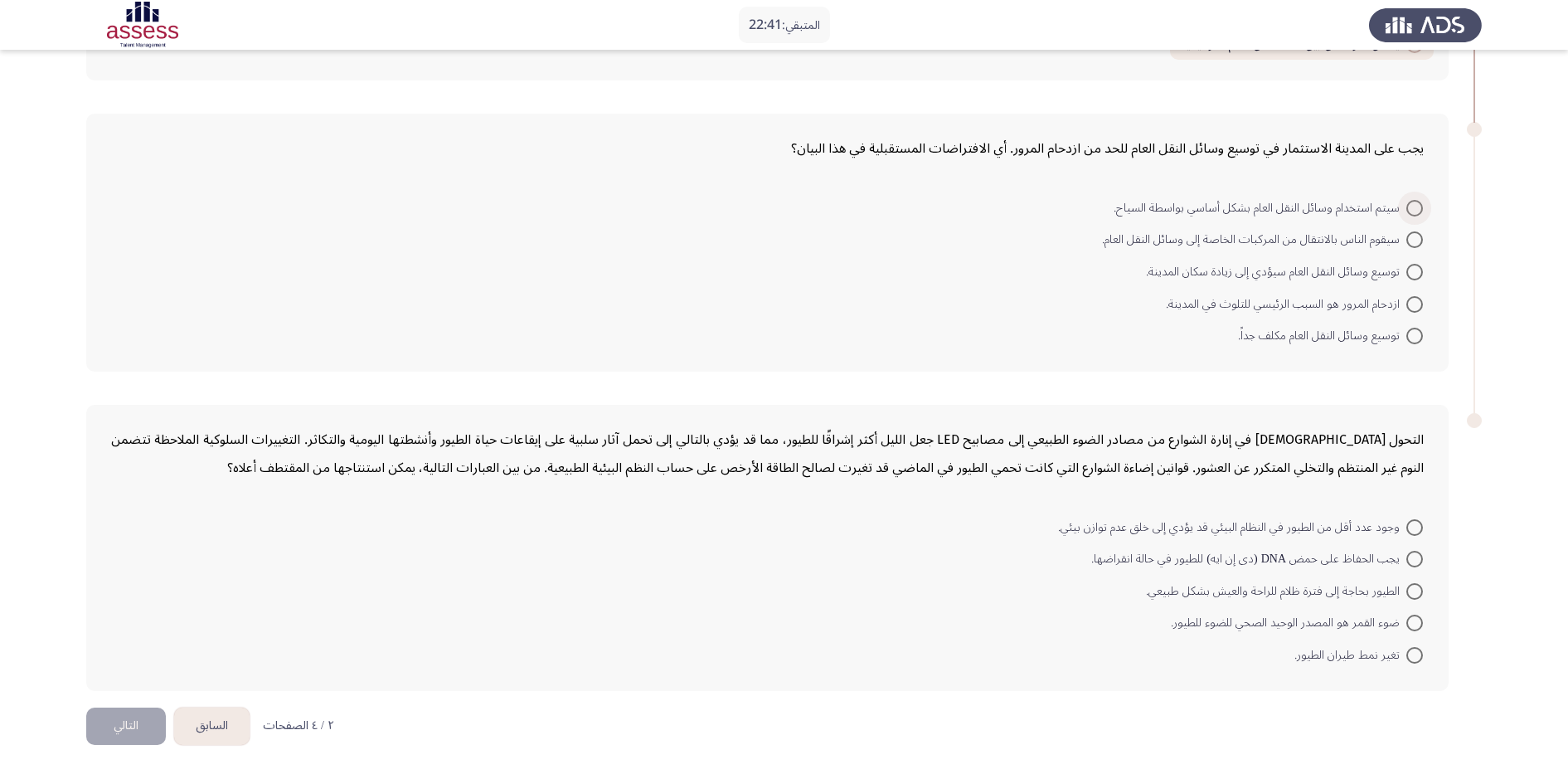
click at [1266, 200] on span at bounding box center [1414, 208] width 17 height 17
click at [1266, 200] on input "سيتم استخدام وسائل النقل العام بشكل أساسي بواسطة السياح." at bounding box center [1414, 208] width 17 height 17
radio input "true"
click at [1266, 237] on span at bounding box center [1414, 240] width 17 height 17
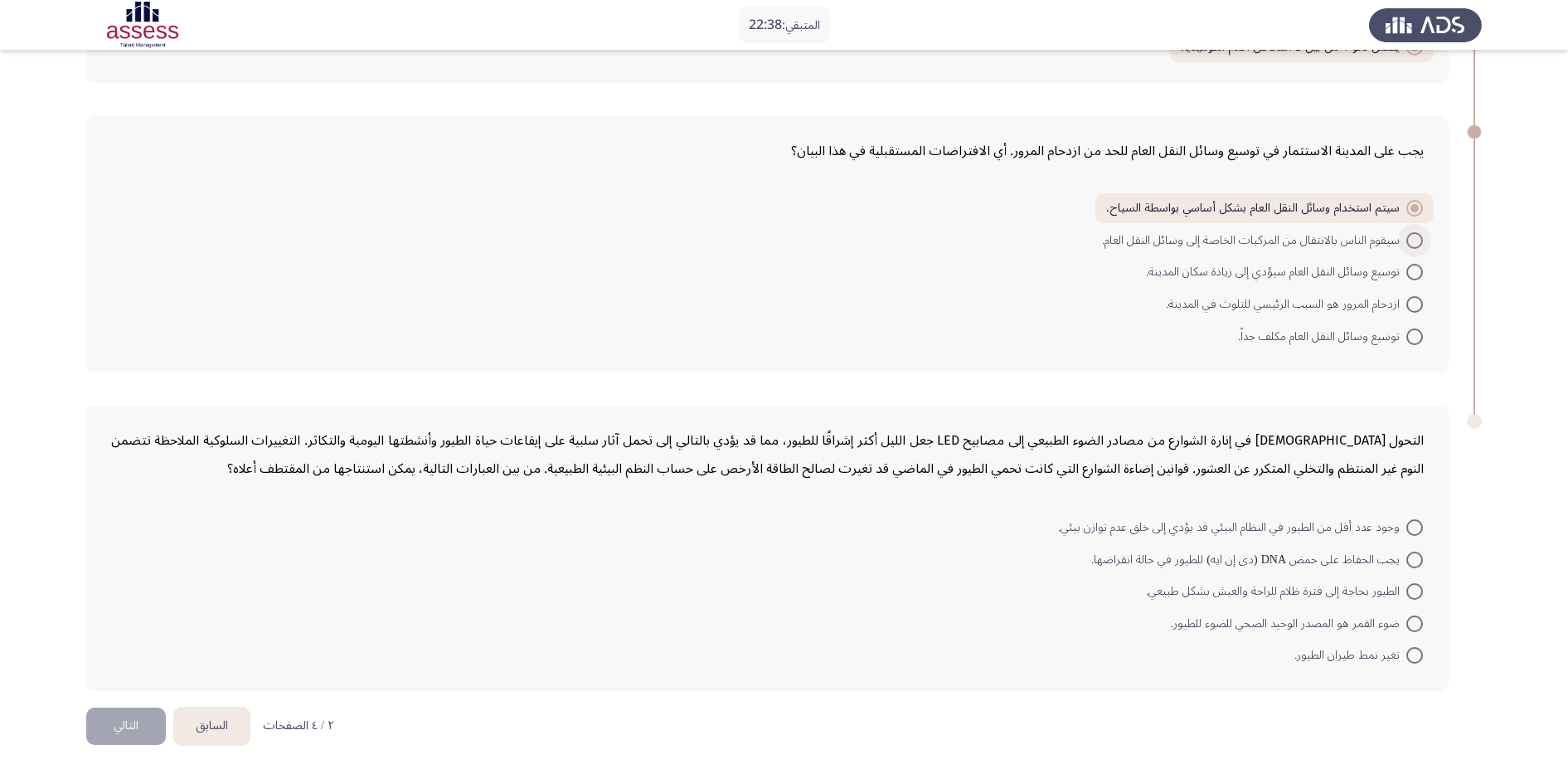
click at [1266, 237] on input "سيقوم الناس بالانتقال من المركبات الخاصة إلى وسائل النقل العام." at bounding box center [1414, 240] width 17 height 17
radio input "true"
click at [1266, 618] on span at bounding box center [1414, 624] width 17 height 17
click at [1266, 618] on input "ضوء القمر هو المصدر الوحيد الصحي للضوء للطيور." at bounding box center [1414, 624] width 17 height 17
radio input "true"
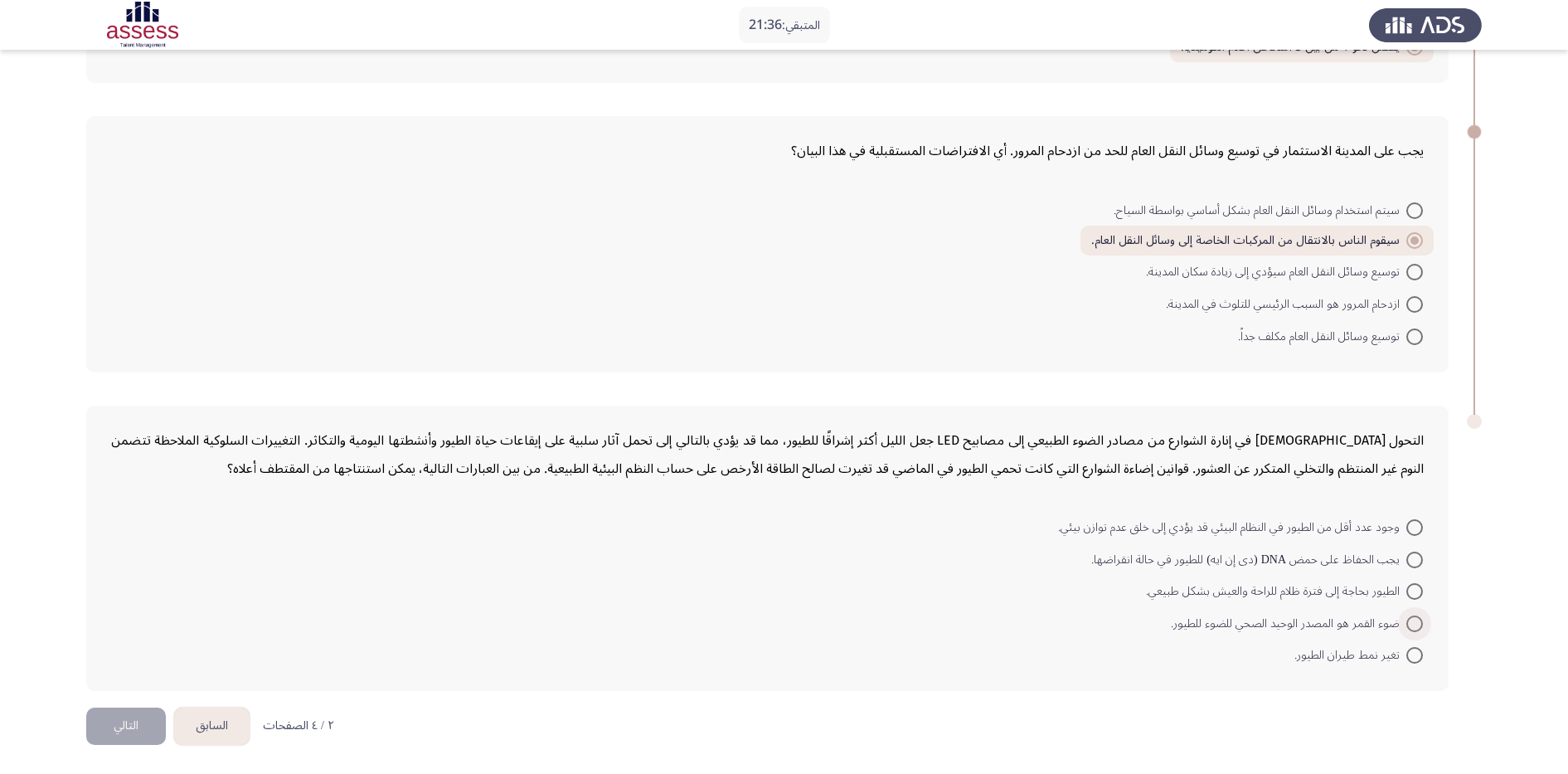
scroll to position [627, 0]
click at [132, 618] on button "التالي" at bounding box center [125, 727] width 80 height 38
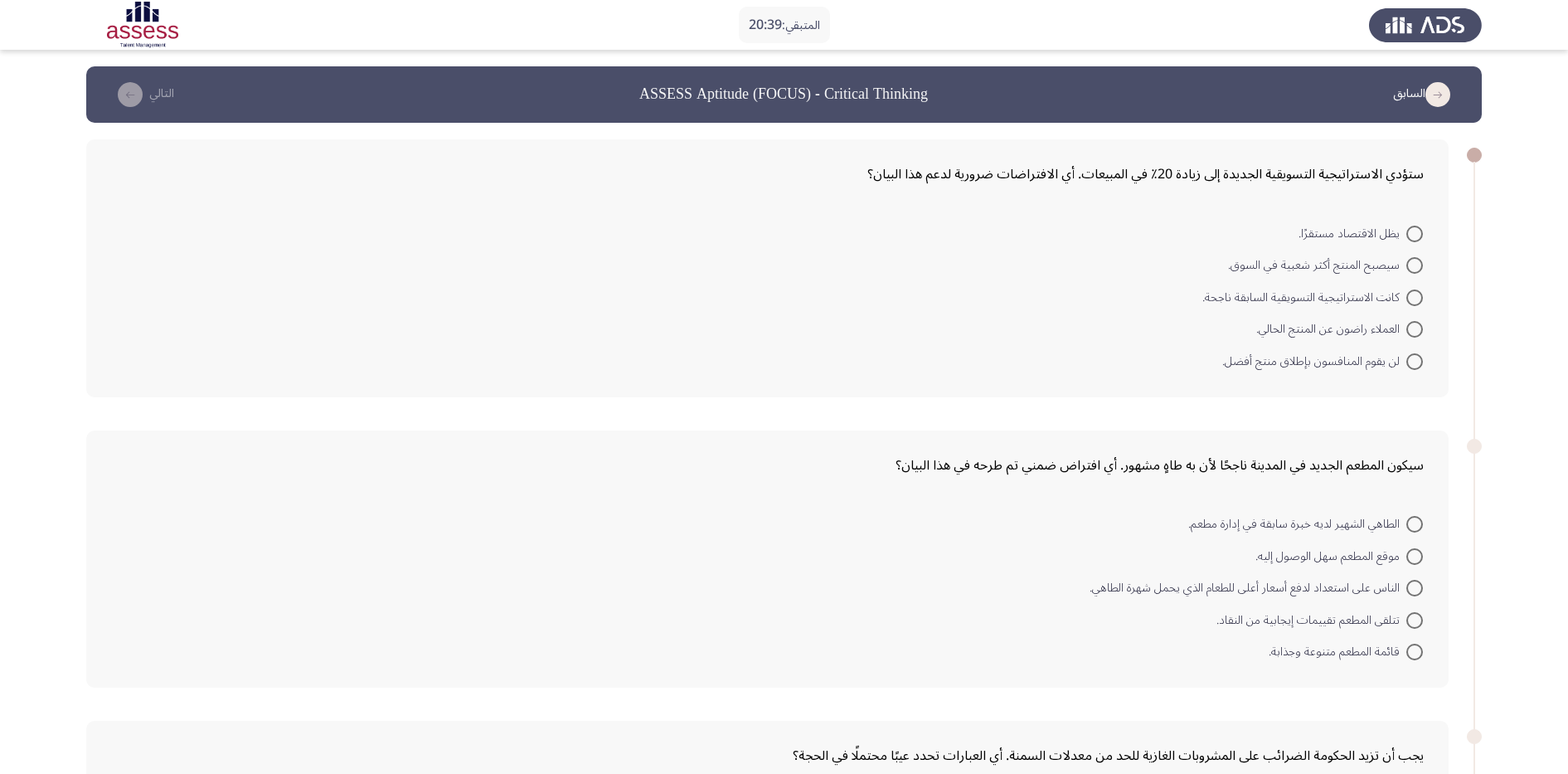
click at [1266, 255] on label "سيصبح المنتج أكثر شعبية في السوق." at bounding box center [1325, 265] width 195 height 20
click at [1266, 257] on input "سيصبح المنتج أكثر شعبية في السوق." at bounding box center [1414, 265] width 17 height 17
radio input "true"
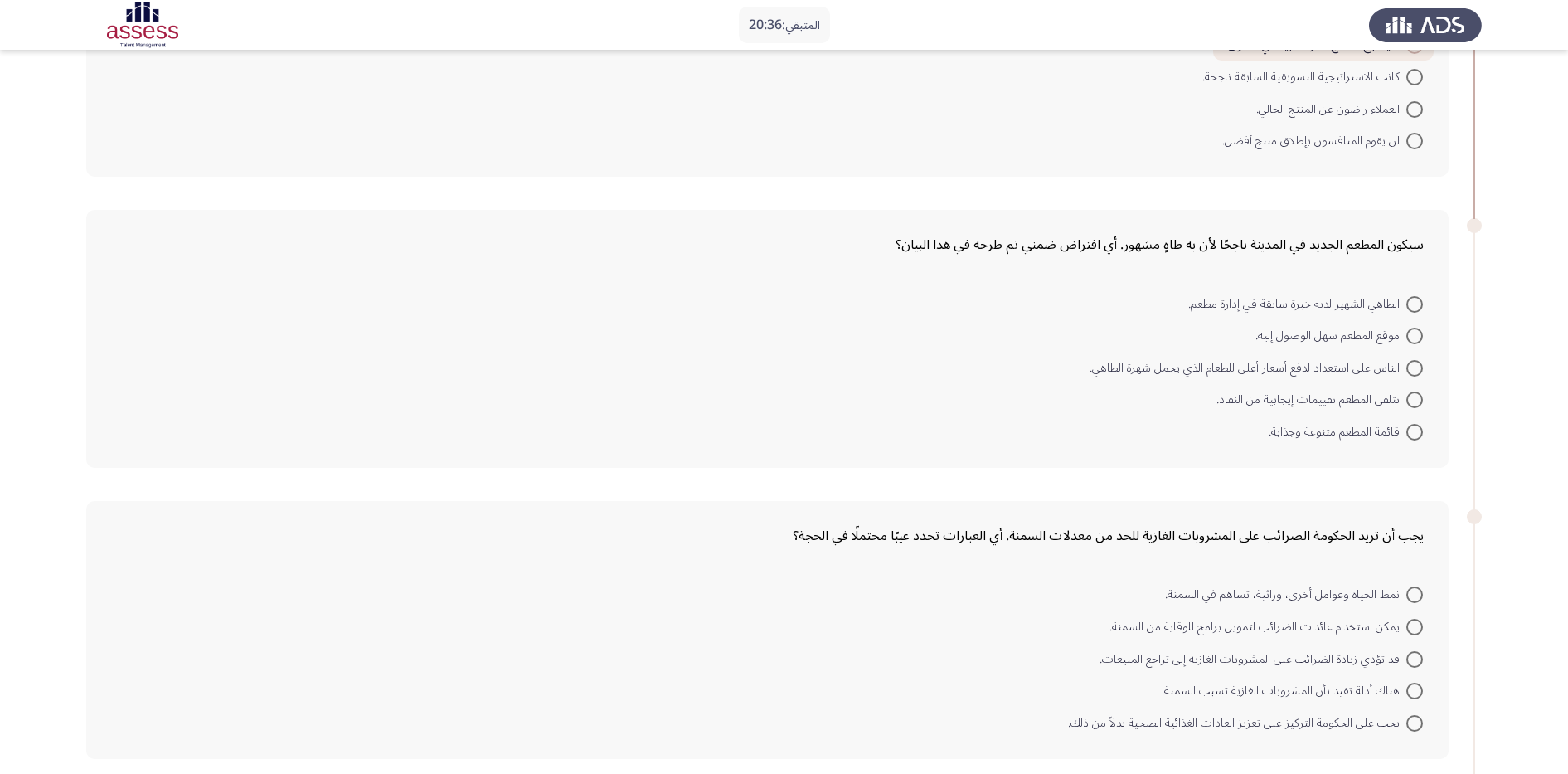
scroll to position [219, 0]
click at [1266, 305] on span at bounding box center [1414, 303] width 17 height 17
click at [1266, 305] on input "الطاهي الشهير لديه خبرة سابقة في إدارة مطعم." at bounding box center [1414, 303] width 17 height 17
radio input "true"
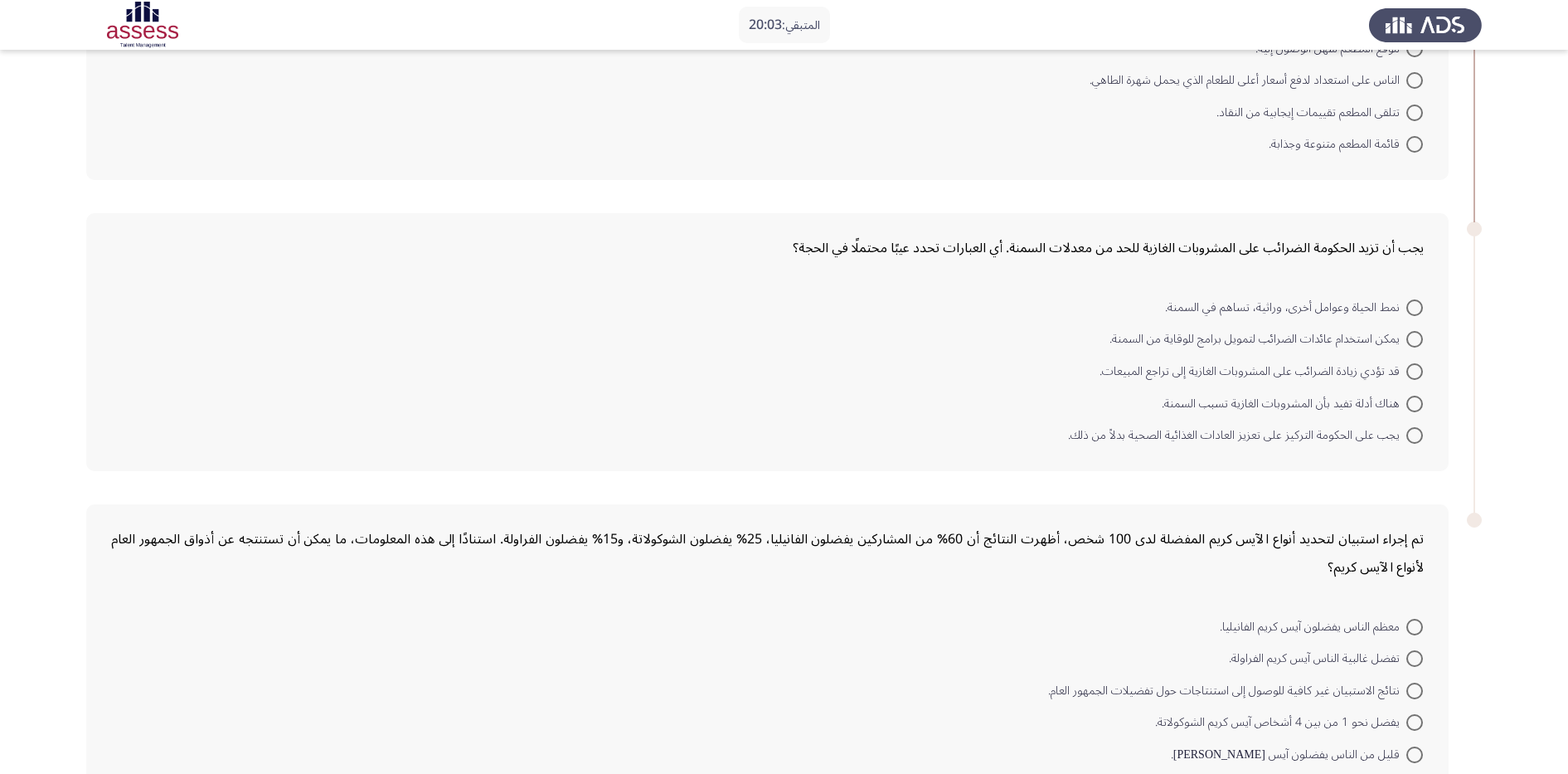
scroll to position [509, 0]
click at [1266, 405] on span at bounding box center [1414, 399] width 17 height 17
click at [1266, 405] on input "هناك أدلة تفيد بأن المشروبات الغازية تسبب السمنة." at bounding box center [1414, 399] width 17 height 17
radio input "true"
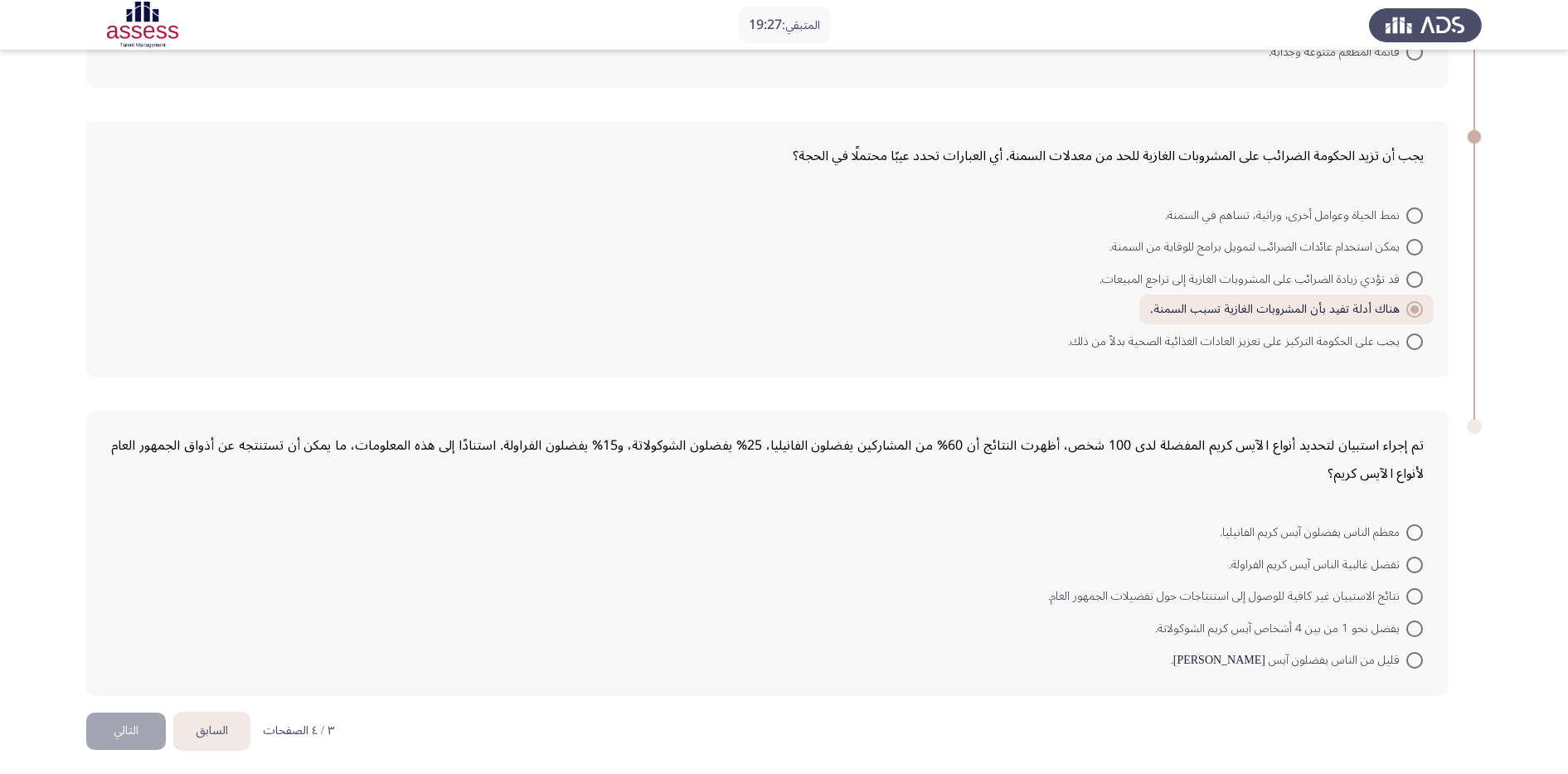
scroll to position [600, 0]
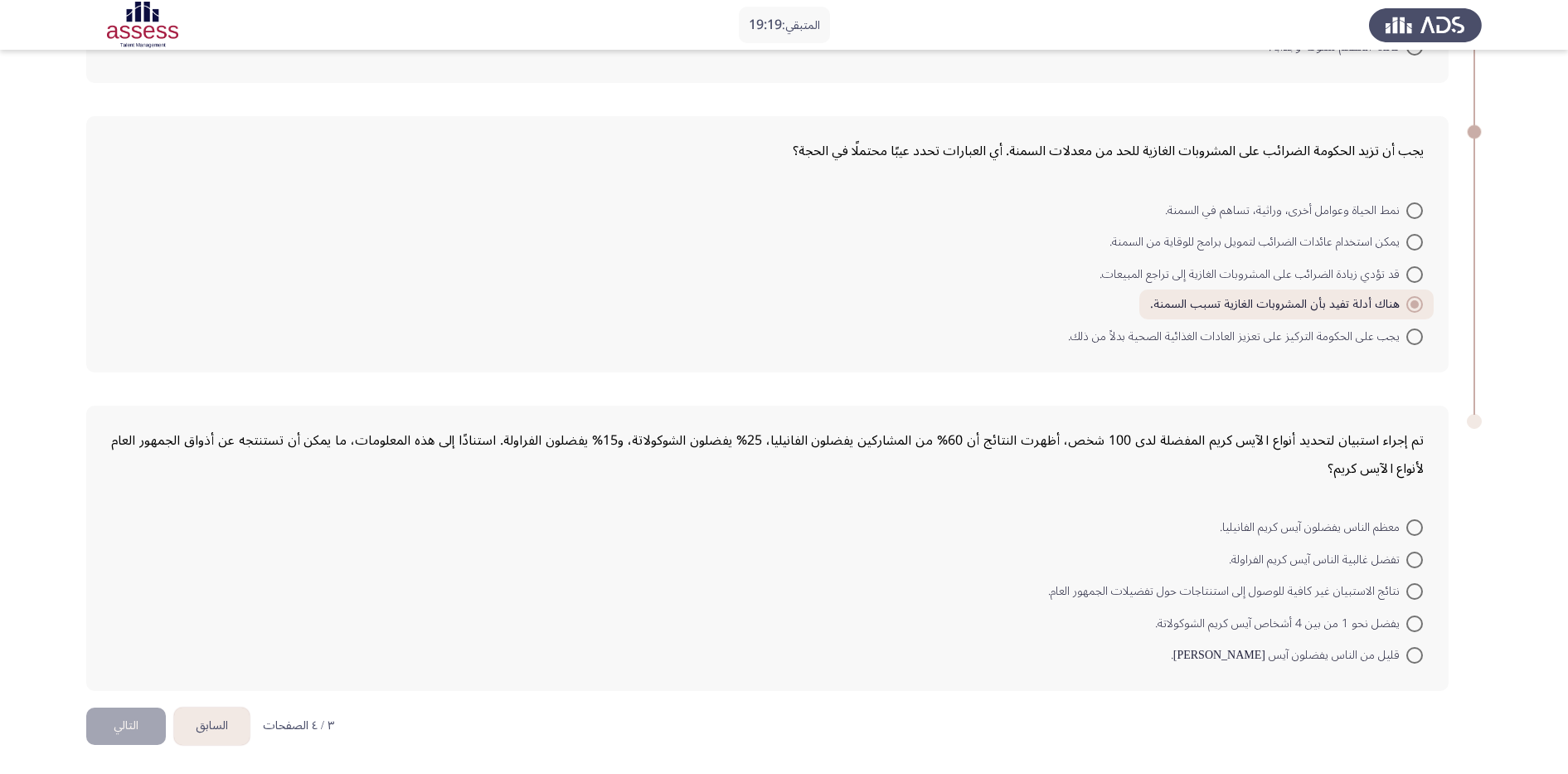
click at [1266, 275] on span at bounding box center [1414, 274] width 17 height 17
click at [1266, 275] on input "قد تؤدي زيادة الضرائب على المشروبات الغازية إلى تراجع المبيعات." at bounding box center [1414, 274] width 17 height 17
radio input "true"
click at [1266, 529] on span at bounding box center [1414, 528] width 17 height 17
click at [1266, 529] on input "معظم الناس يفضلون آيس كريم الفانيليا." at bounding box center [1414, 528] width 17 height 17
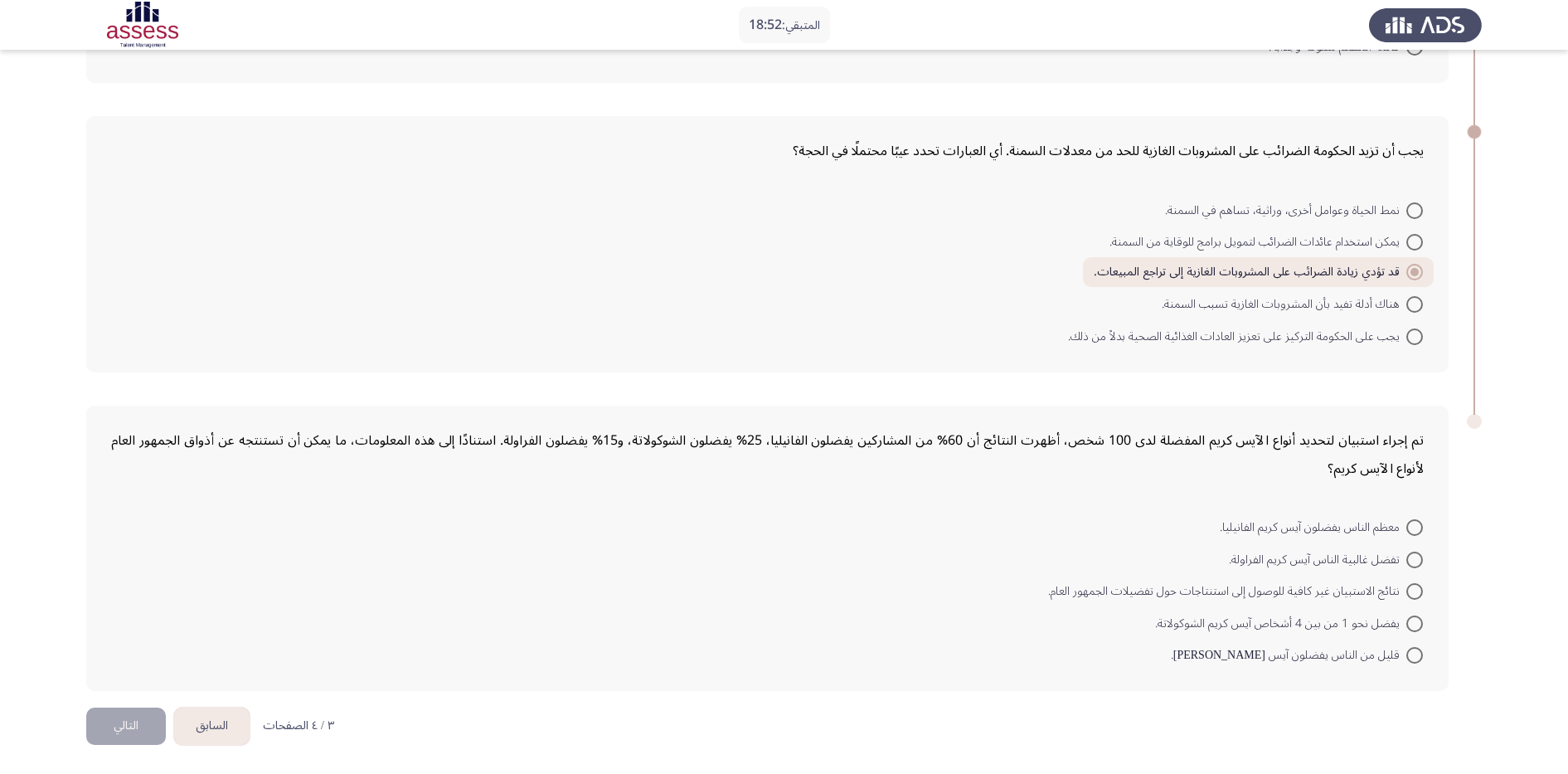
radio input "true"
click at [115, 618] on button "التالي" at bounding box center [125, 727] width 80 height 38
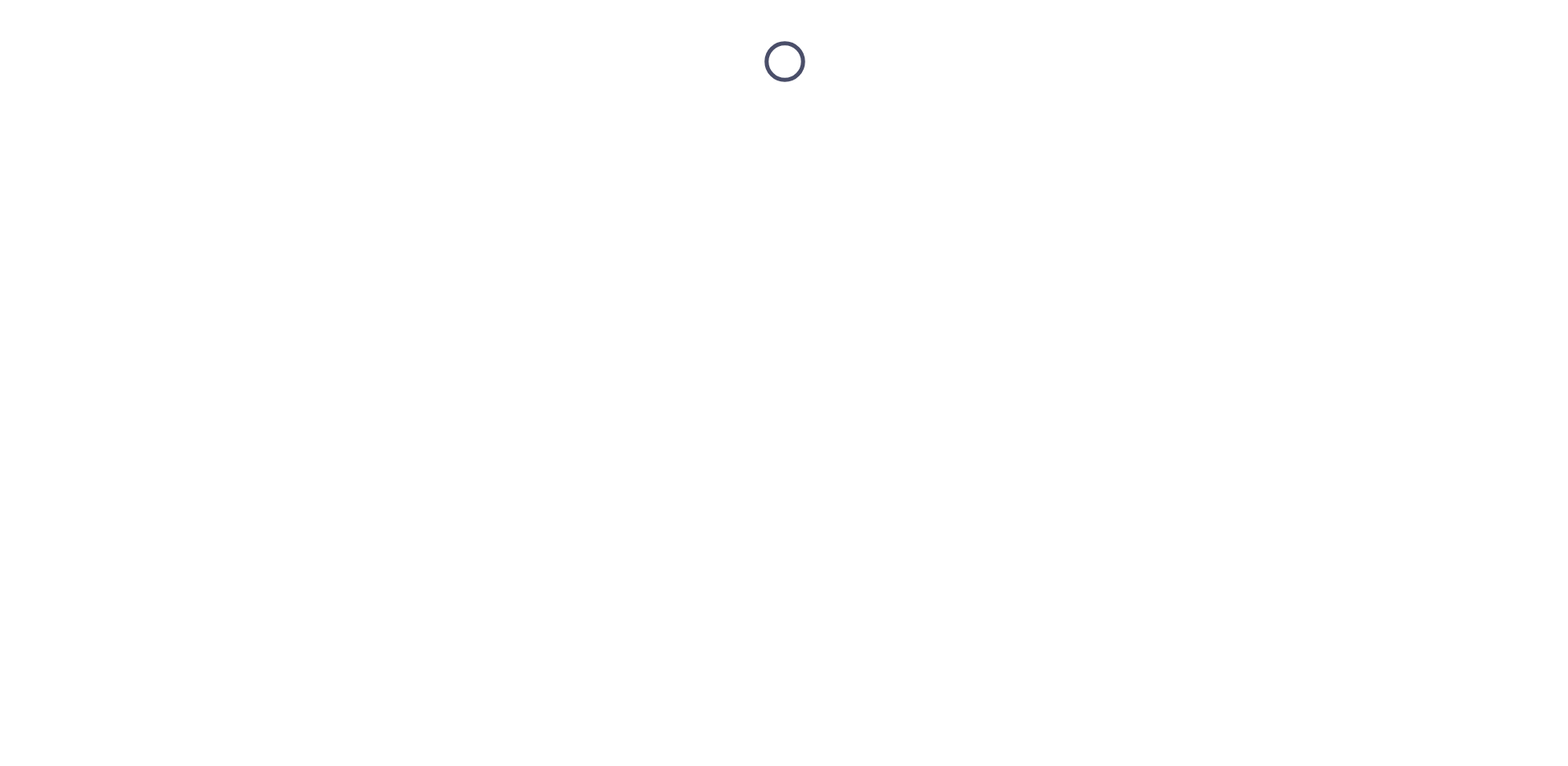
scroll to position [0, 0]
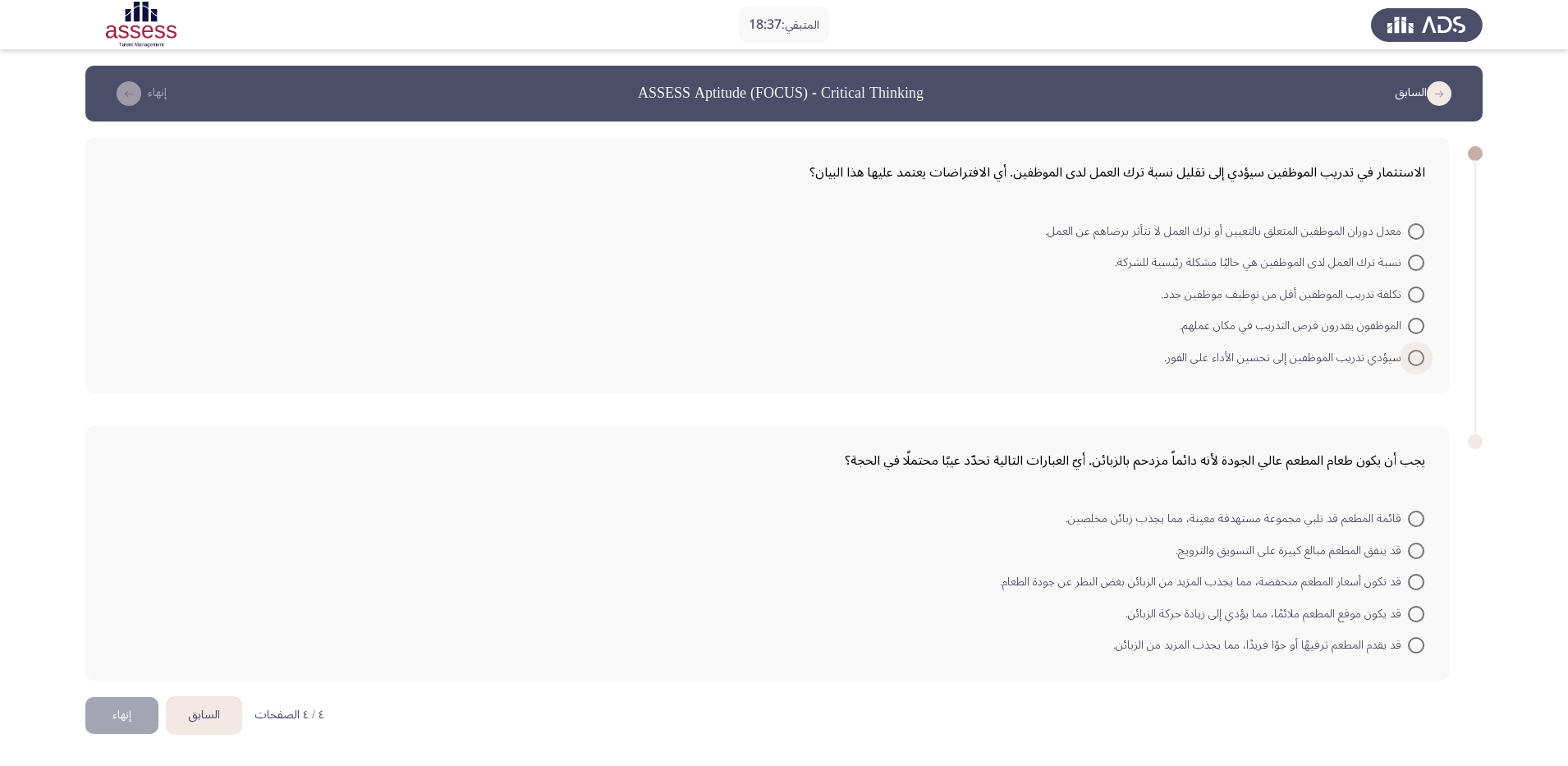
click at [1253, 356] on span at bounding box center [1416, 357] width 17 height 17
click at [1253, 356] on input "سيؤدي تدريب الموظفين إلى تحسين الأداء على الفور." at bounding box center [1416, 357] width 17 height 17
radio input "true"
click at [1253, 582] on span at bounding box center [1416, 580] width 17 height 17
click at [1253, 582] on input "قد تكون أسعار المطعم منخفضة، مما يجذب المزيد من الزبائن بغض النظر عن جودة الطعا…" at bounding box center [1416, 580] width 17 height 17
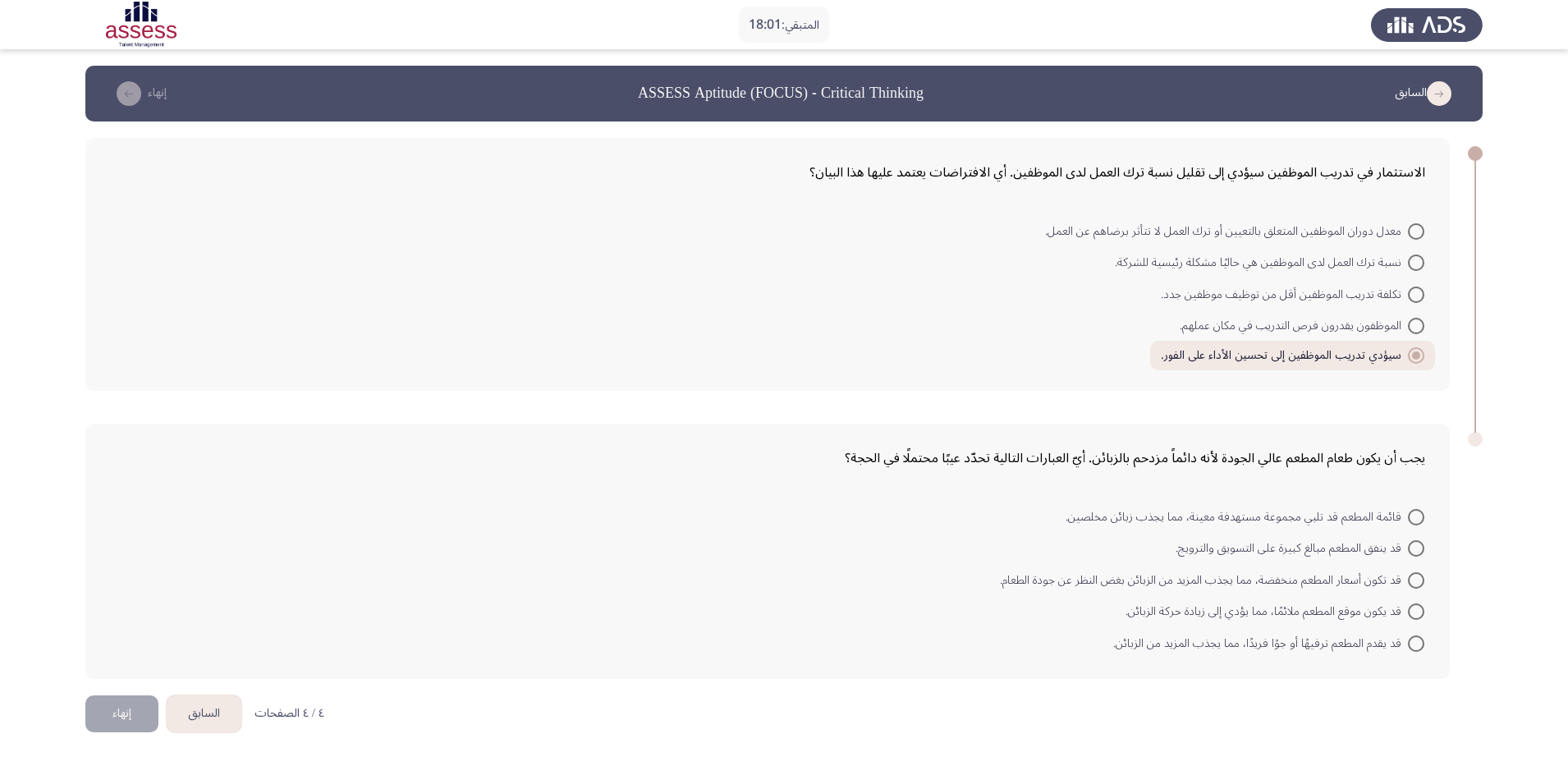
radio input "true"
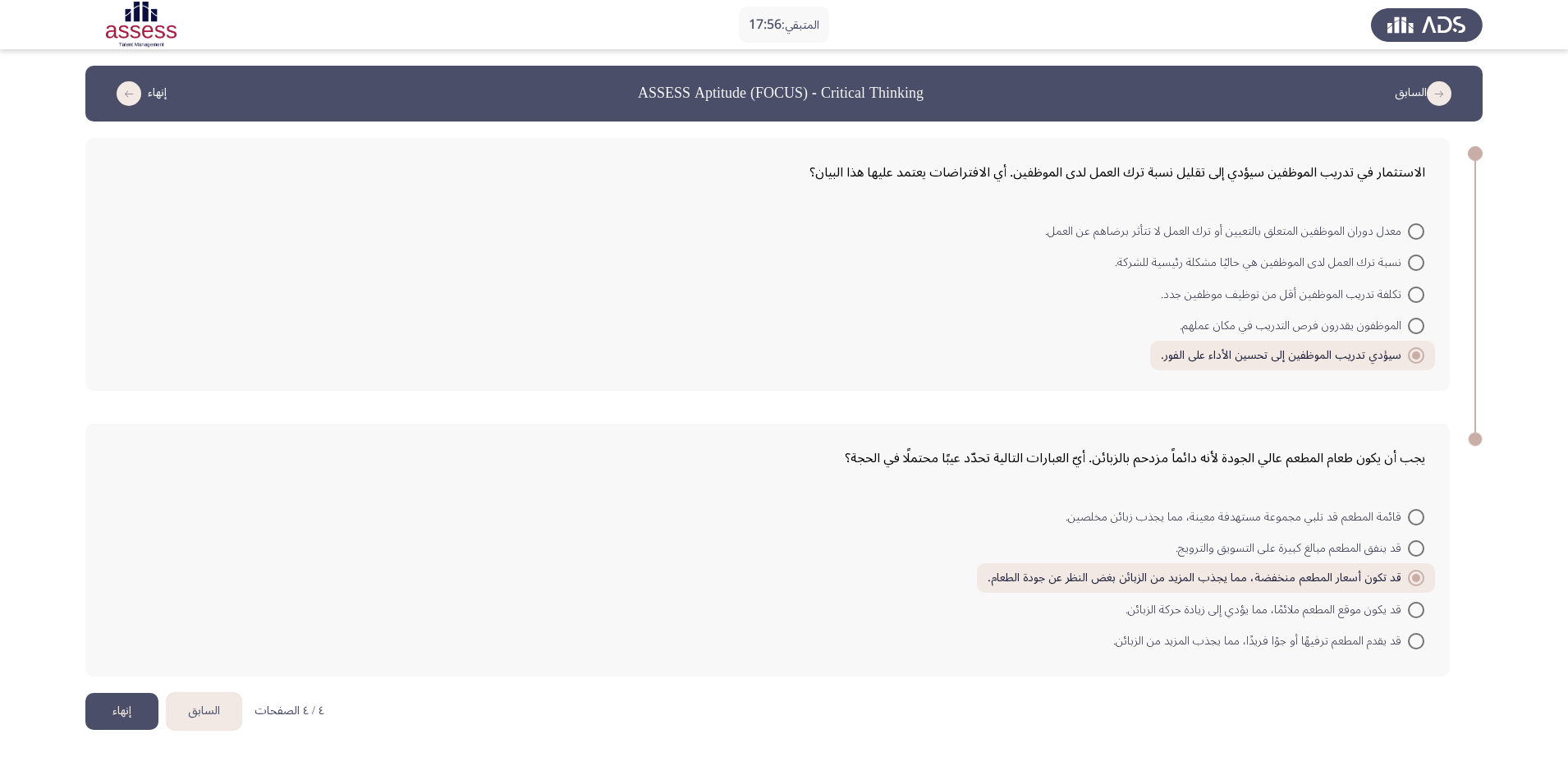
click at [131, 612] on button "إنهاء" at bounding box center [121, 712] width 73 height 37
